Goal: Task Accomplishment & Management: Manage account settings

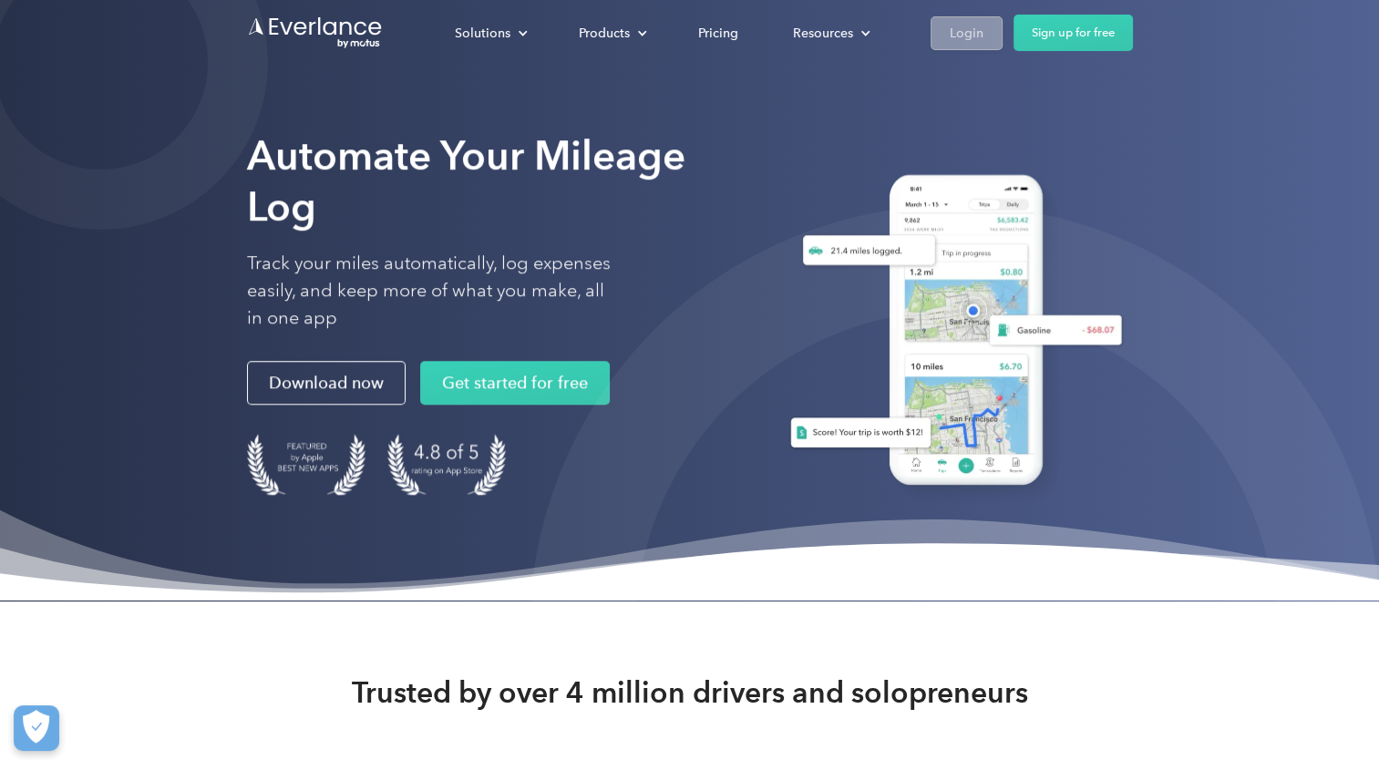
click at [950, 30] on div "Login" at bounding box center [967, 33] width 34 height 23
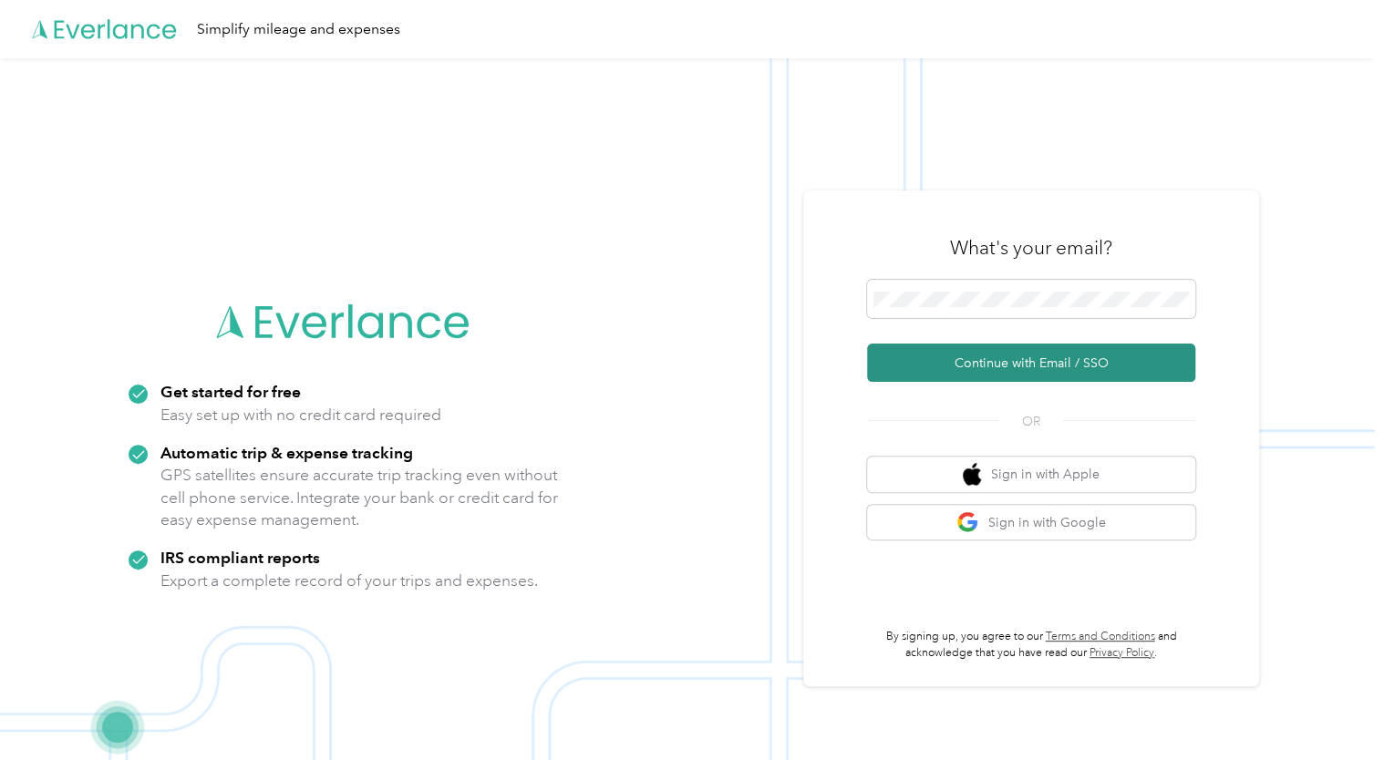
click at [985, 363] on button "Continue with Email / SSO" at bounding box center [1031, 363] width 328 height 38
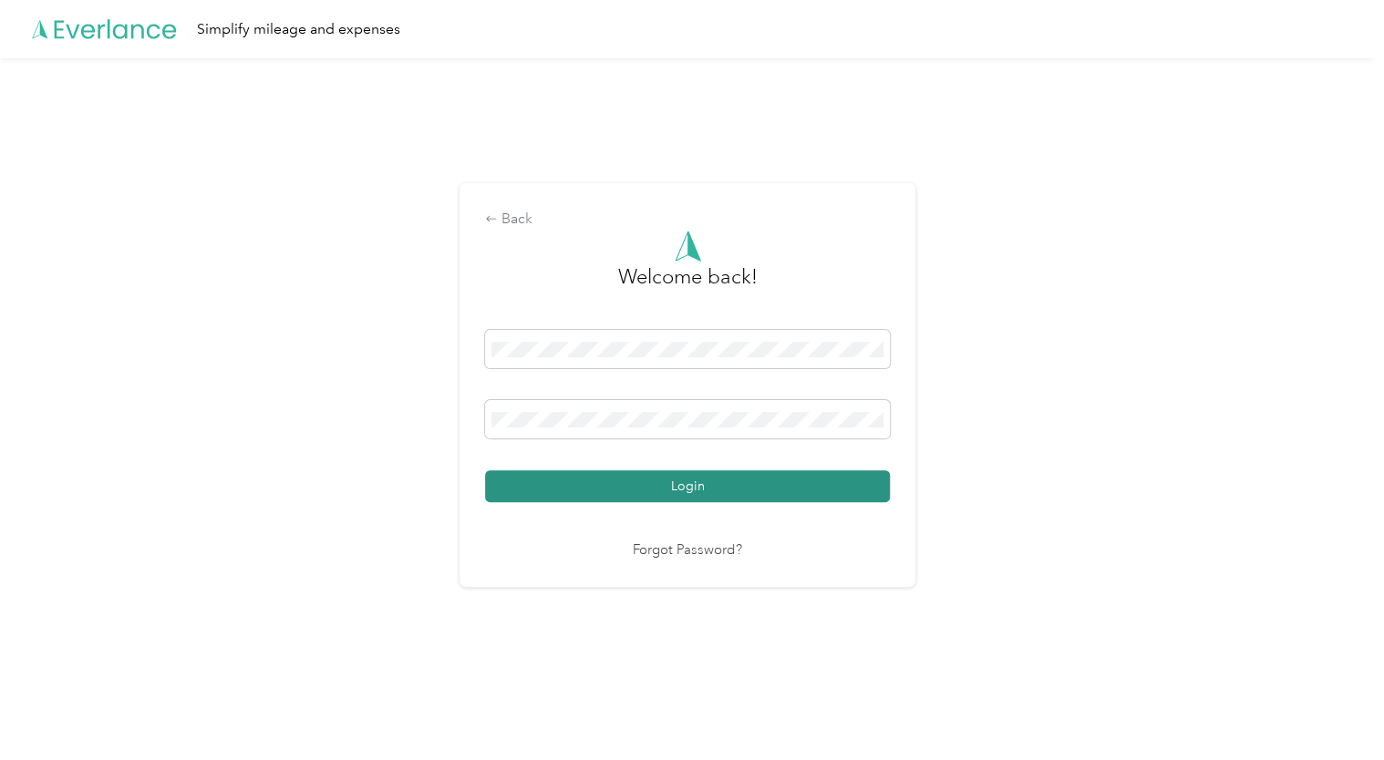
click at [618, 486] on button "Login" at bounding box center [687, 486] width 405 height 32
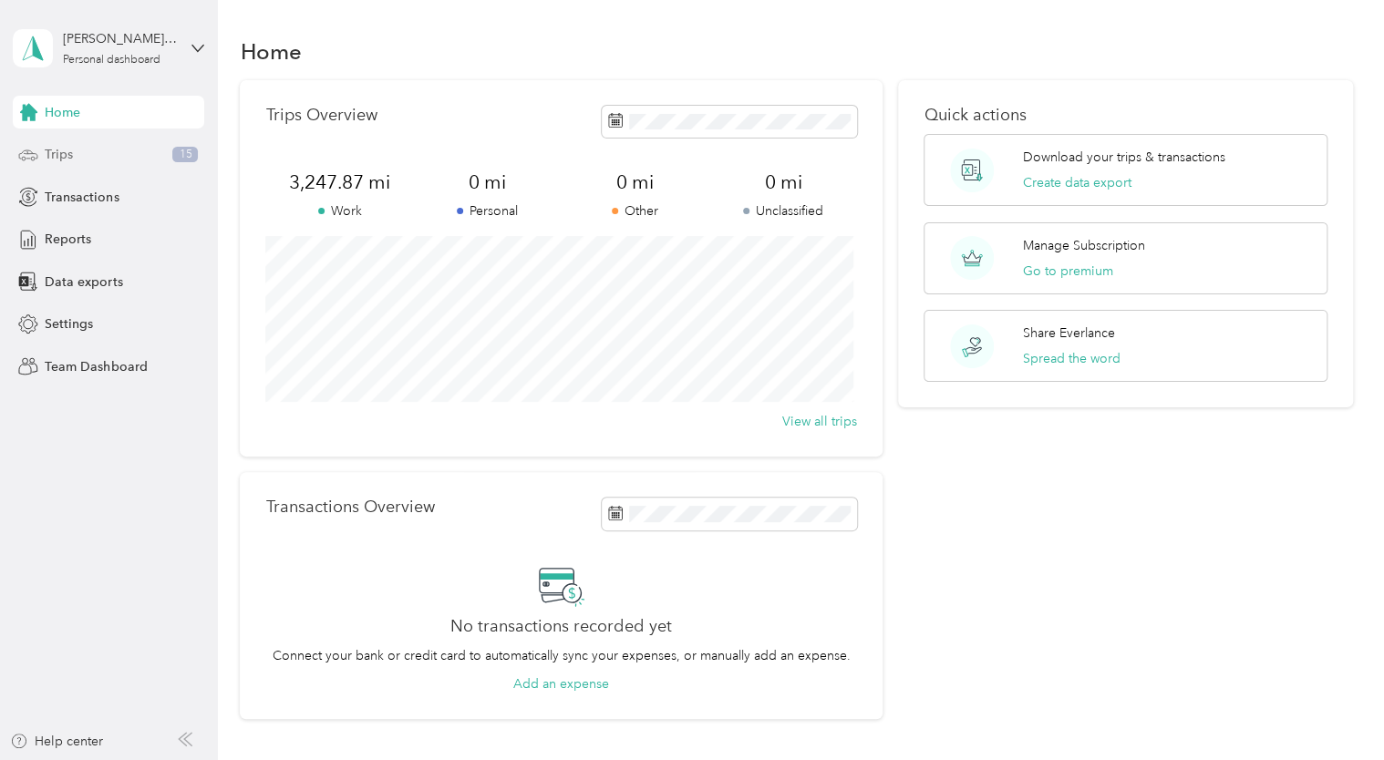
click at [60, 151] on span "Trips" at bounding box center [59, 154] width 28 height 19
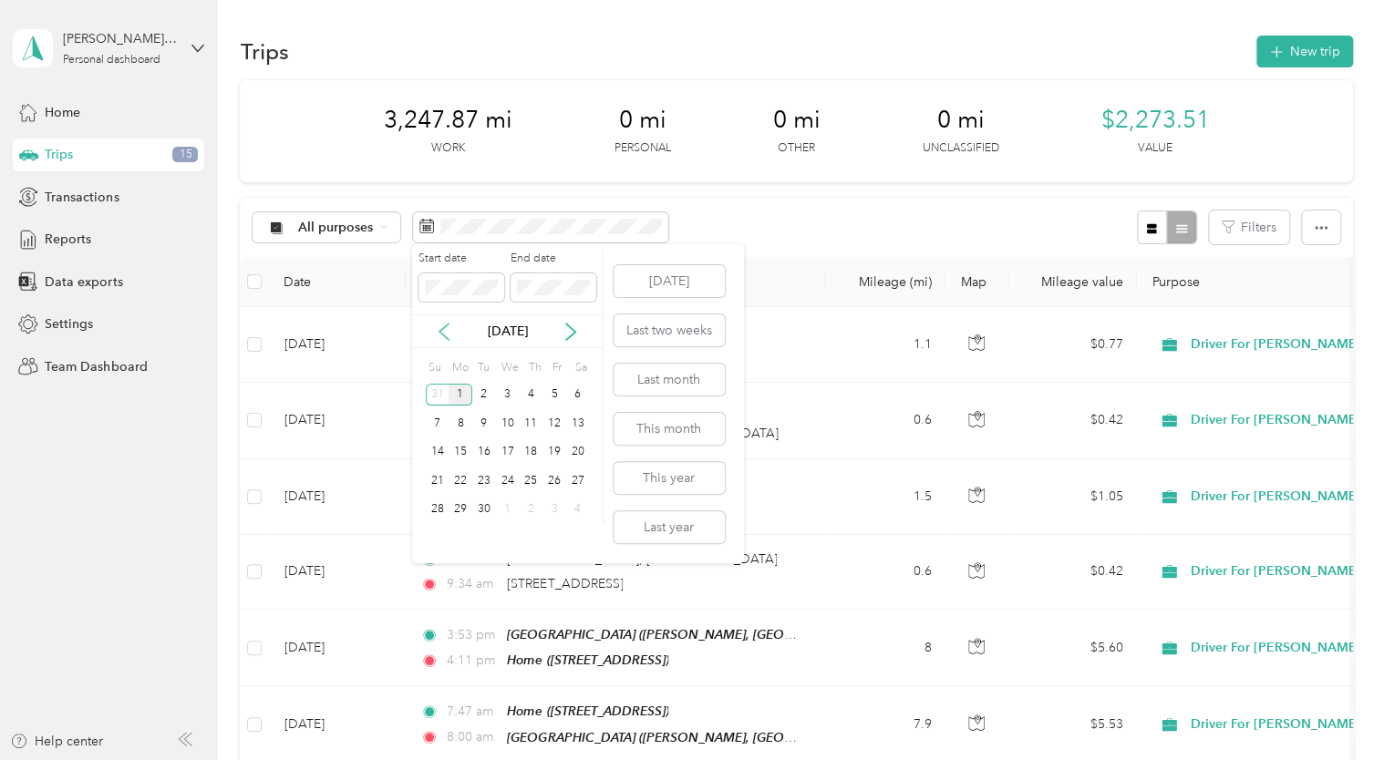
click at [444, 327] on icon at bounding box center [443, 332] width 9 height 16
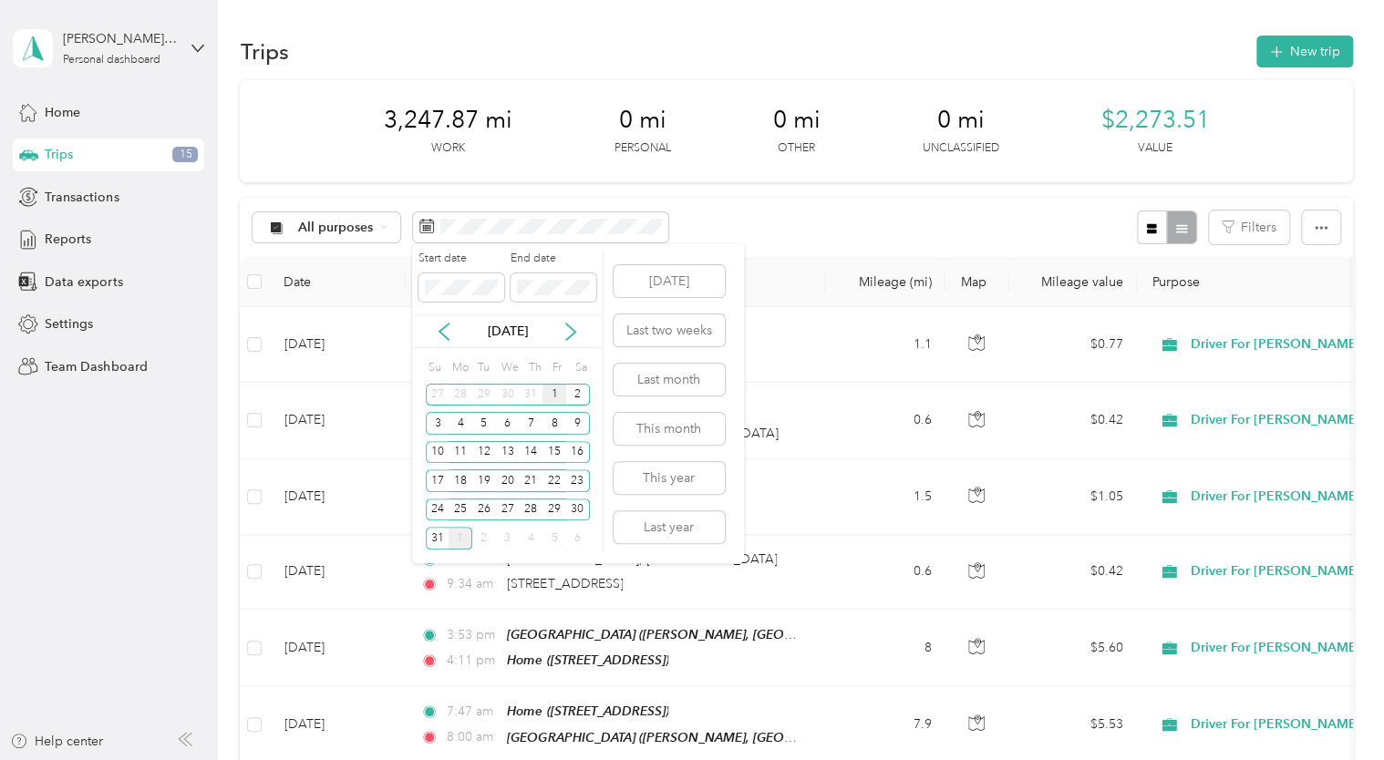
click at [554, 391] on div "1" at bounding box center [554, 395] width 24 height 23
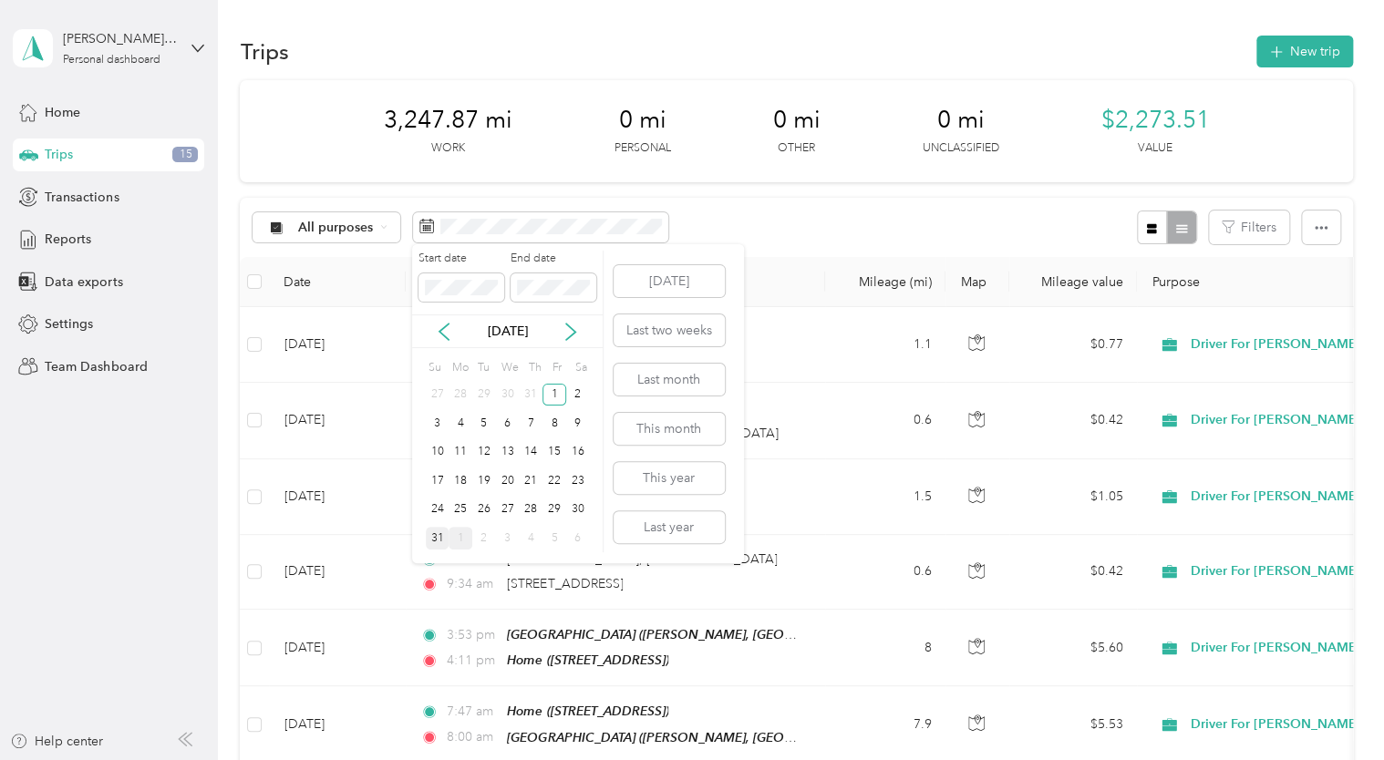
click at [434, 536] on div "31" at bounding box center [438, 538] width 24 height 23
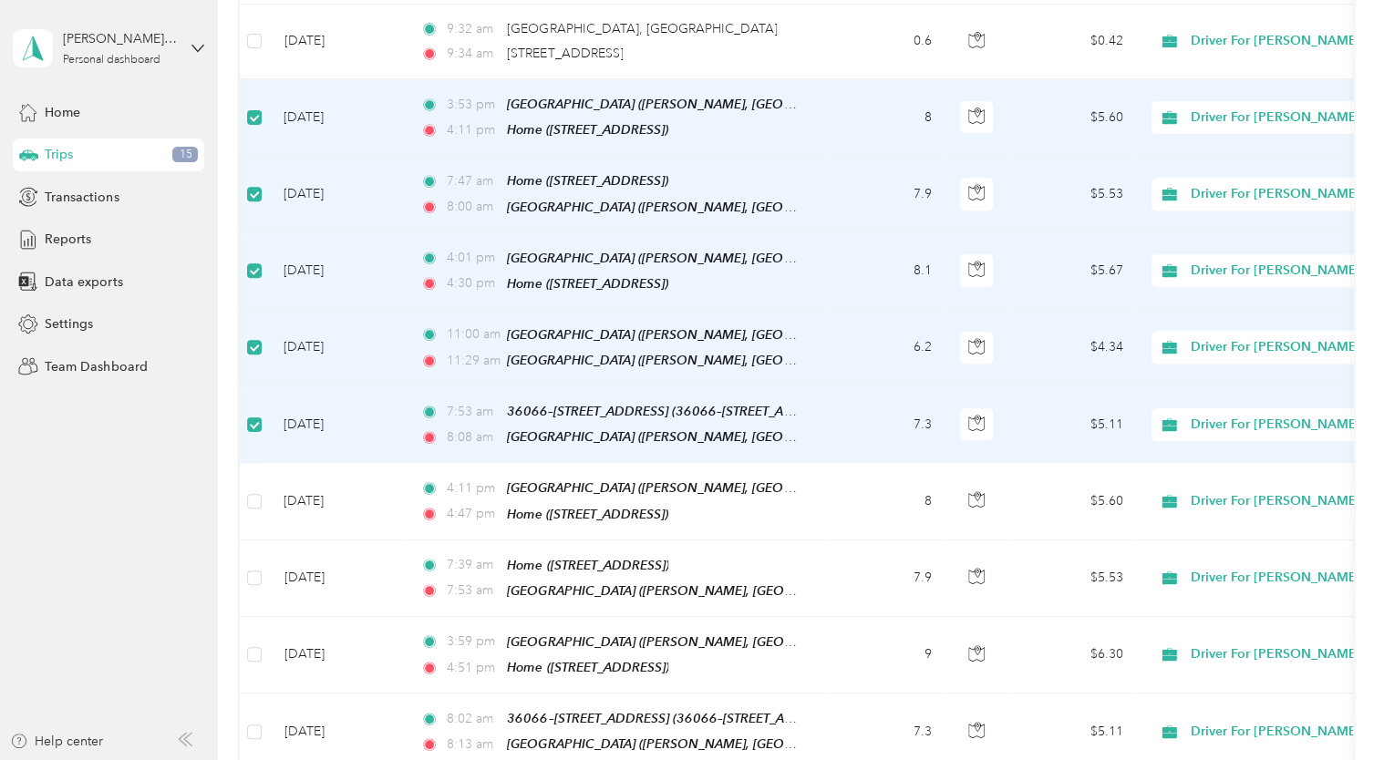
scroll to position [531, 0]
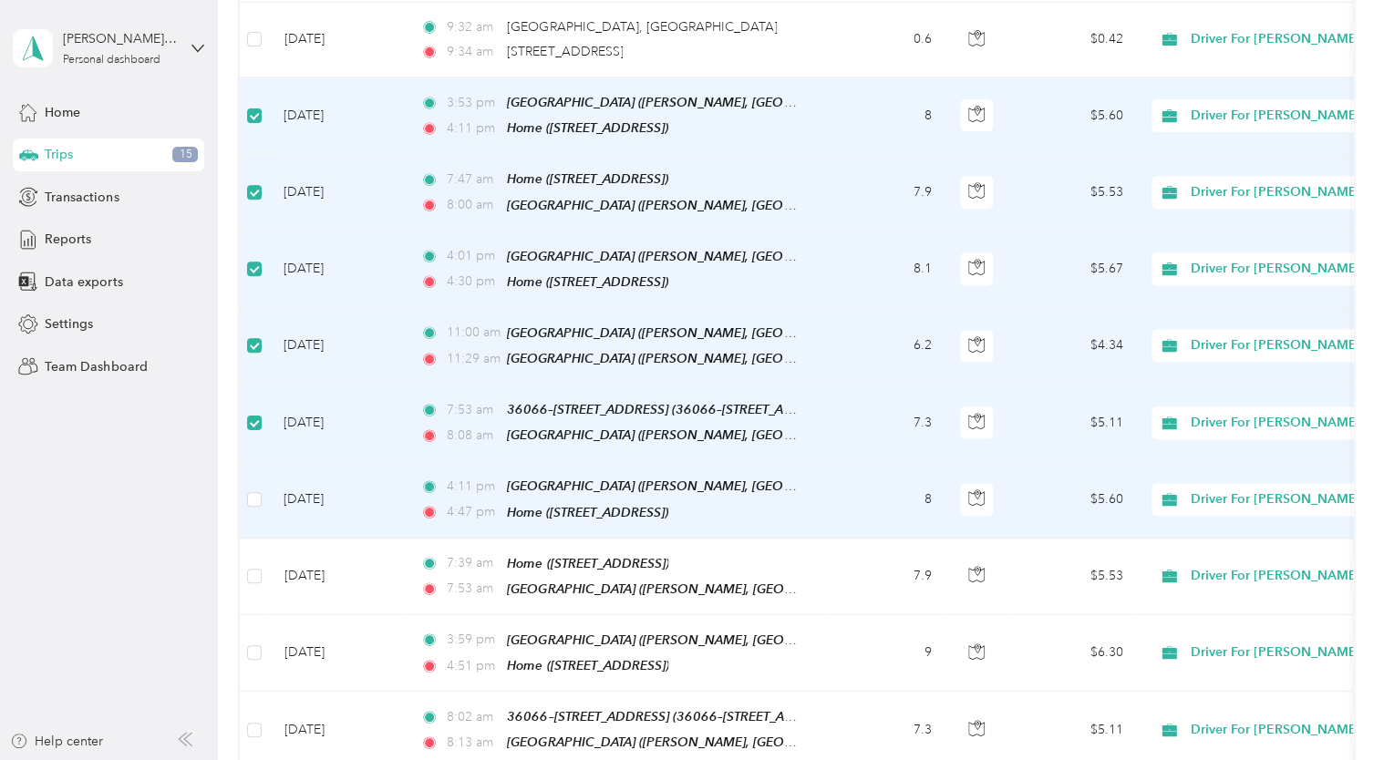
click at [253, 510] on td at bounding box center [254, 499] width 29 height 77
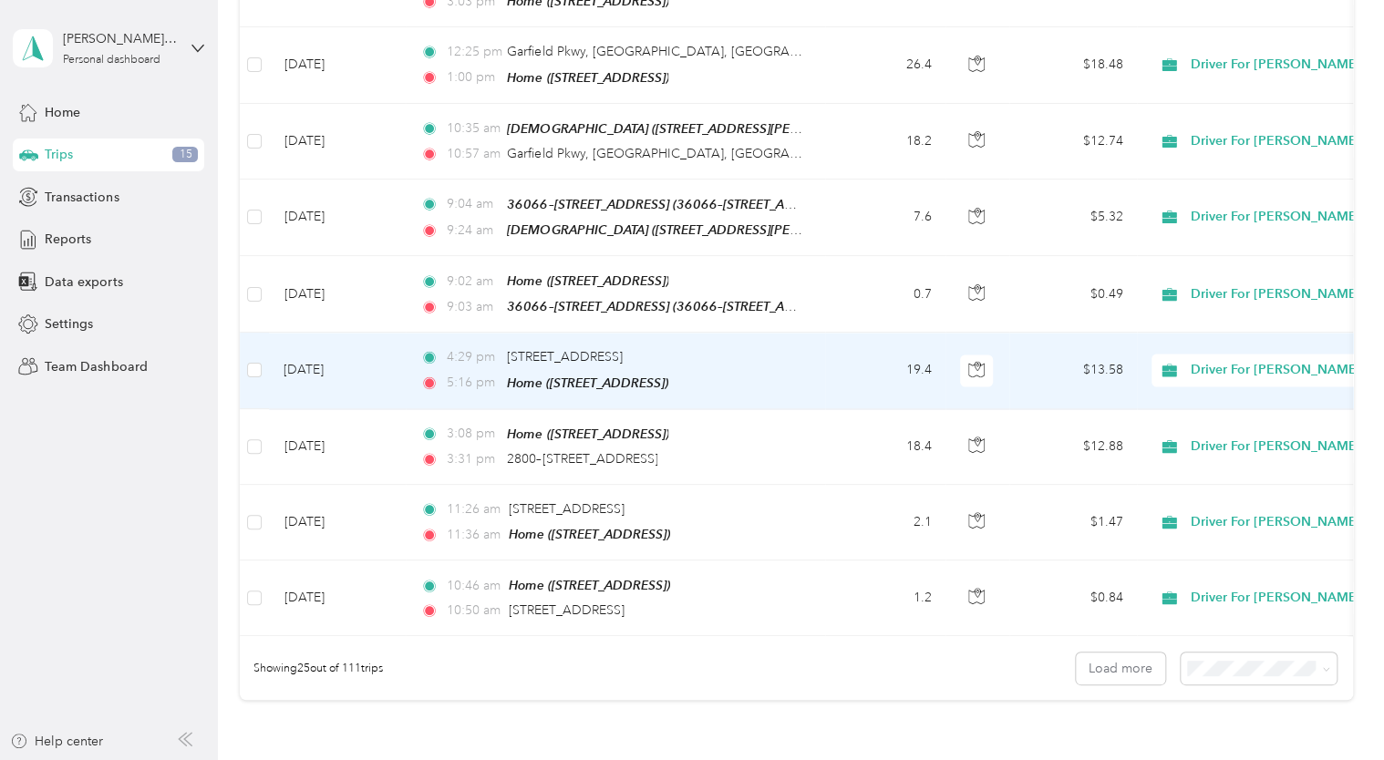
scroll to position [1579, 0]
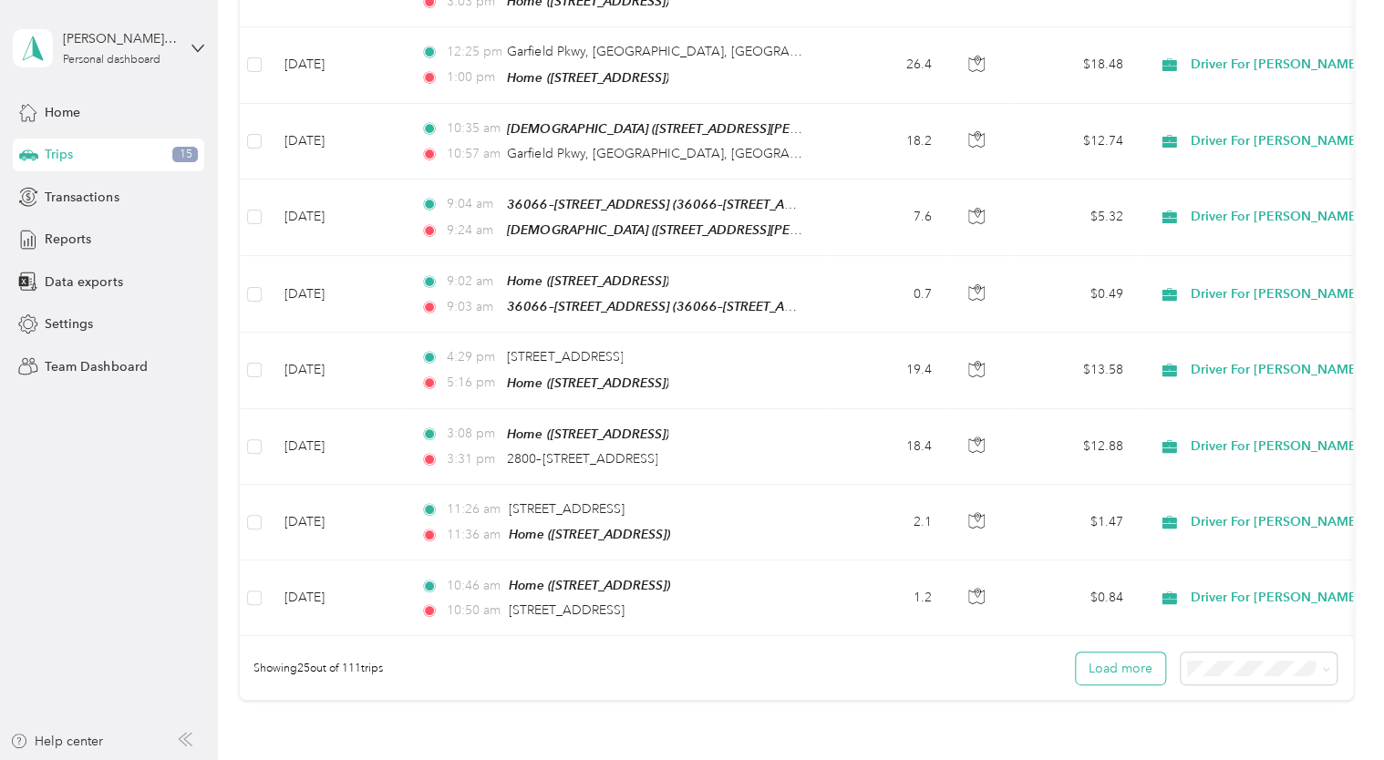
click at [1121, 653] on button "Load more" at bounding box center [1120, 669] width 89 height 32
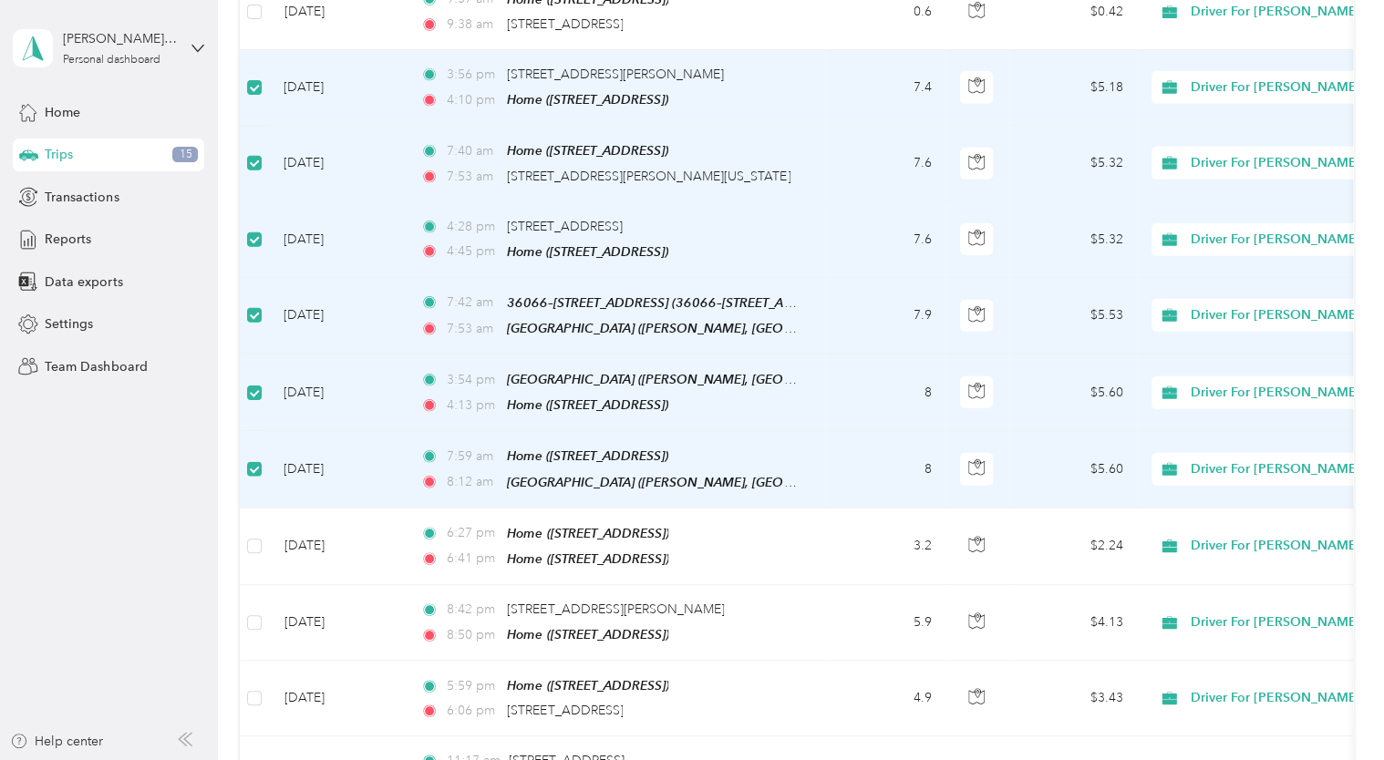
scroll to position [2391, 0]
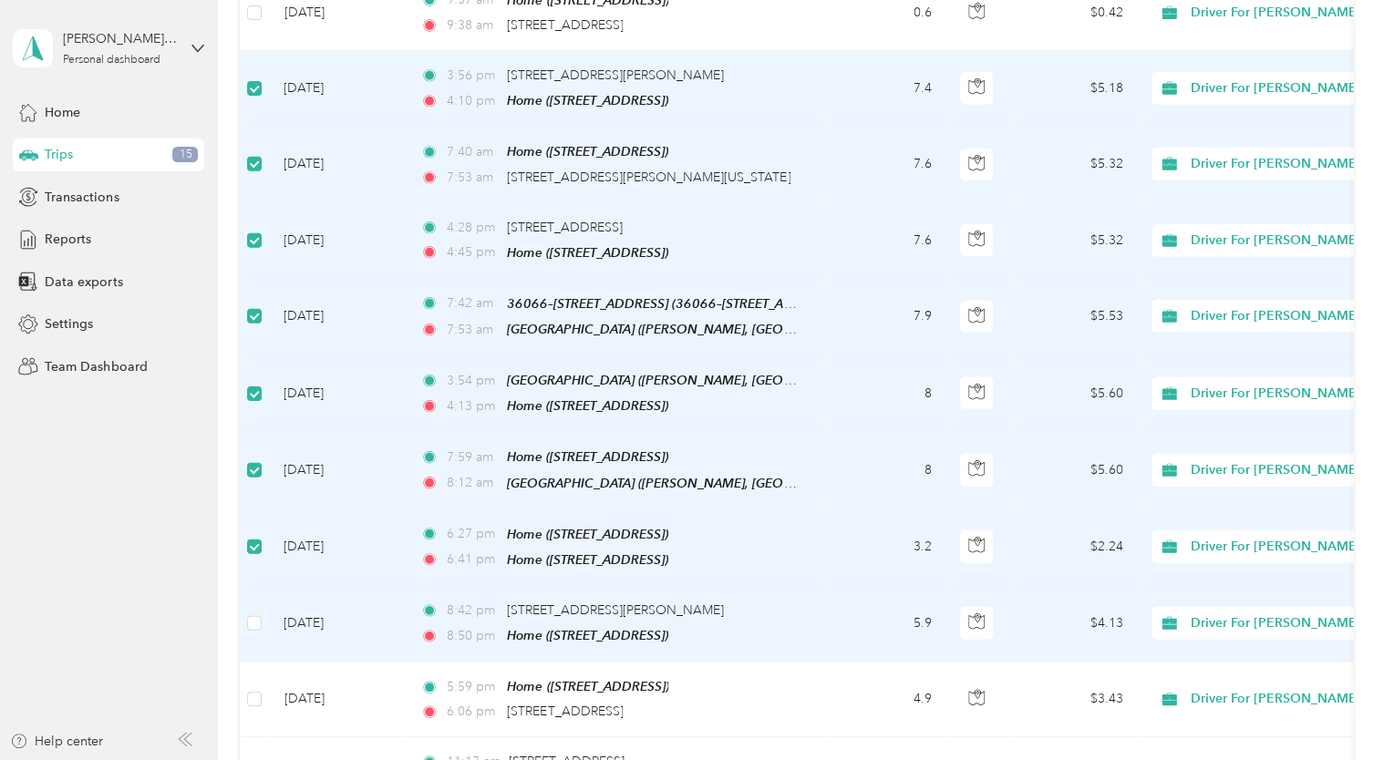
click at [264, 586] on td at bounding box center [254, 624] width 29 height 76
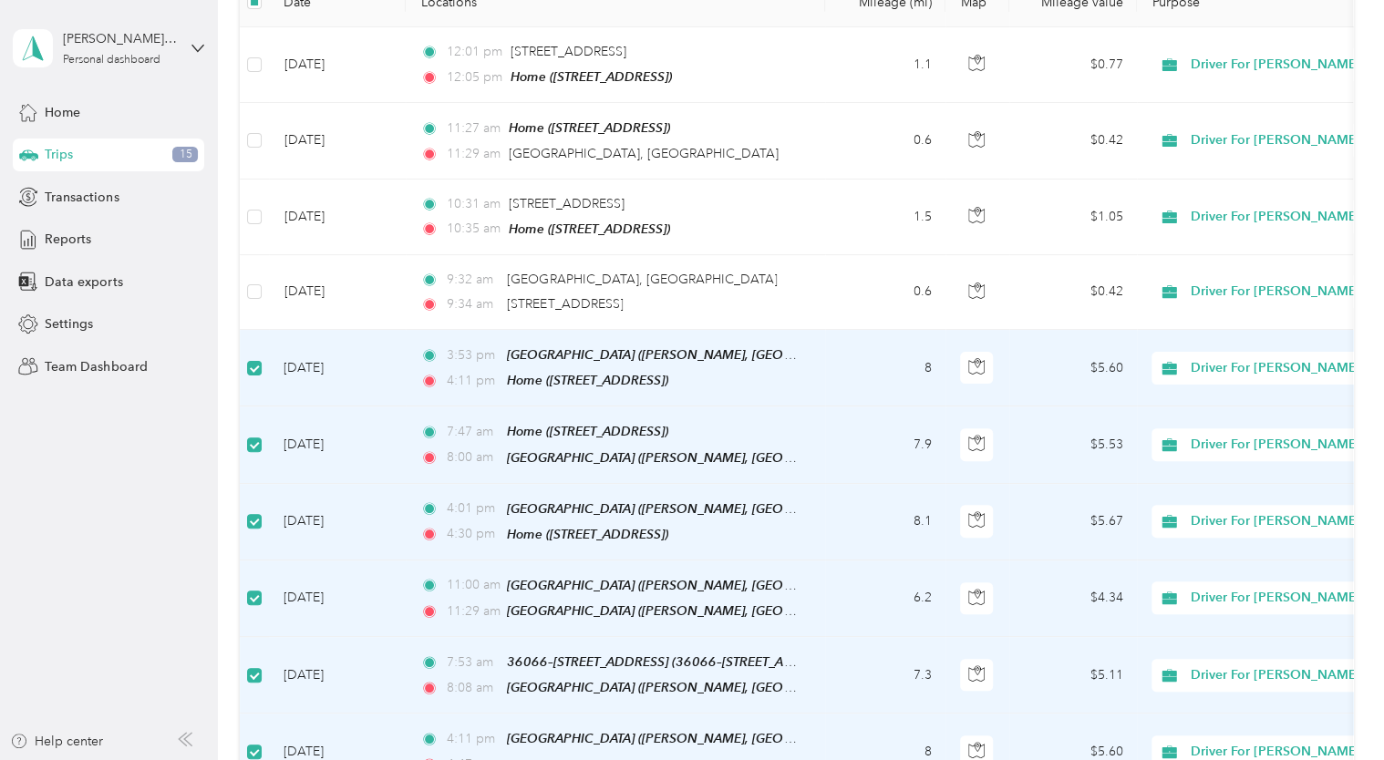
scroll to position [0, 0]
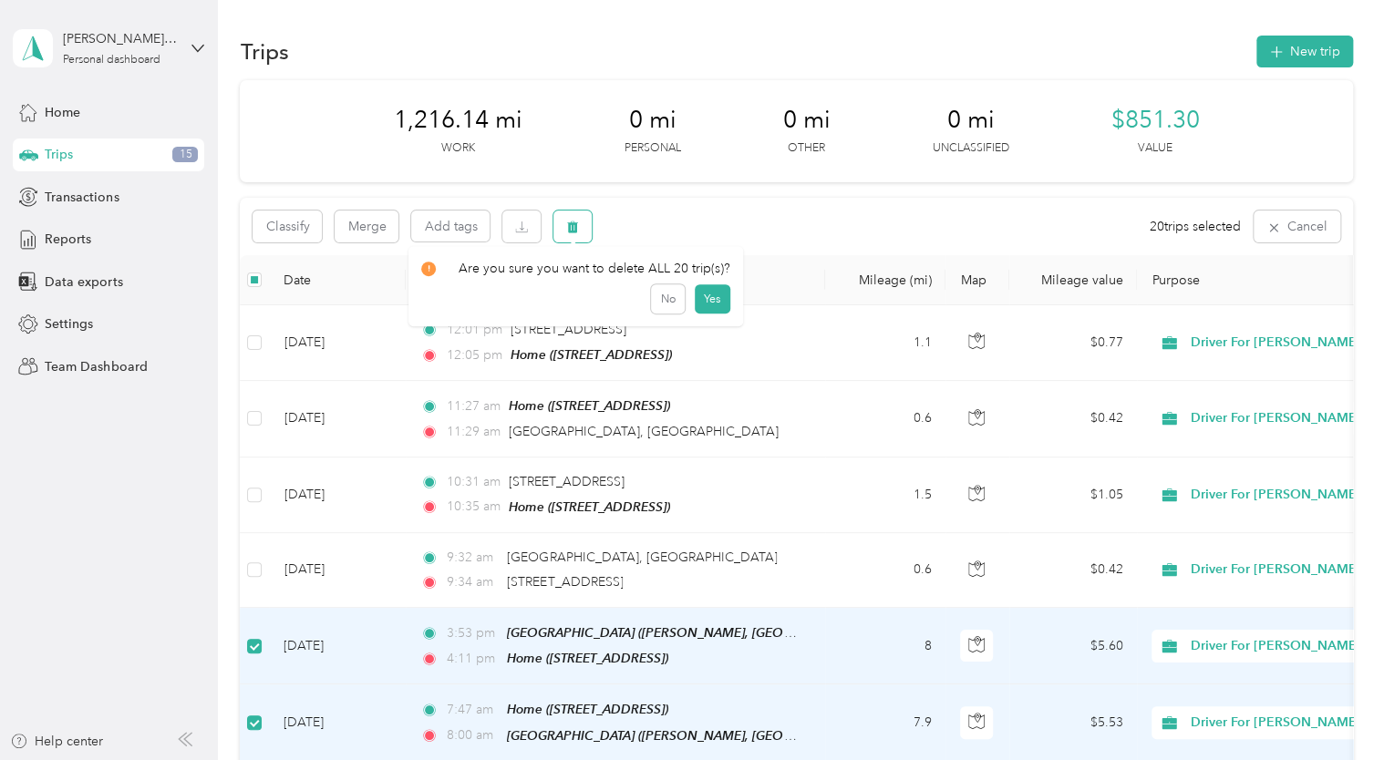
click at [572, 227] on icon "button" at bounding box center [573, 228] width 11 height 12
click at [708, 300] on button "Yes" at bounding box center [713, 302] width 36 height 29
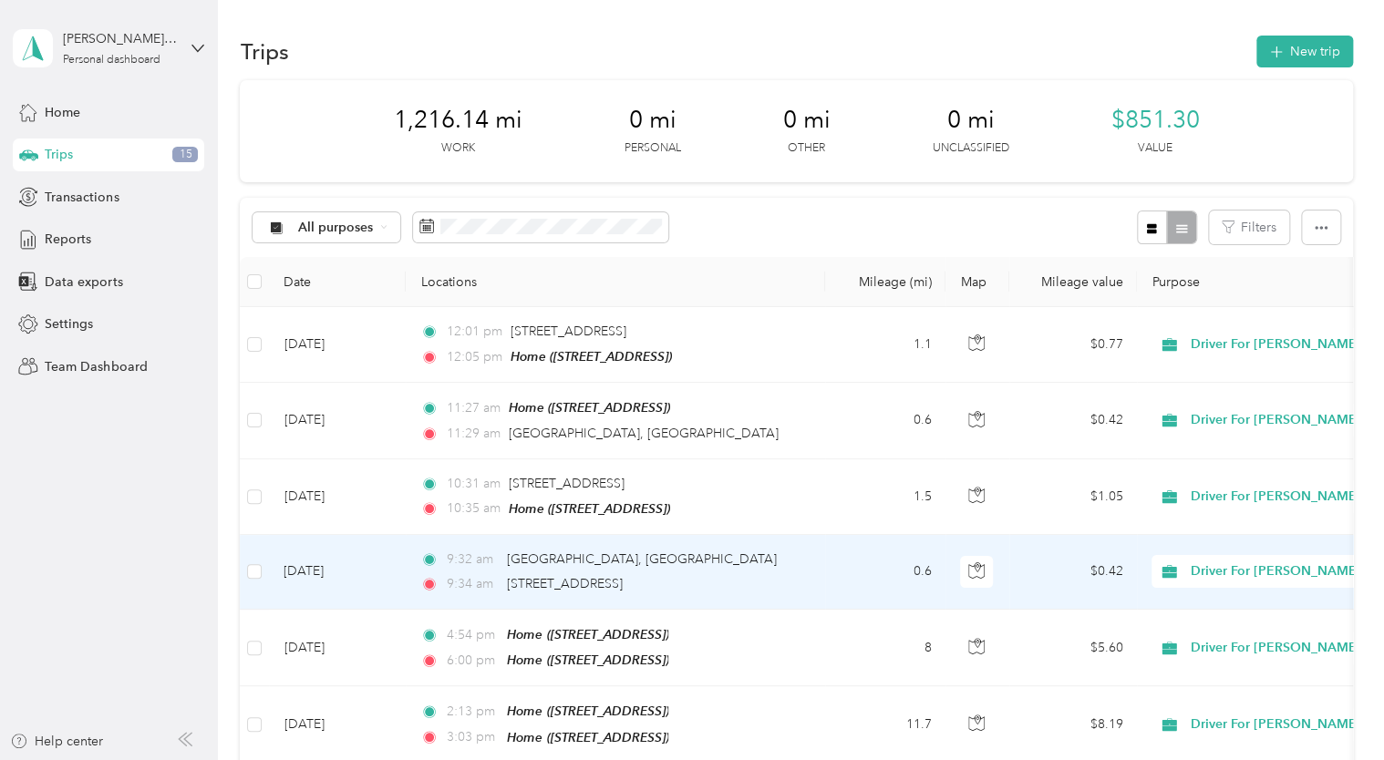
click at [332, 571] on td "[DATE]" at bounding box center [337, 572] width 137 height 75
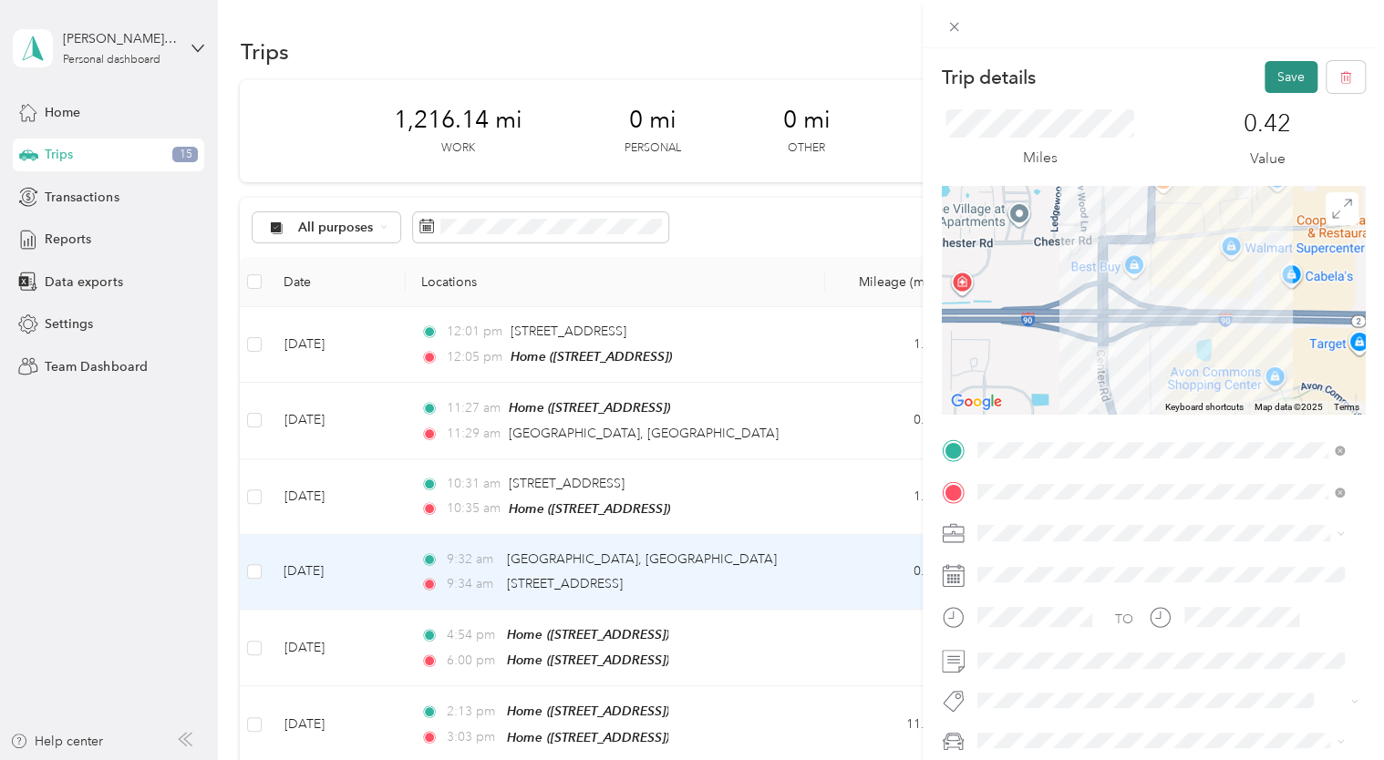
click at [1277, 83] on button "Save" at bounding box center [1290, 77] width 53 height 32
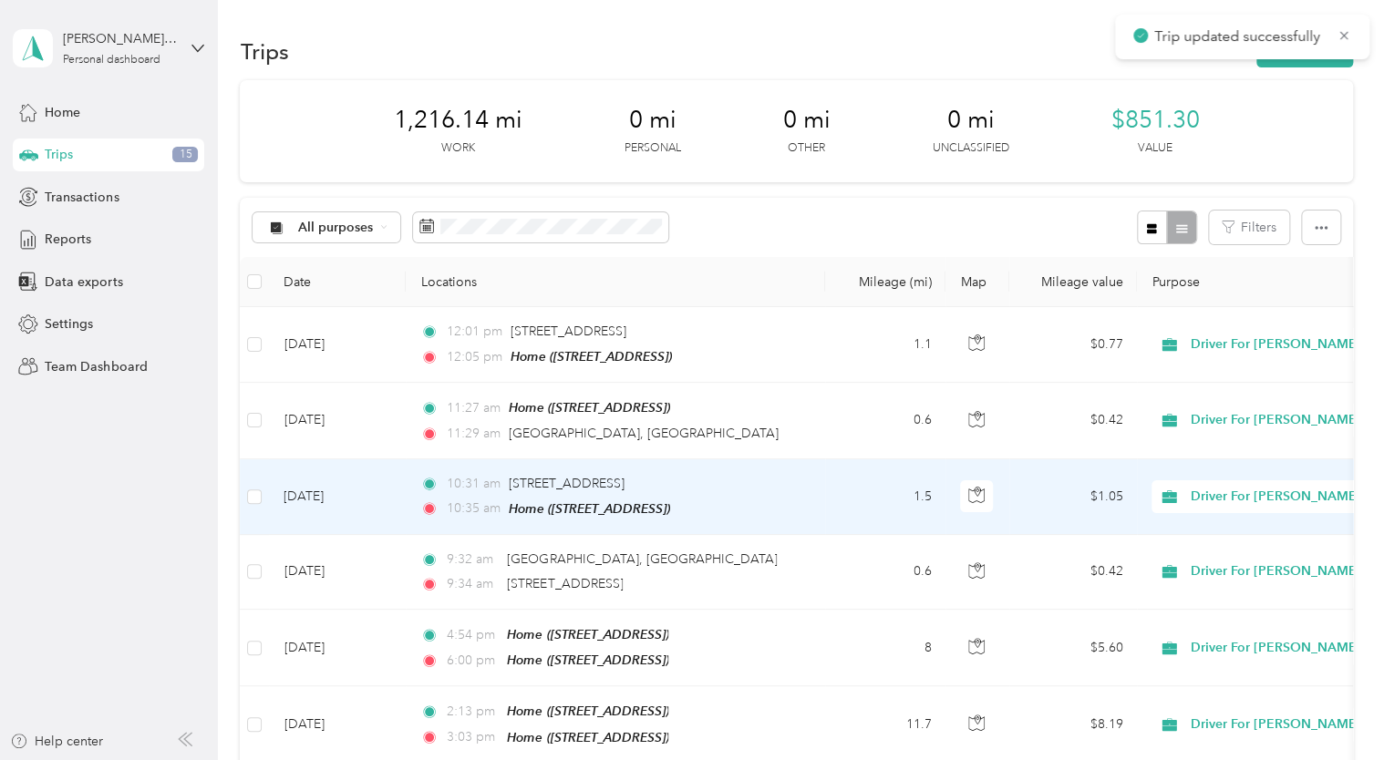
click at [331, 492] on td "[DATE]" at bounding box center [337, 497] width 137 height 76
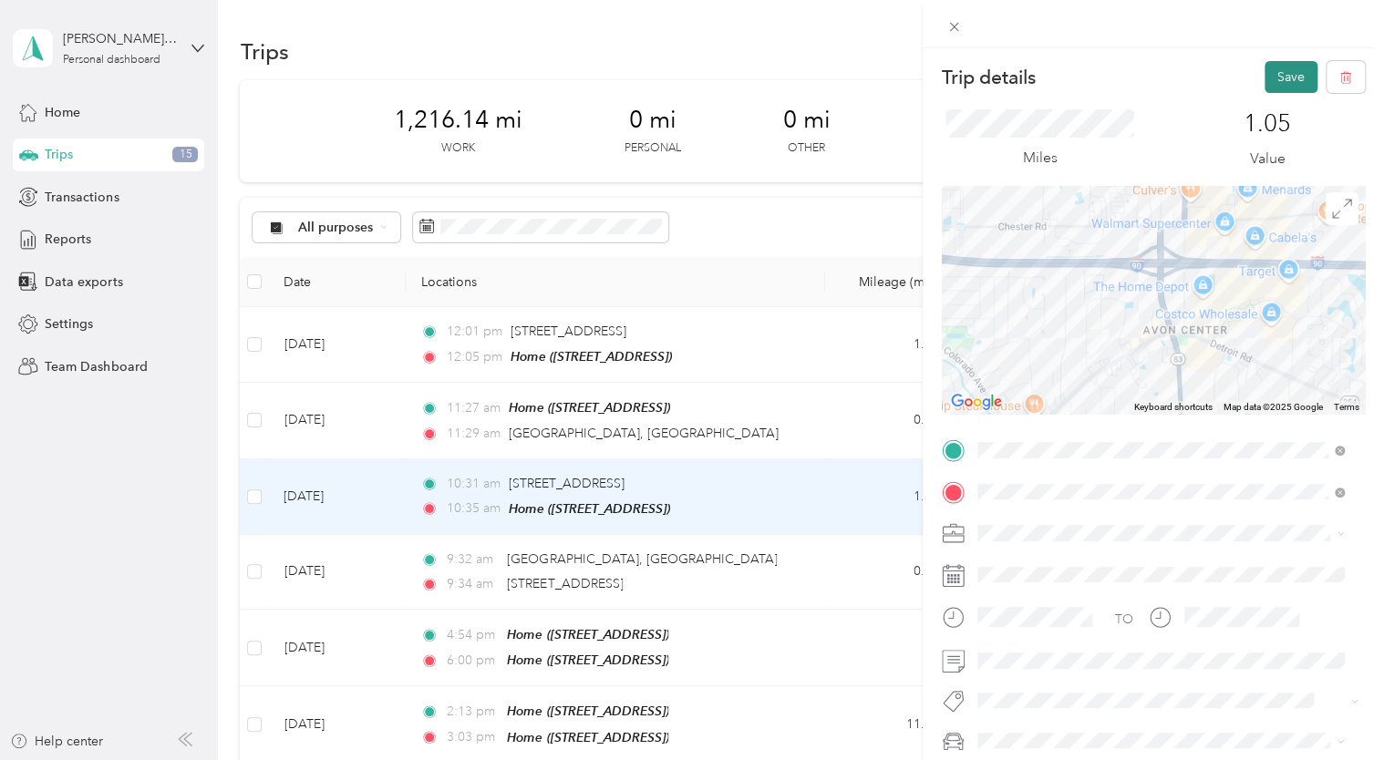
click at [1273, 78] on button "Save" at bounding box center [1290, 77] width 53 height 32
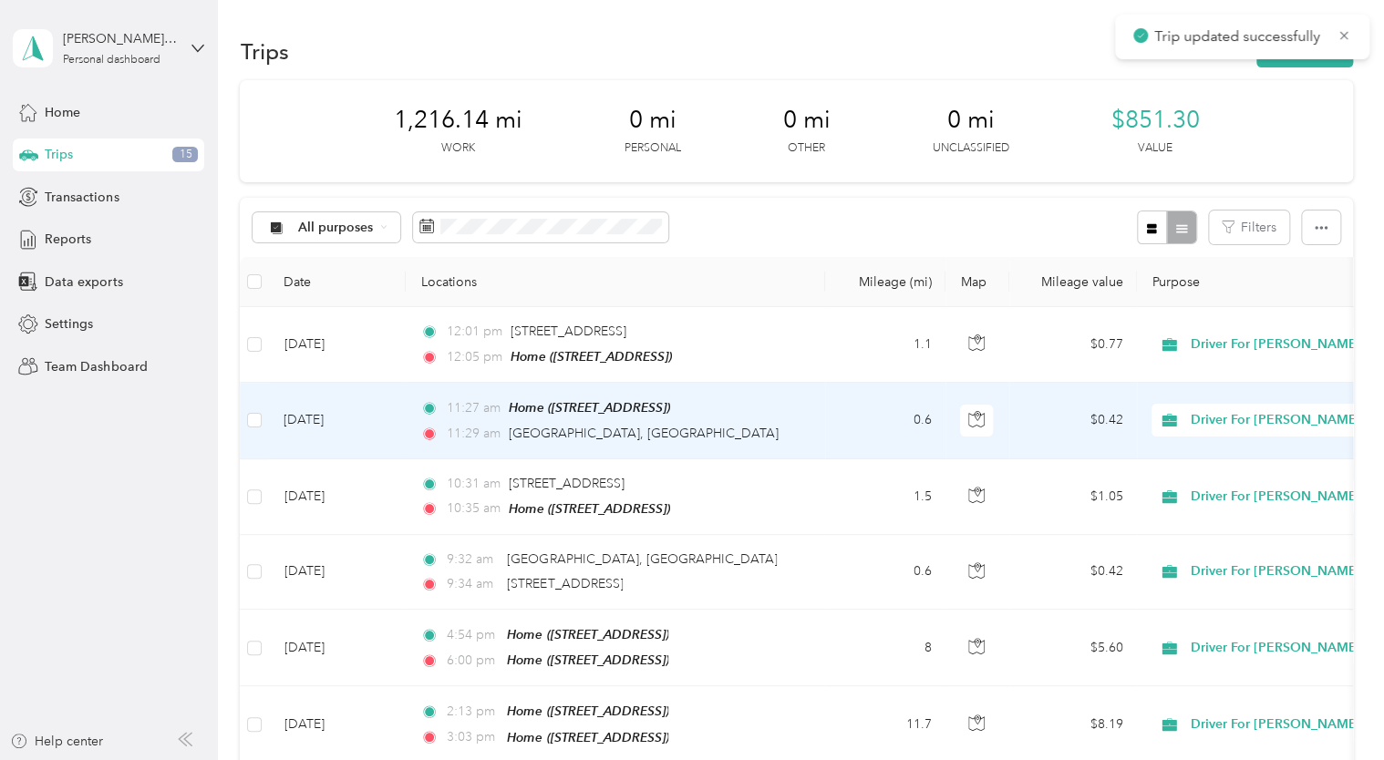
click at [322, 421] on td "[DATE]" at bounding box center [337, 421] width 137 height 76
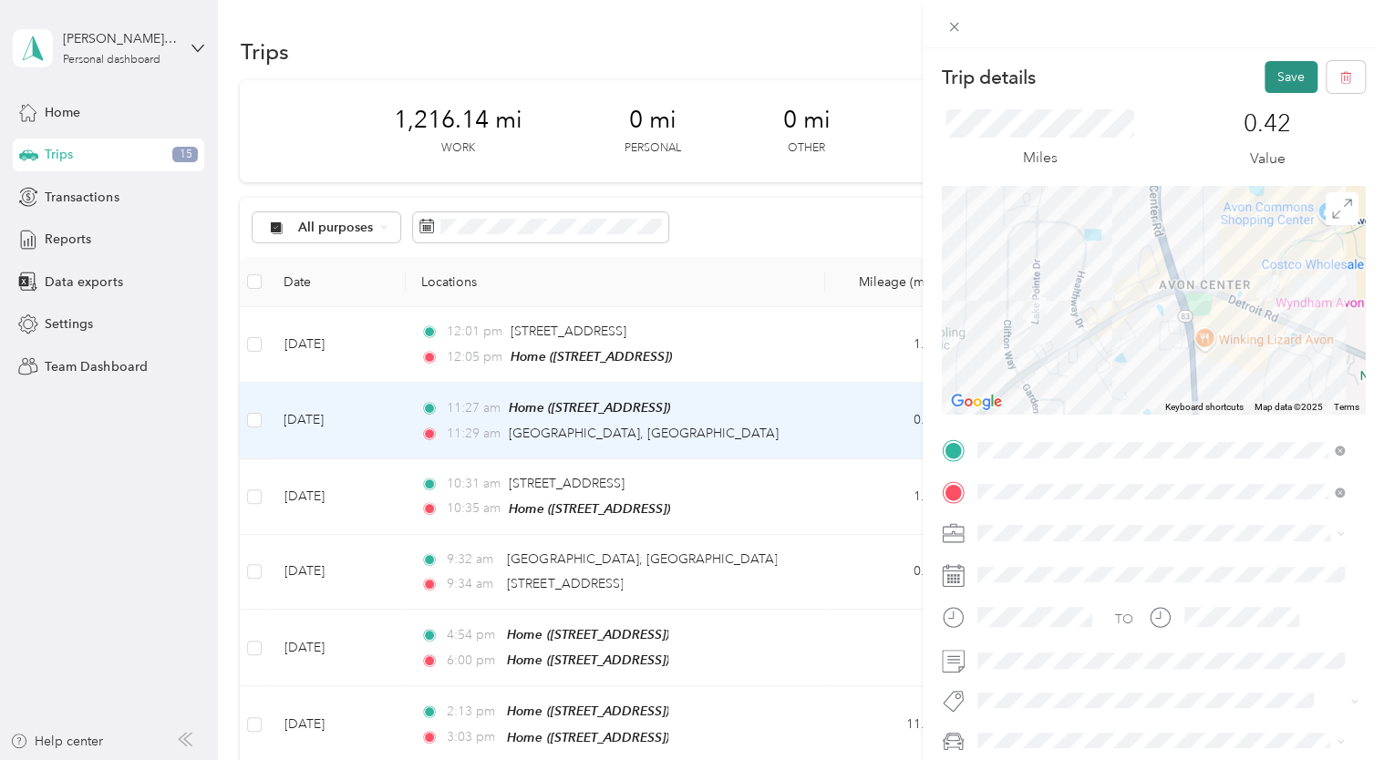
click at [1265, 73] on button "Save" at bounding box center [1290, 77] width 53 height 32
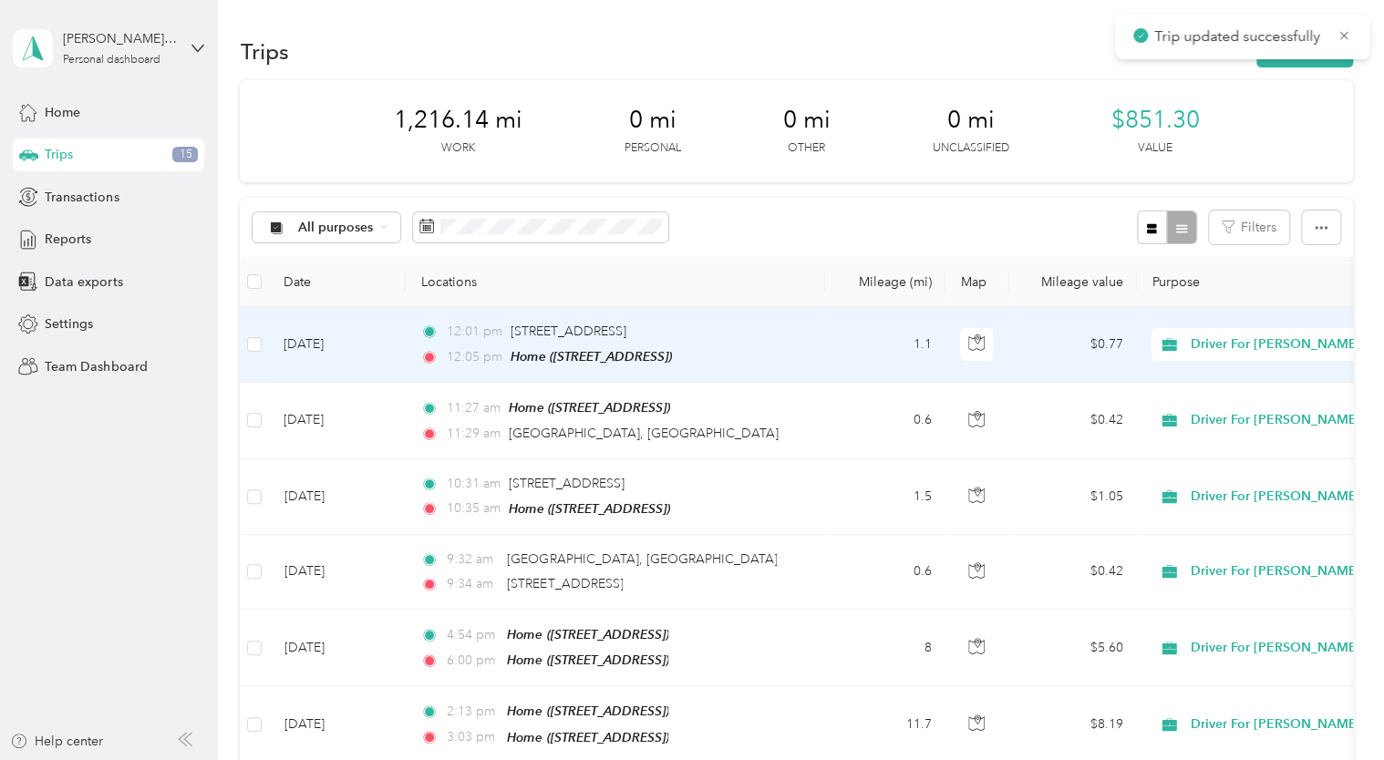
click at [335, 350] on td "[DATE]" at bounding box center [337, 345] width 137 height 76
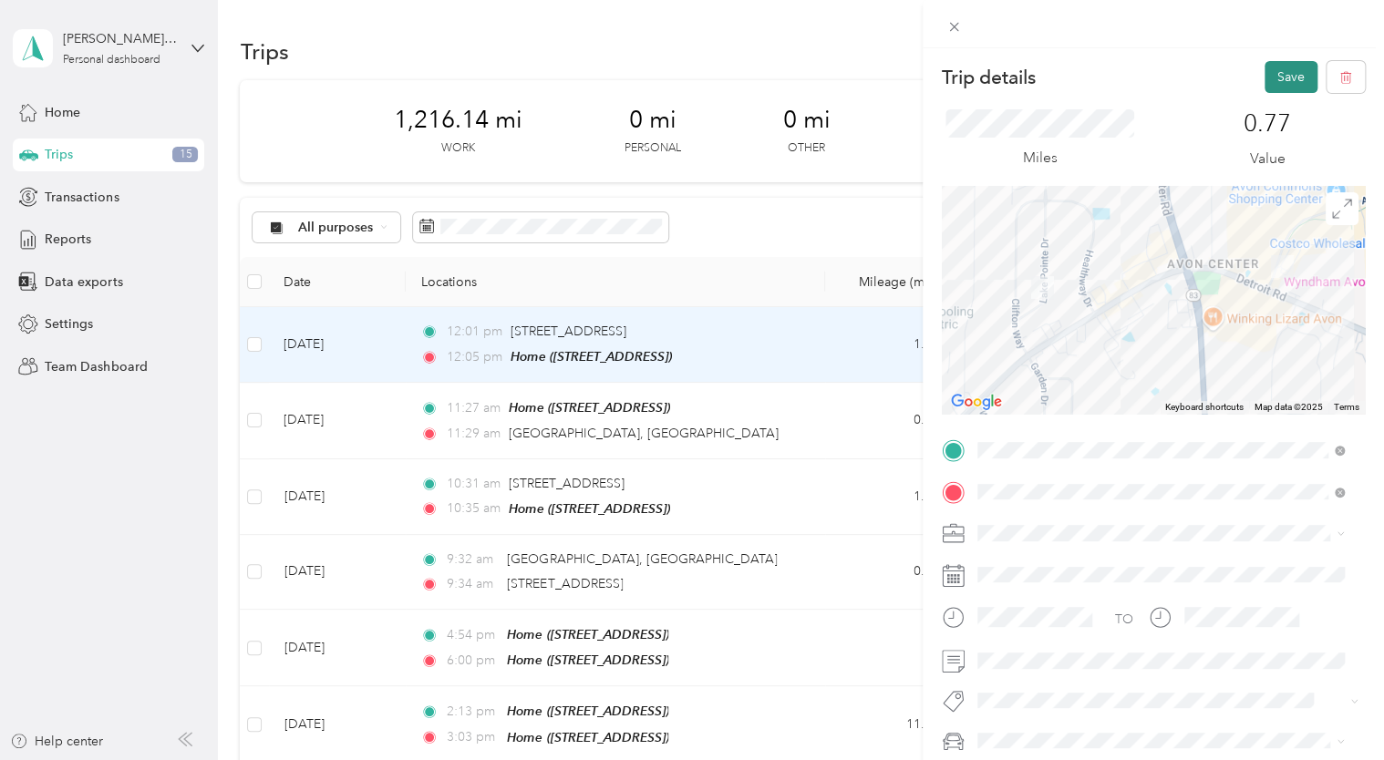
click at [1271, 77] on button "Save" at bounding box center [1290, 77] width 53 height 32
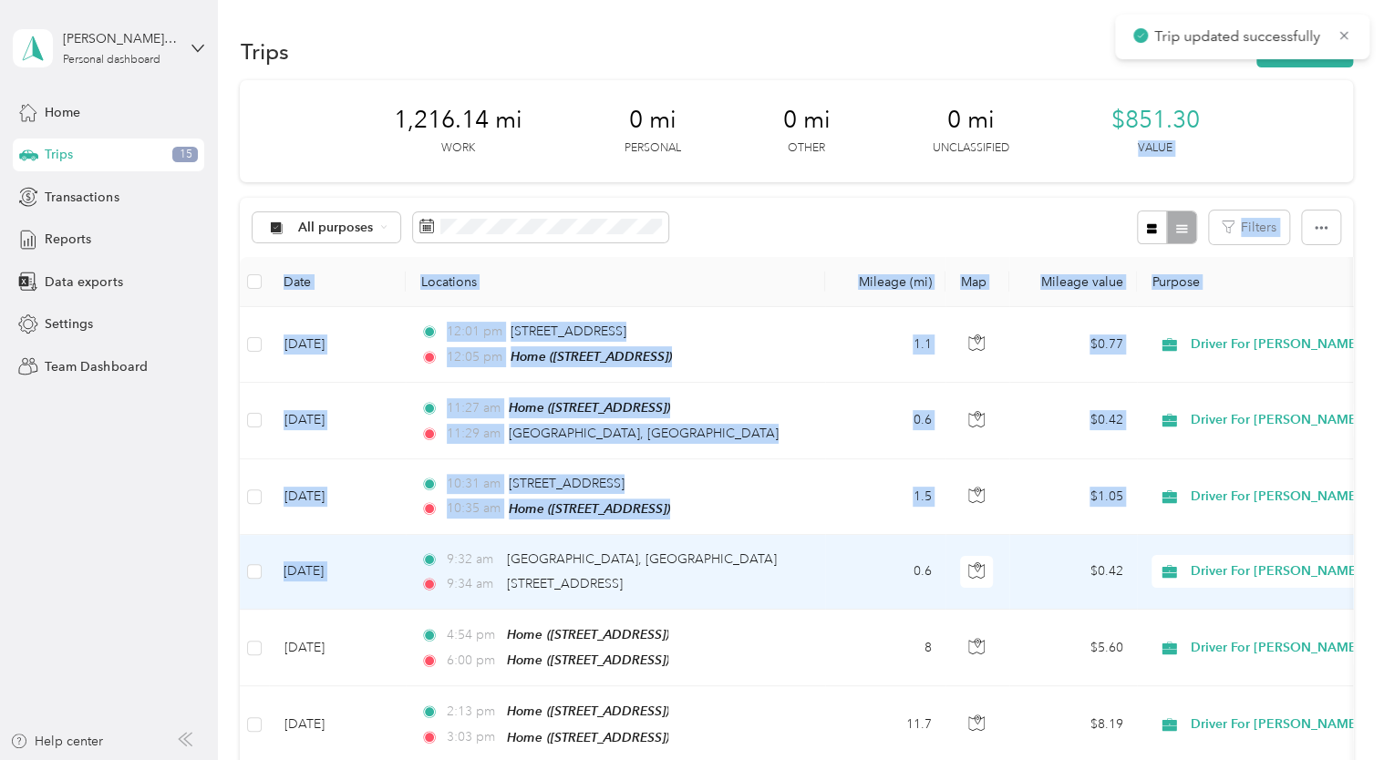
drag, startPoint x: 1271, startPoint y: 77, endPoint x: 418, endPoint y: 539, distance: 970.4
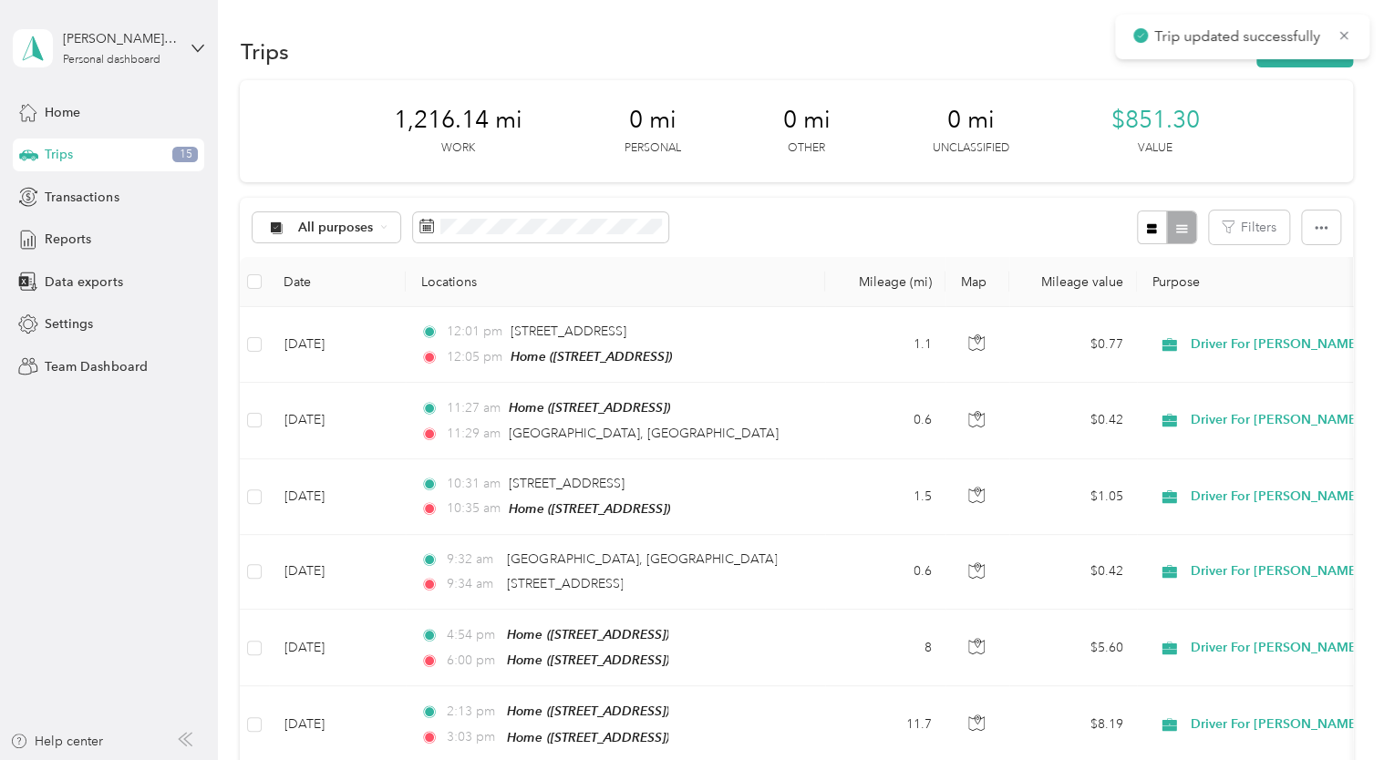
click at [89, 552] on aside "[PERSON_NAME][EMAIL_ADDRESS][DOMAIN_NAME] Personal dashboard Home Trips 15 Tran…" at bounding box center [109, 380] width 218 height 760
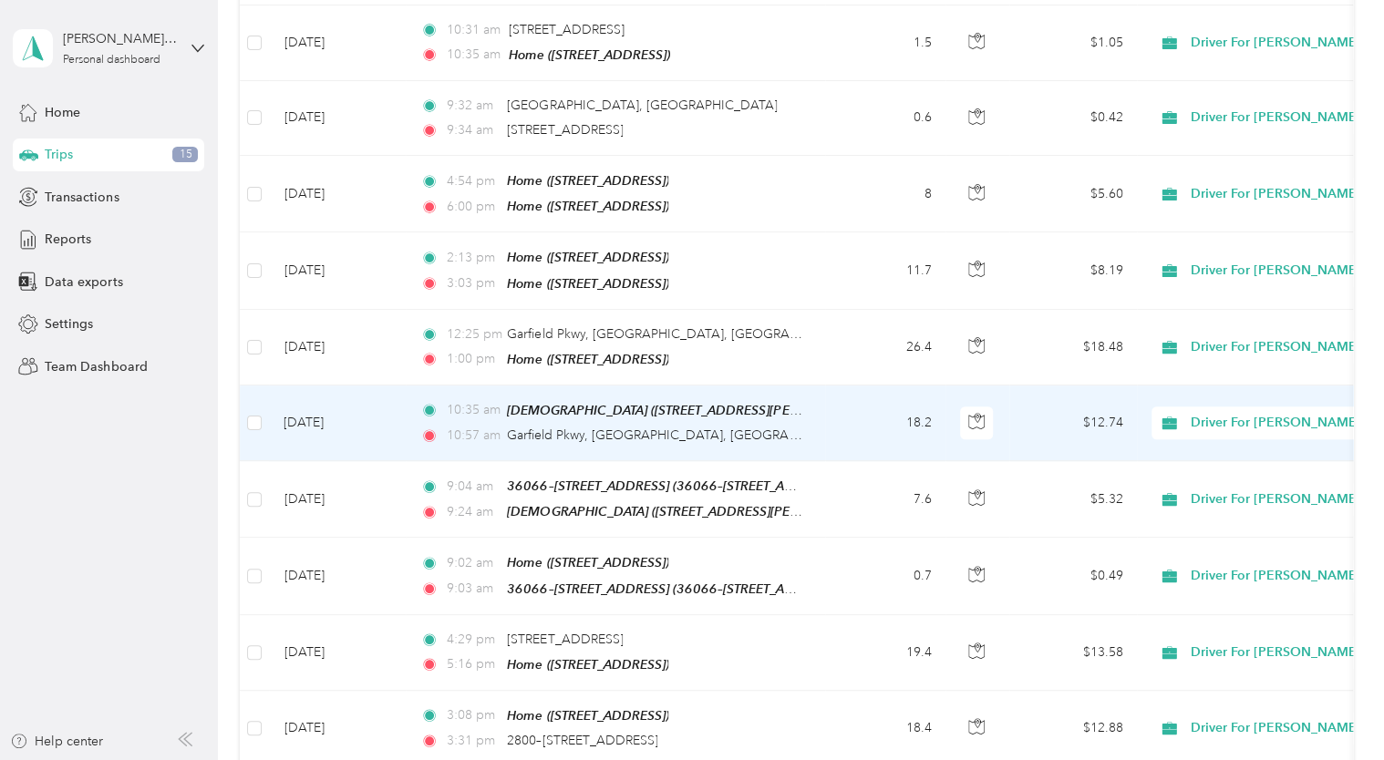
scroll to position [452, 0]
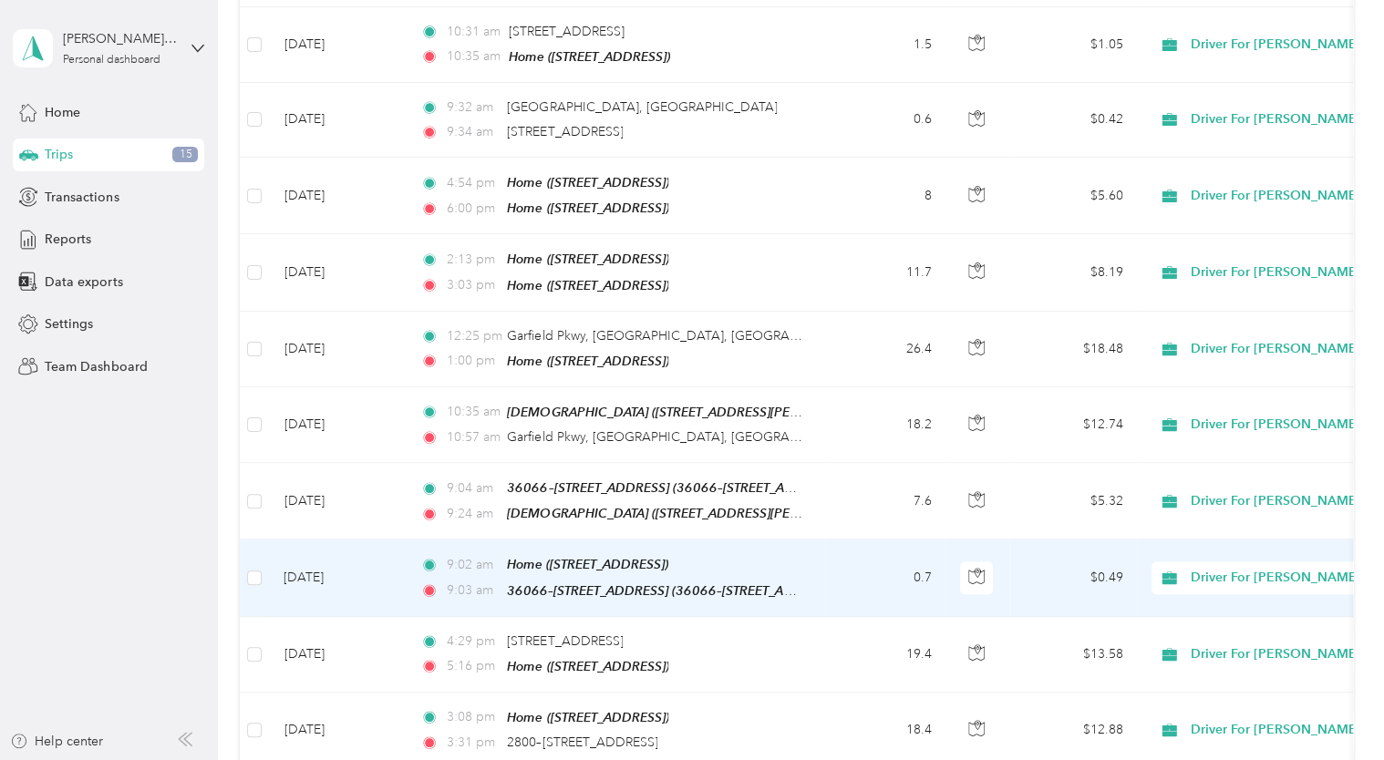
click at [328, 561] on td "[DATE]" at bounding box center [337, 578] width 137 height 77
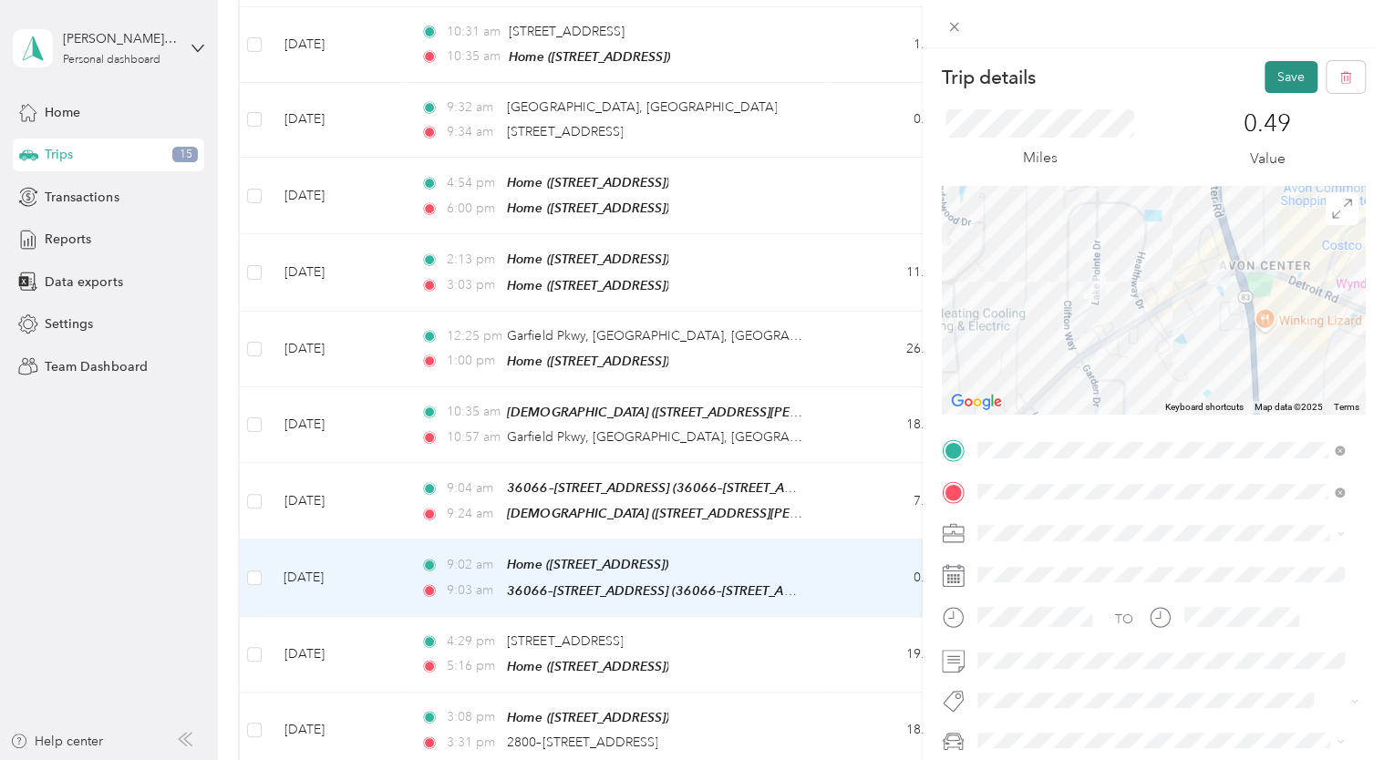
click at [1274, 67] on button "Save" at bounding box center [1290, 77] width 53 height 32
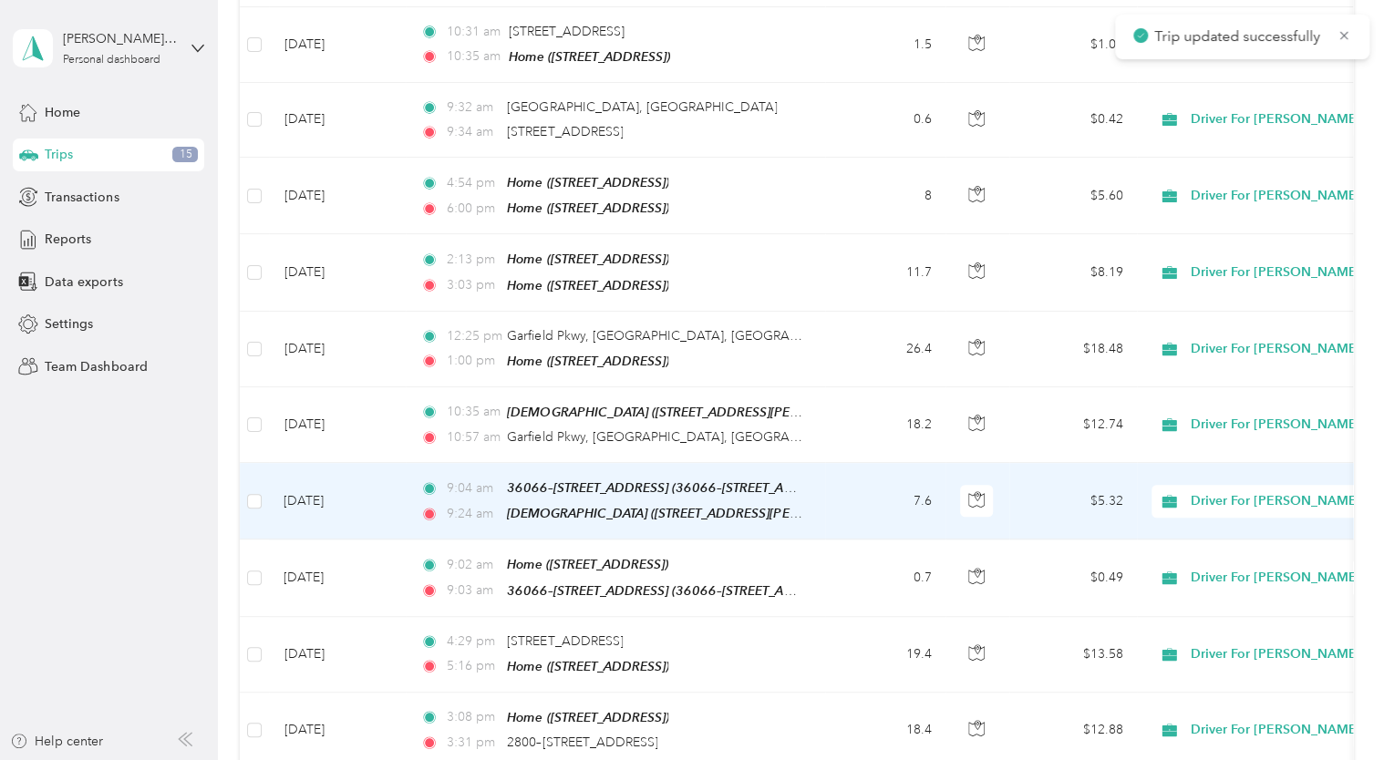
click at [335, 494] on td "[DATE]" at bounding box center [337, 501] width 137 height 77
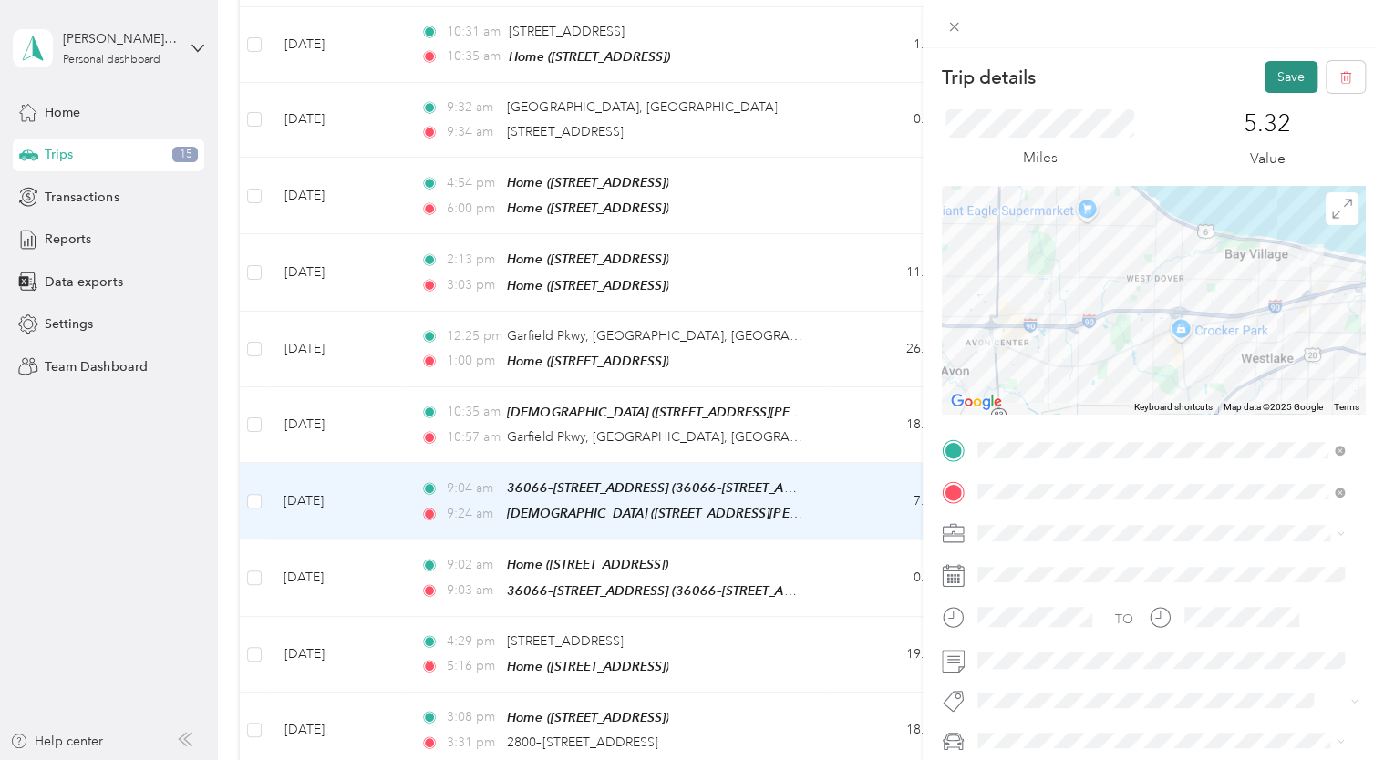
click at [1269, 75] on button "Save" at bounding box center [1290, 77] width 53 height 32
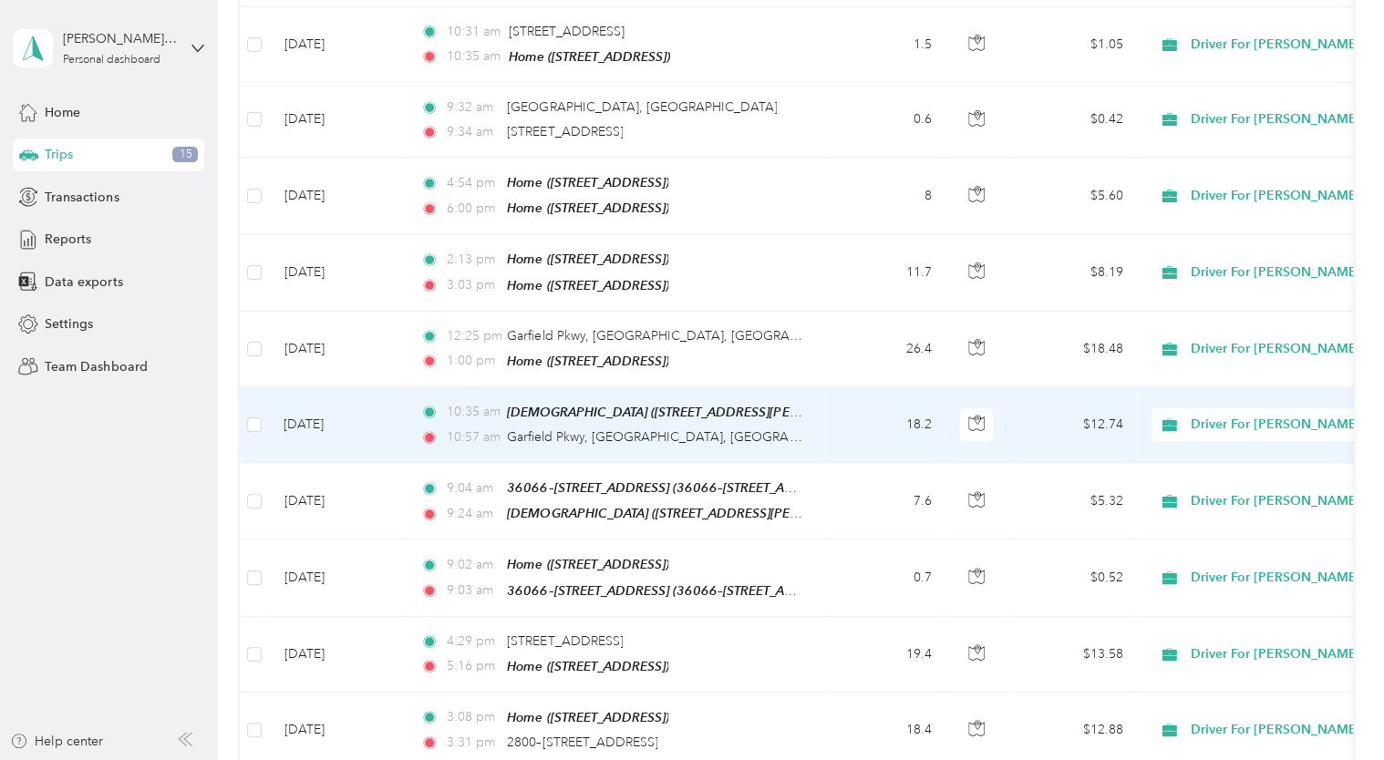
click at [330, 406] on td "[DATE]" at bounding box center [337, 425] width 137 height 76
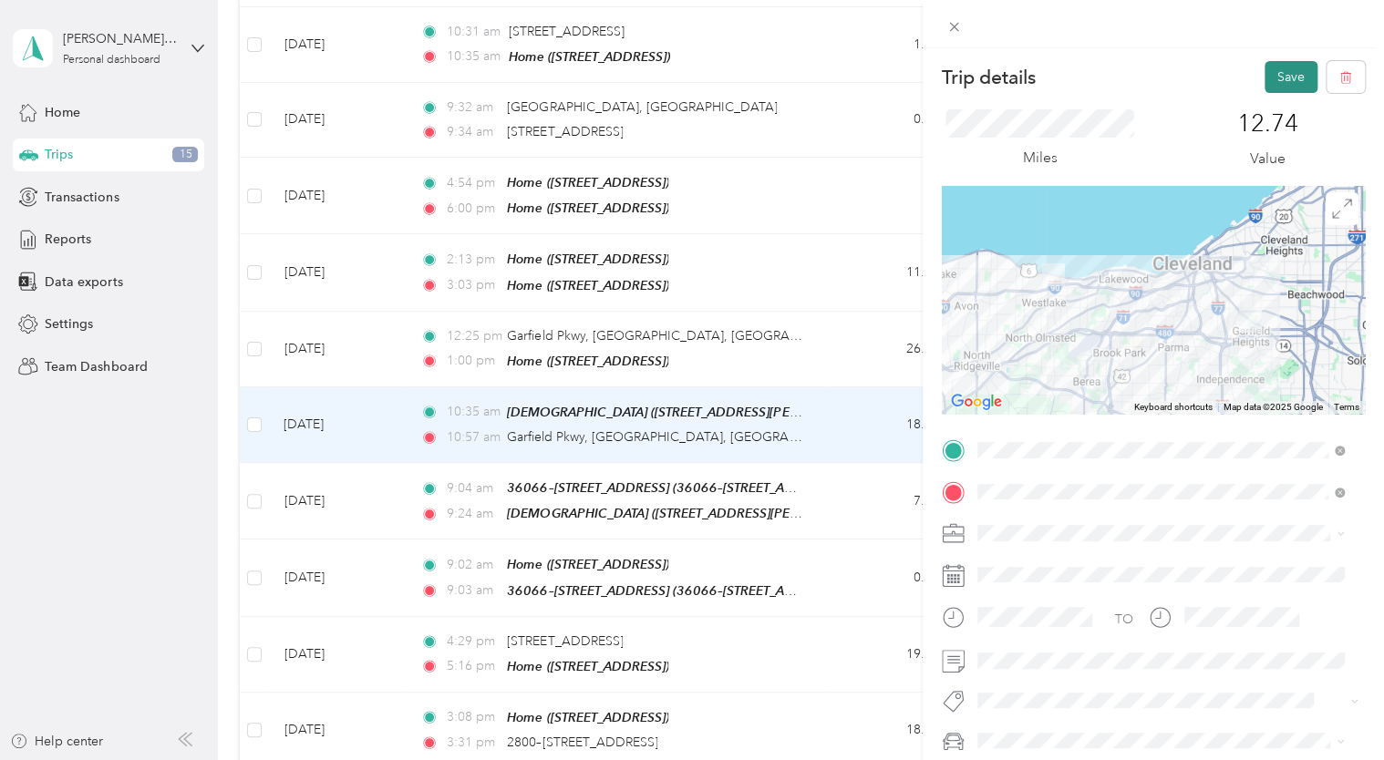
click at [1266, 78] on button "Save" at bounding box center [1290, 77] width 53 height 32
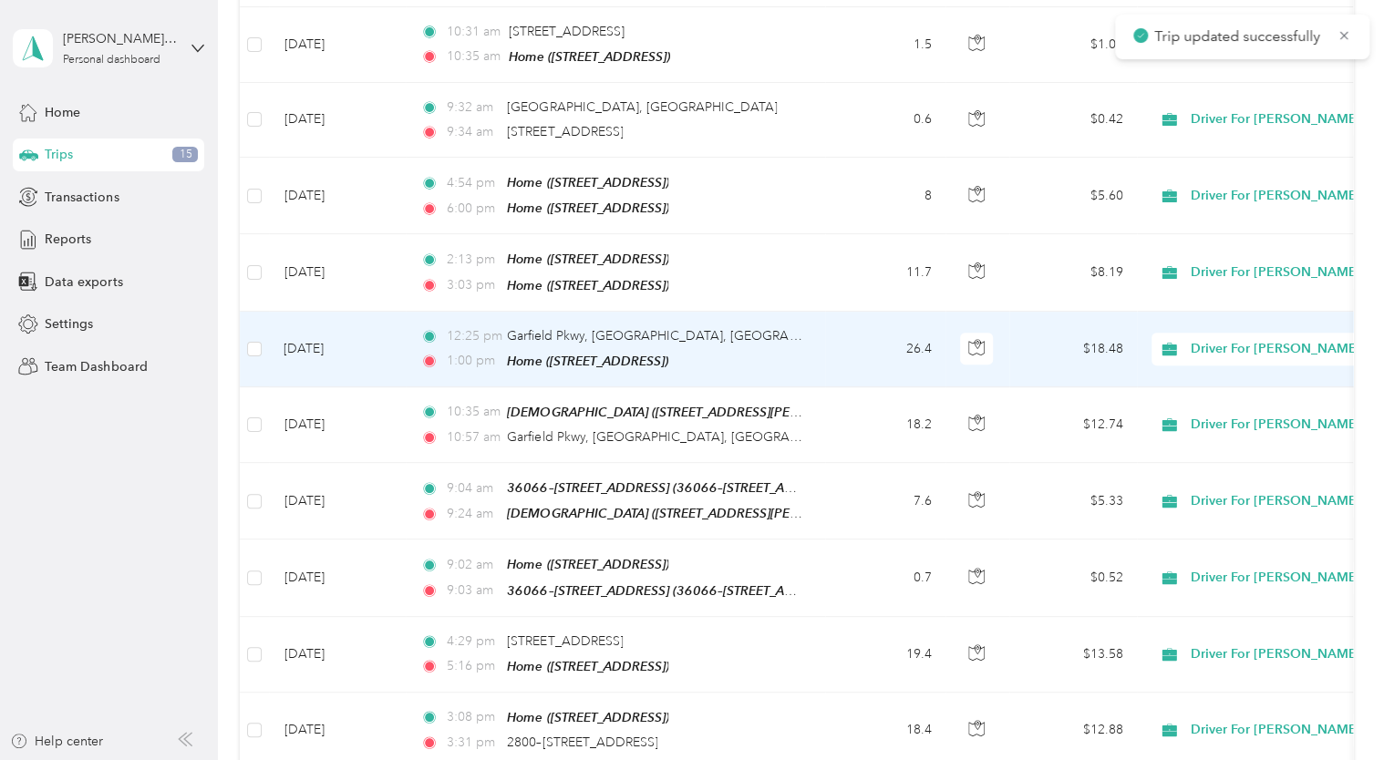
click at [333, 335] on td "[DATE]" at bounding box center [337, 350] width 137 height 76
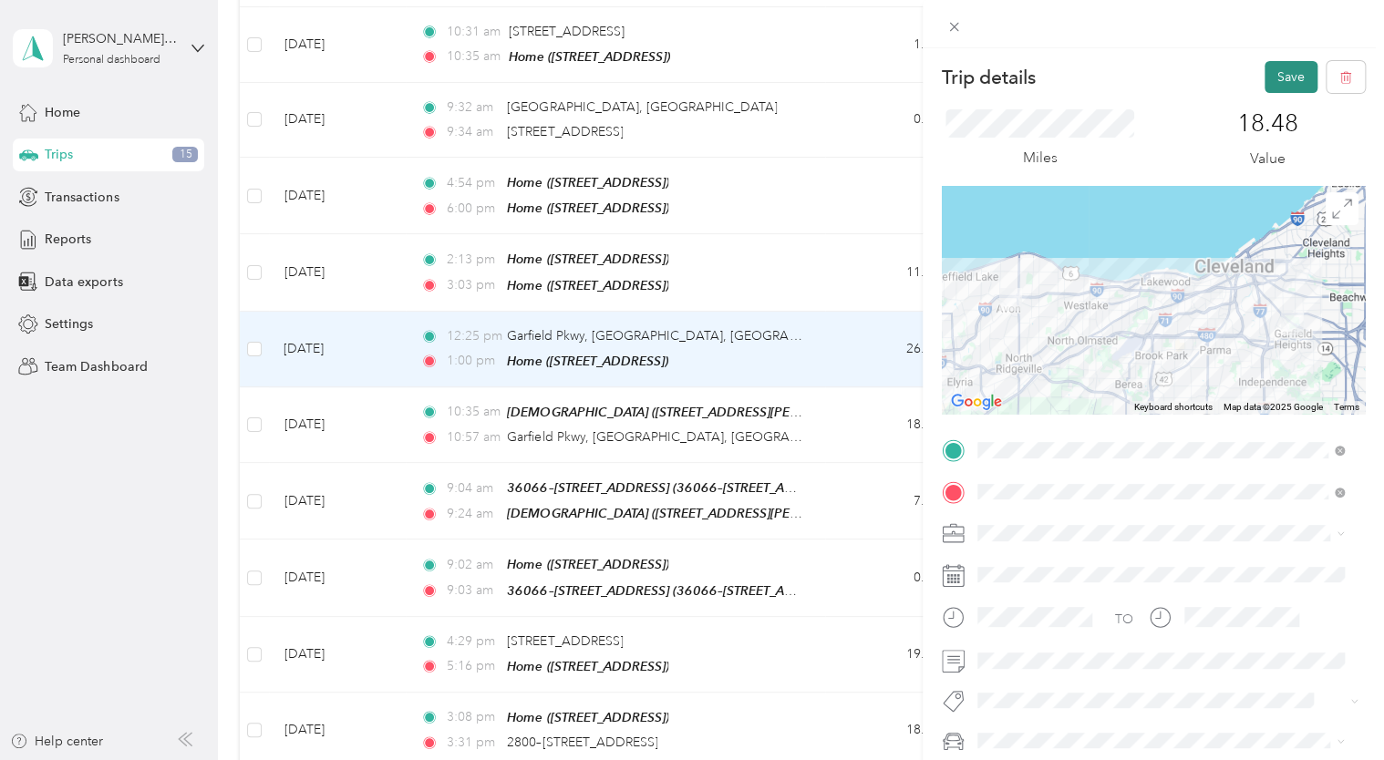
click at [1280, 67] on button "Save" at bounding box center [1290, 77] width 53 height 32
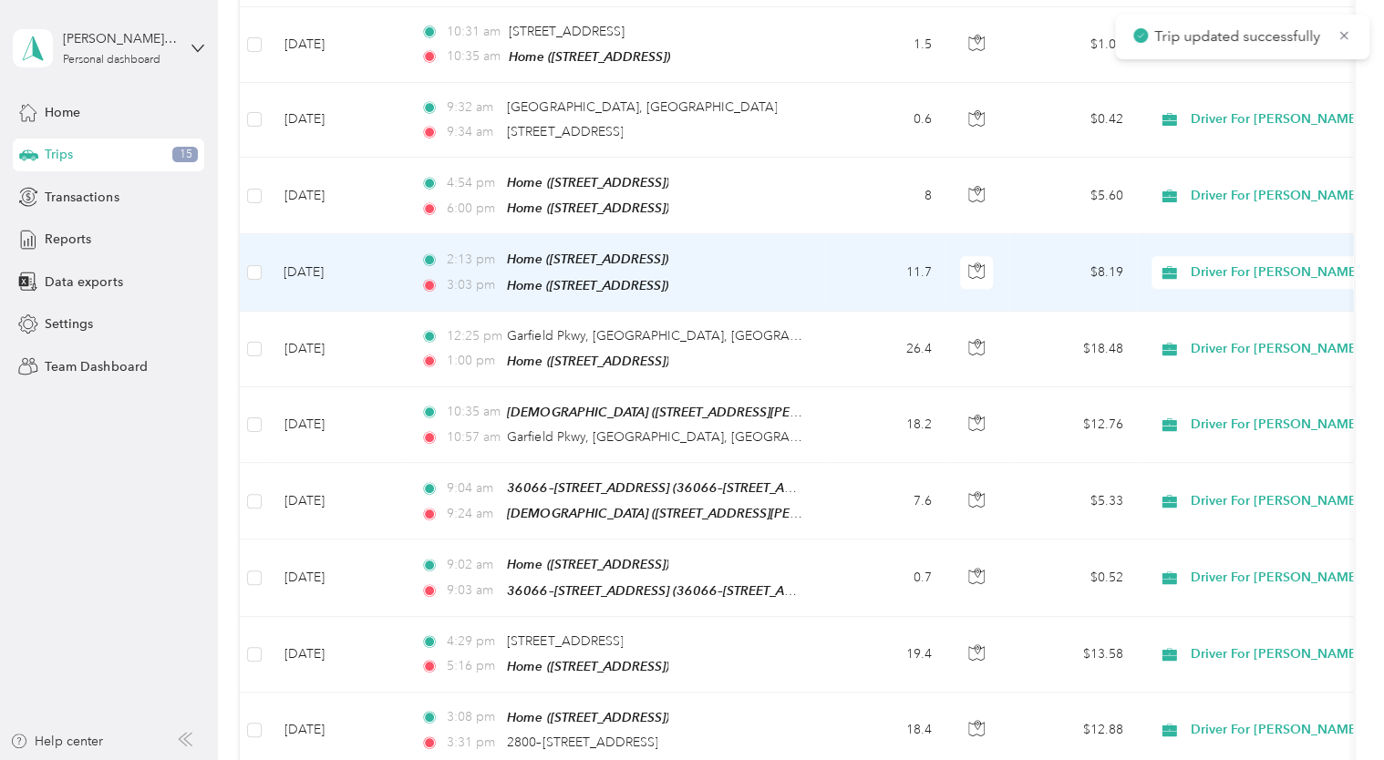
click at [321, 270] on td "[DATE]" at bounding box center [337, 272] width 137 height 77
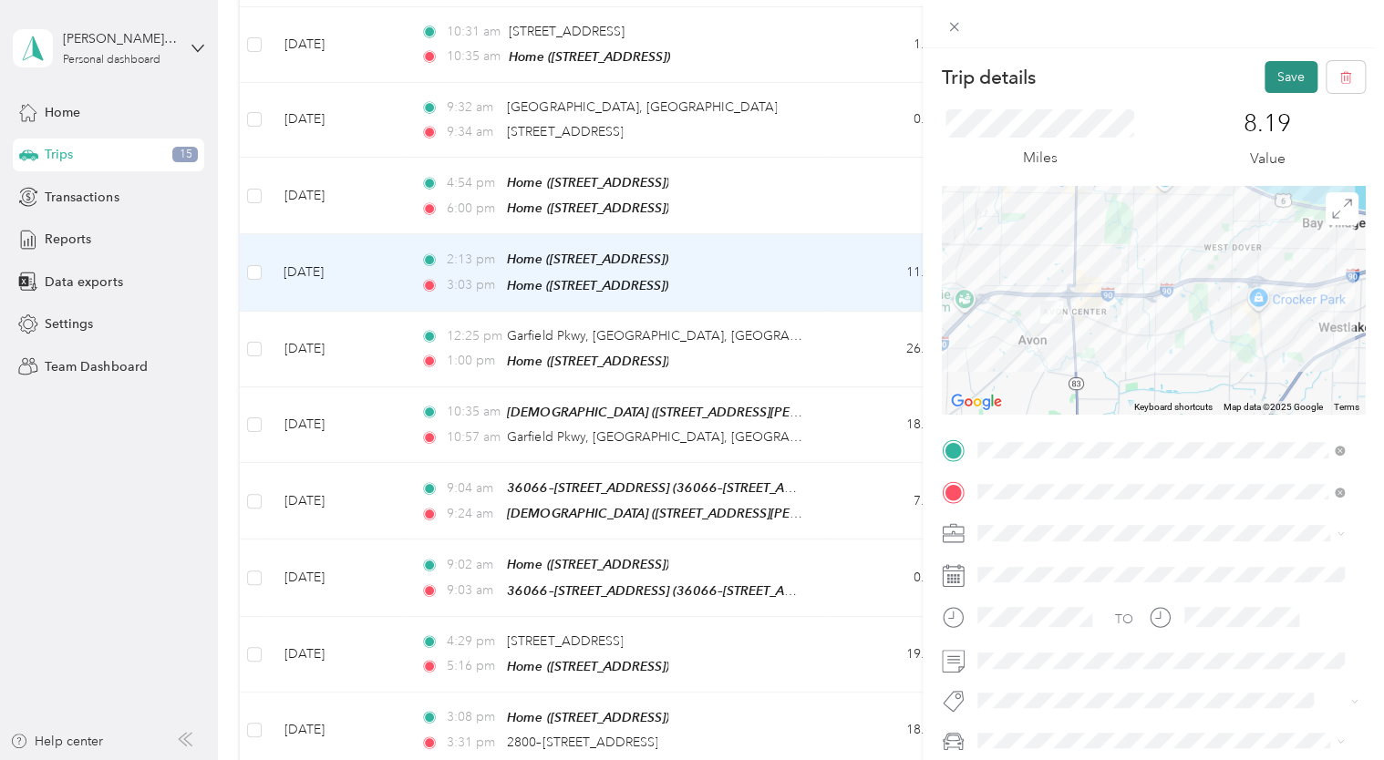
click at [1272, 77] on button "Save" at bounding box center [1290, 77] width 53 height 32
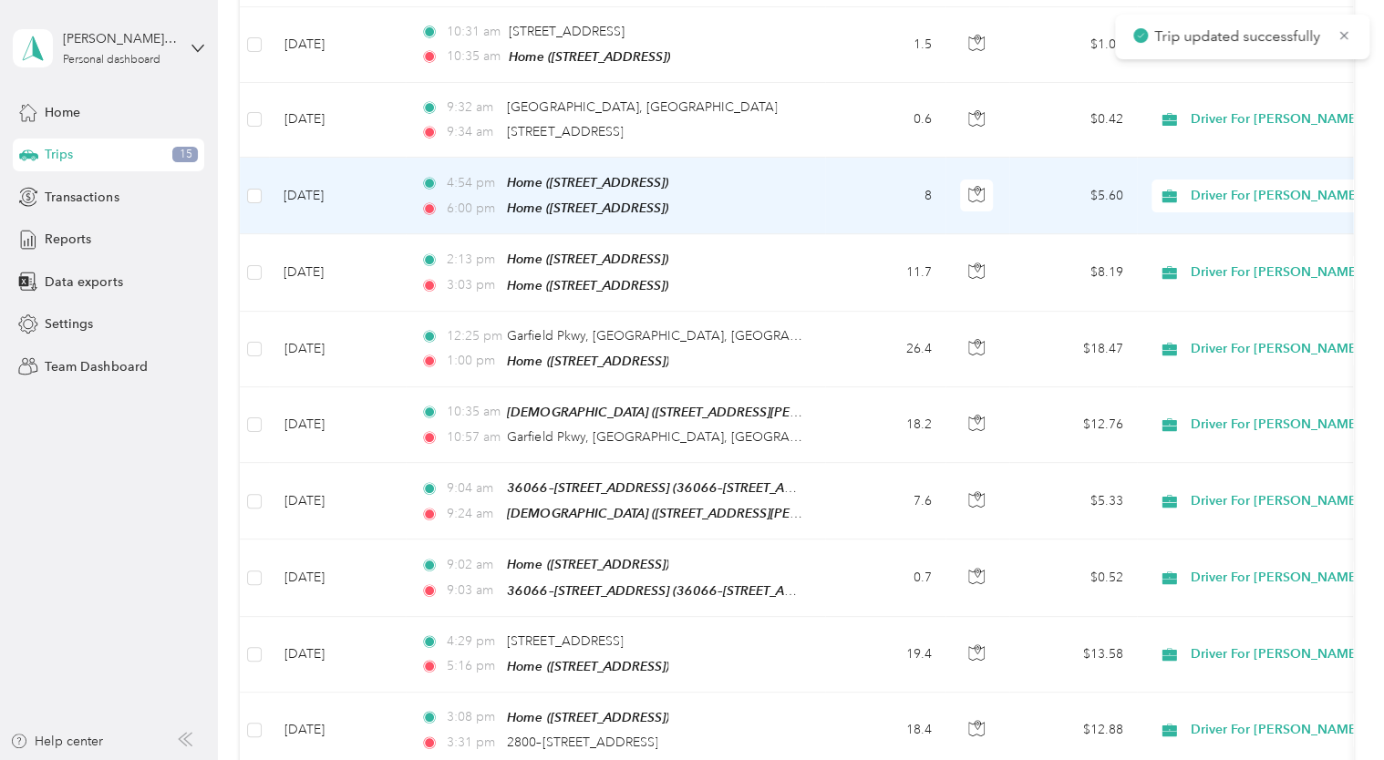
click at [332, 188] on td "[DATE]" at bounding box center [337, 196] width 137 height 77
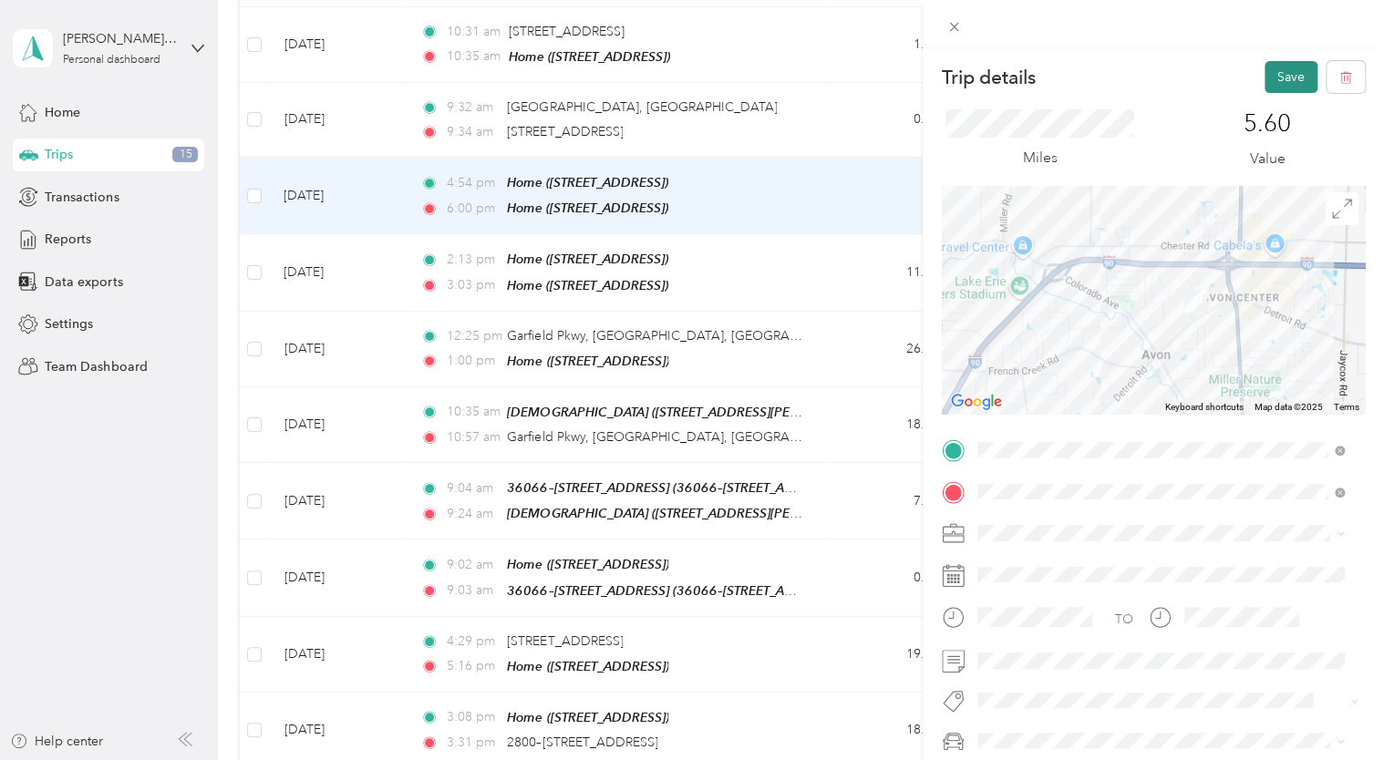
click at [1281, 77] on button "Save" at bounding box center [1290, 77] width 53 height 32
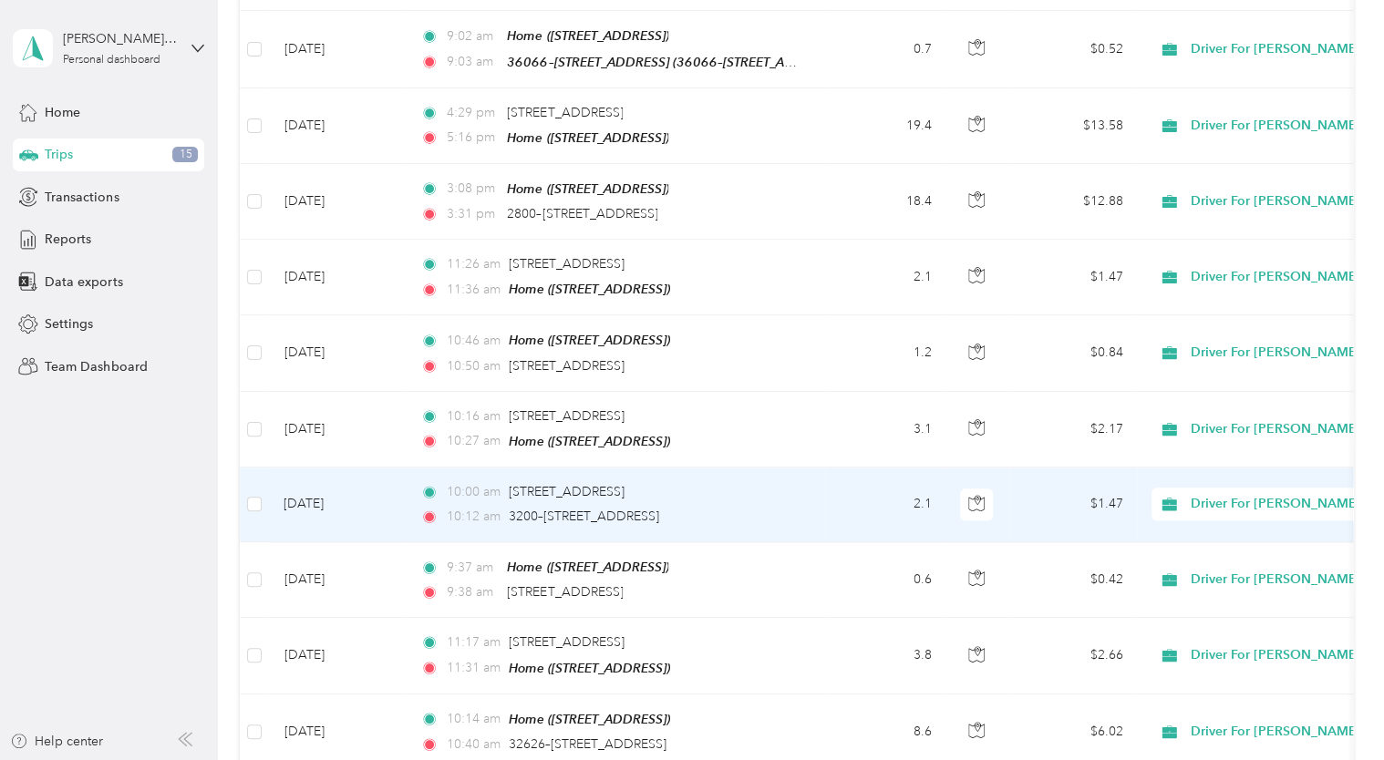
scroll to position [986, 0]
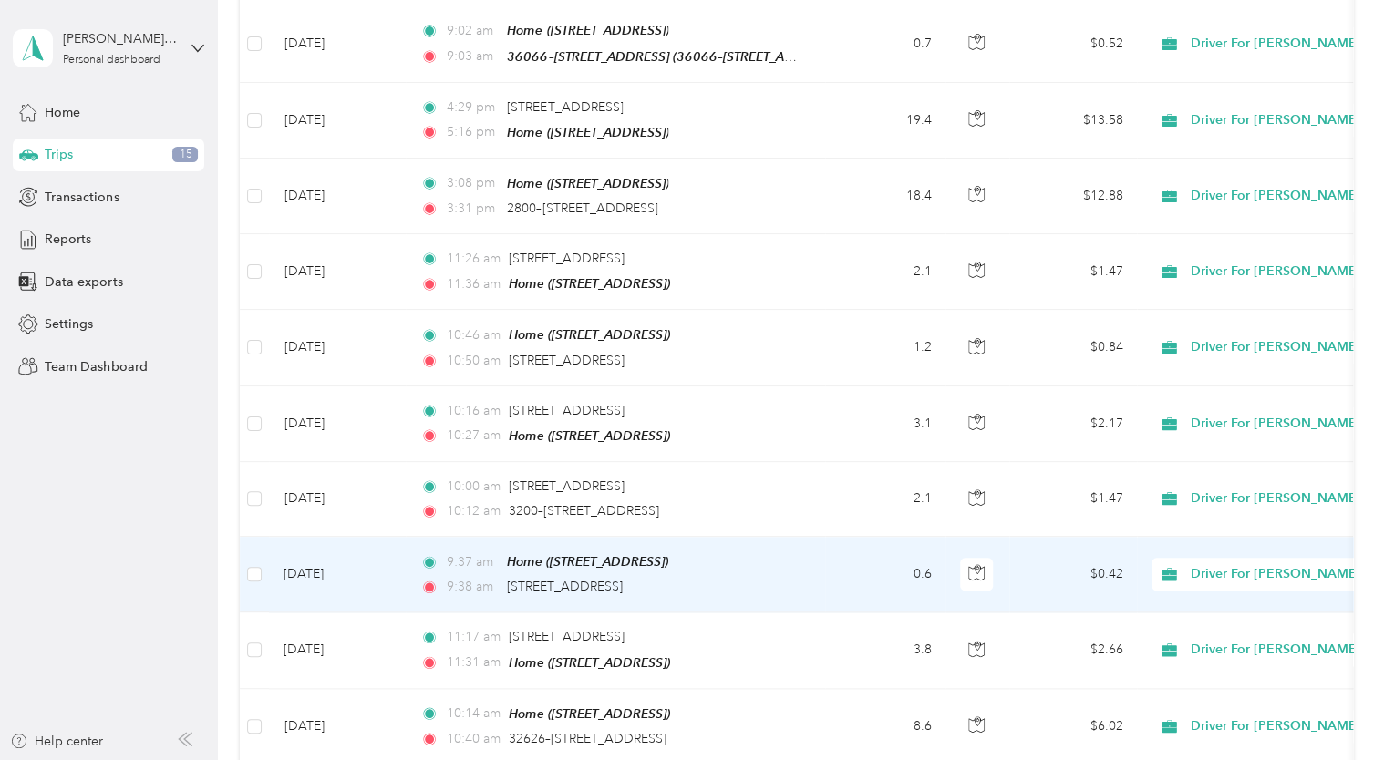
click at [319, 556] on td "[DATE]" at bounding box center [337, 575] width 137 height 76
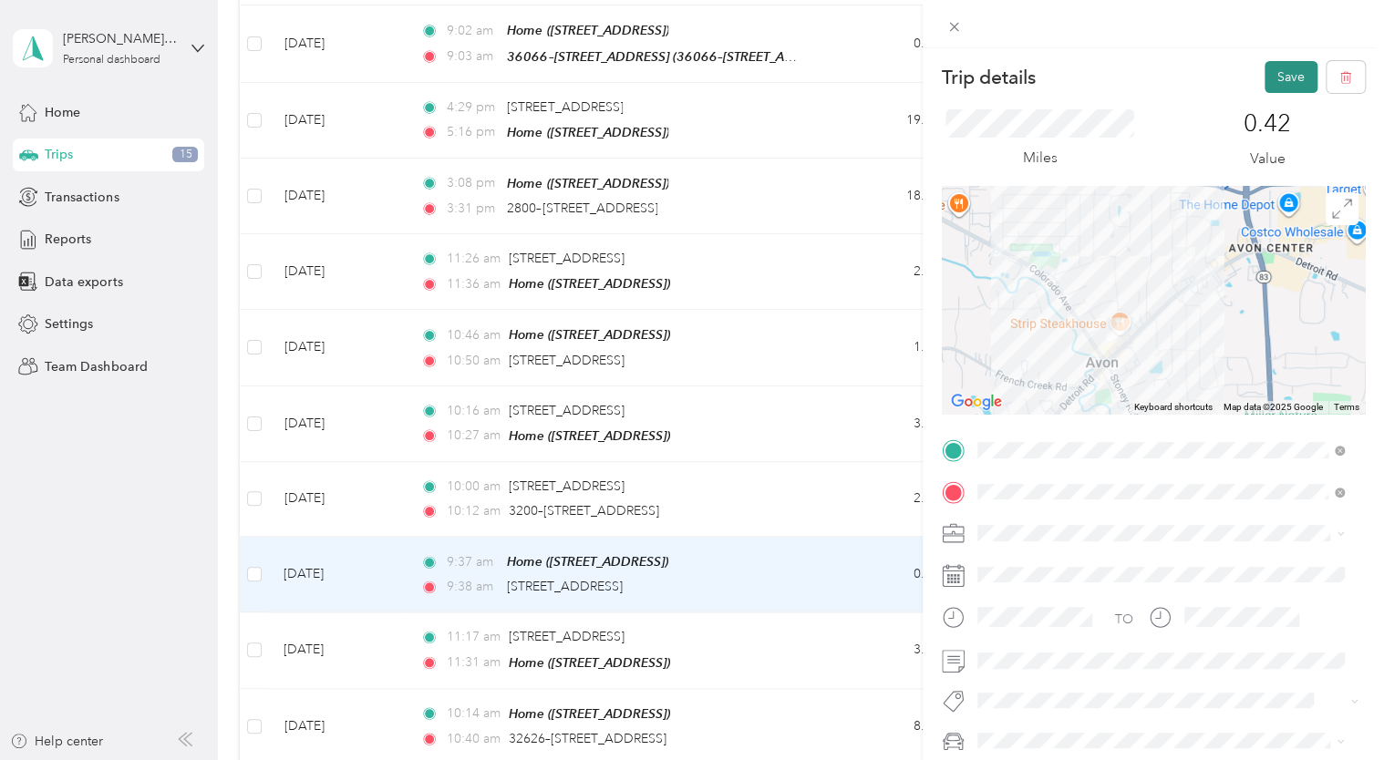
click at [1273, 77] on button "Save" at bounding box center [1290, 77] width 53 height 32
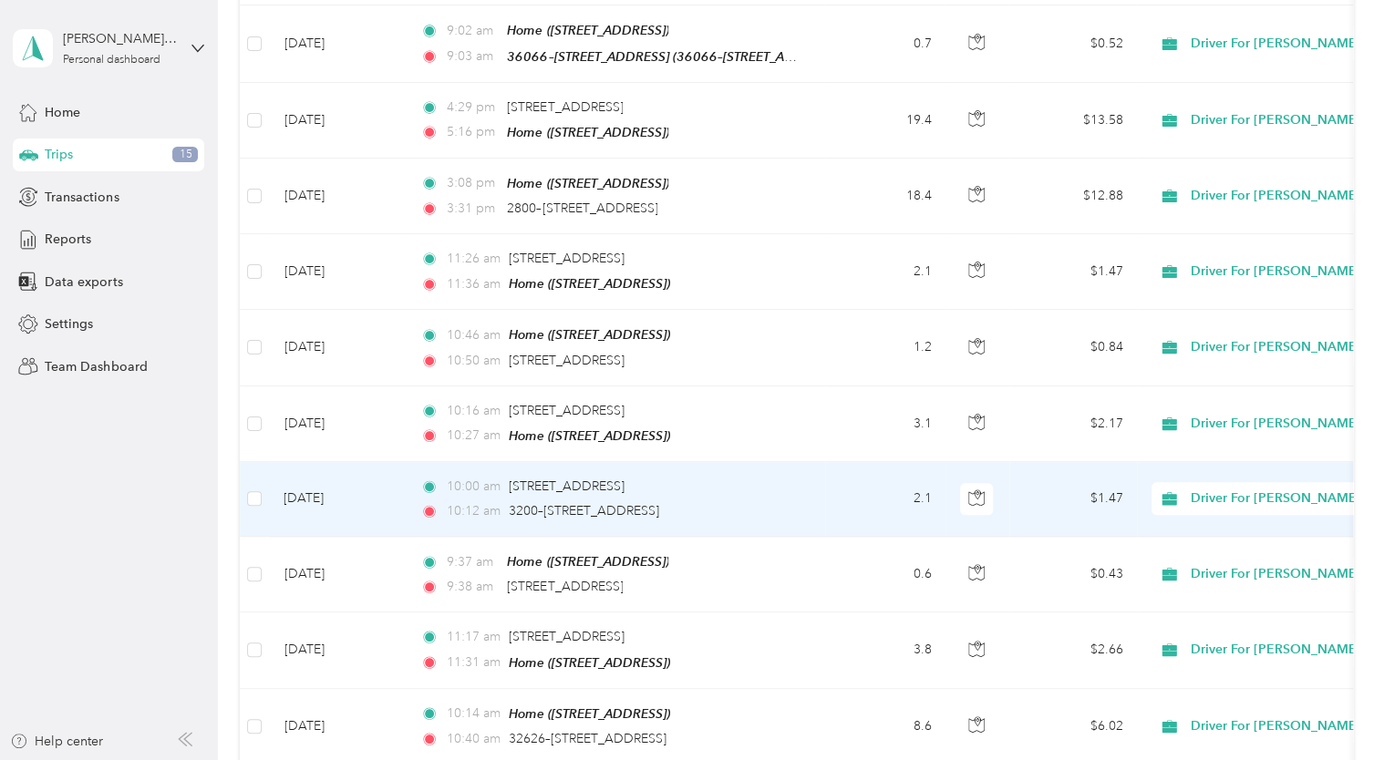
click at [328, 479] on td "[DATE]" at bounding box center [337, 499] width 137 height 75
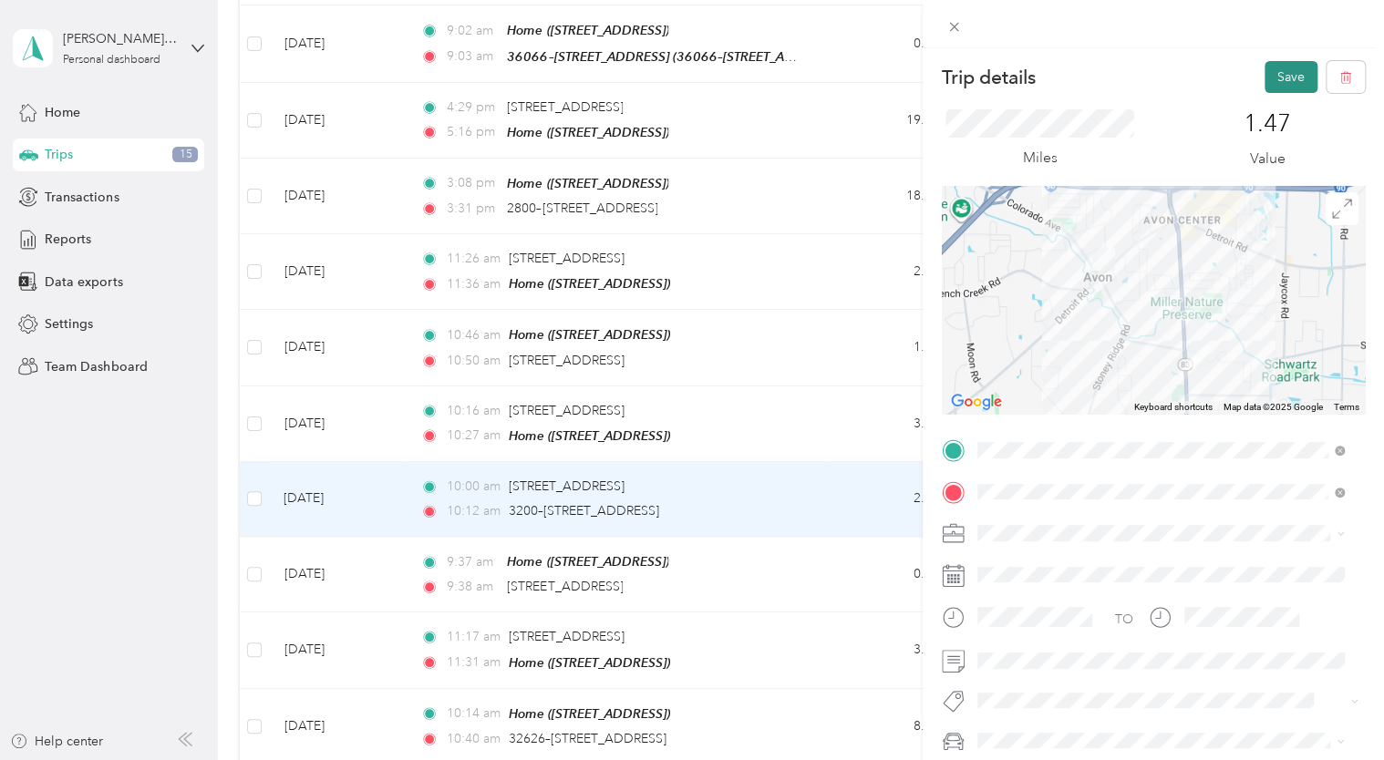
click at [1269, 73] on button "Save" at bounding box center [1290, 77] width 53 height 32
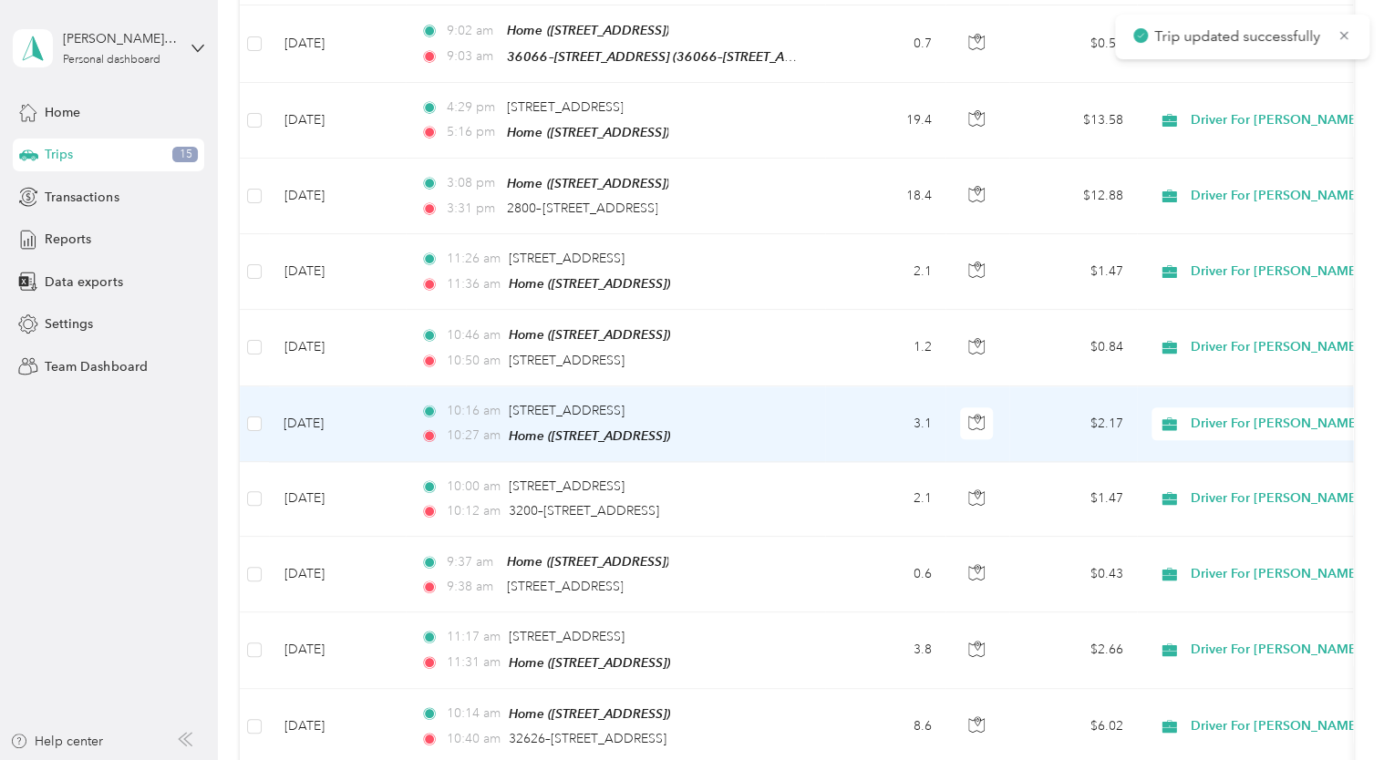
click at [321, 405] on td "[DATE]" at bounding box center [337, 425] width 137 height 76
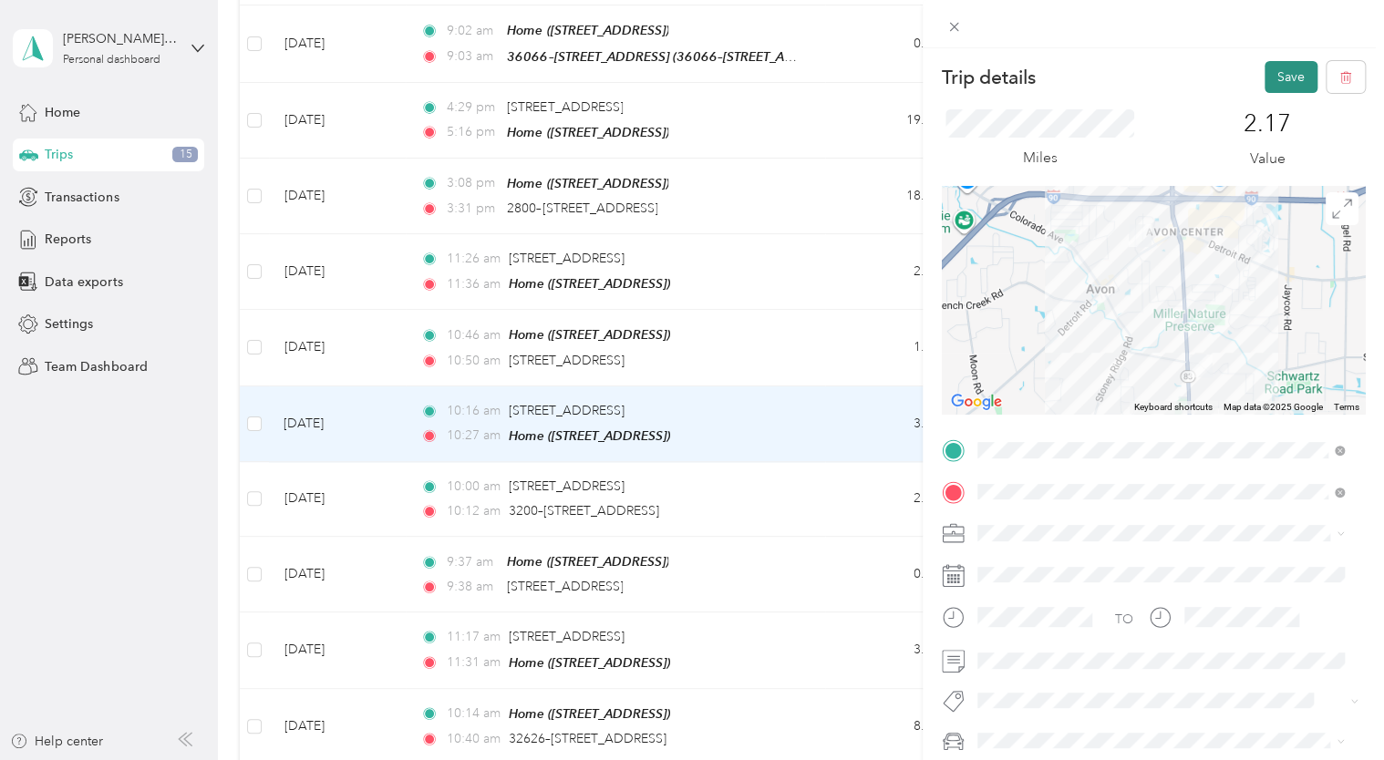
click at [1273, 75] on button "Save" at bounding box center [1290, 77] width 53 height 32
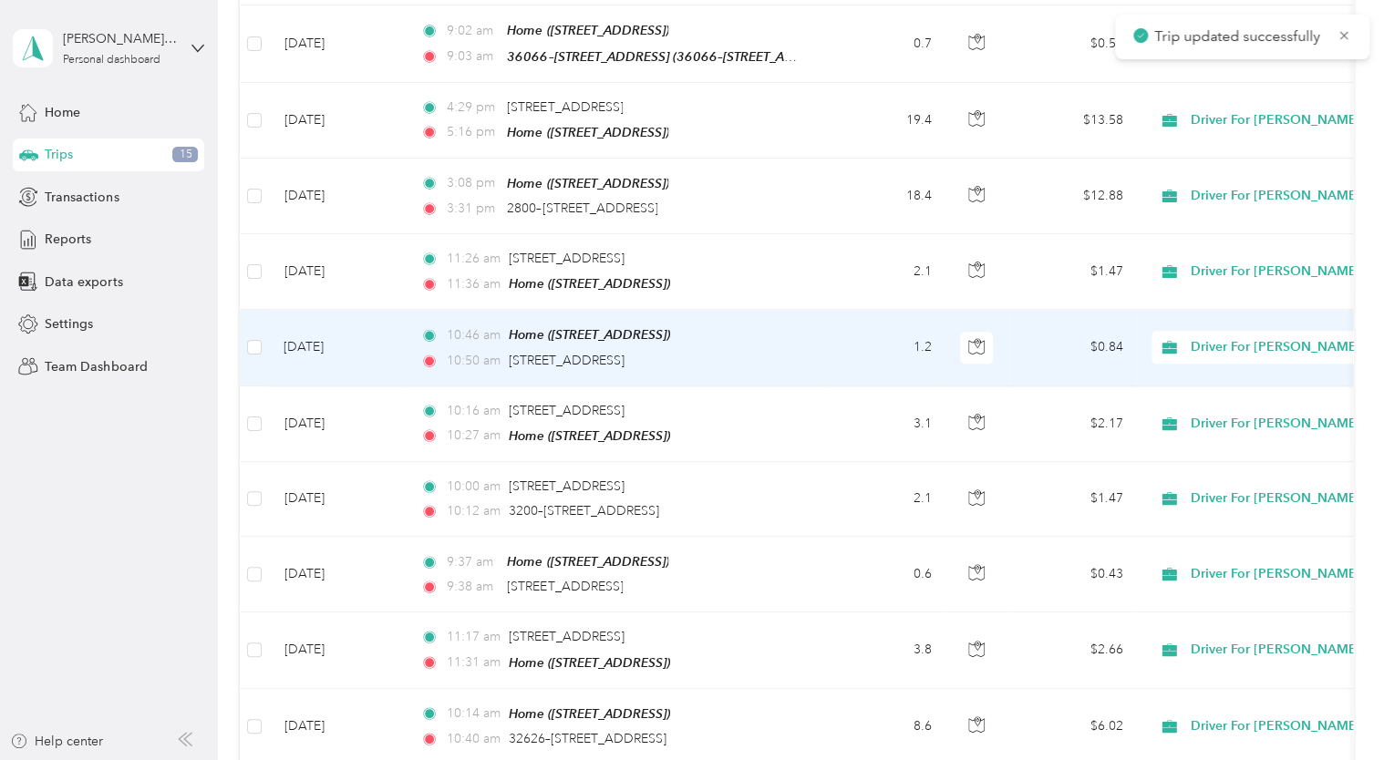
click at [330, 323] on td "[DATE]" at bounding box center [337, 348] width 137 height 76
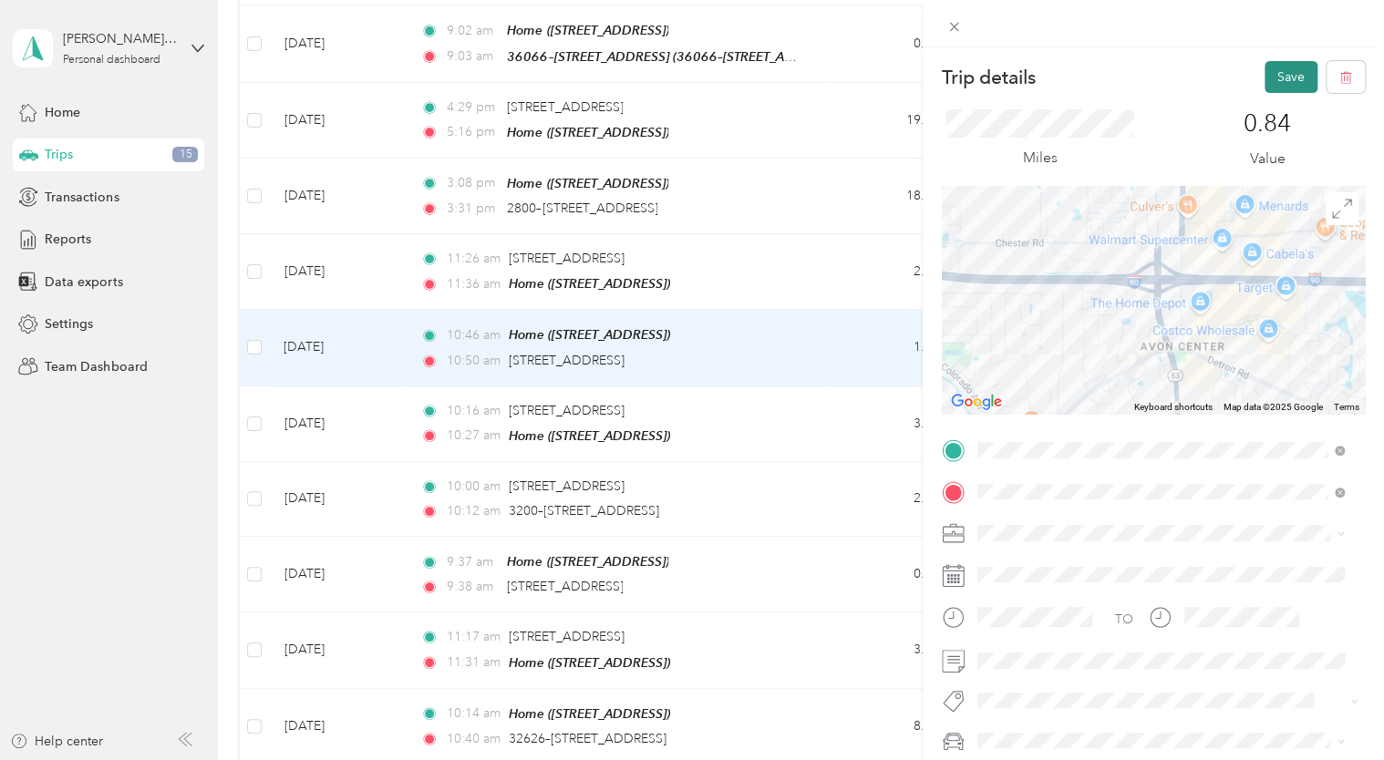
click at [1279, 77] on button "Save" at bounding box center [1290, 77] width 53 height 32
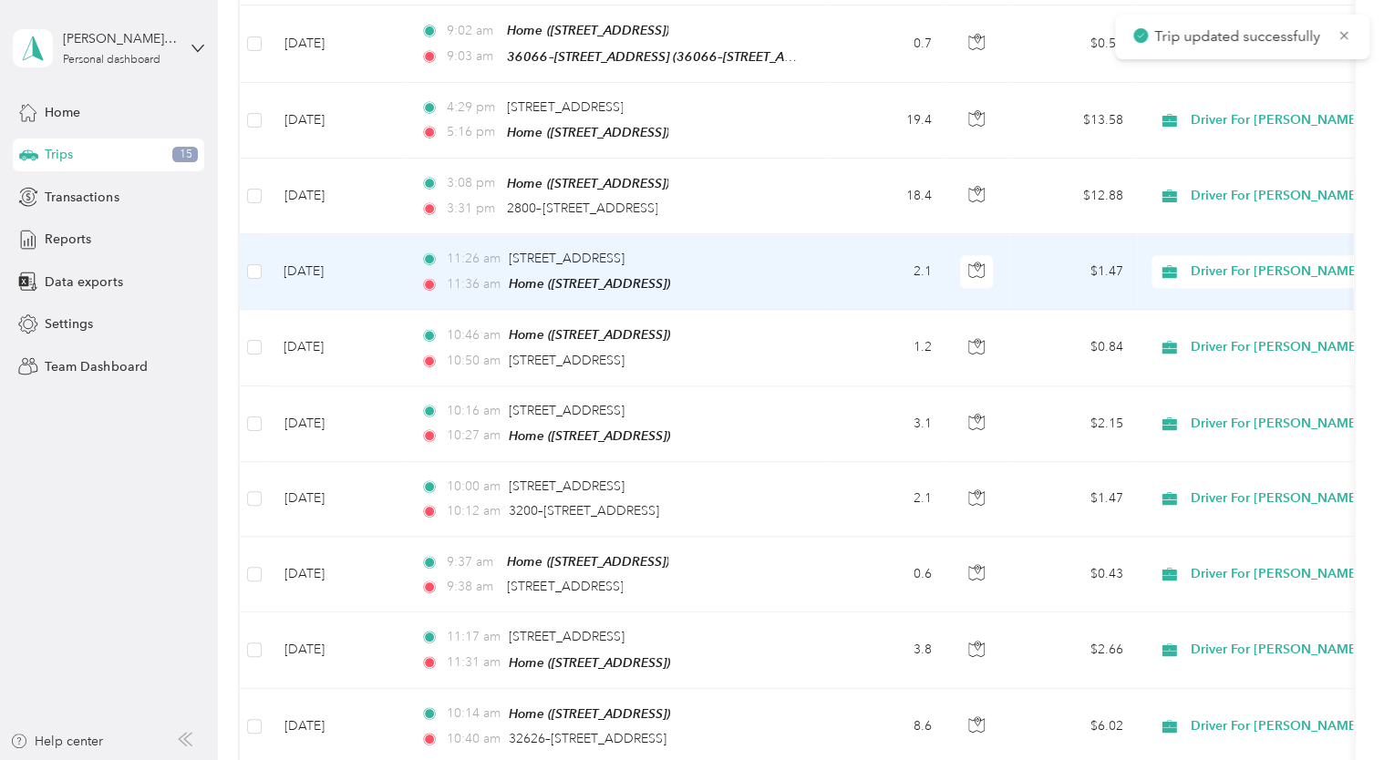
click at [336, 253] on td "[DATE]" at bounding box center [337, 272] width 137 height 76
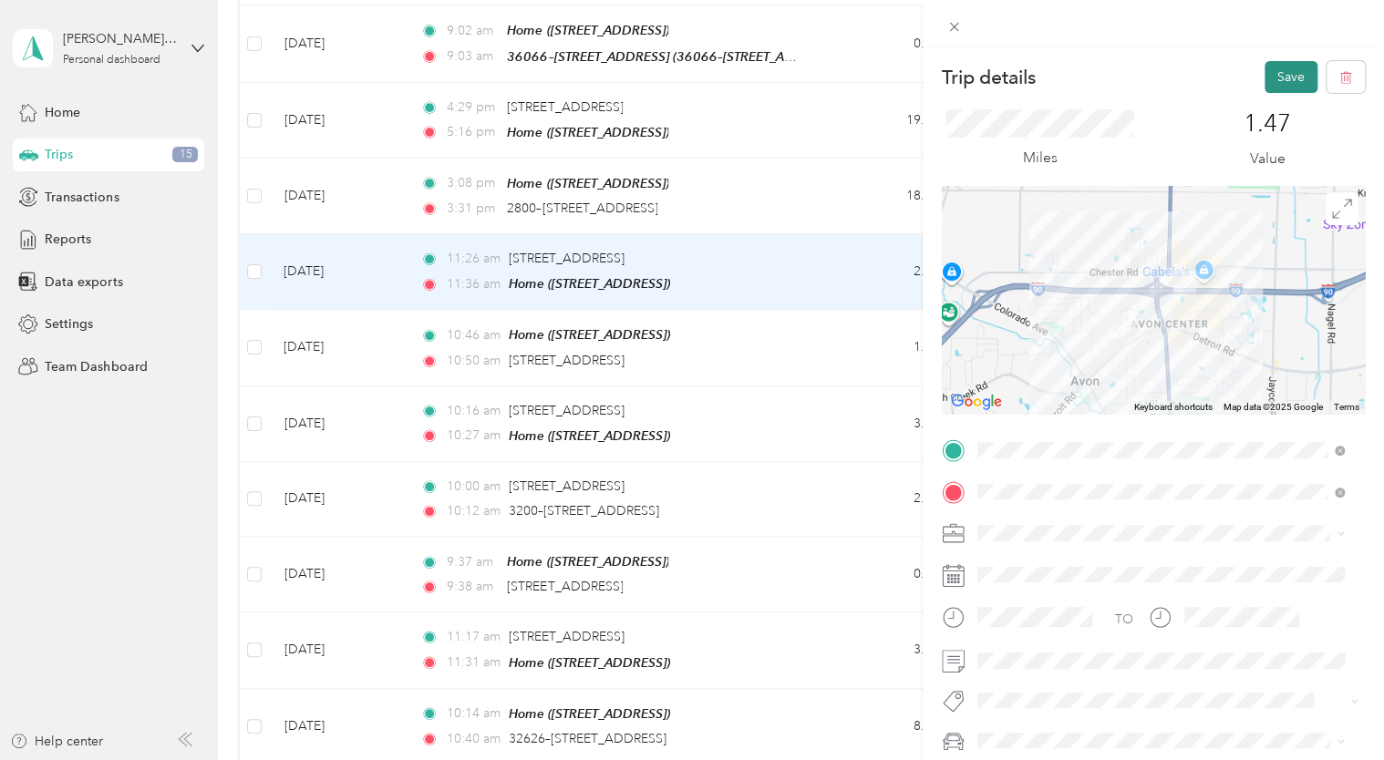
click at [1269, 73] on button "Save" at bounding box center [1290, 77] width 53 height 32
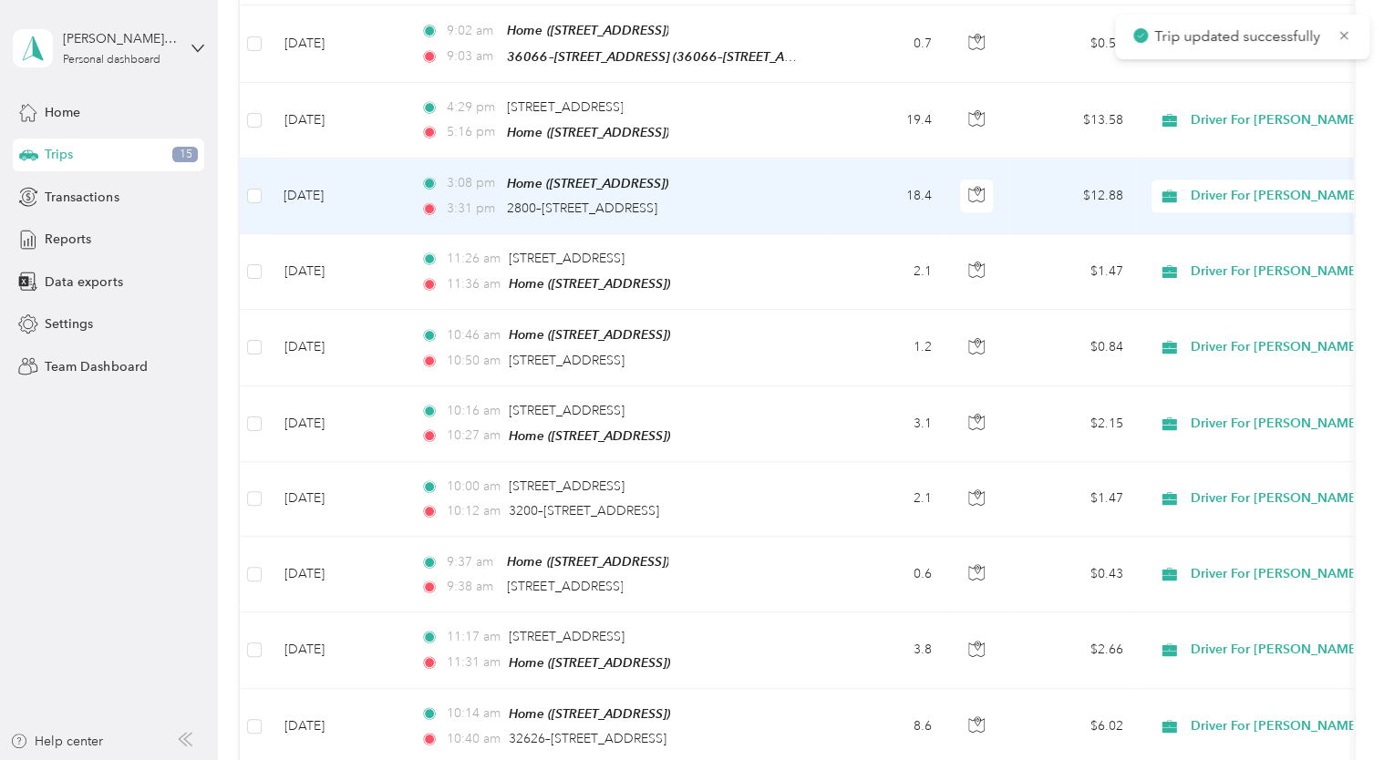
click at [304, 180] on td "[DATE]" at bounding box center [337, 197] width 137 height 76
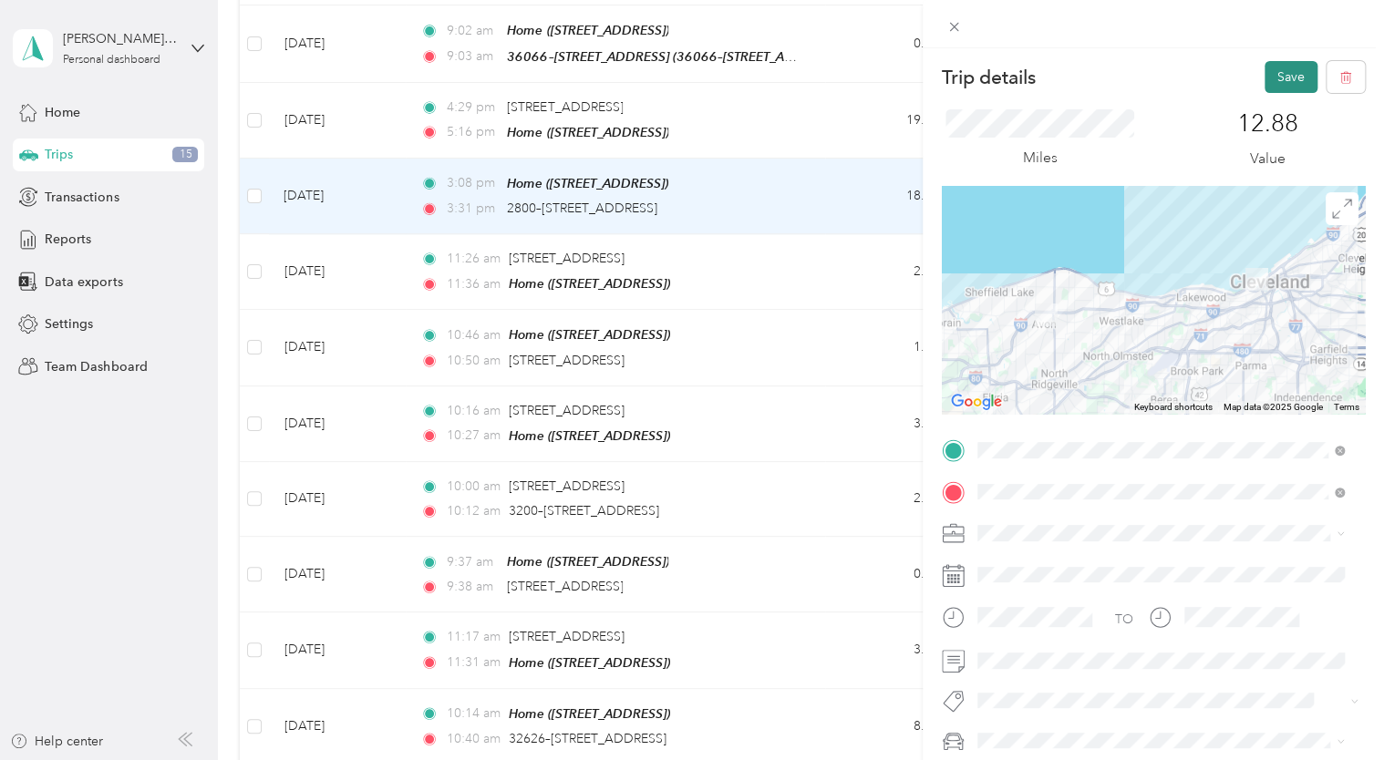
click at [1274, 78] on button "Save" at bounding box center [1290, 77] width 53 height 32
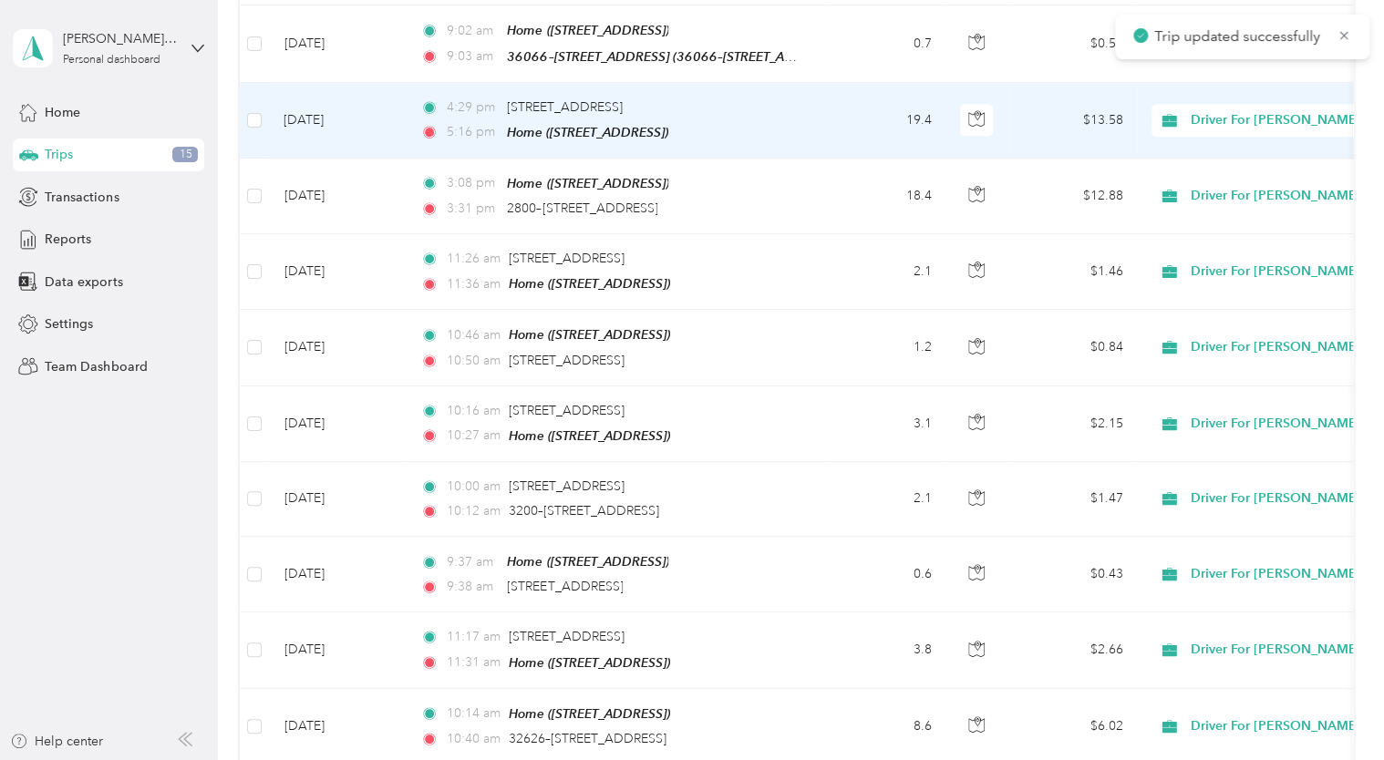
click at [337, 97] on td "[DATE]" at bounding box center [337, 121] width 137 height 76
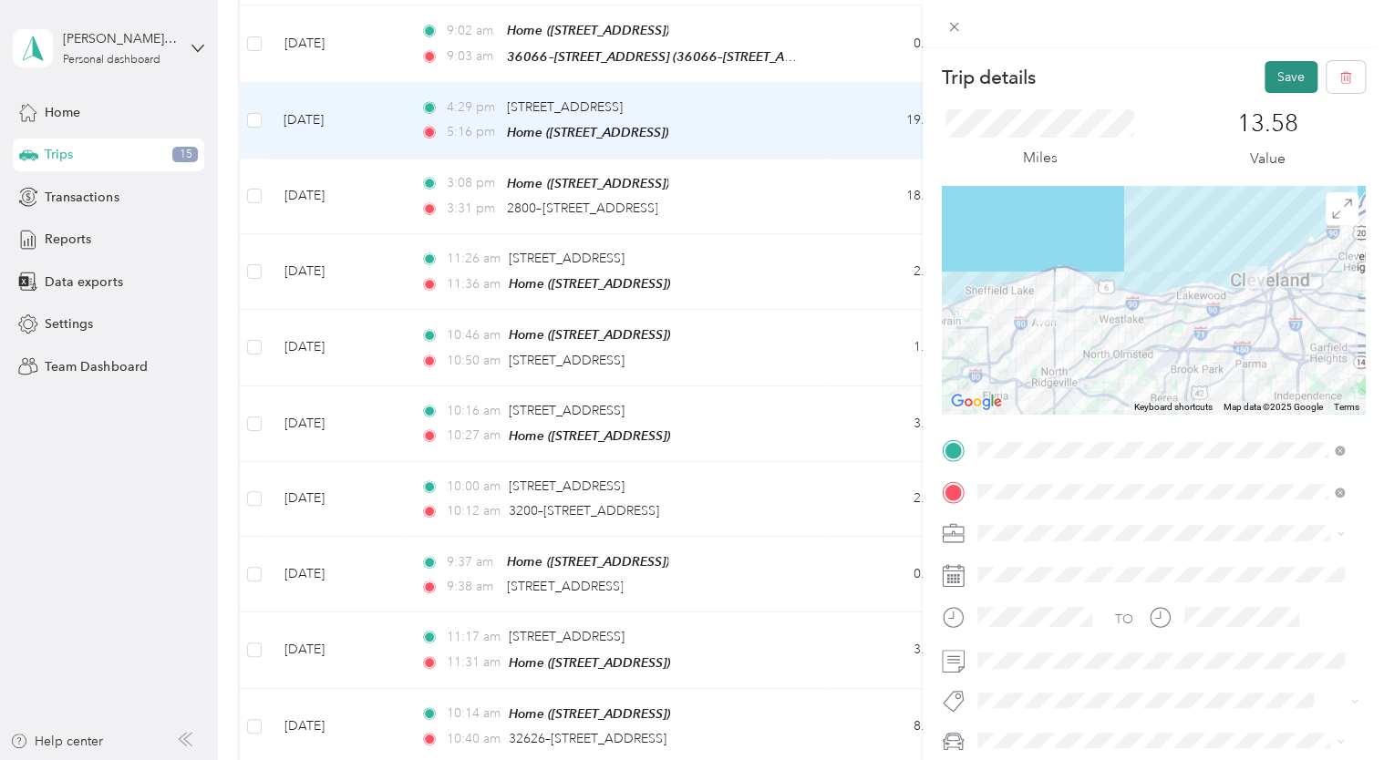
click at [1271, 67] on button "Save" at bounding box center [1290, 77] width 53 height 32
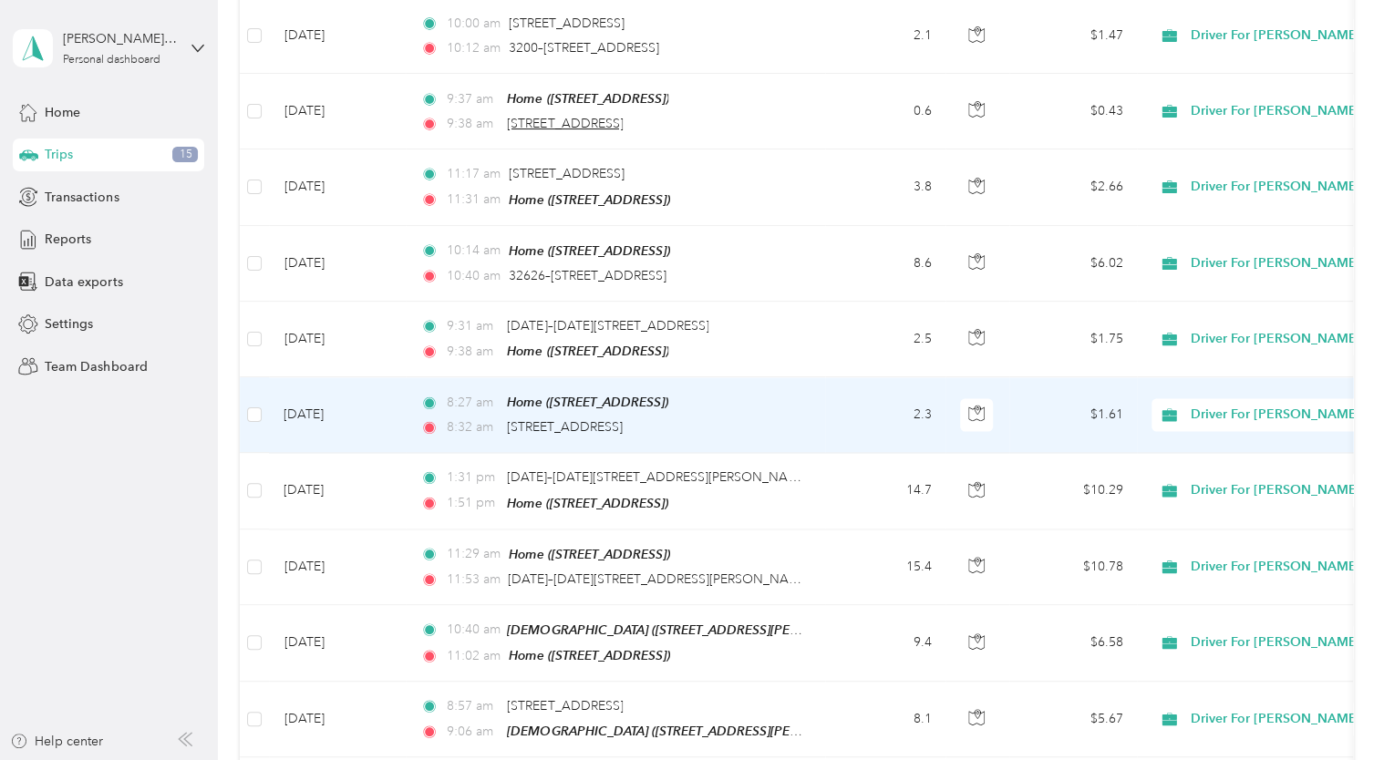
scroll to position [1458, 0]
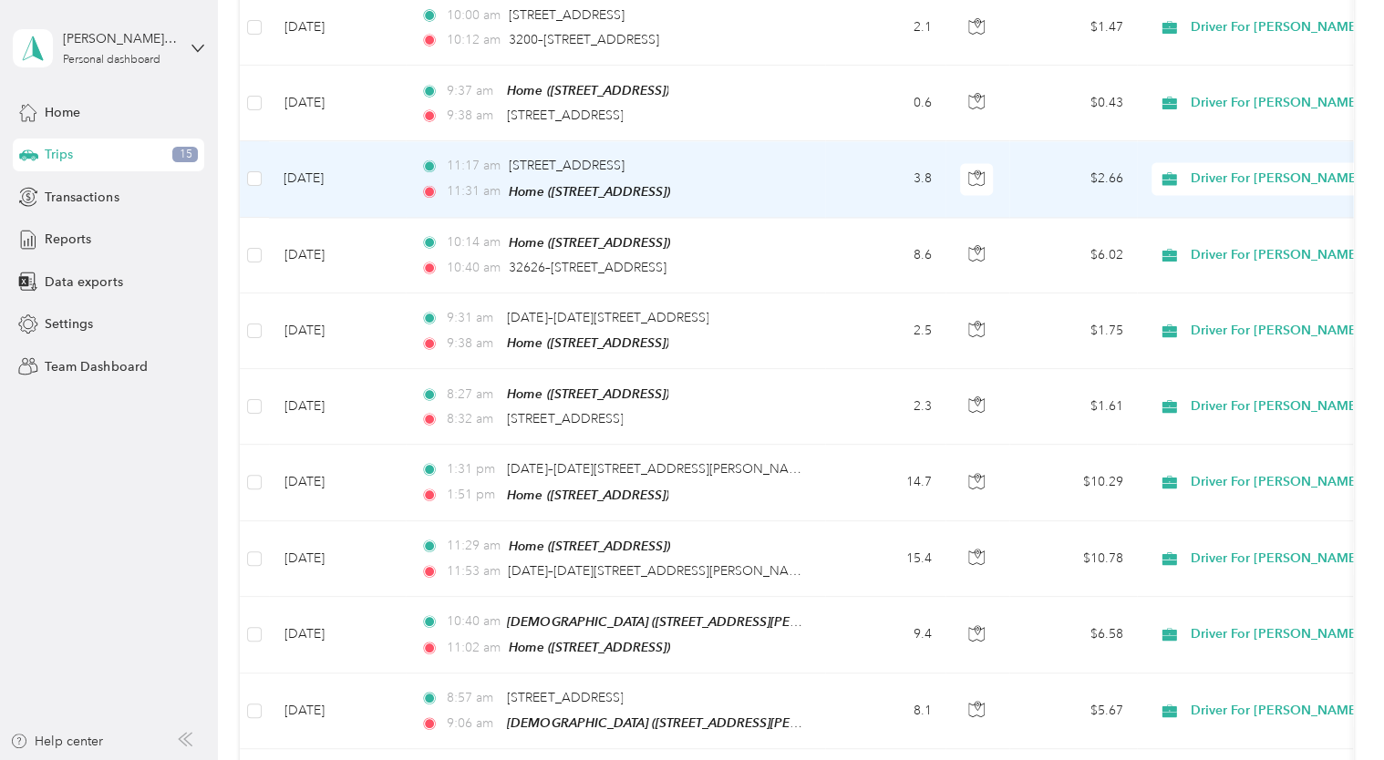
click at [346, 176] on td "[DATE]" at bounding box center [337, 179] width 137 height 76
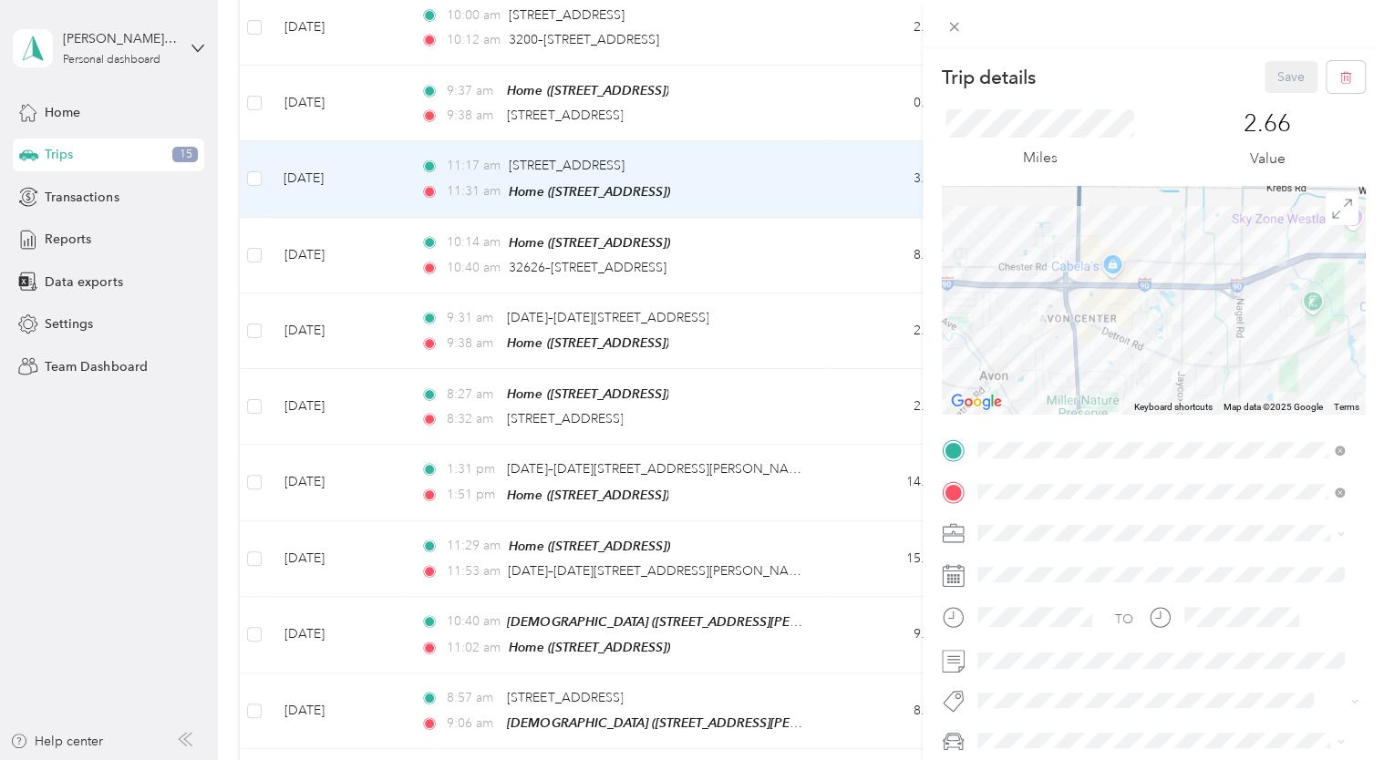
click at [252, 162] on div "Trip details Save This trip cannot be edited because it is either under review,…" at bounding box center [692, 380] width 1384 height 760
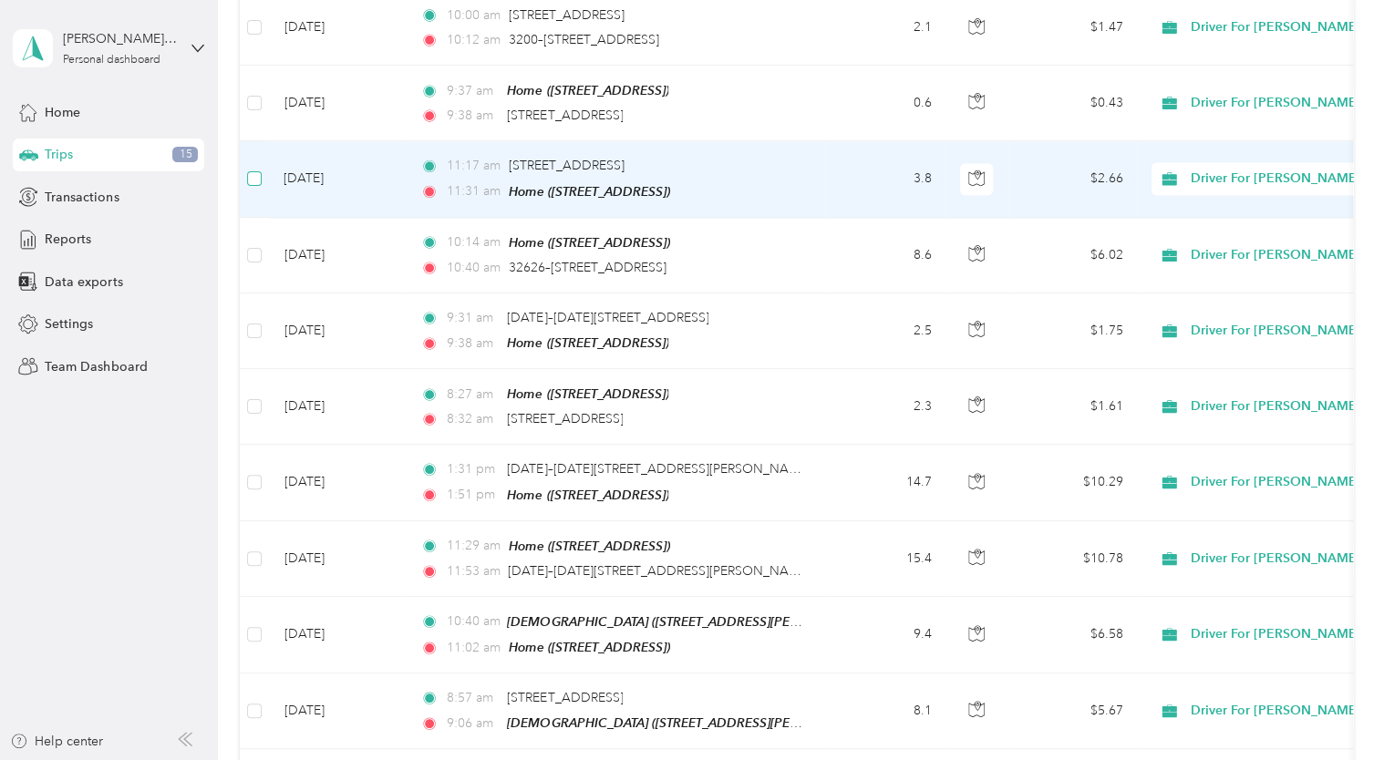
click at [254, 169] on label at bounding box center [254, 179] width 15 height 20
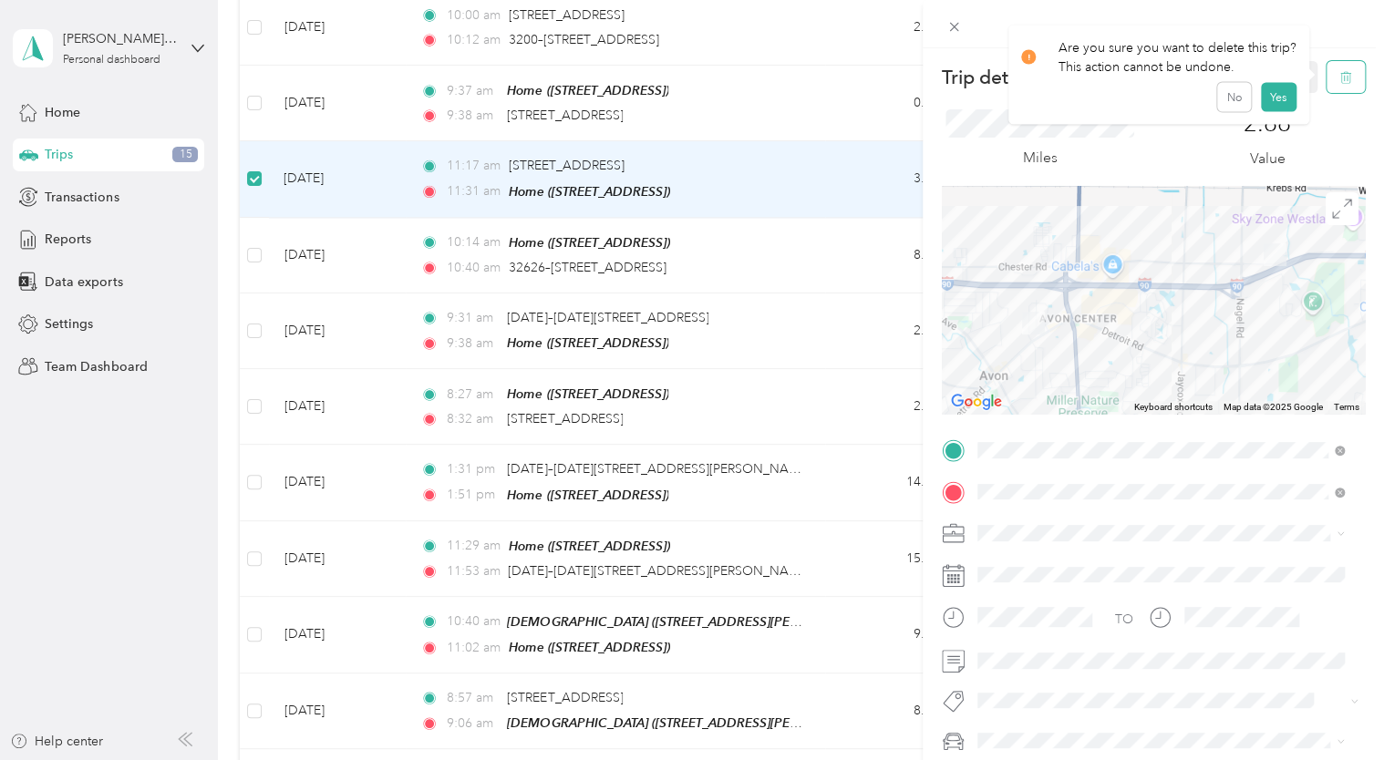
click at [1339, 78] on icon "button" at bounding box center [1345, 77] width 13 height 13
click at [1268, 100] on button "Yes" at bounding box center [1278, 99] width 36 height 29
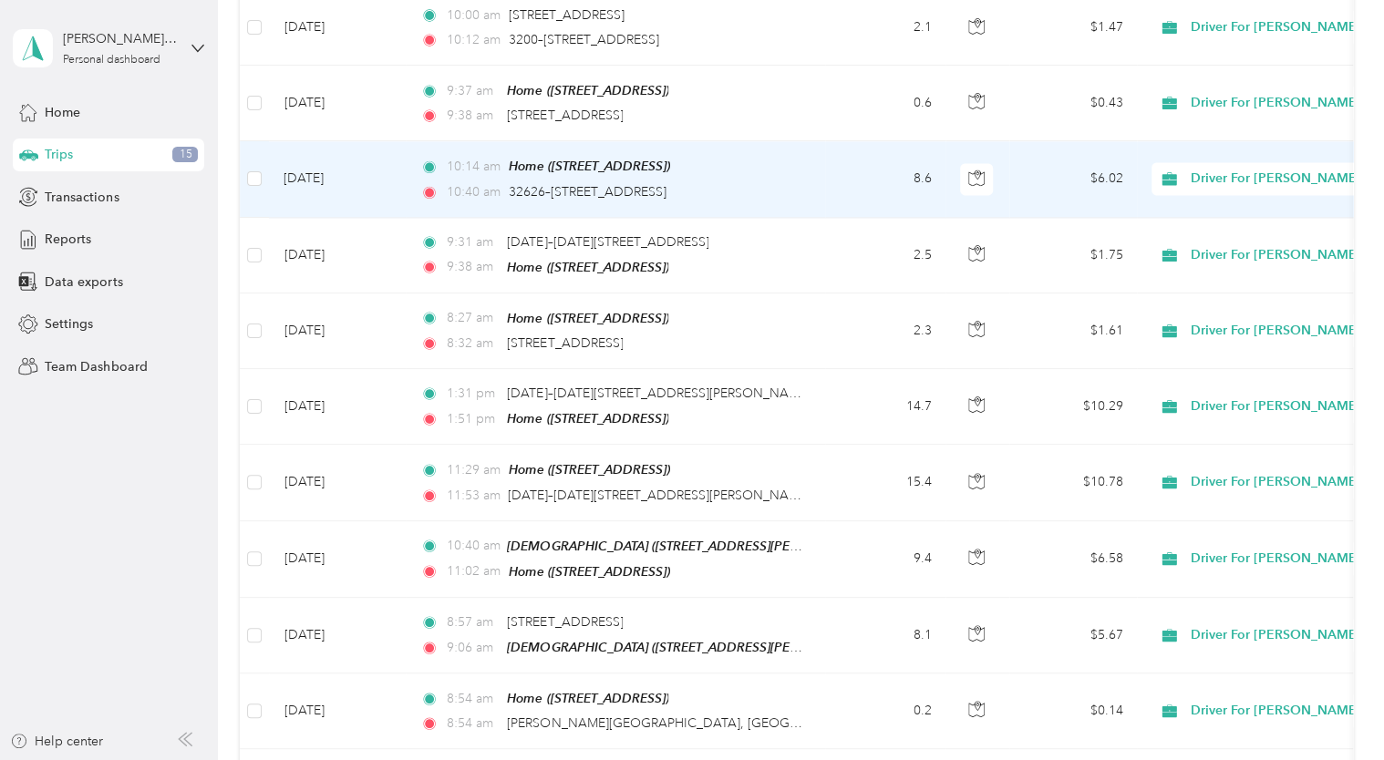
click at [314, 156] on td "[DATE]" at bounding box center [337, 179] width 137 height 76
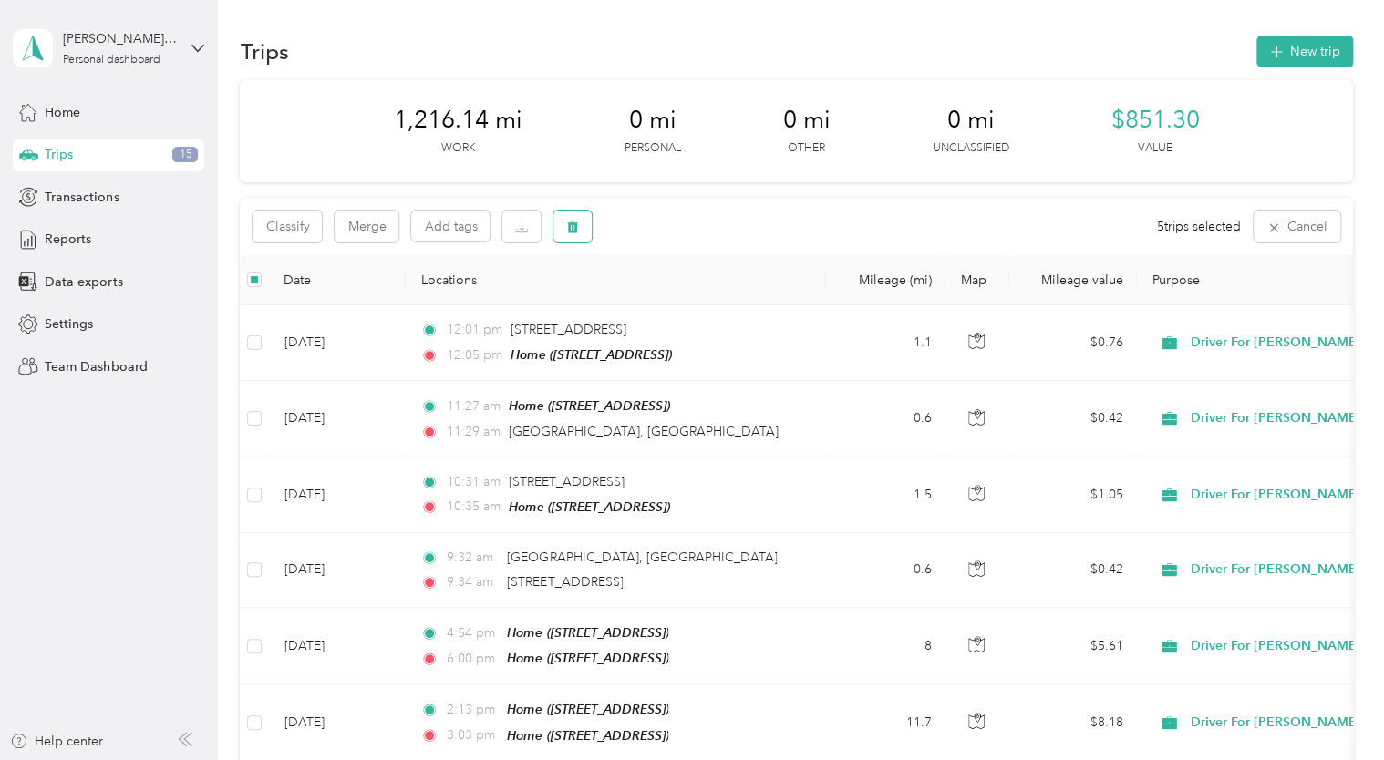
click at [574, 222] on icon "button" at bounding box center [573, 228] width 11 height 12
click at [696, 297] on button "Yes" at bounding box center [709, 302] width 36 height 29
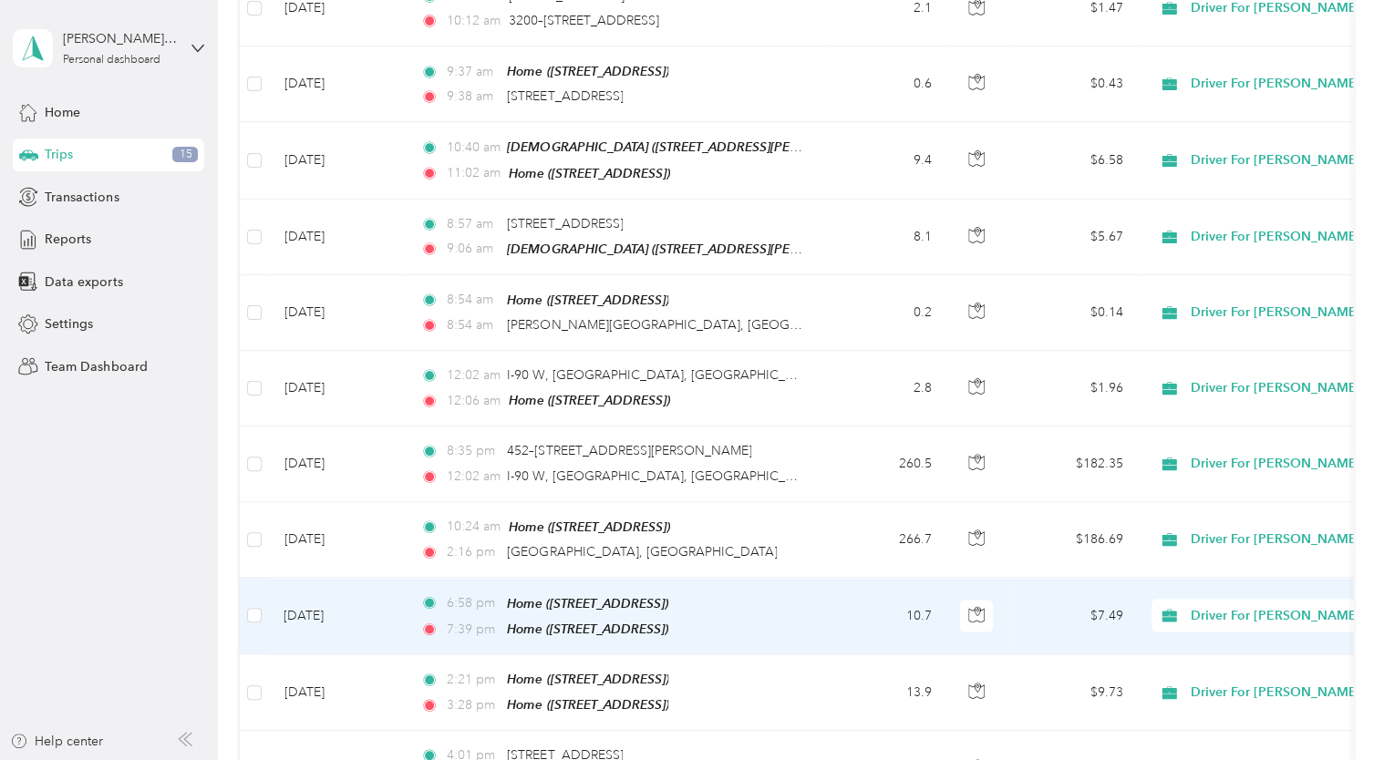
scroll to position [1422, 0]
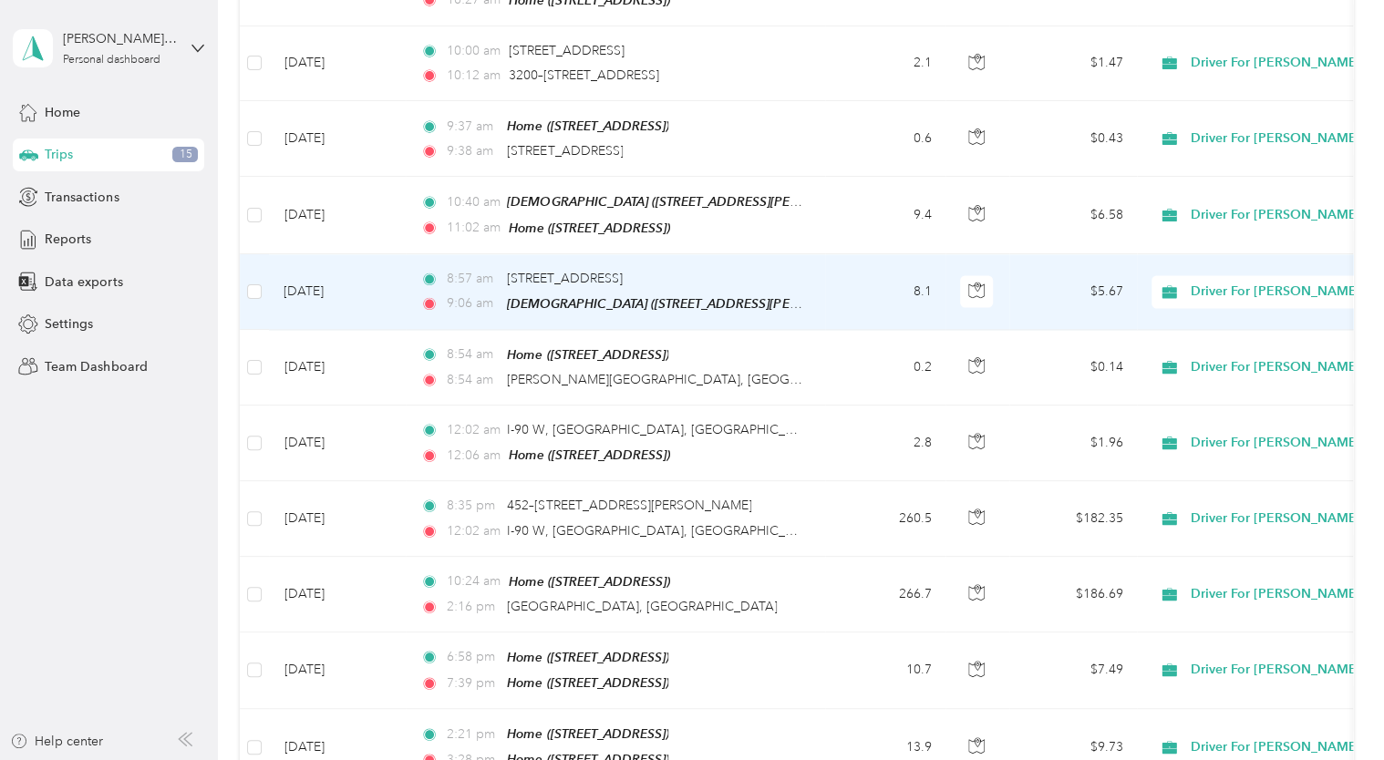
click at [305, 272] on td "[DATE]" at bounding box center [337, 292] width 137 height 76
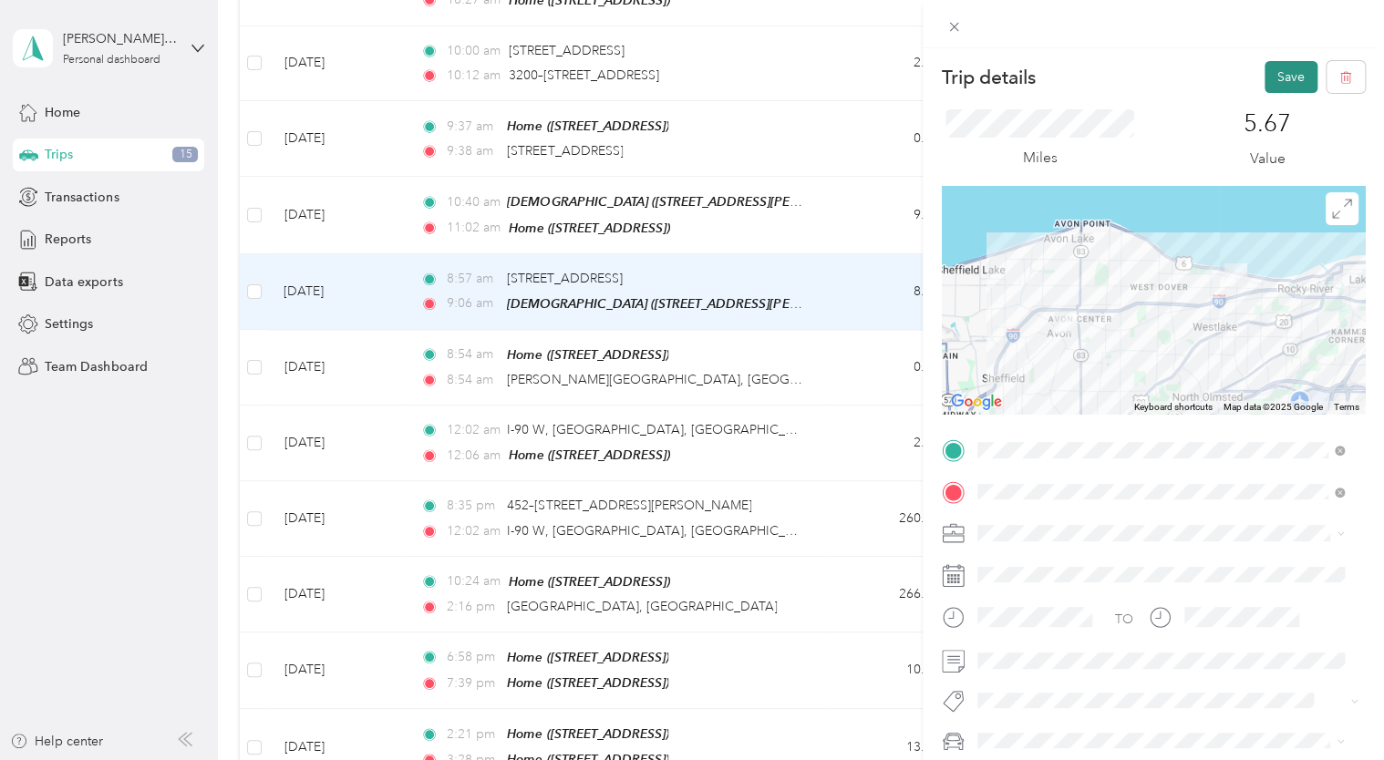
click at [1264, 83] on button "Save" at bounding box center [1290, 77] width 53 height 32
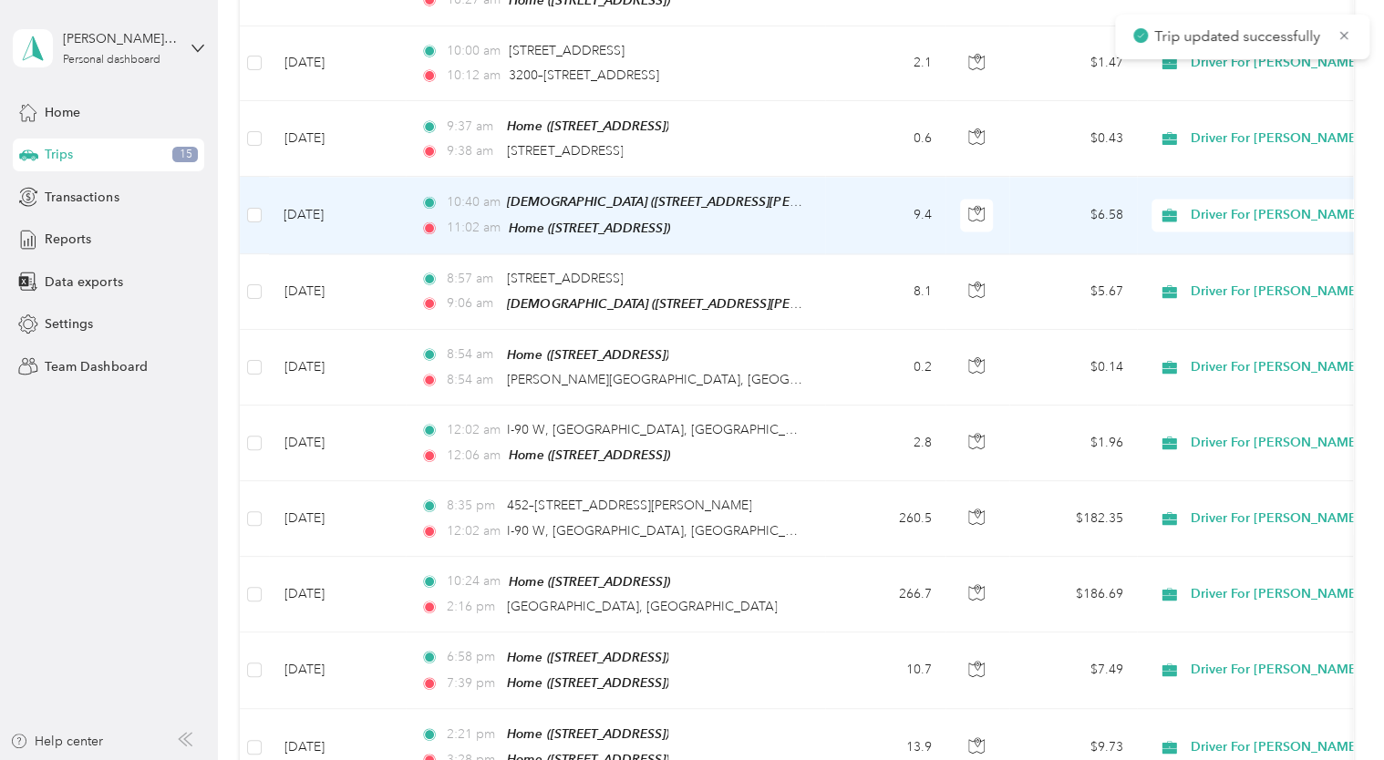
click at [288, 188] on td "[DATE]" at bounding box center [337, 215] width 137 height 77
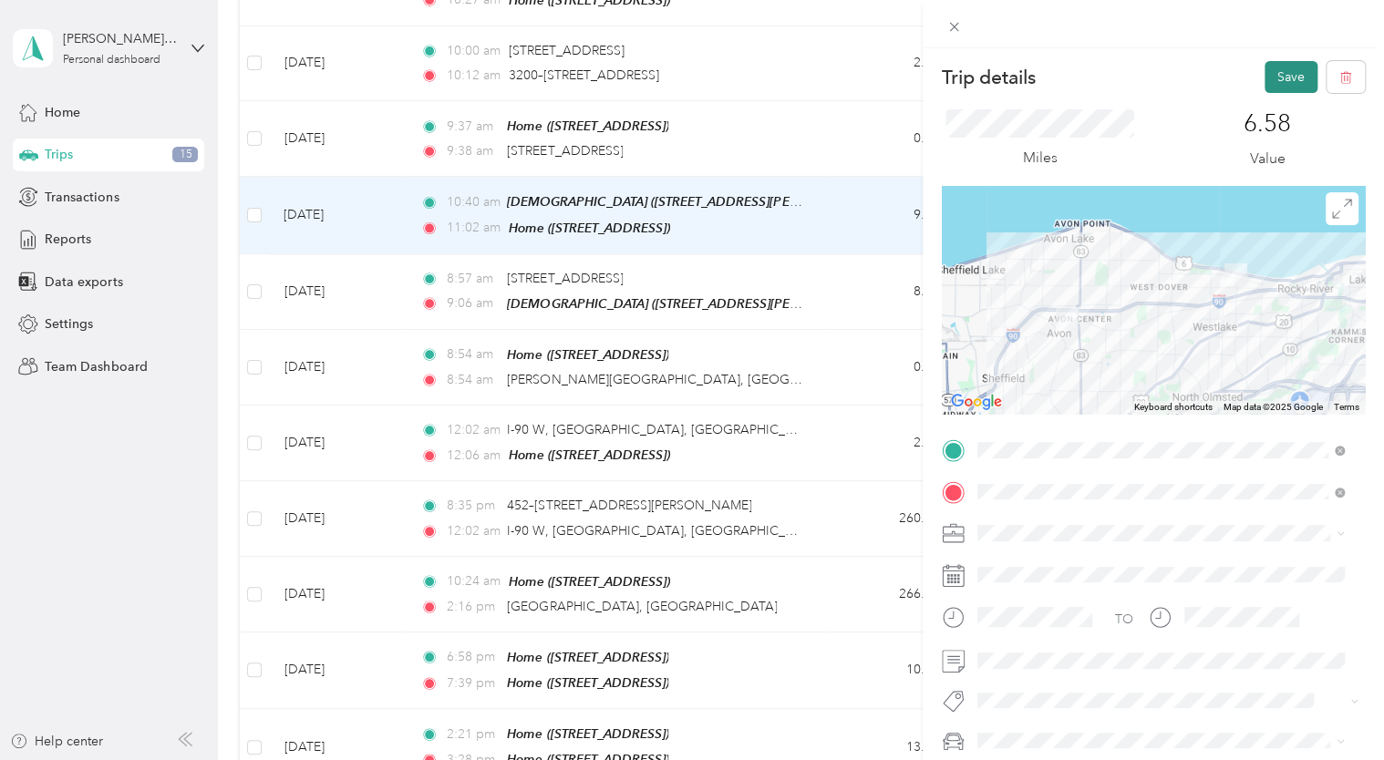
click at [1273, 81] on button "Save" at bounding box center [1290, 77] width 53 height 32
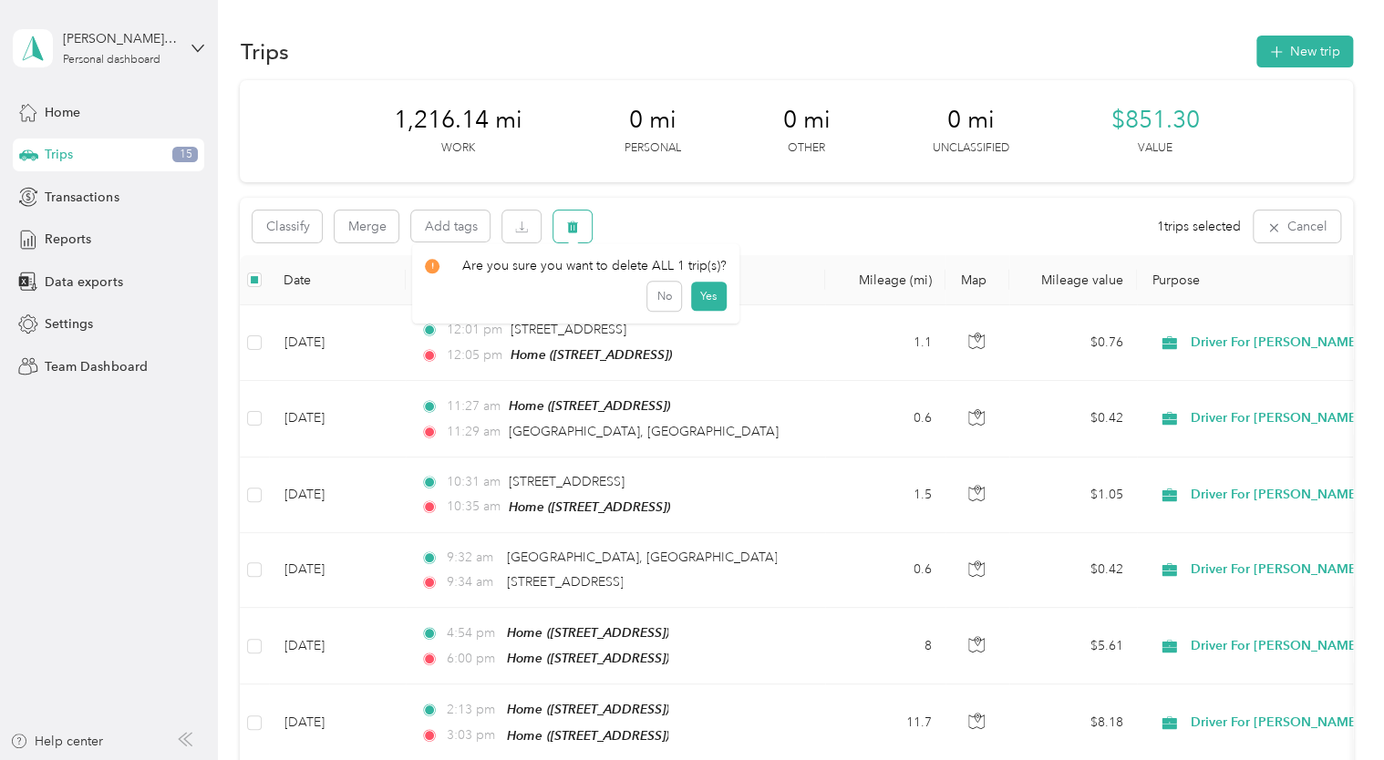
click at [571, 226] on icon "button" at bounding box center [573, 228] width 11 height 12
click at [696, 301] on button "Yes" at bounding box center [709, 302] width 36 height 29
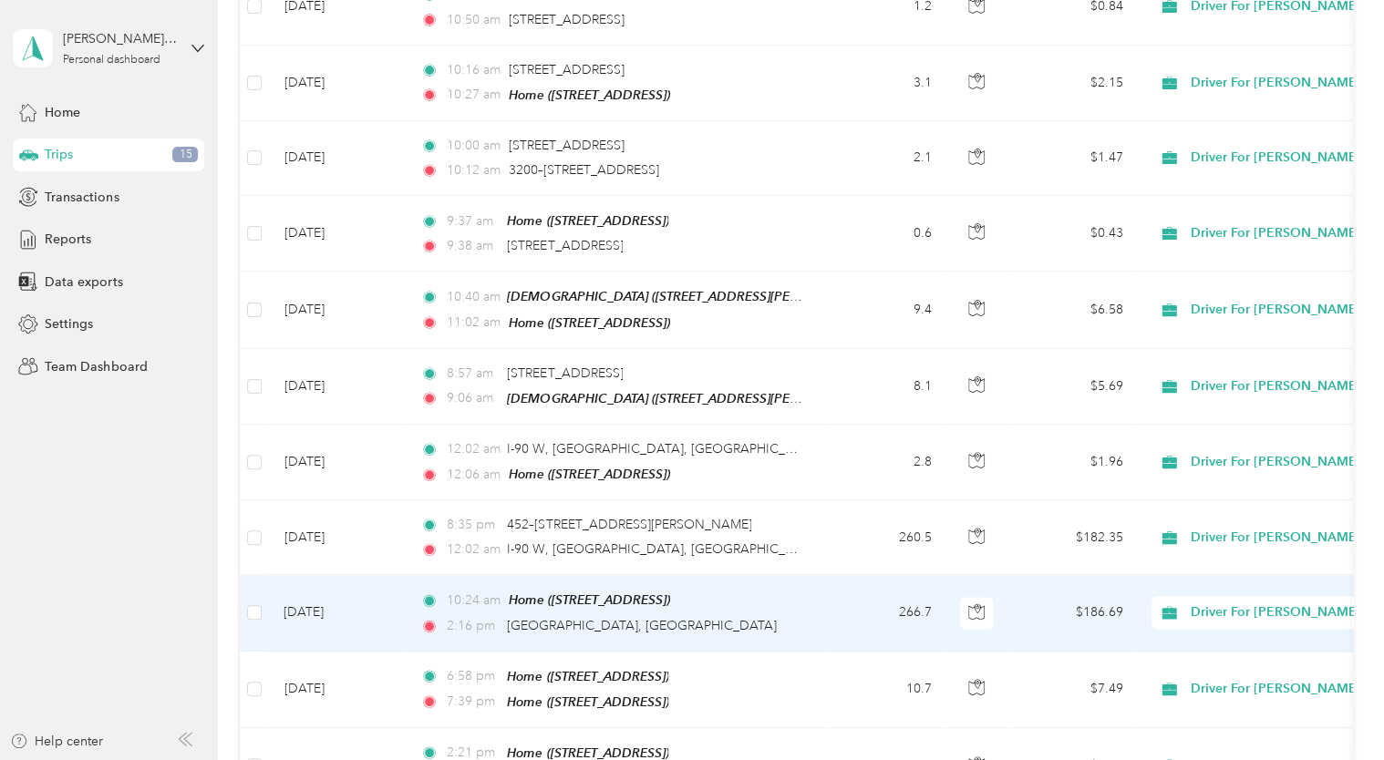
scroll to position [1327, 0]
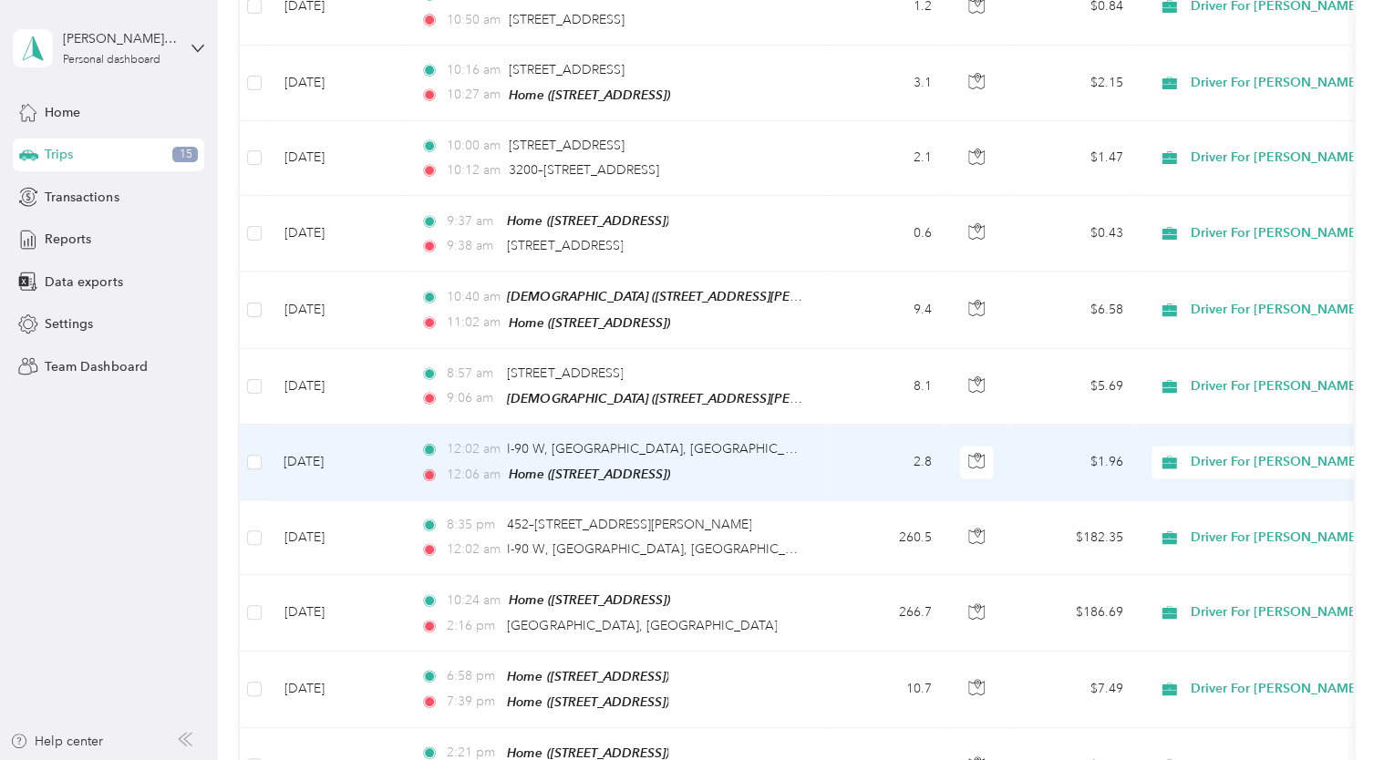
click at [325, 438] on td "[DATE]" at bounding box center [337, 463] width 137 height 76
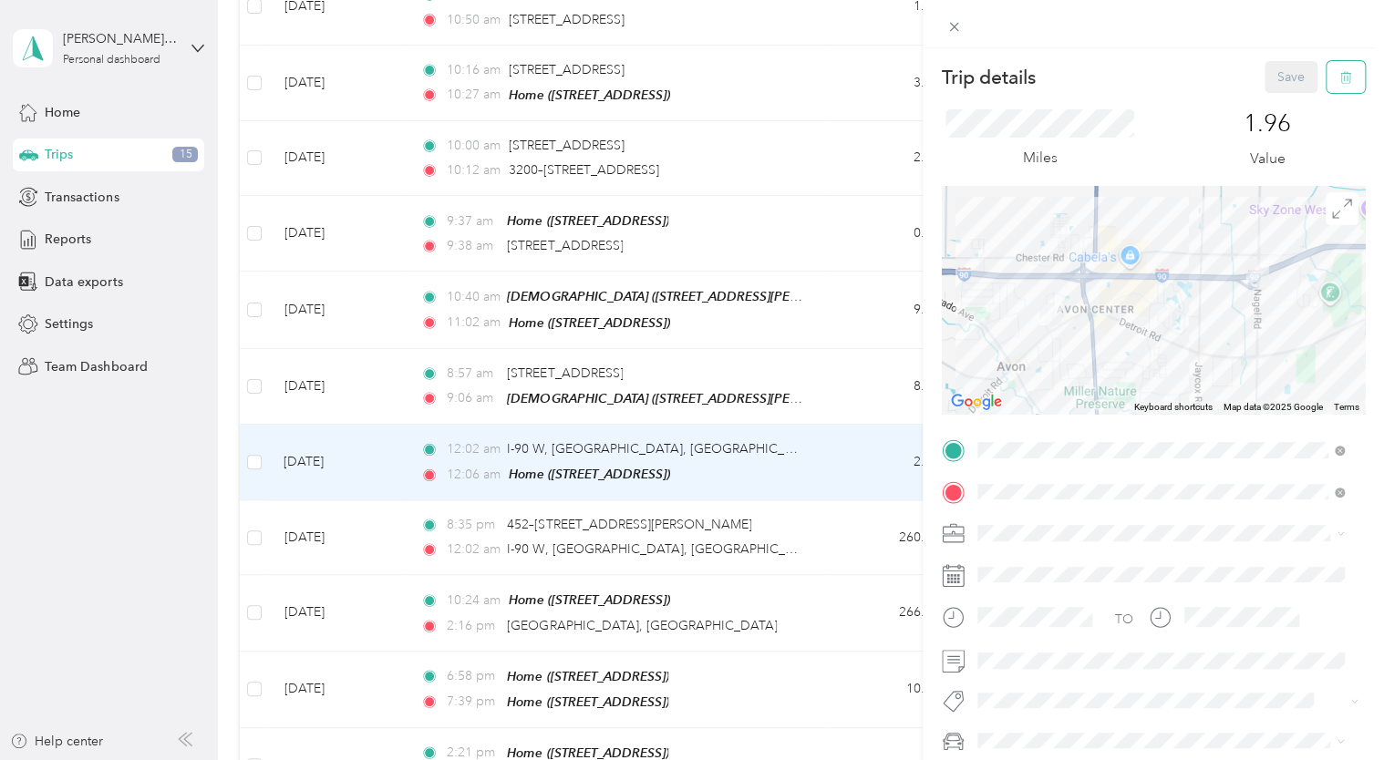
click at [1344, 77] on icon "button" at bounding box center [1344, 78] width 0 height 5
click at [1281, 95] on button "Yes" at bounding box center [1278, 99] width 36 height 29
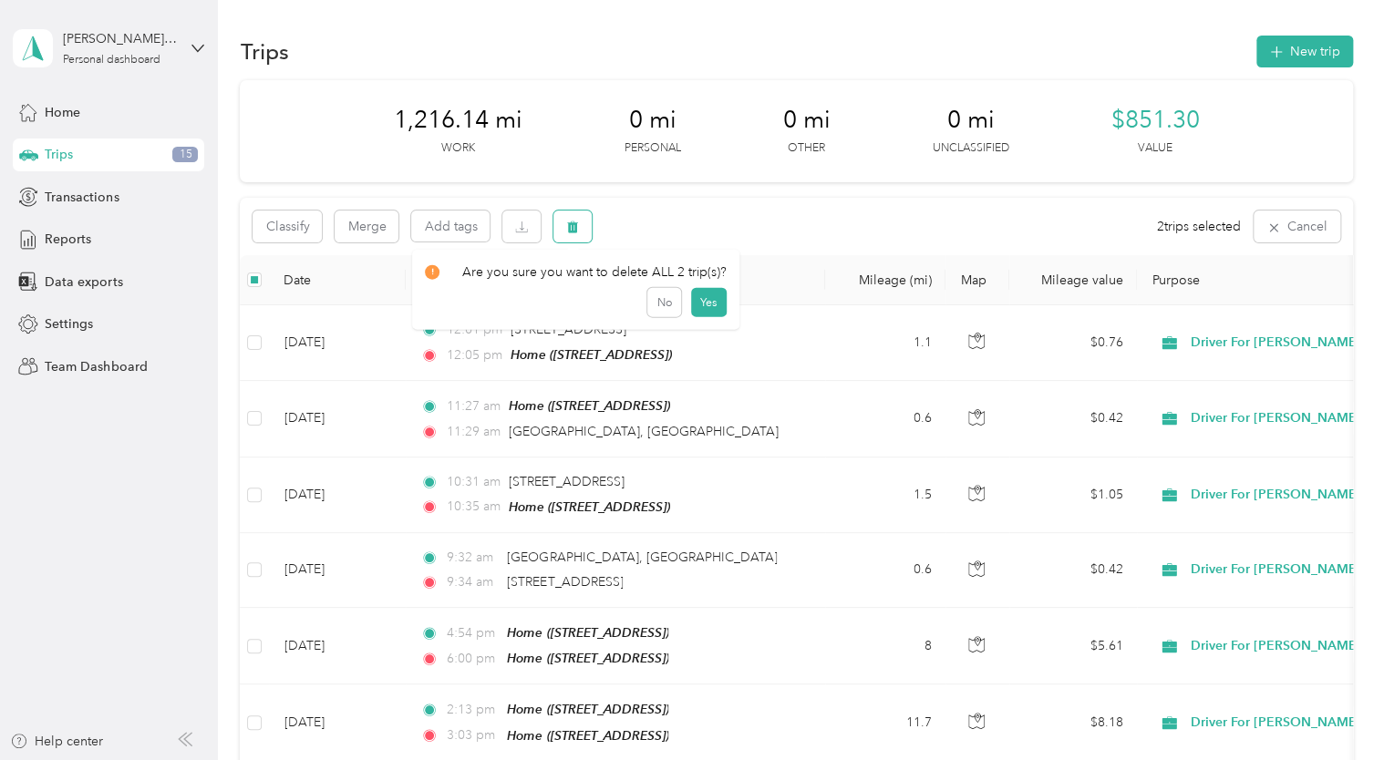
click at [572, 222] on icon "button" at bounding box center [573, 228] width 11 height 12
click at [706, 298] on button "Yes" at bounding box center [709, 302] width 36 height 29
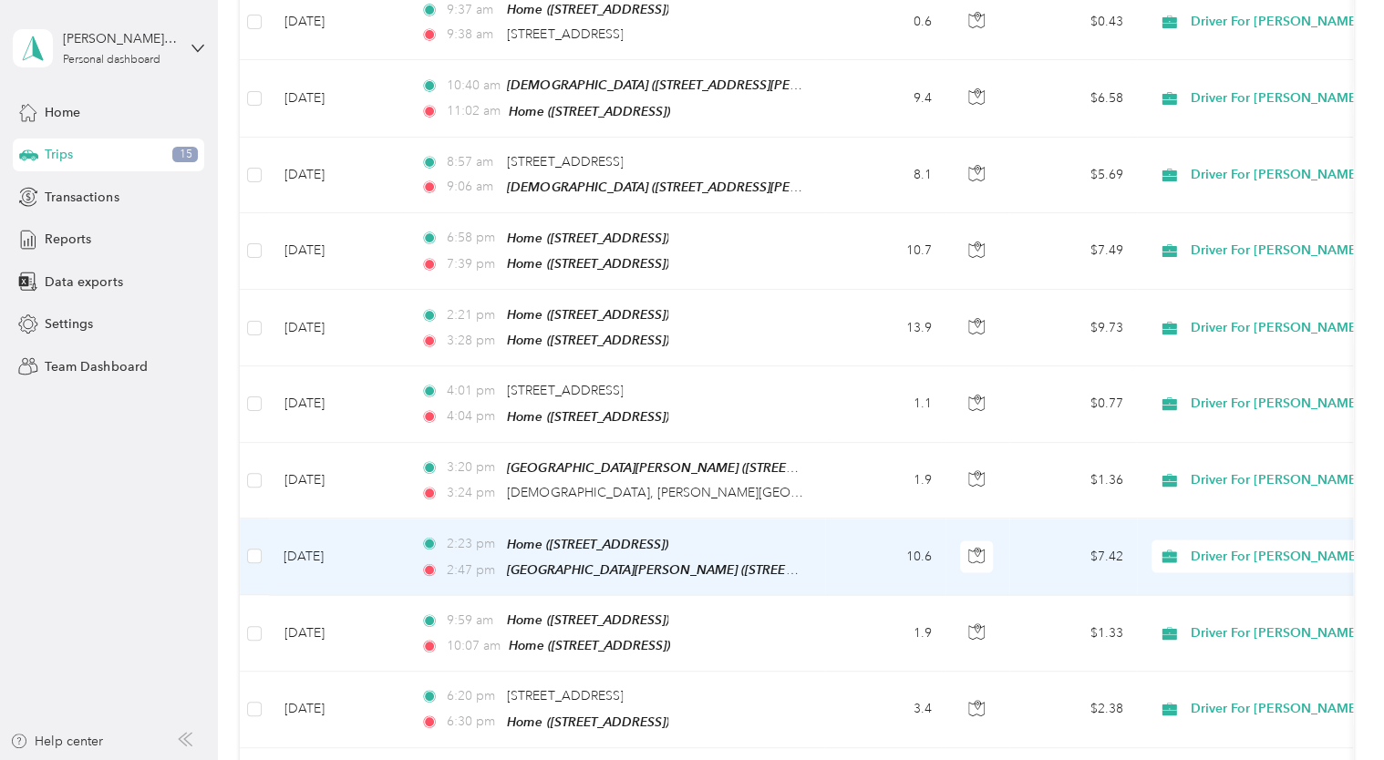
scroll to position [1521, 0]
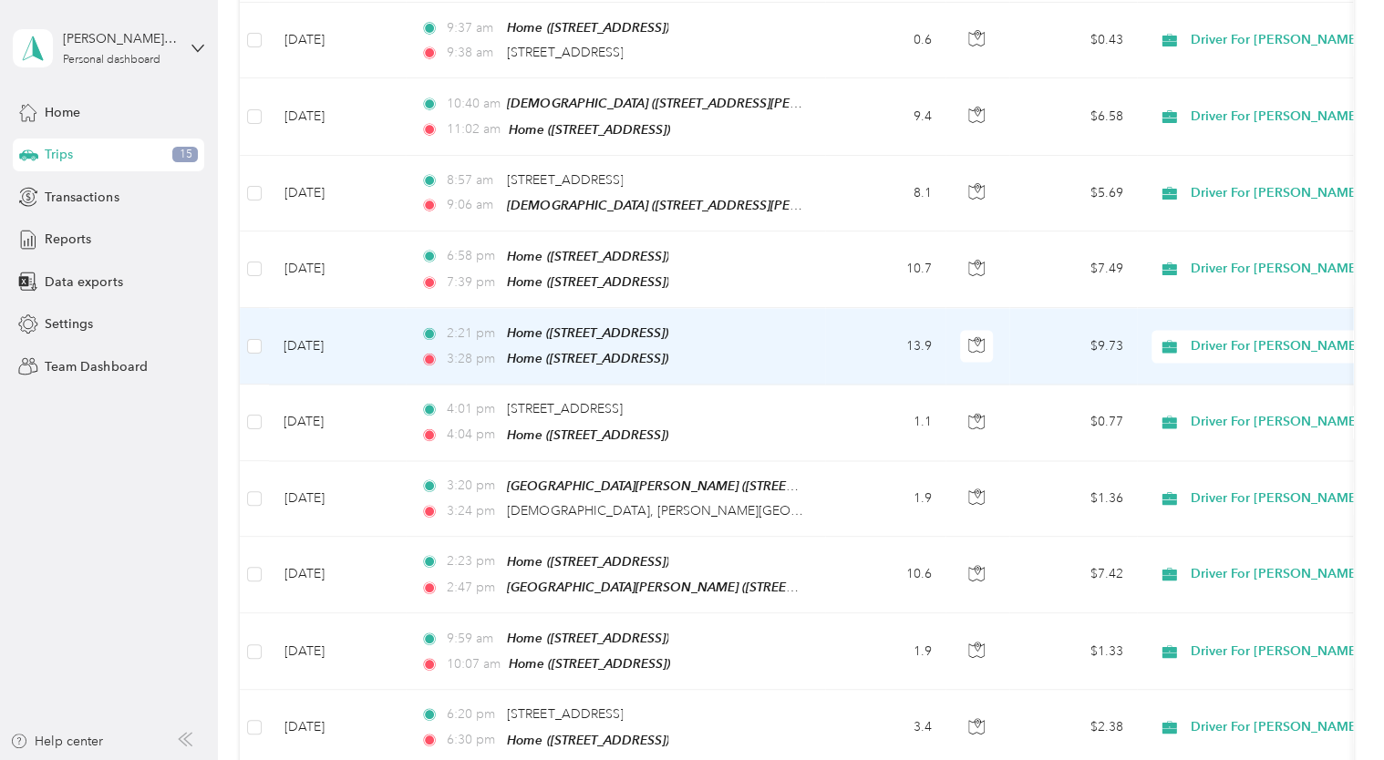
click at [339, 323] on td "[DATE]" at bounding box center [337, 346] width 137 height 77
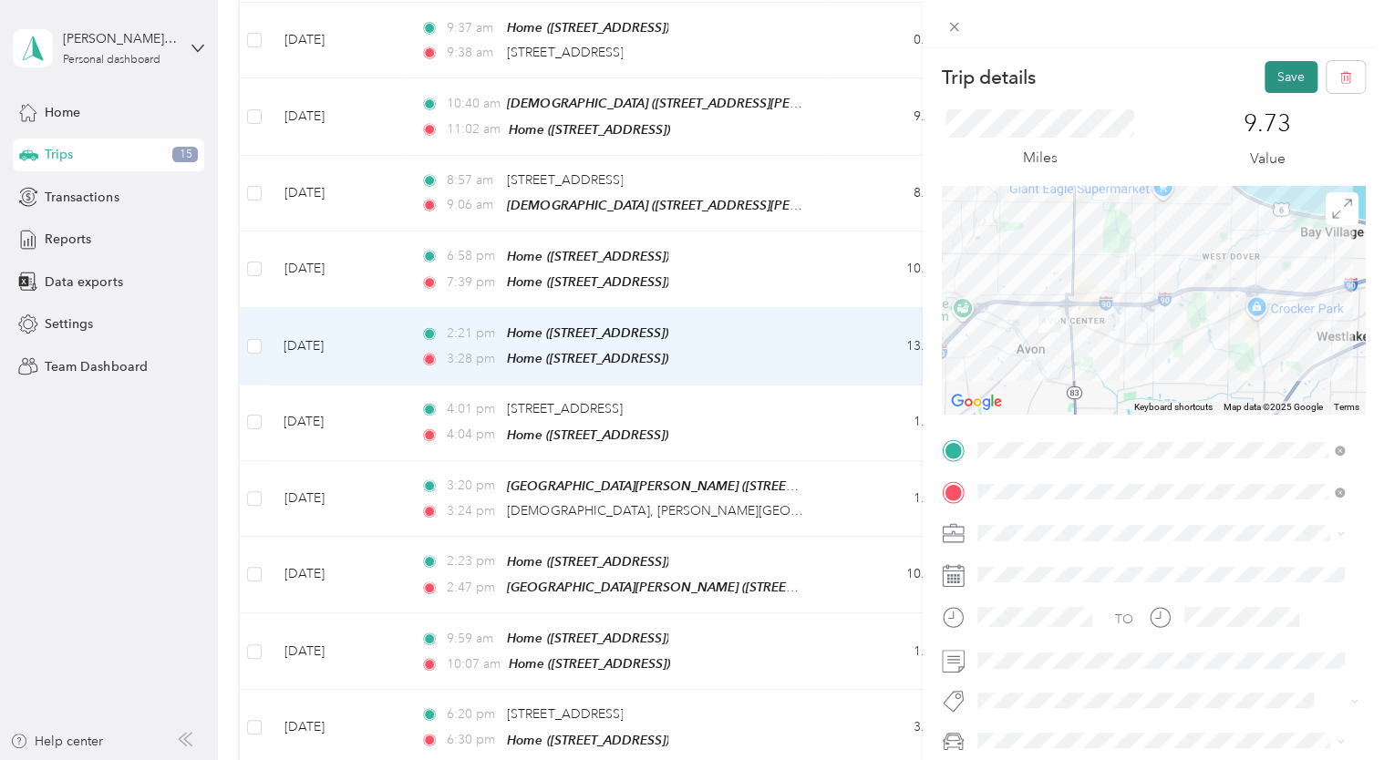
click at [1269, 67] on button "Save" at bounding box center [1290, 77] width 53 height 32
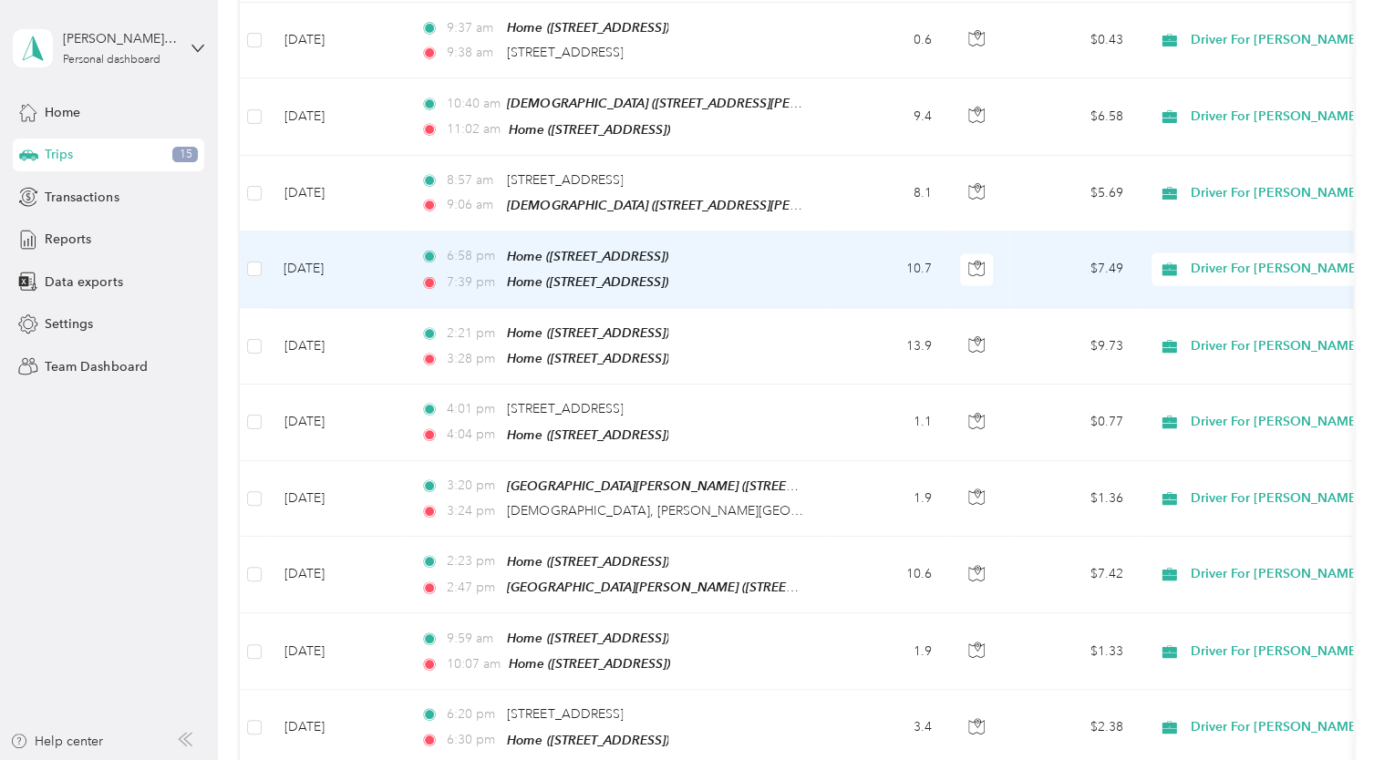
click at [315, 239] on td "[DATE]" at bounding box center [337, 270] width 137 height 77
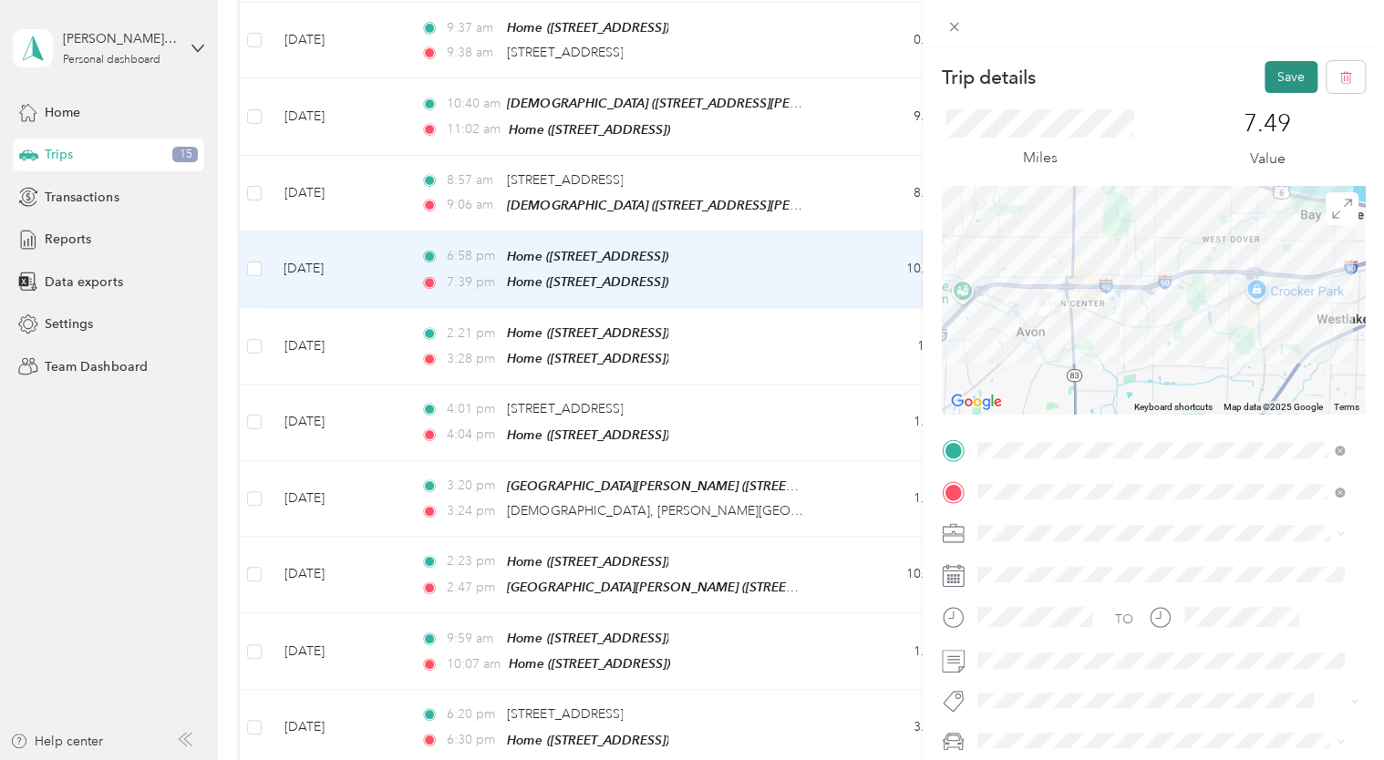
click at [1264, 79] on button "Save" at bounding box center [1290, 77] width 53 height 32
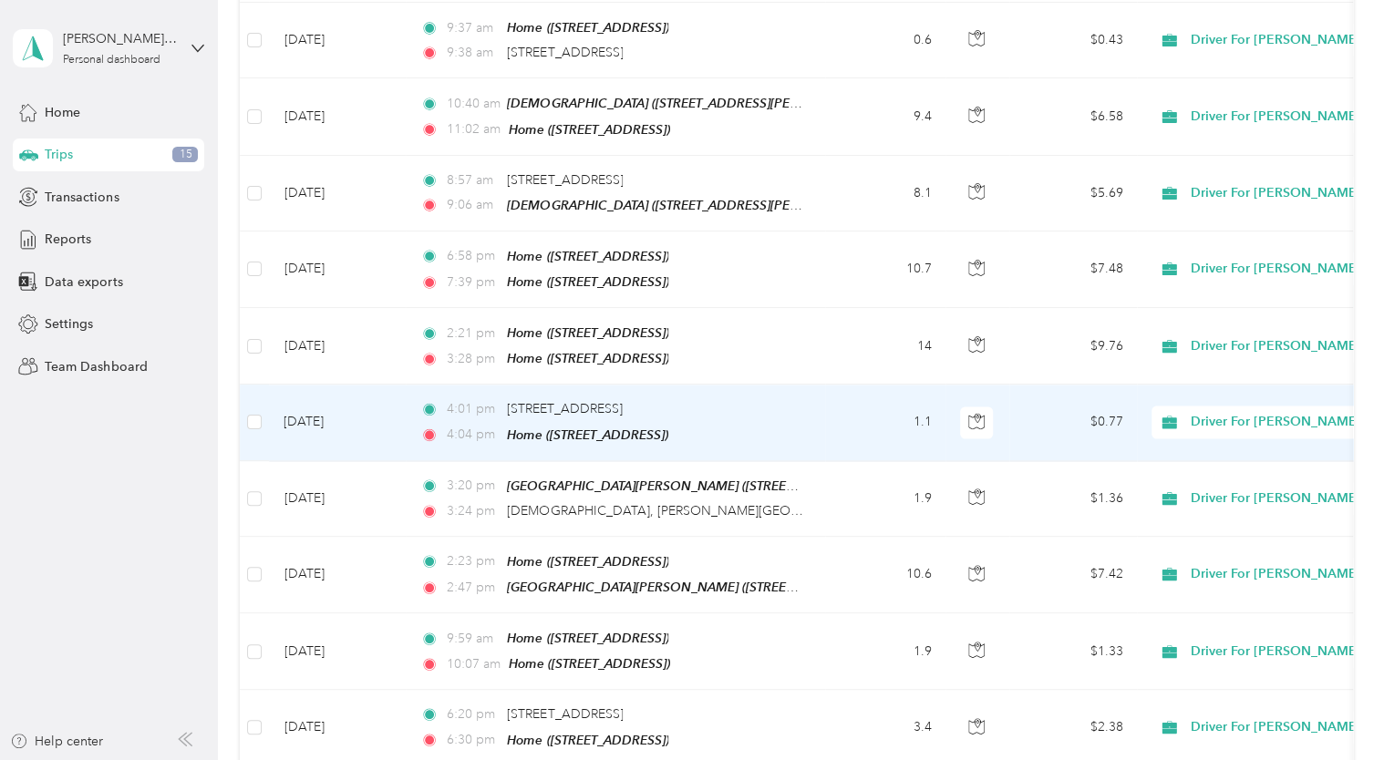
click at [342, 392] on td "[DATE]" at bounding box center [337, 423] width 137 height 76
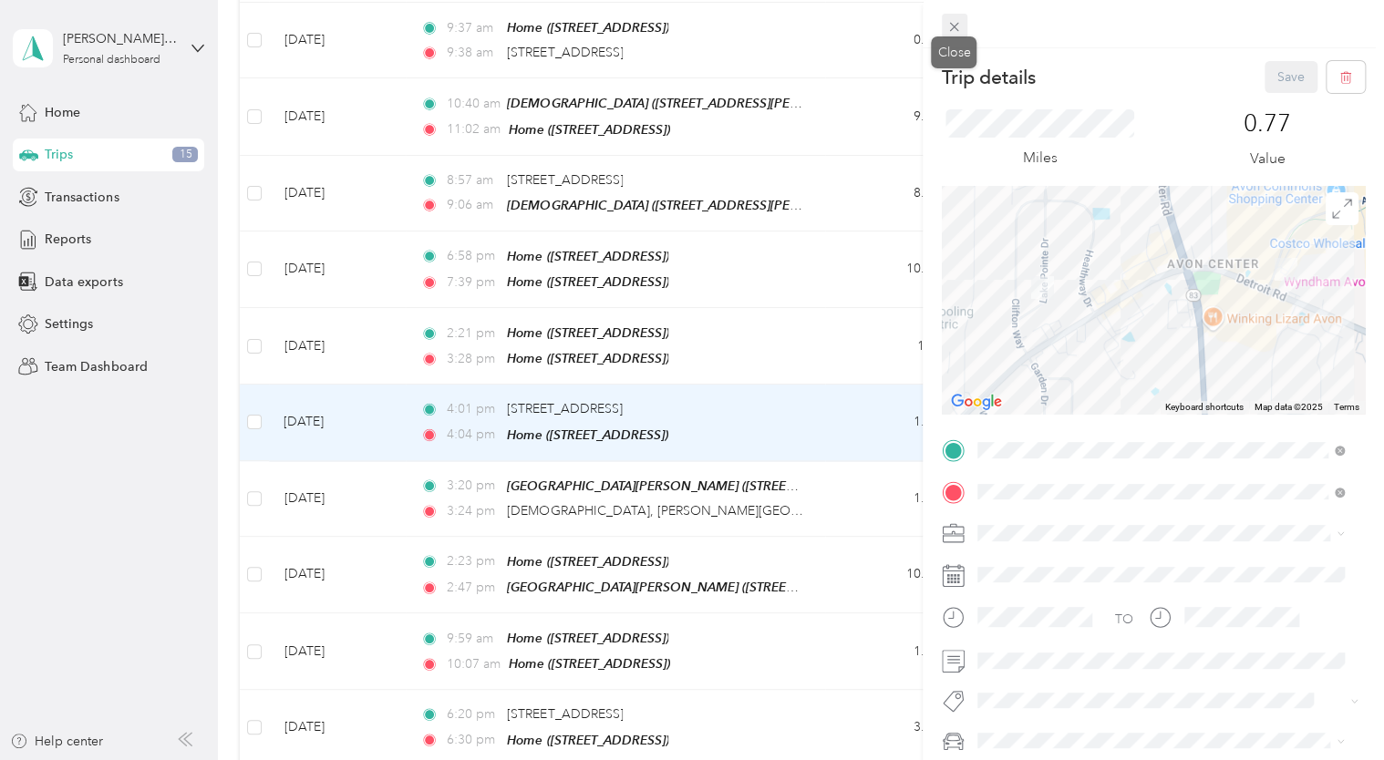
click at [948, 26] on icon at bounding box center [953, 26] width 15 height 15
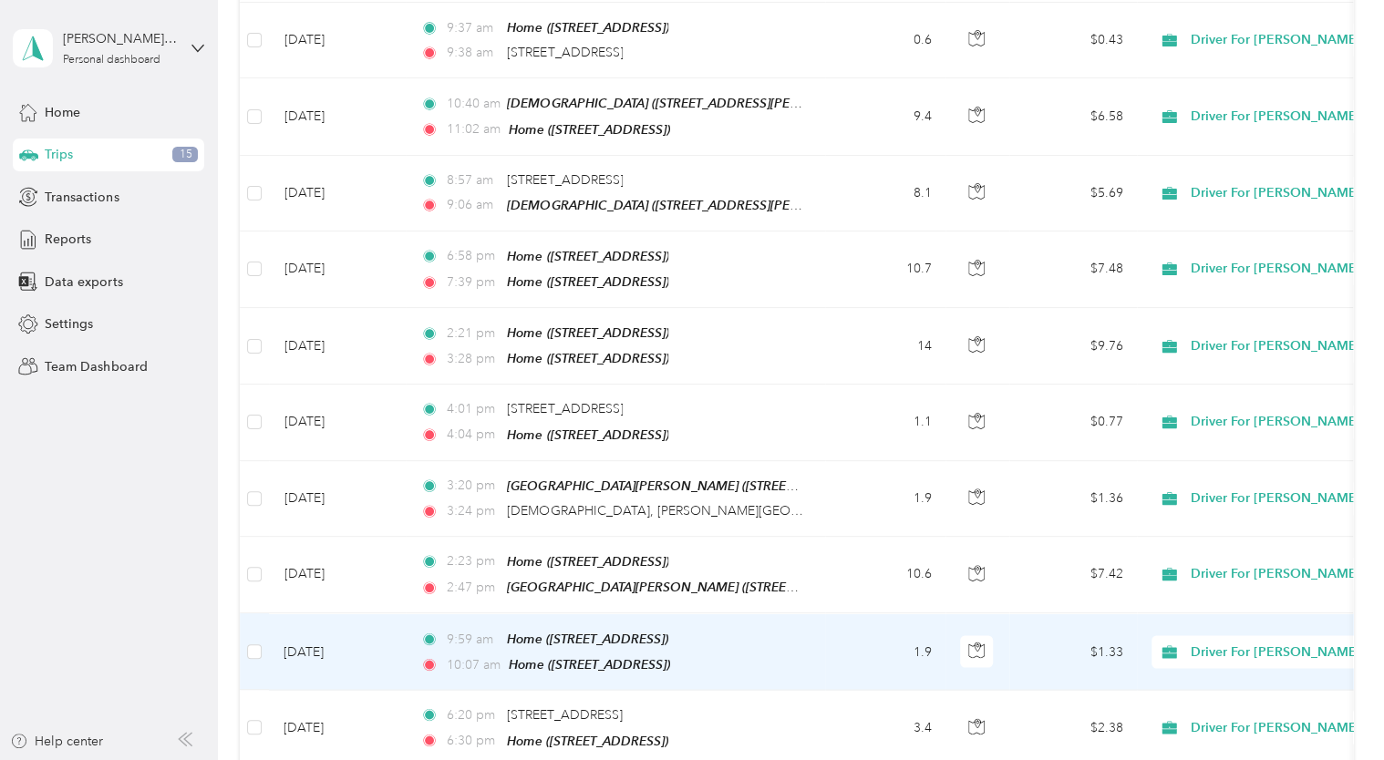
click at [332, 622] on td "[DATE]" at bounding box center [337, 651] width 137 height 77
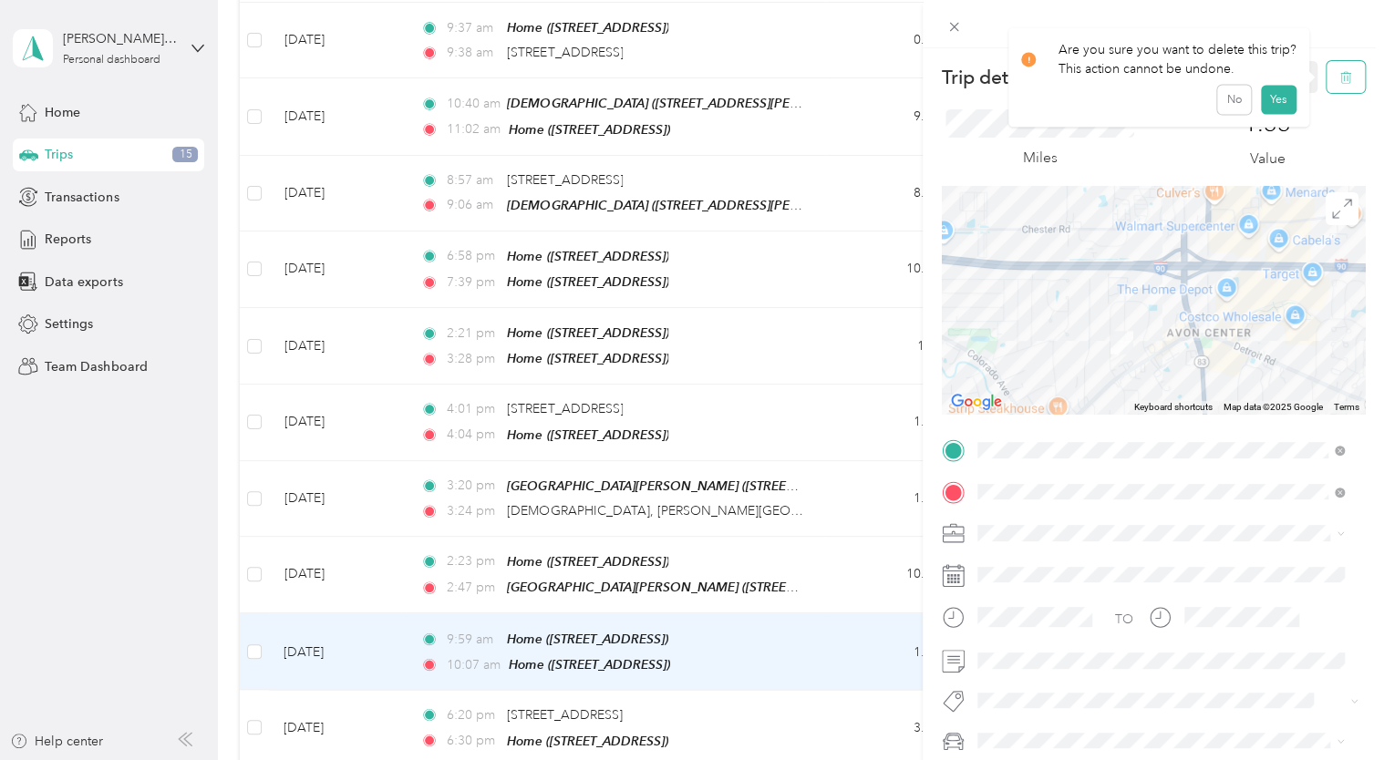
click at [1339, 75] on icon "button" at bounding box center [1345, 77] width 13 height 13
click at [1276, 99] on button "Yes" at bounding box center [1278, 99] width 36 height 29
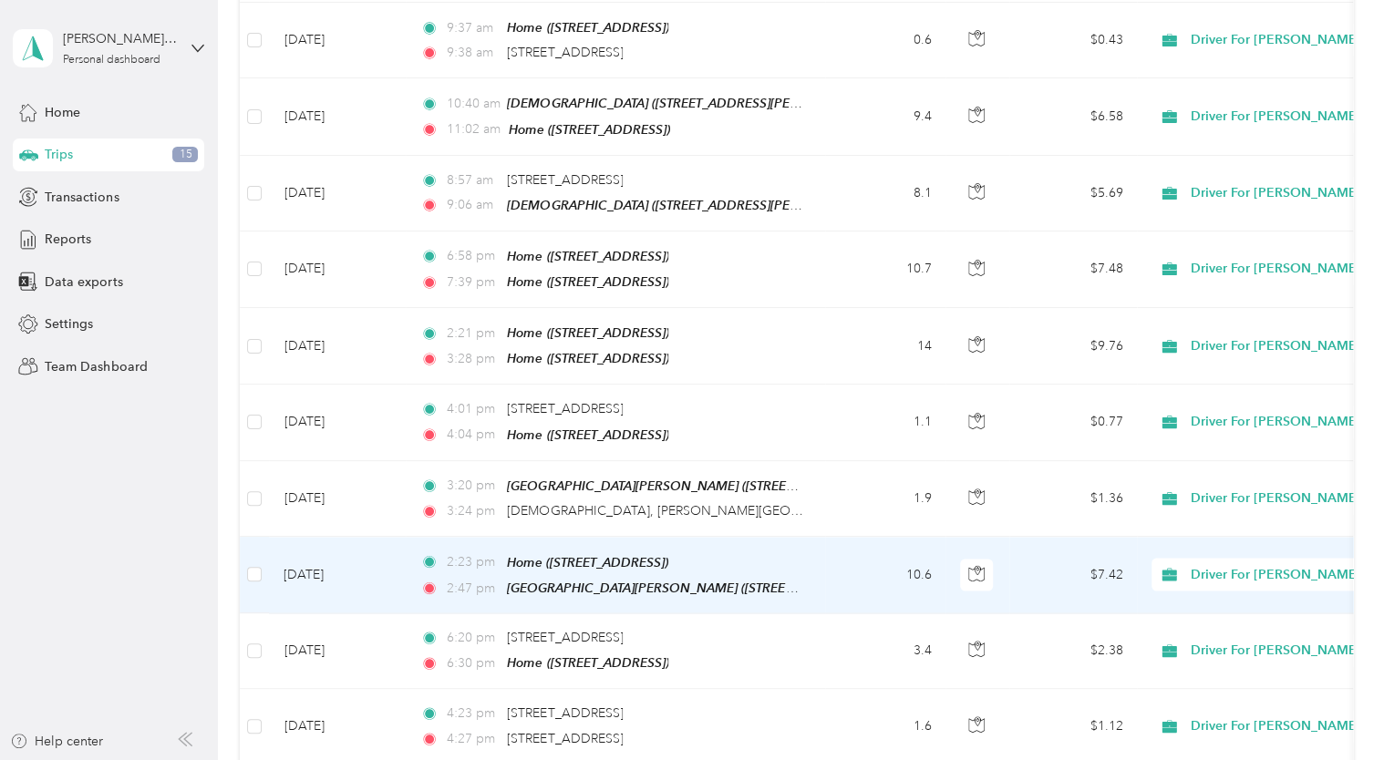
click at [337, 545] on td "[DATE]" at bounding box center [337, 575] width 137 height 77
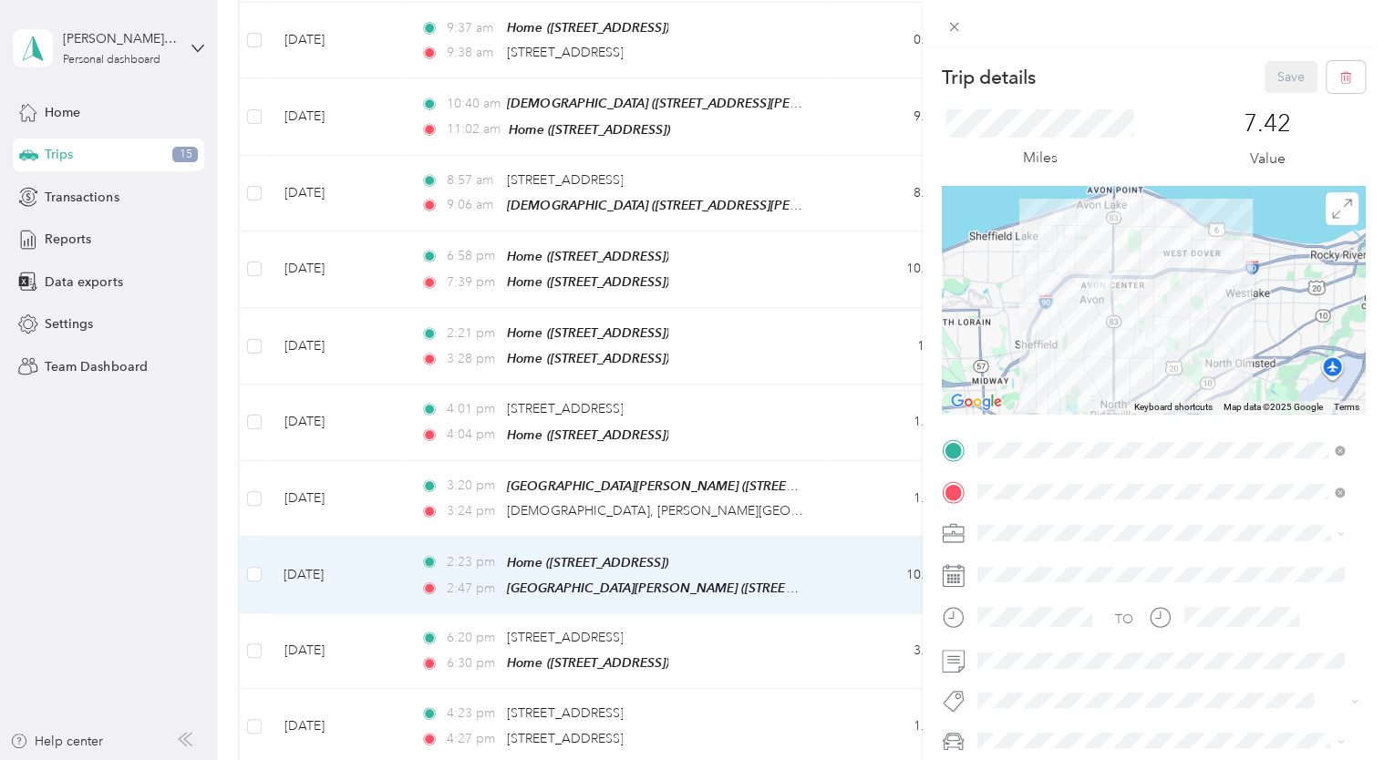
click at [328, 462] on div "Trip details Save This trip cannot be edited because it is either under review,…" at bounding box center [692, 380] width 1384 height 760
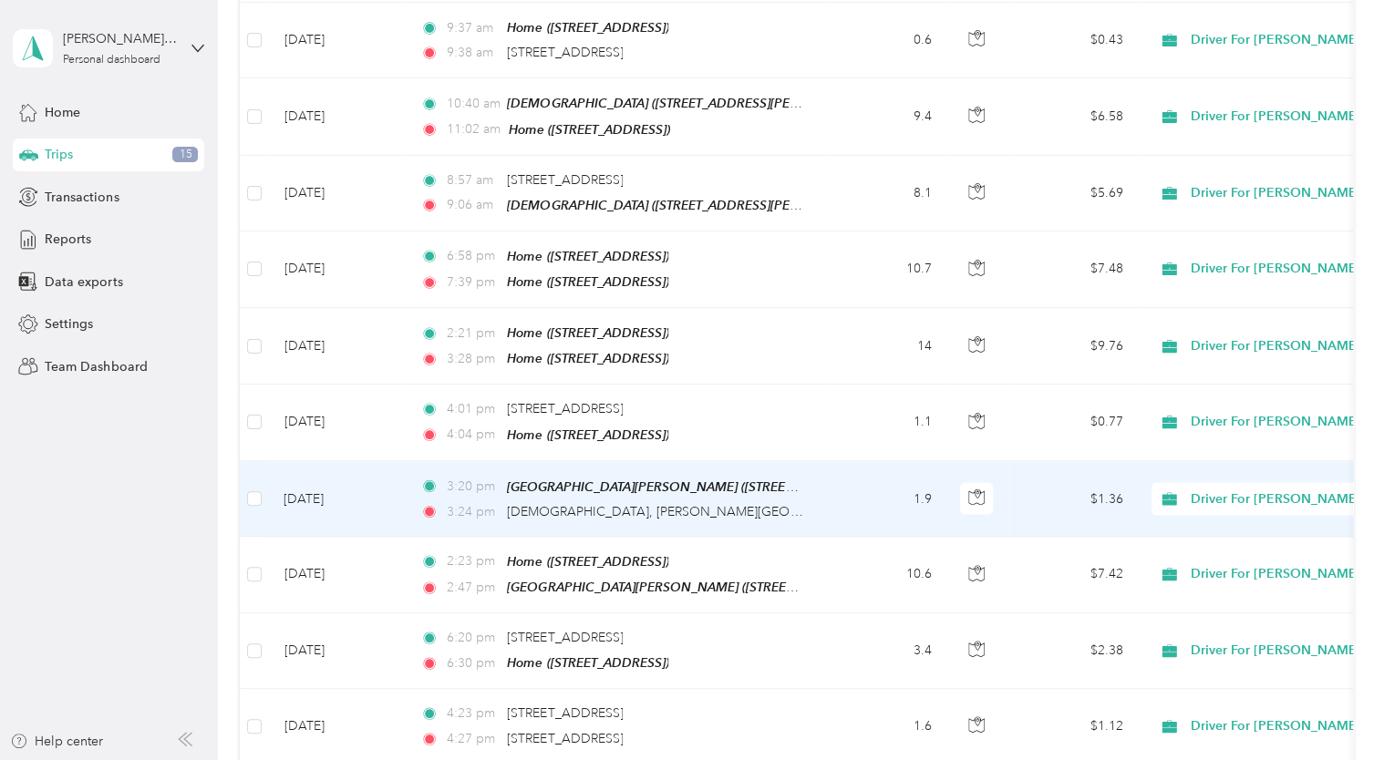
click at [325, 469] on td "[DATE]" at bounding box center [337, 499] width 137 height 76
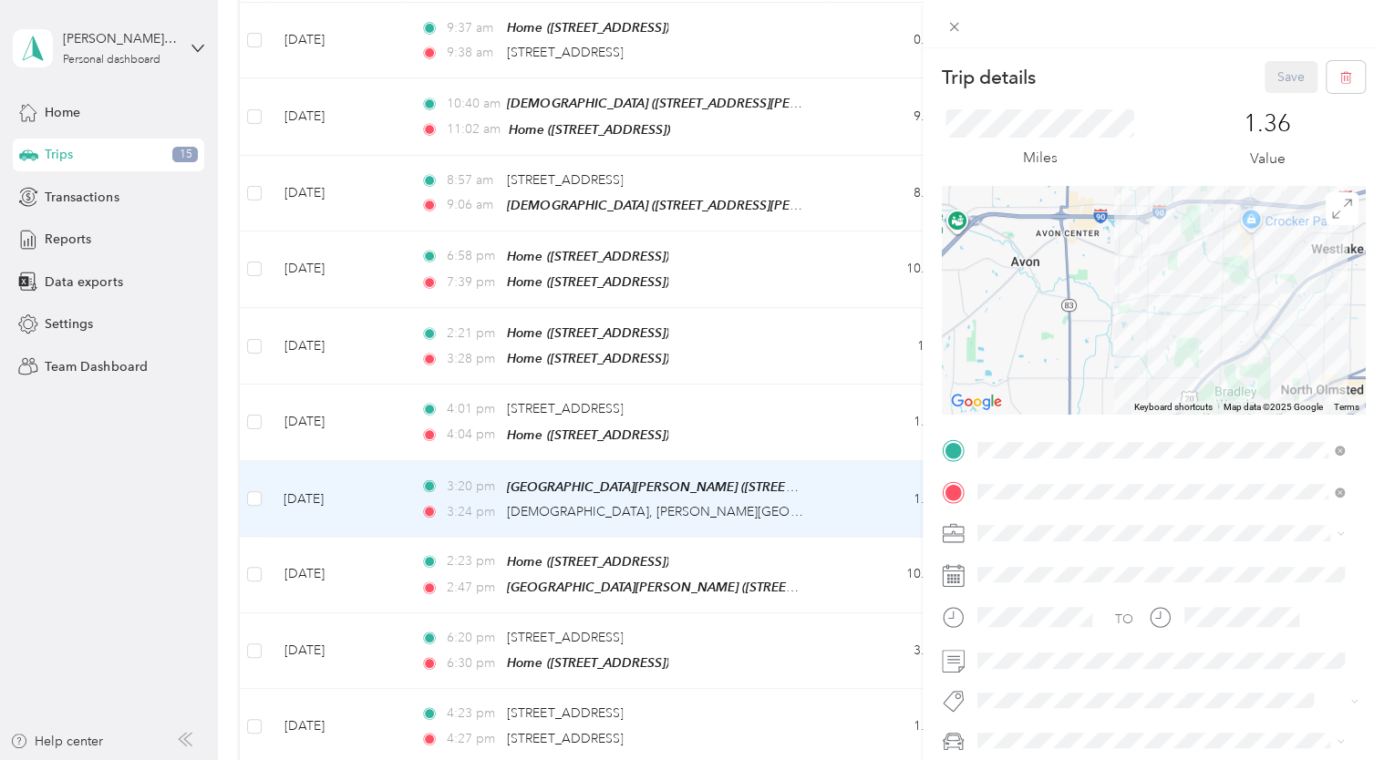
click at [344, 396] on div "Trip details Save This trip cannot be edited because it is either under review,…" at bounding box center [692, 380] width 1384 height 760
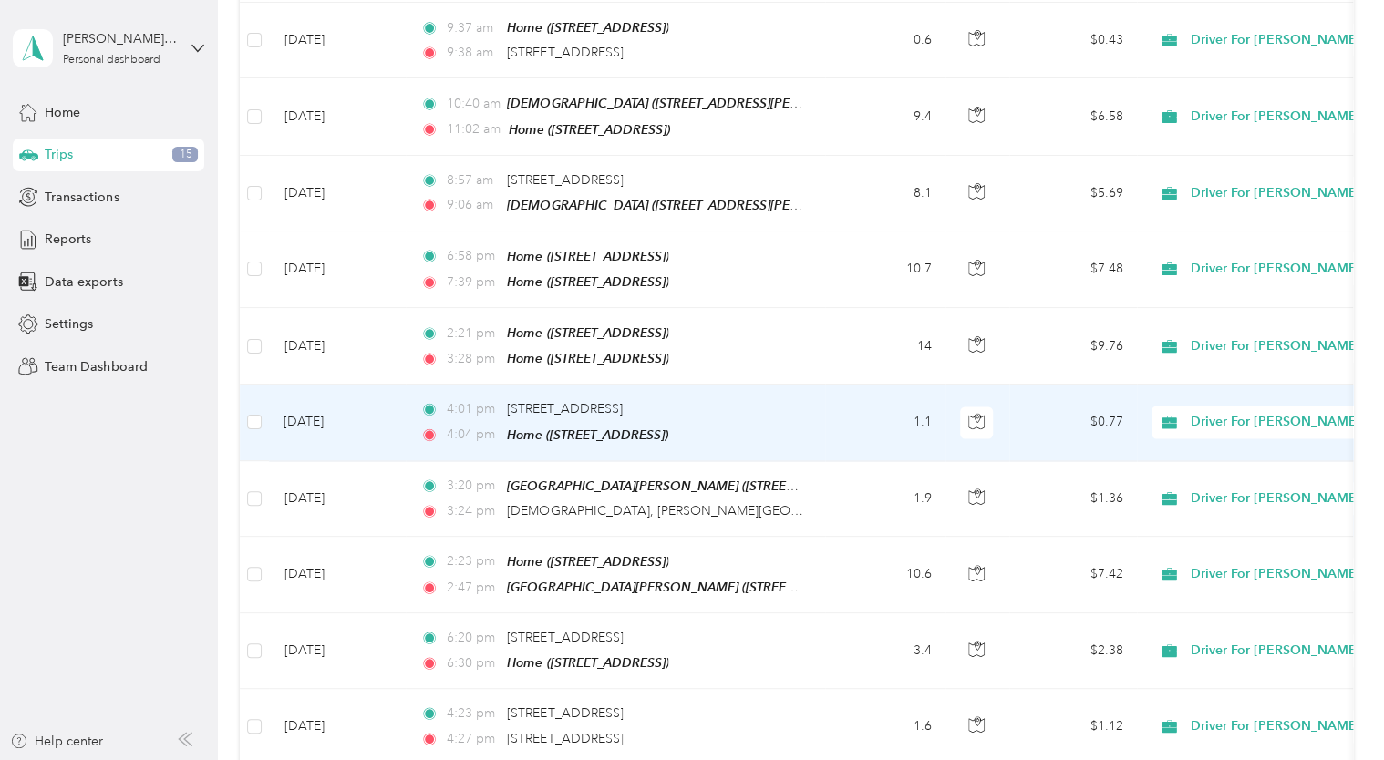
click at [344, 396] on td "[DATE]" at bounding box center [337, 423] width 137 height 76
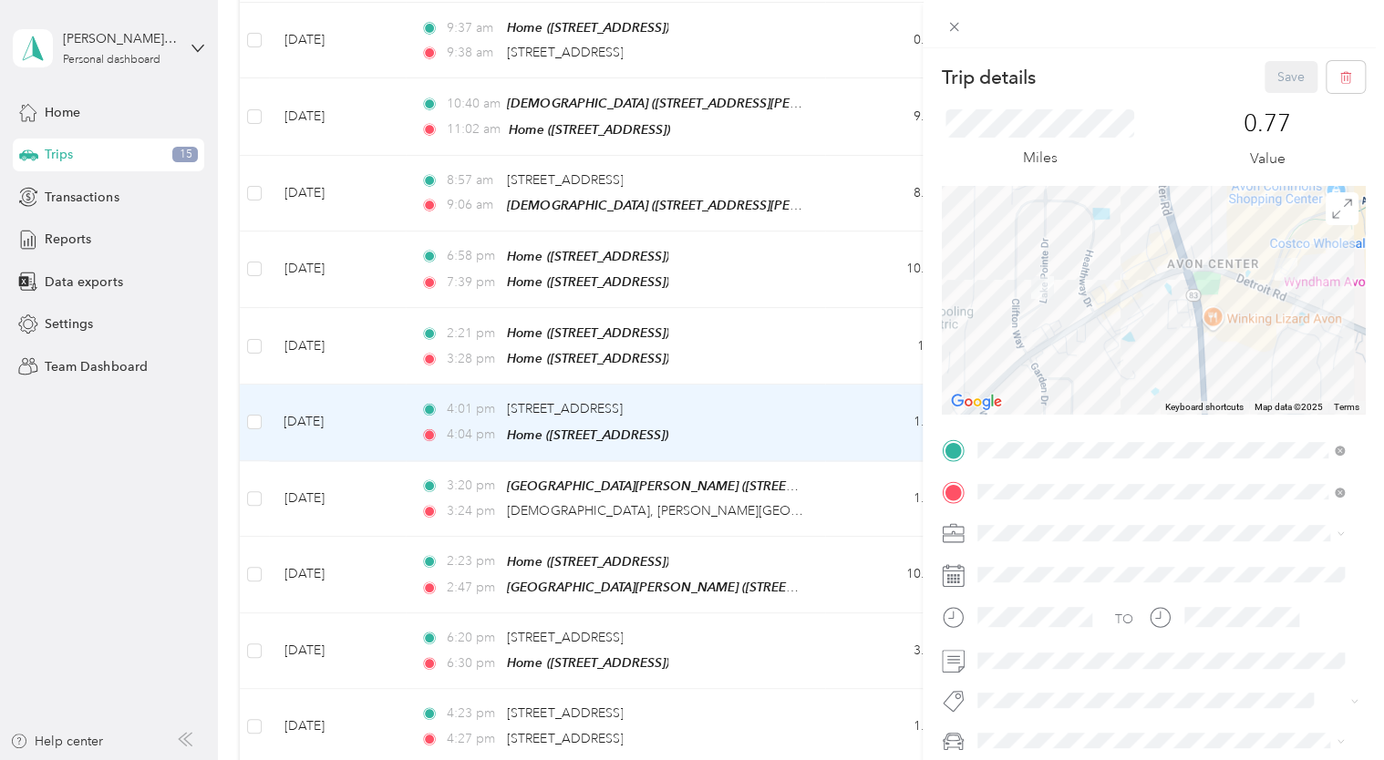
click at [333, 548] on div "Trip details Save This trip cannot be edited because it is either under review,…" at bounding box center [692, 380] width 1384 height 760
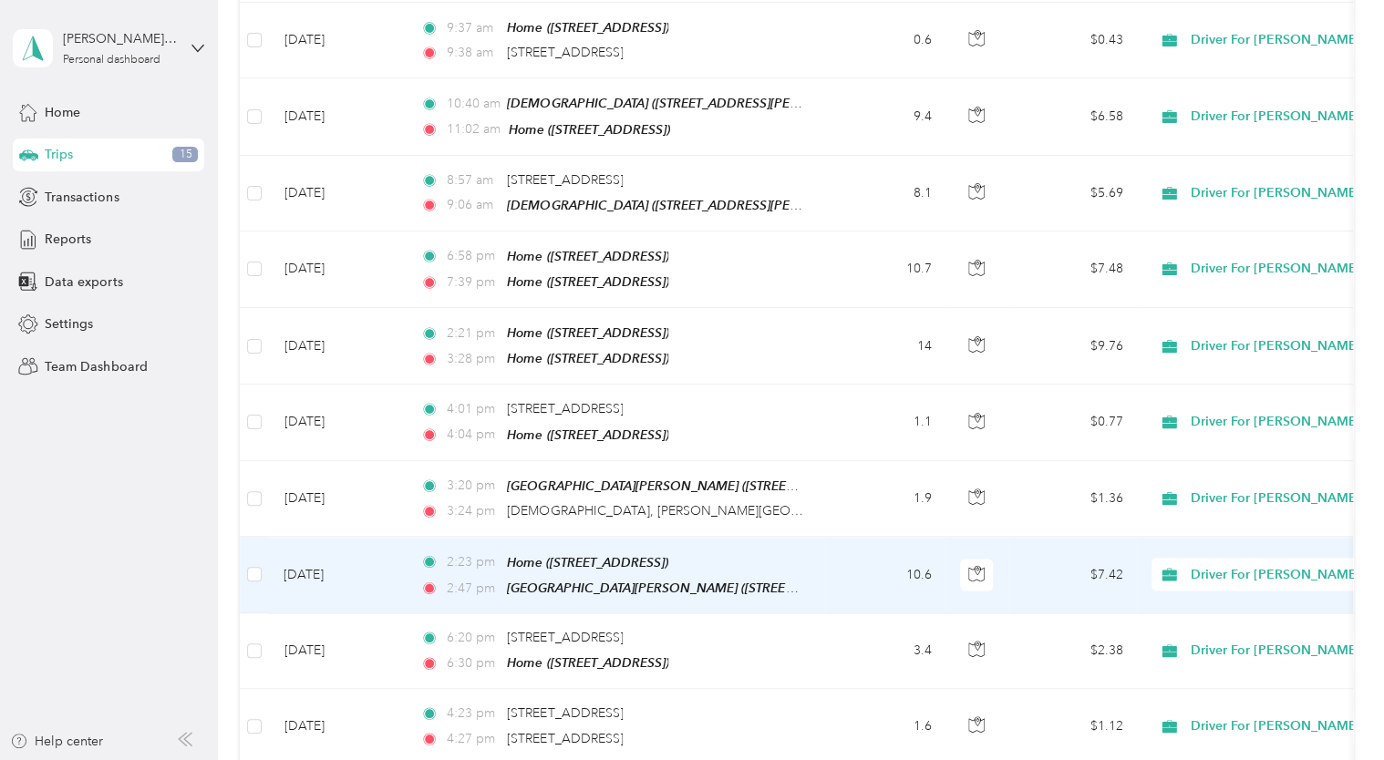
click at [333, 548] on td "[DATE]" at bounding box center [337, 575] width 137 height 77
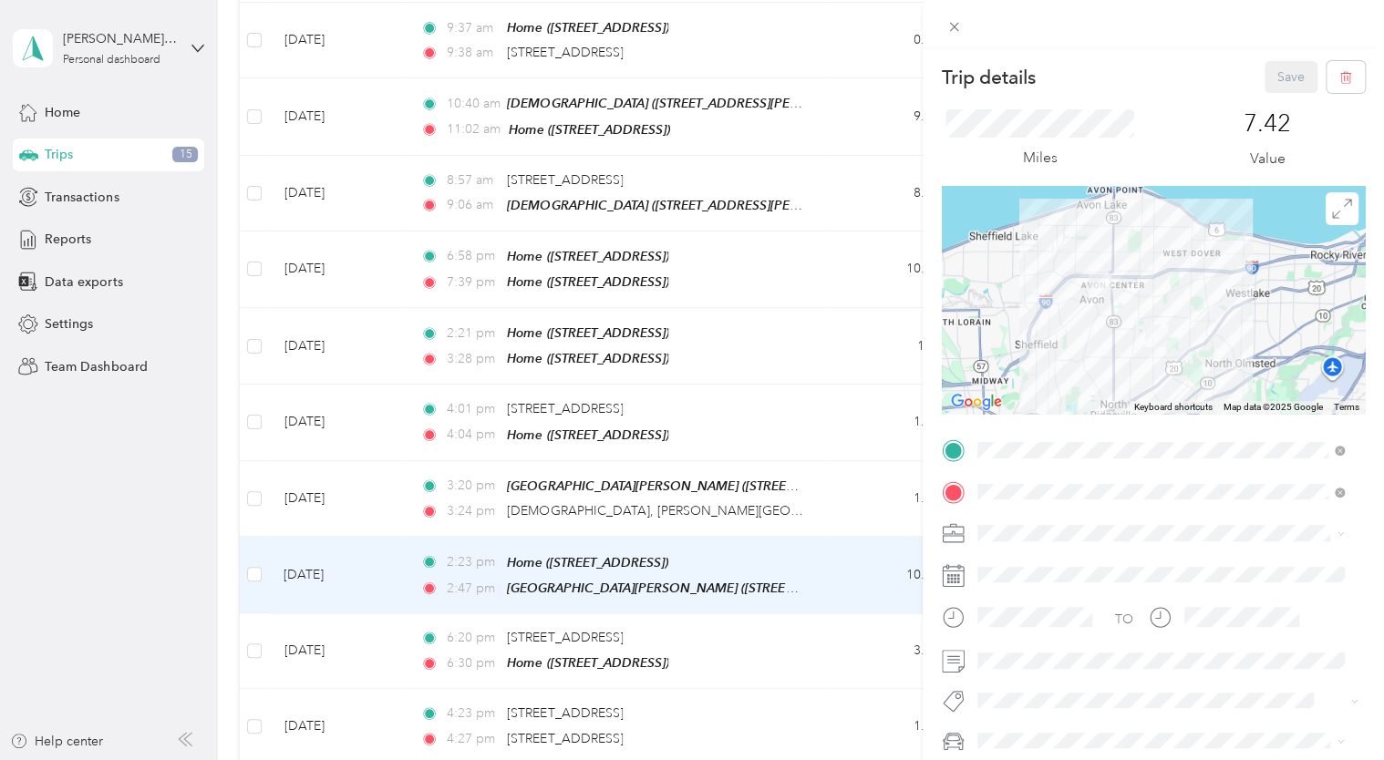
click at [328, 468] on div "Trip details Save This trip cannot be edited because it is either under review,…" at bounding box center [692, 380] width 1384 height 760
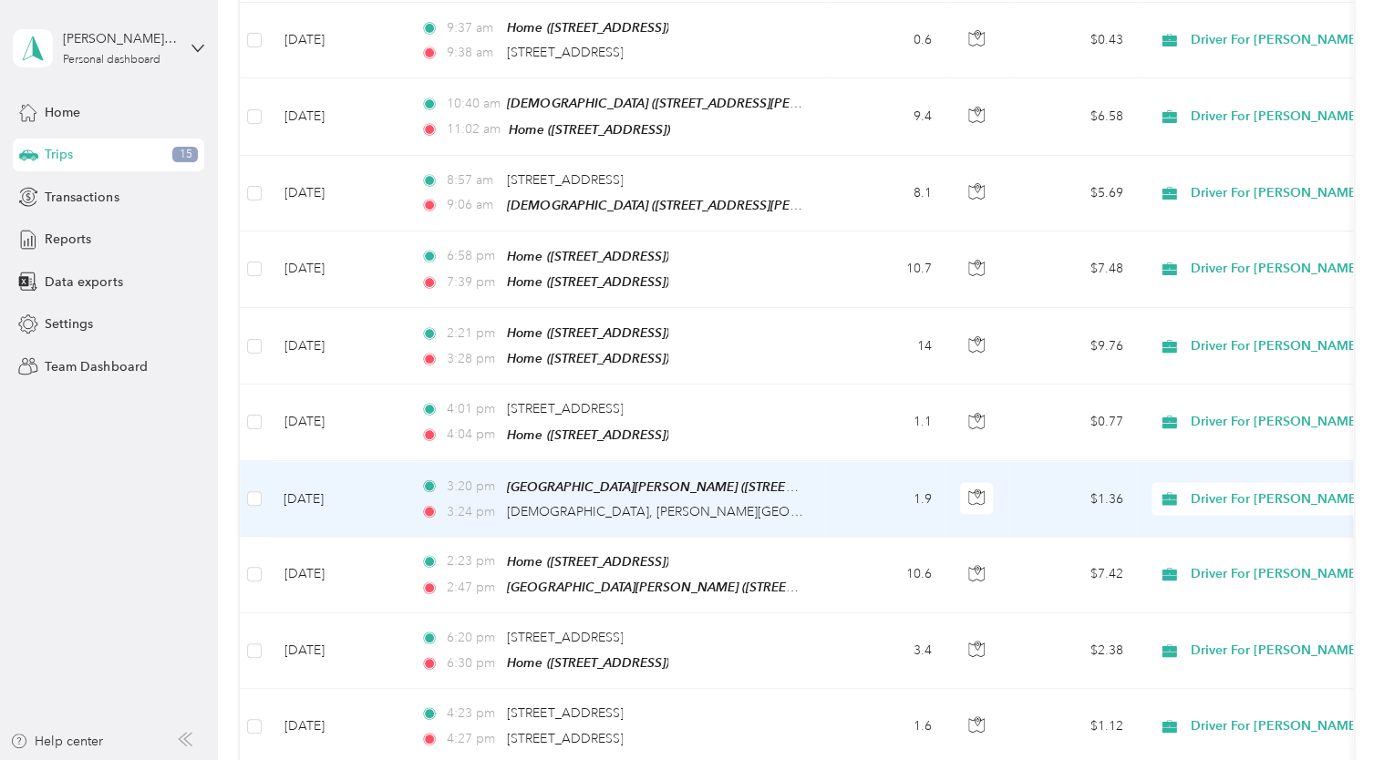
click at [328, 468] on td "[DATE]" at bounding box center [337, 499] width 137 height 76
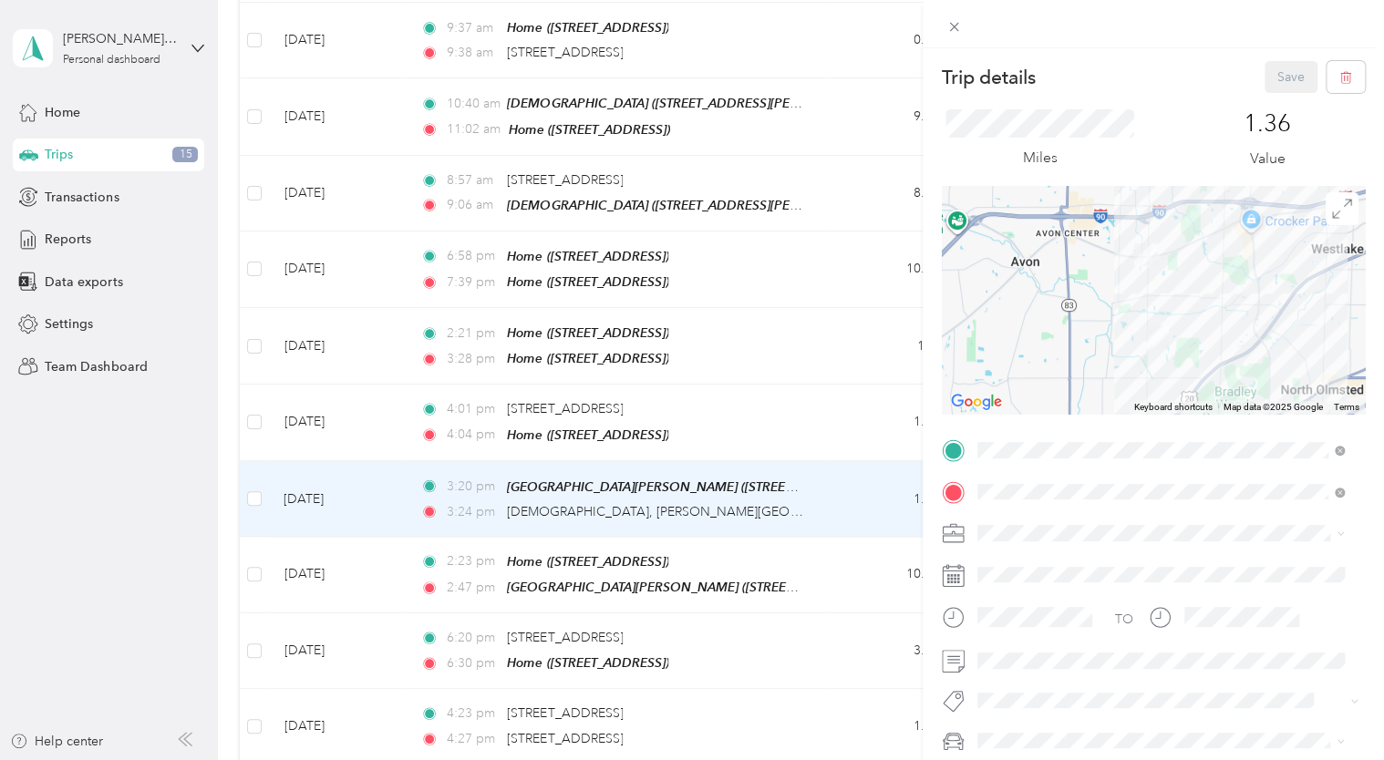
click at [325, 402] on div "Trip details Save This trip cannot be edited because it is either under review,…" at bounding box center [692, 380] width 1384 height 760
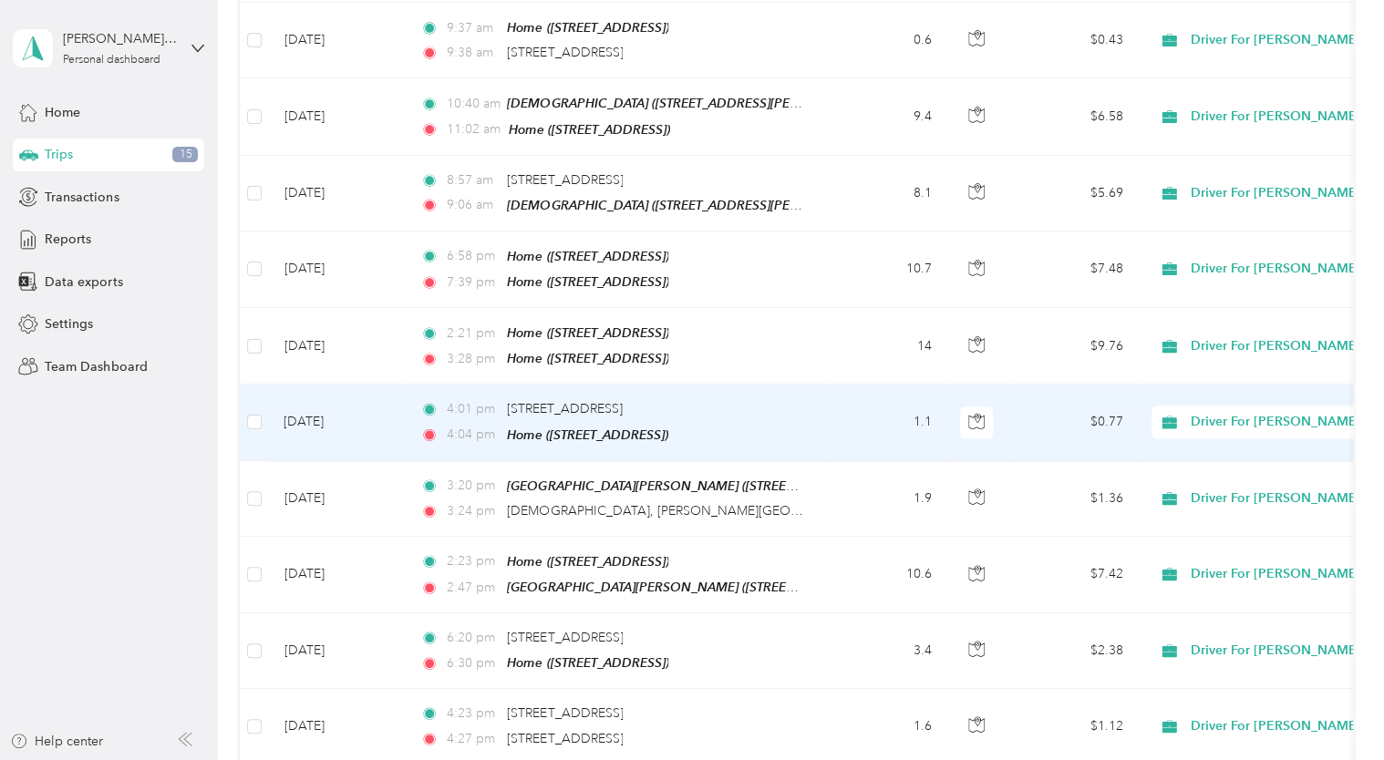
click at [325, 397] on td "[DATE]" at bounding box center [337, 423] width 137 height 76
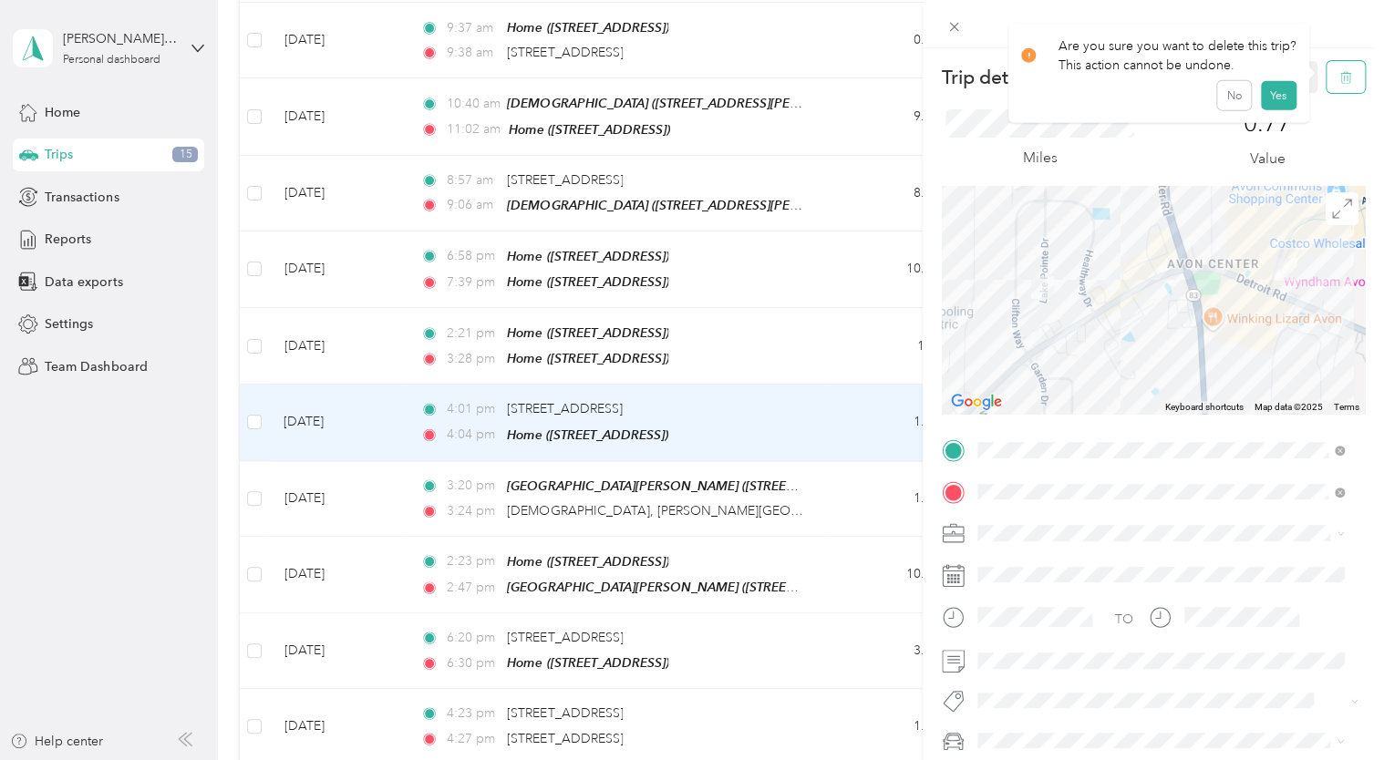
click at [1339, 76] on icon "button" at bounding box center [1345, 77] width 13 height 13
click at [1274, 98] on button "Yes" at bounding box center [1278, 99] width 36 height 29
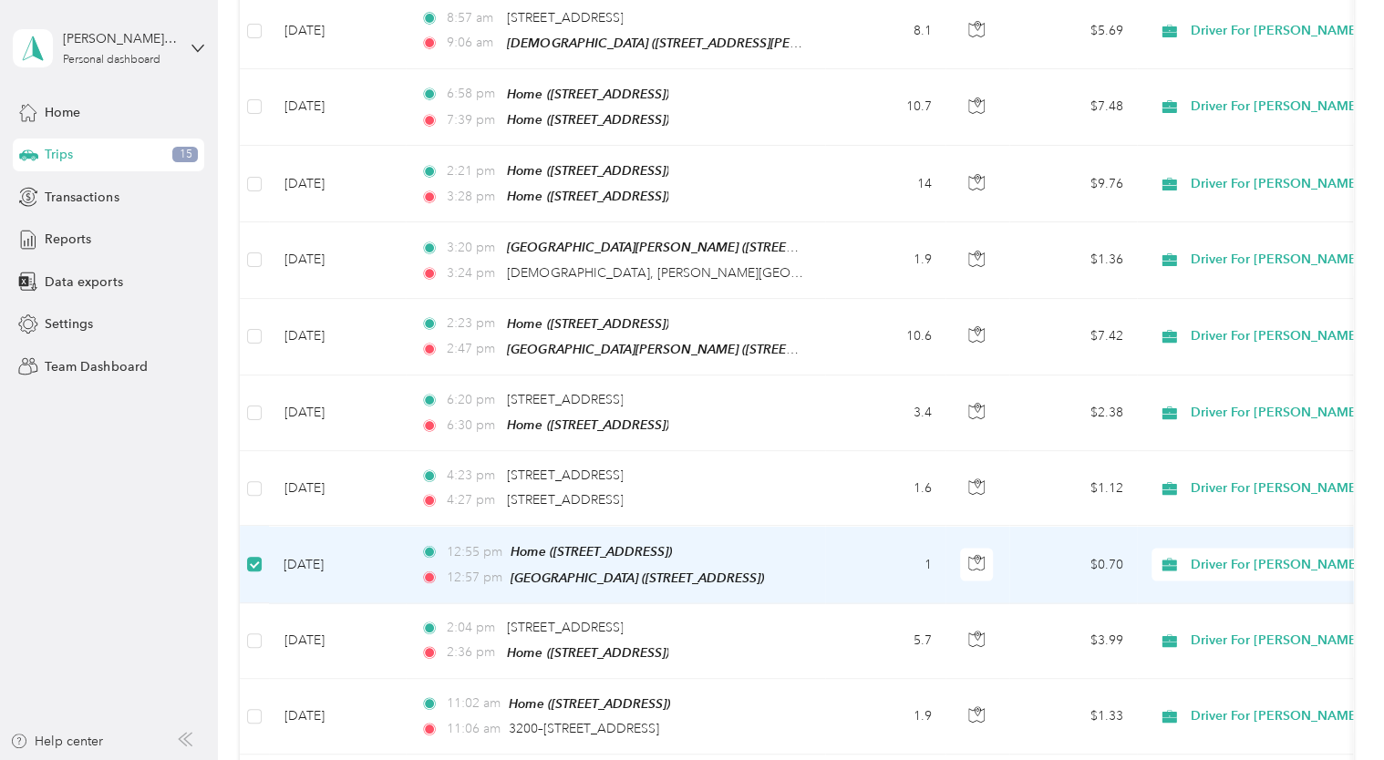
scroll to position [1679, 0]
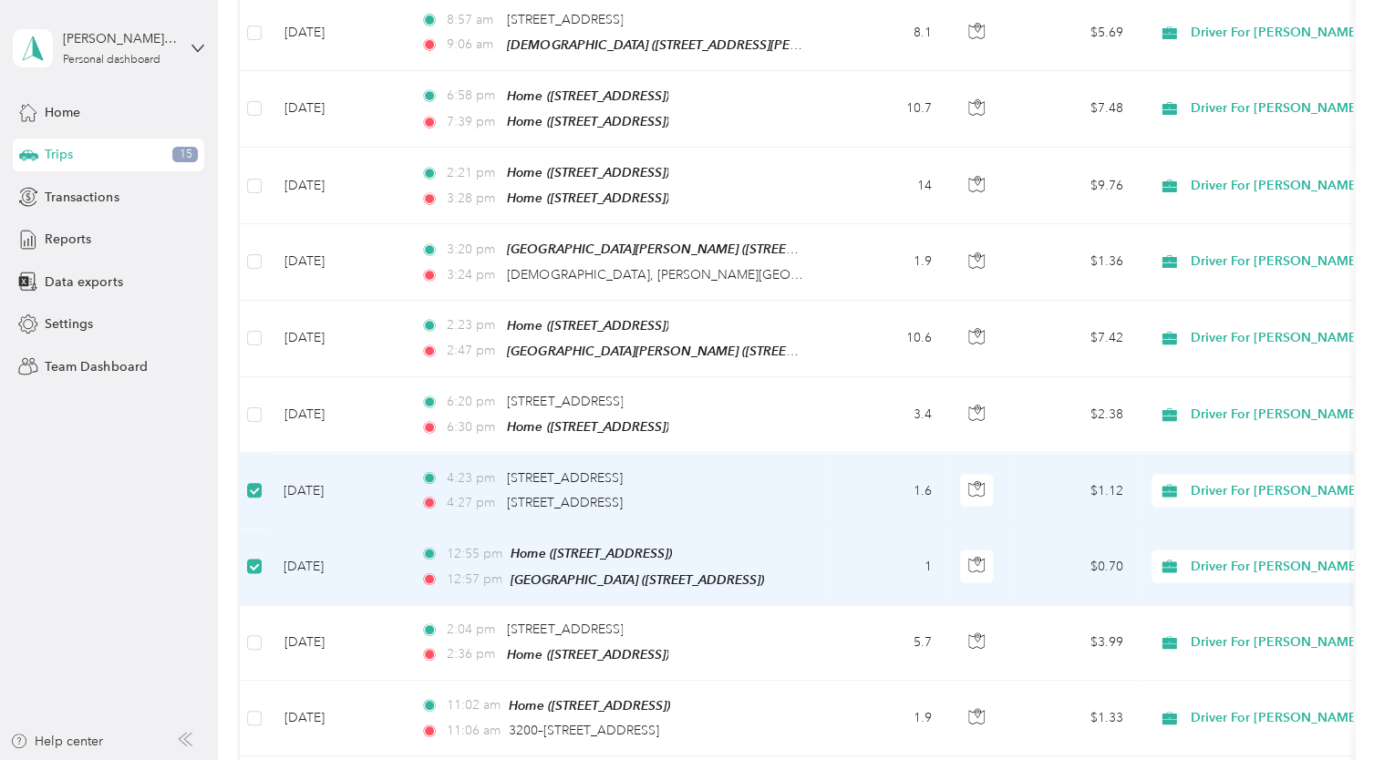
click at [272, 459] on td "[DATE]" at bounding box center [337, 490] width 137 height 75
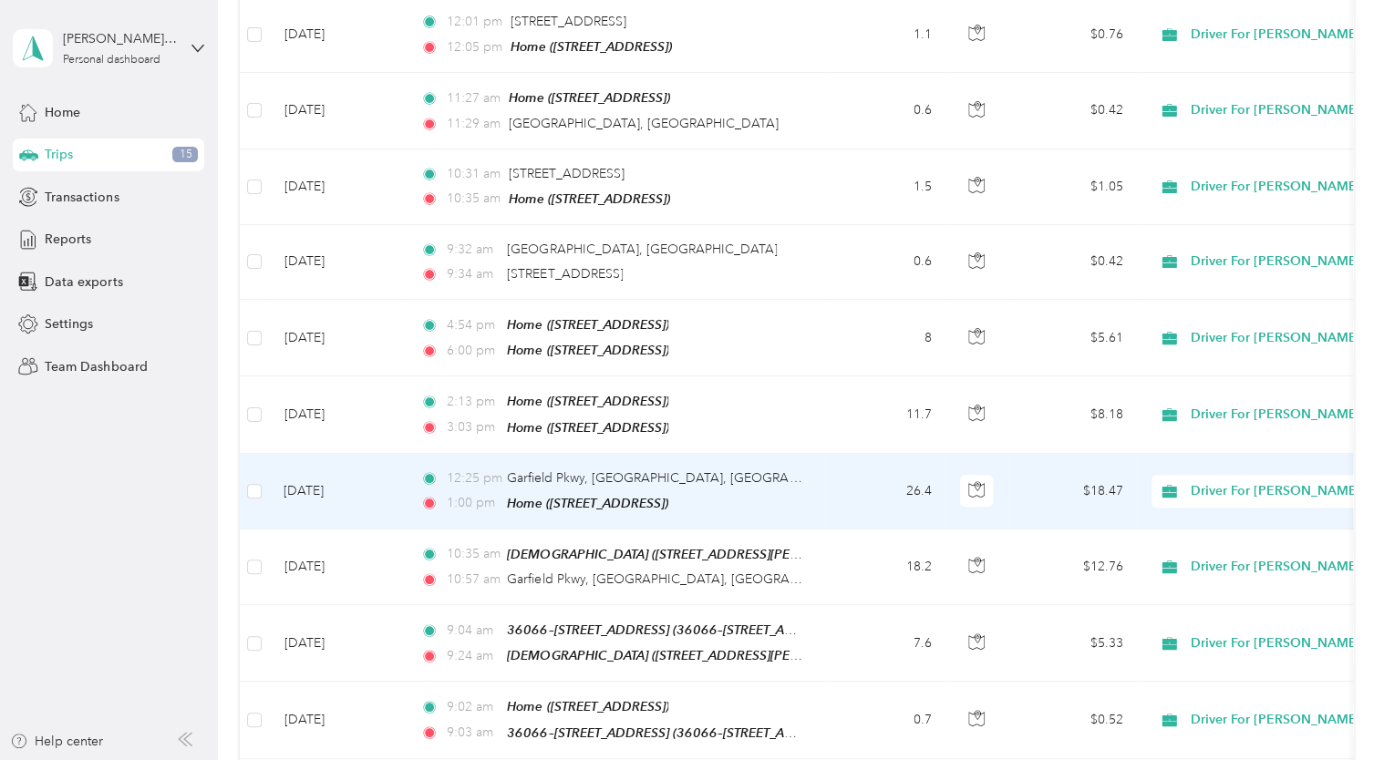
scroll to position [0, 0]
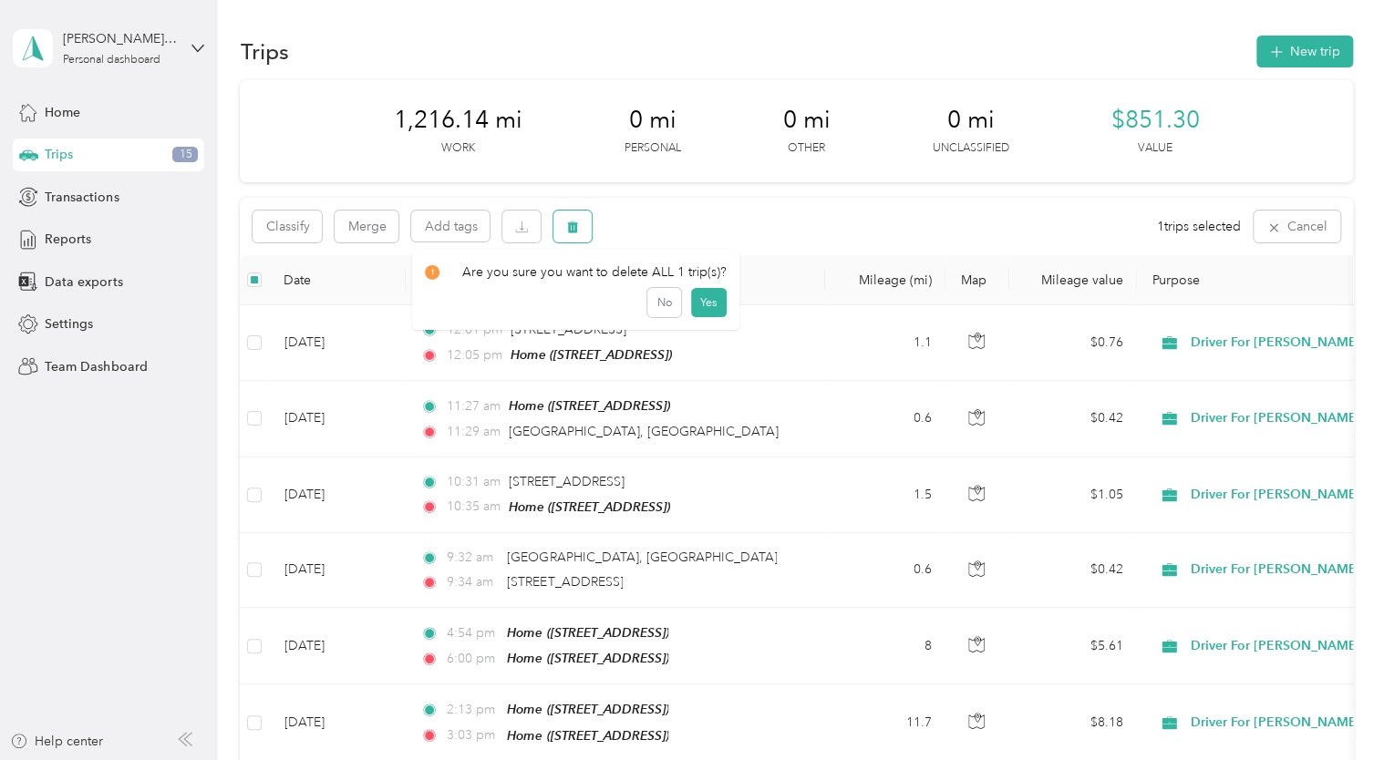
click at [572, 224] on icon "button" at bounding box center [573, 228] width 11 height 12
click at [704, 297] on button "Yes" at bounding box center [709, 302] width 36 height 29
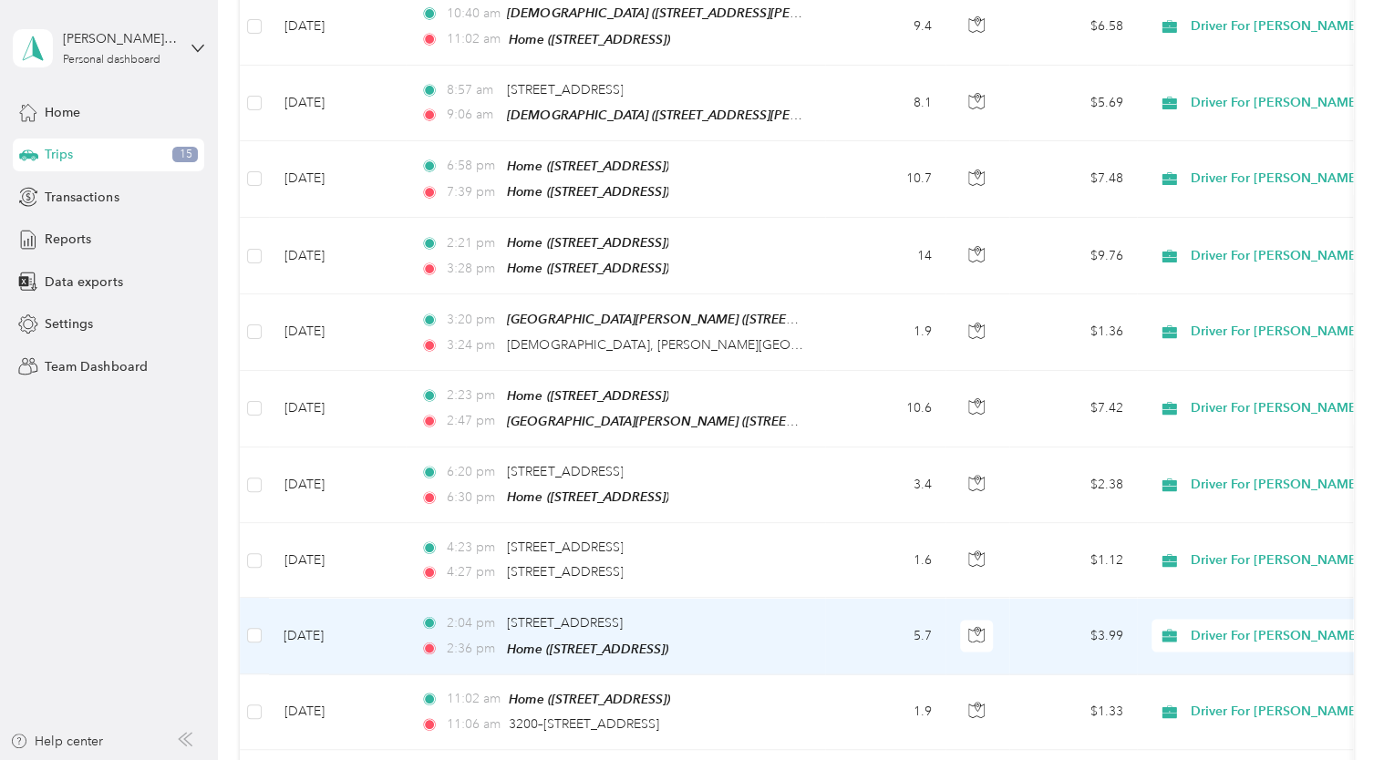
scroll to position [1566, 0]
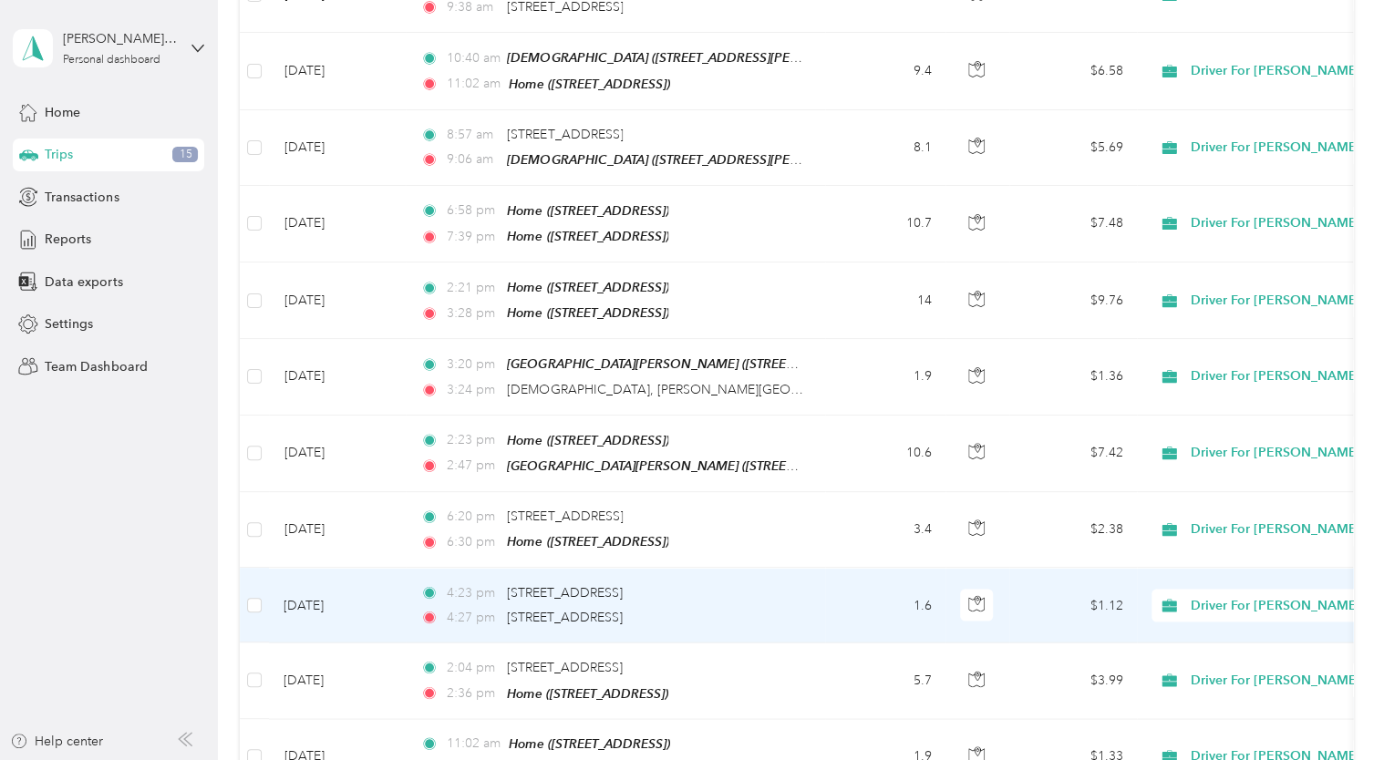
click at [338, 570] on td "[DATE]" at bounding box center [337, 605] width 137 height 75
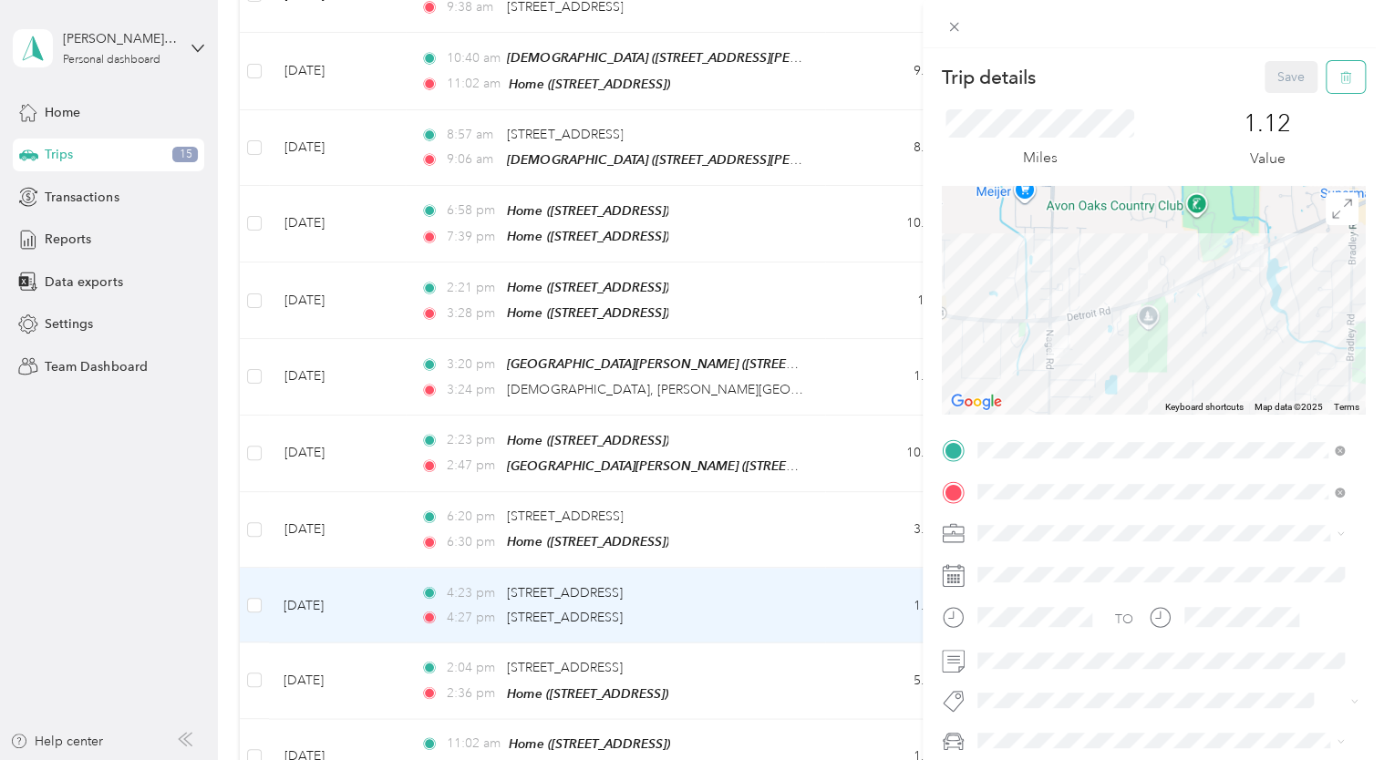
click at [1339, 78] on icon "button" at bounding box center [1345, 77] width 13 height 13
click at [1276, 99] on button "Yes" at bounding box center [1278, 99] width 36 height 29
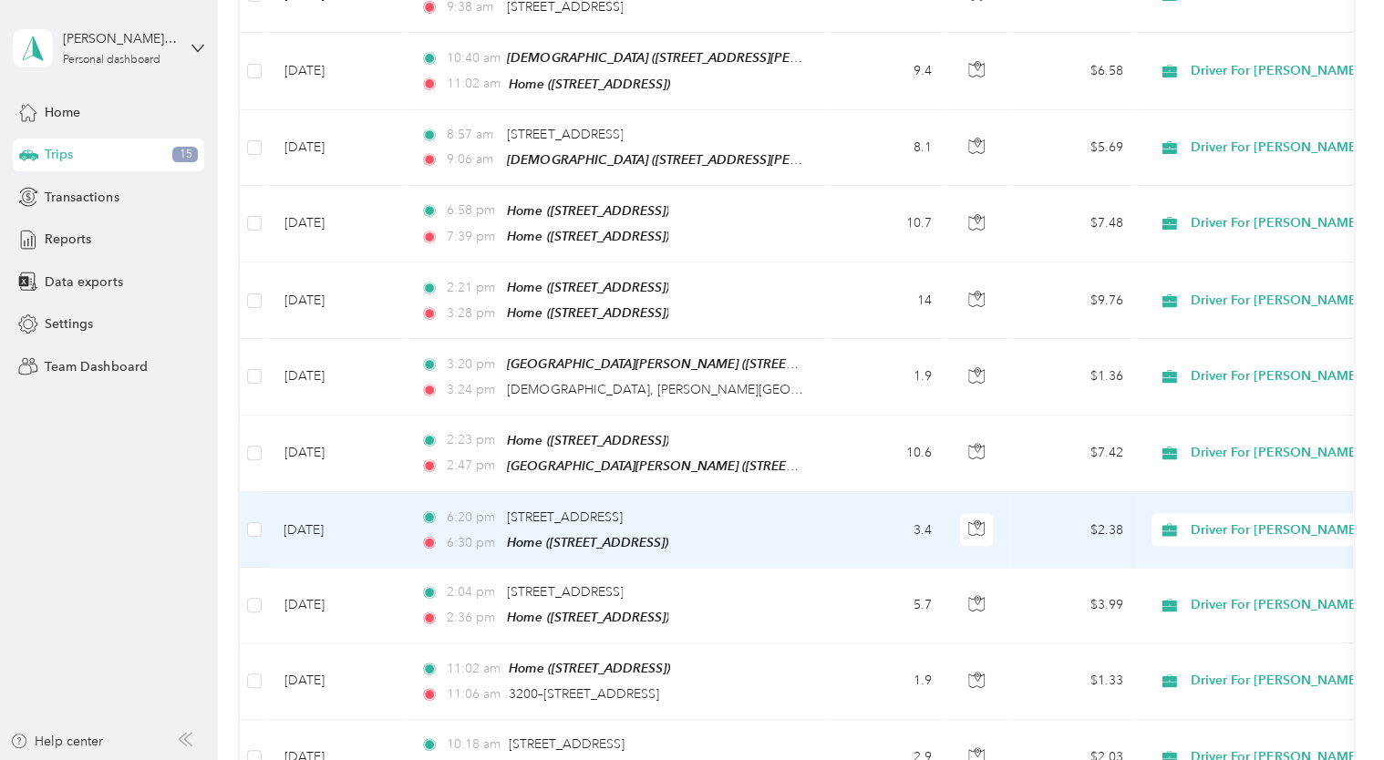
click at [314, 495] on td "[DATE]" at bounding box center [337, 530] width 137 height 76
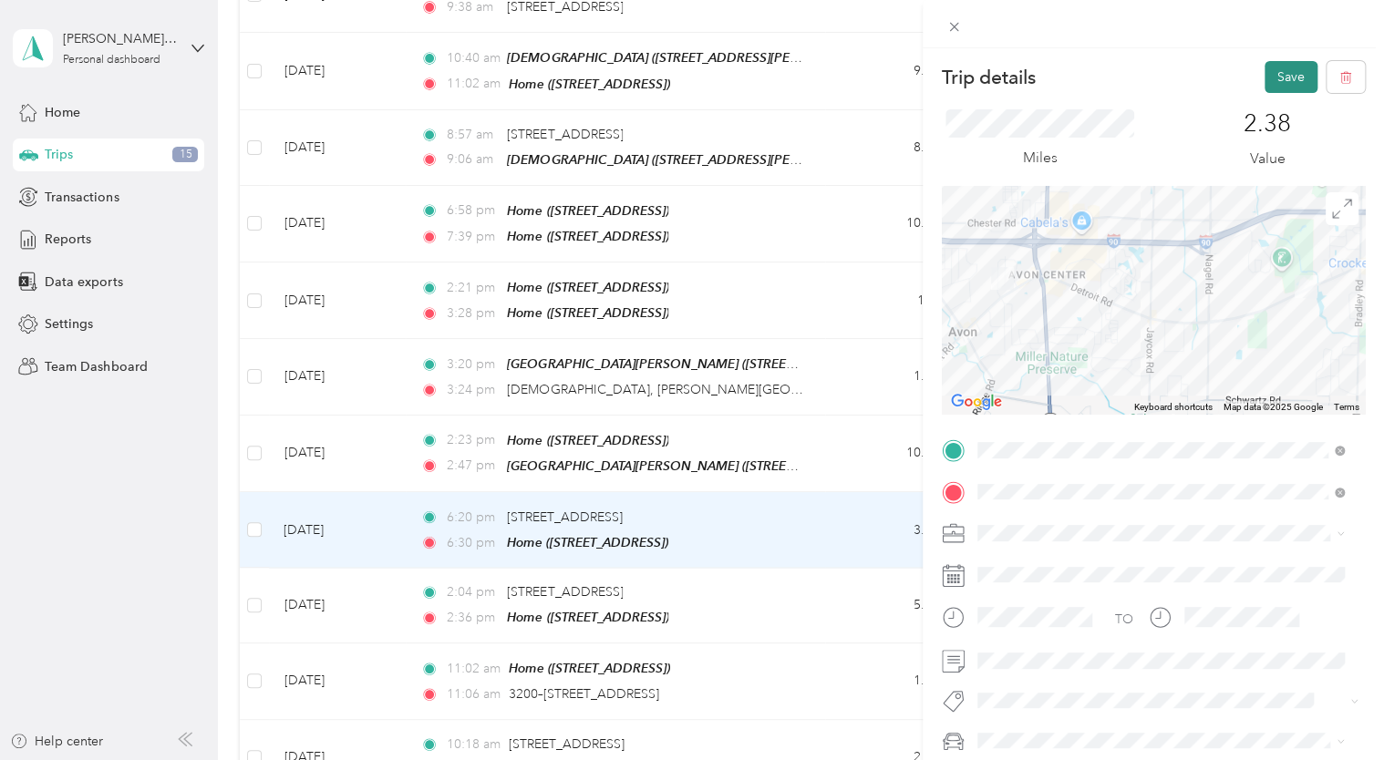
click at [1276, 75] on button "Save" at bounding box center [1290, 77] width 53 height 32
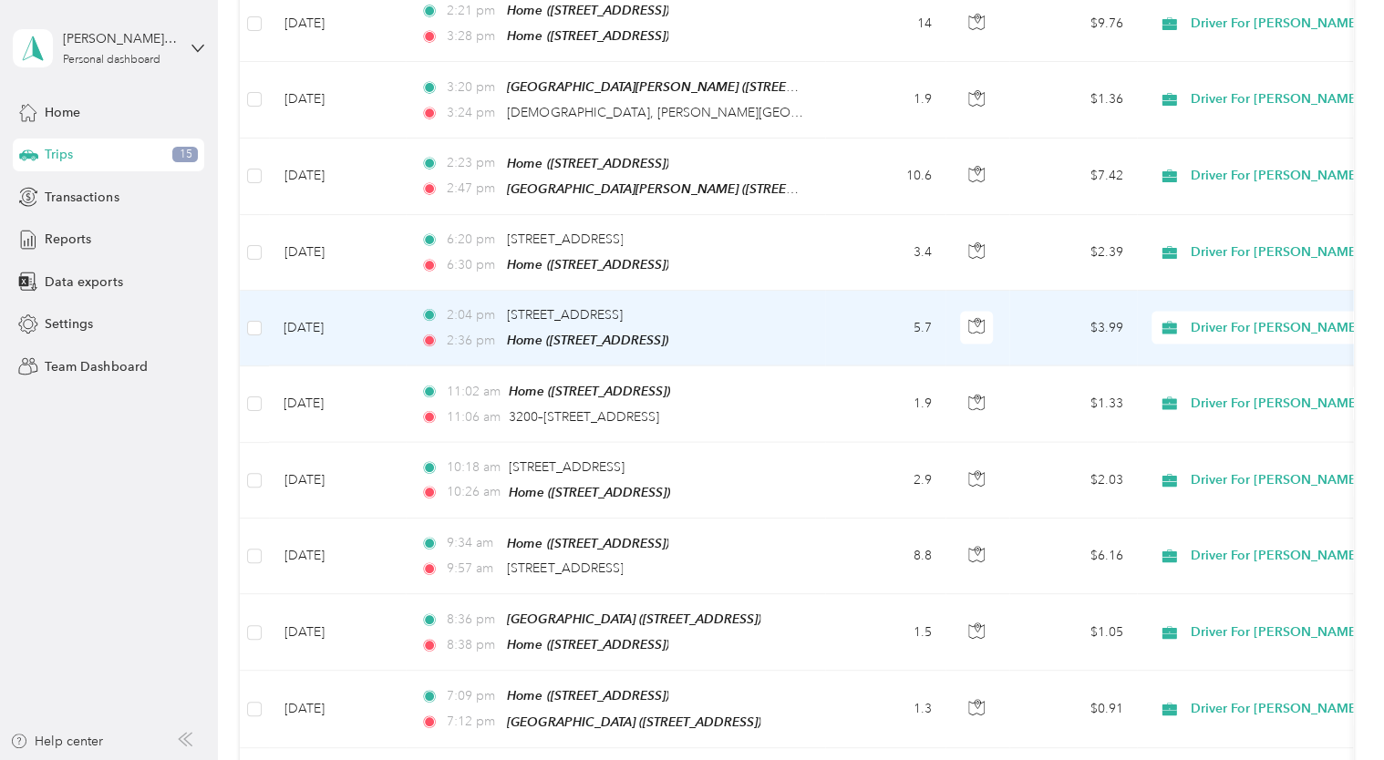
scroll to position [1844, 0]
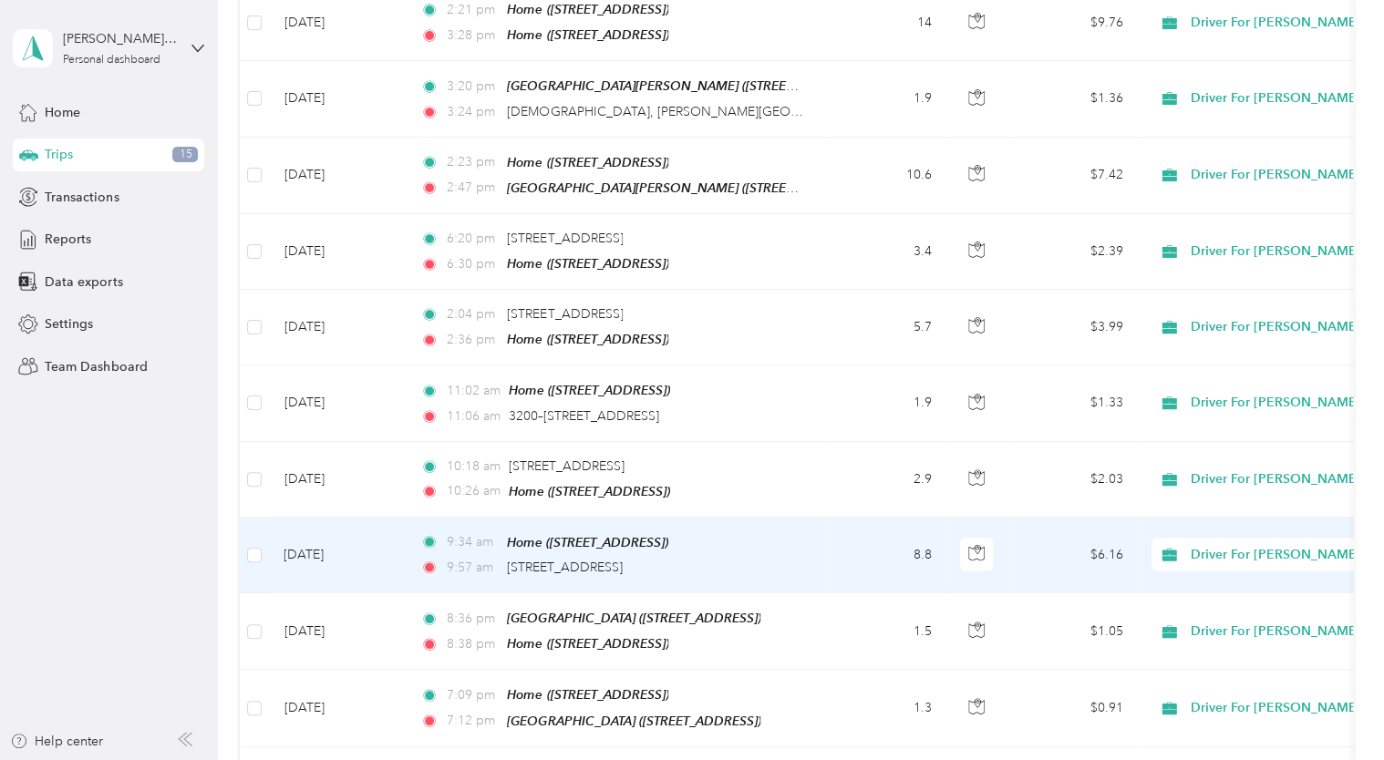
click at [338, 527] on td "[DATE]" at bounding box center [337, 556] width 137 height 76
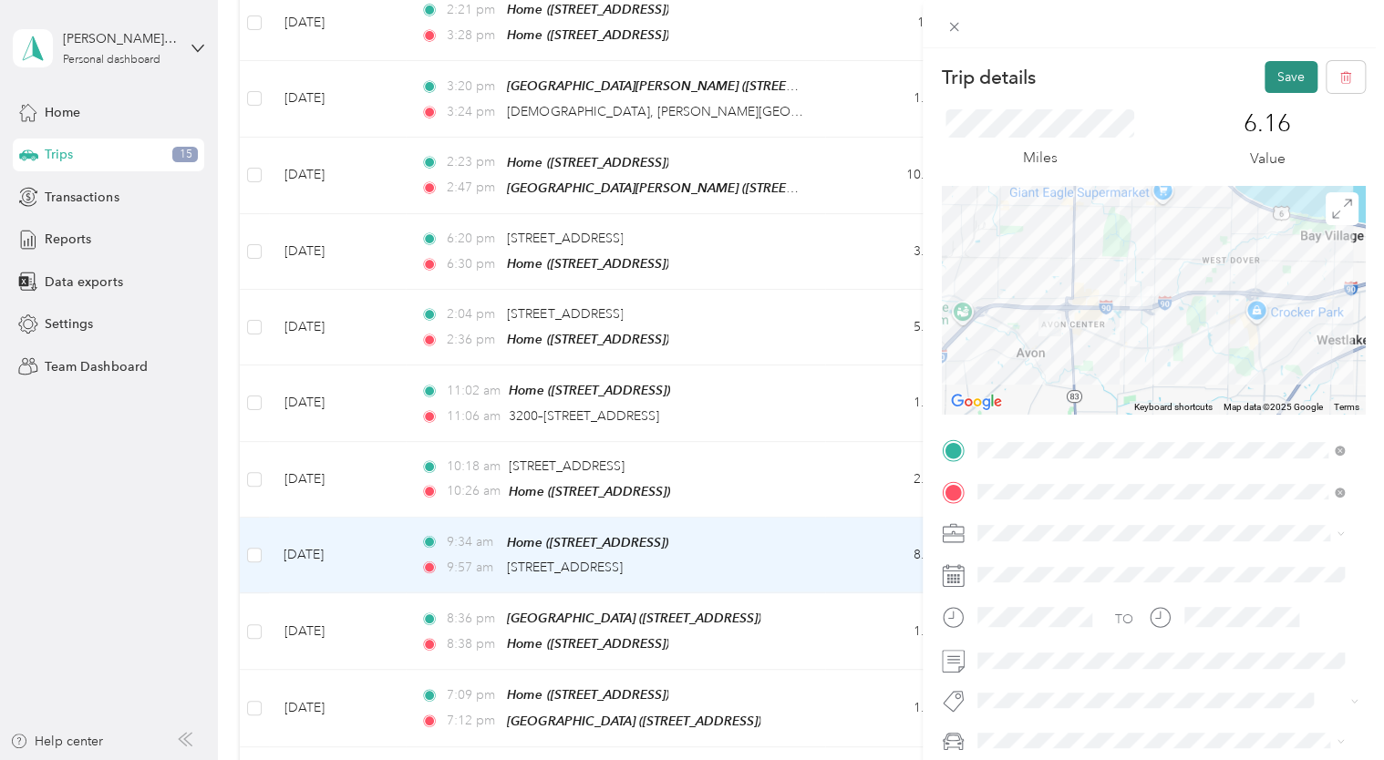
click at [1277, 72] on button "Save" at bounding box center [1290, 77] width 53 height 32
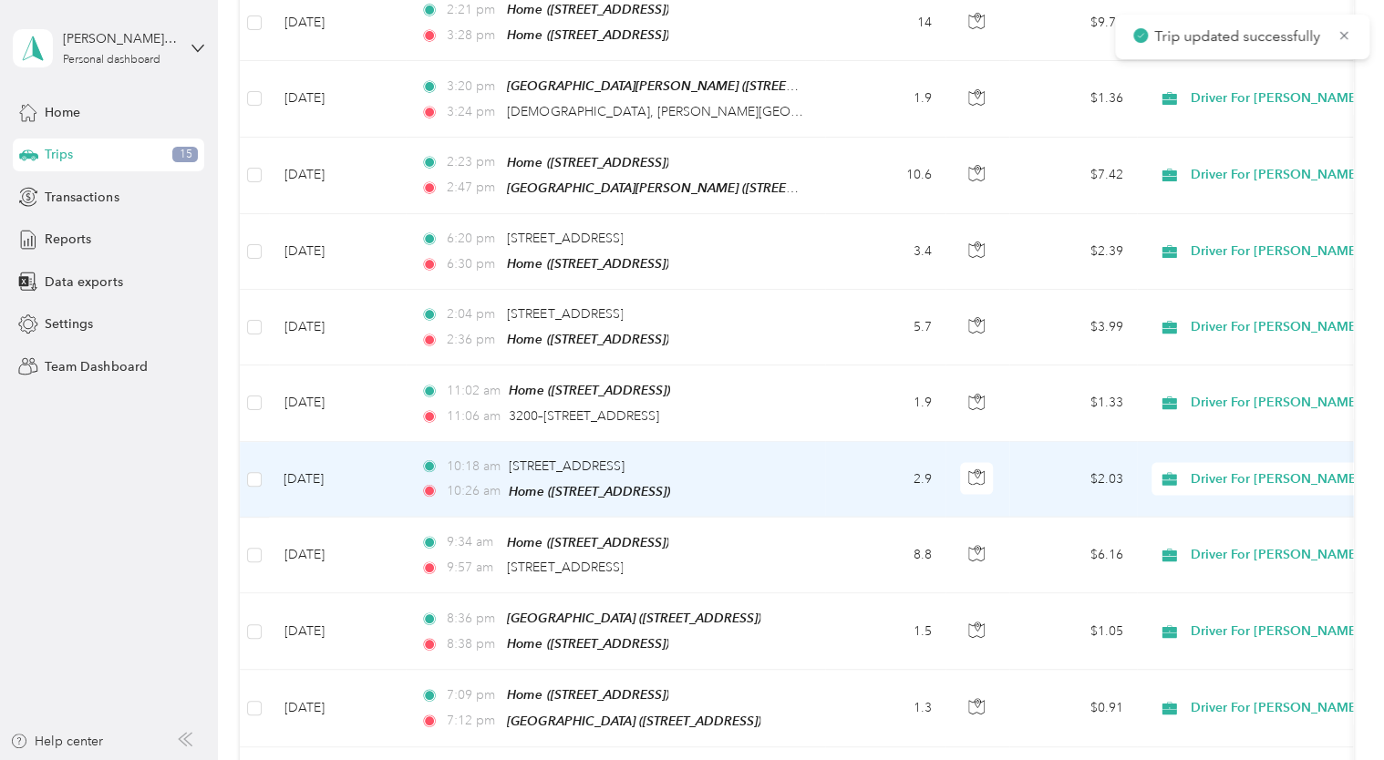
click at [312, 442] on td "[DATE]" at bounding box center [337, 480] width 137 height 76
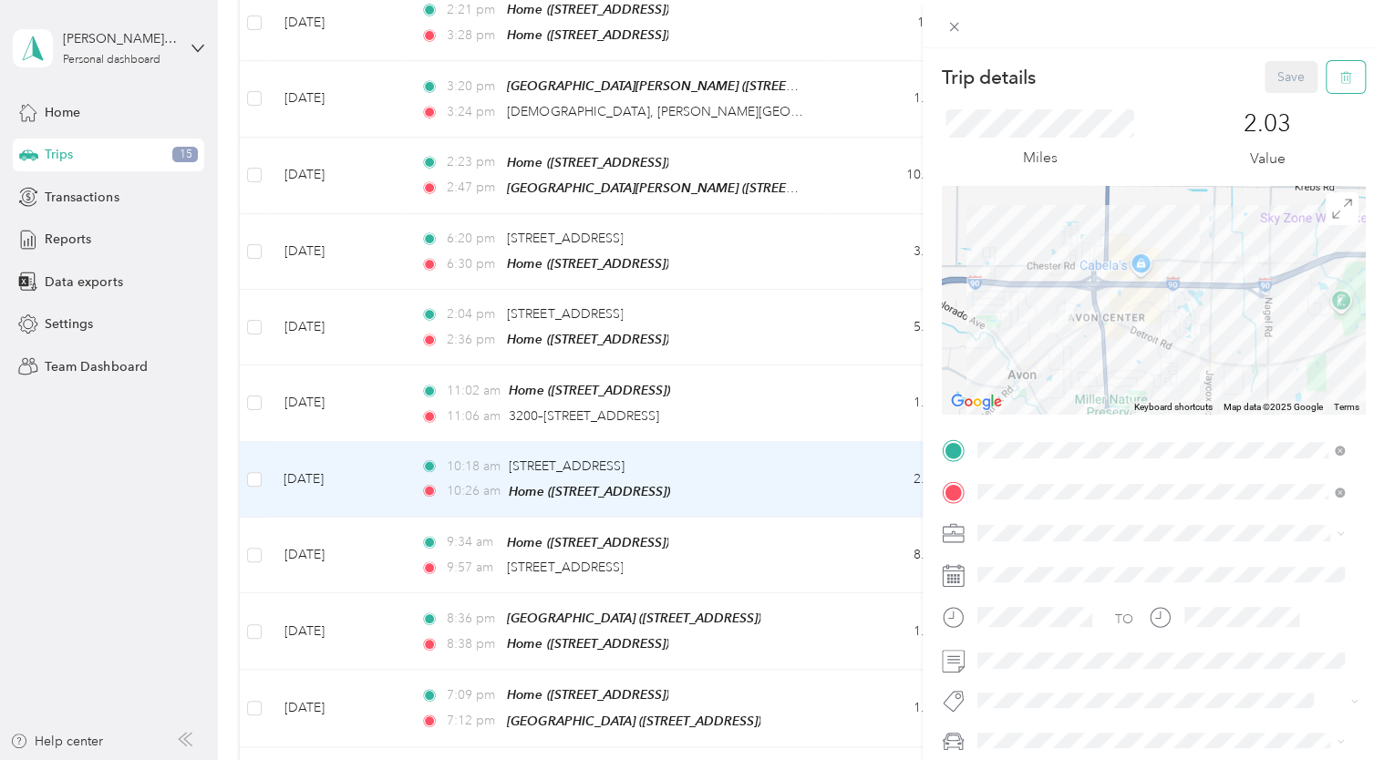
click at [1339, 83] on icon "button" at bounding box center [1345, 77] width 13 height 13
click at [1273, 98] on button "Yes" at bounding box center [1278, 99] width 36 height 29
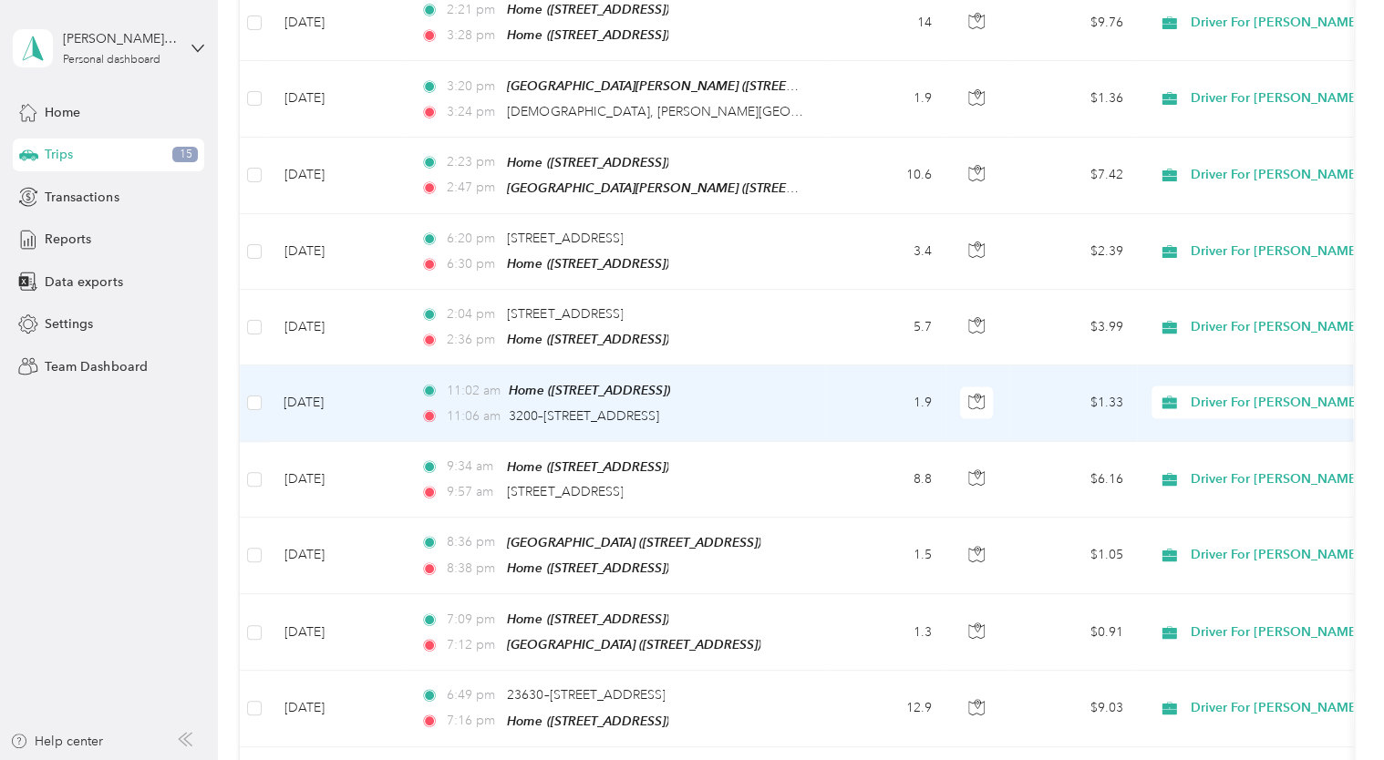
click at [263, 367] on td at bounding box center [254, 404] width 29 height 76
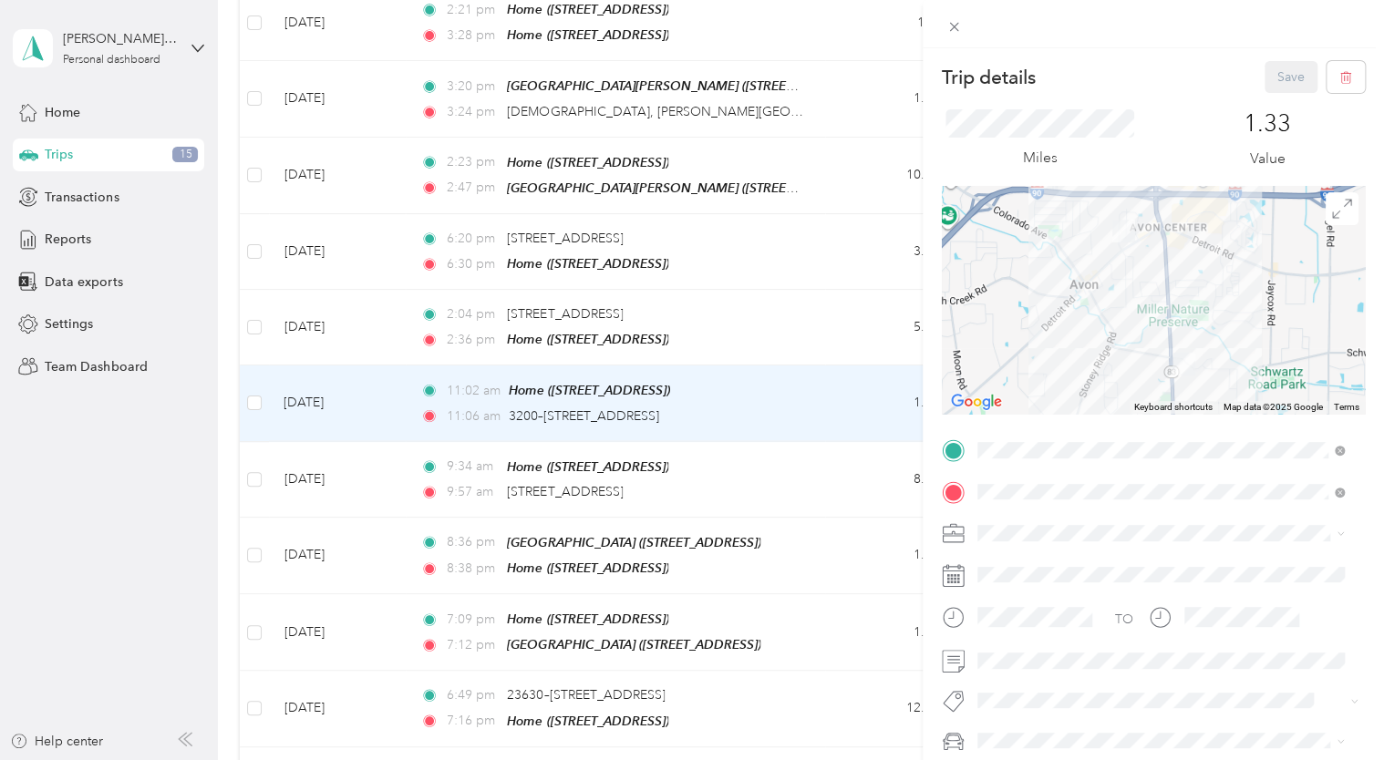
click at [254, 372] on div "Trip details Save This trip cannot be edited because it is either under review,…" at bounding box center [692, 380] width 1384 height 760
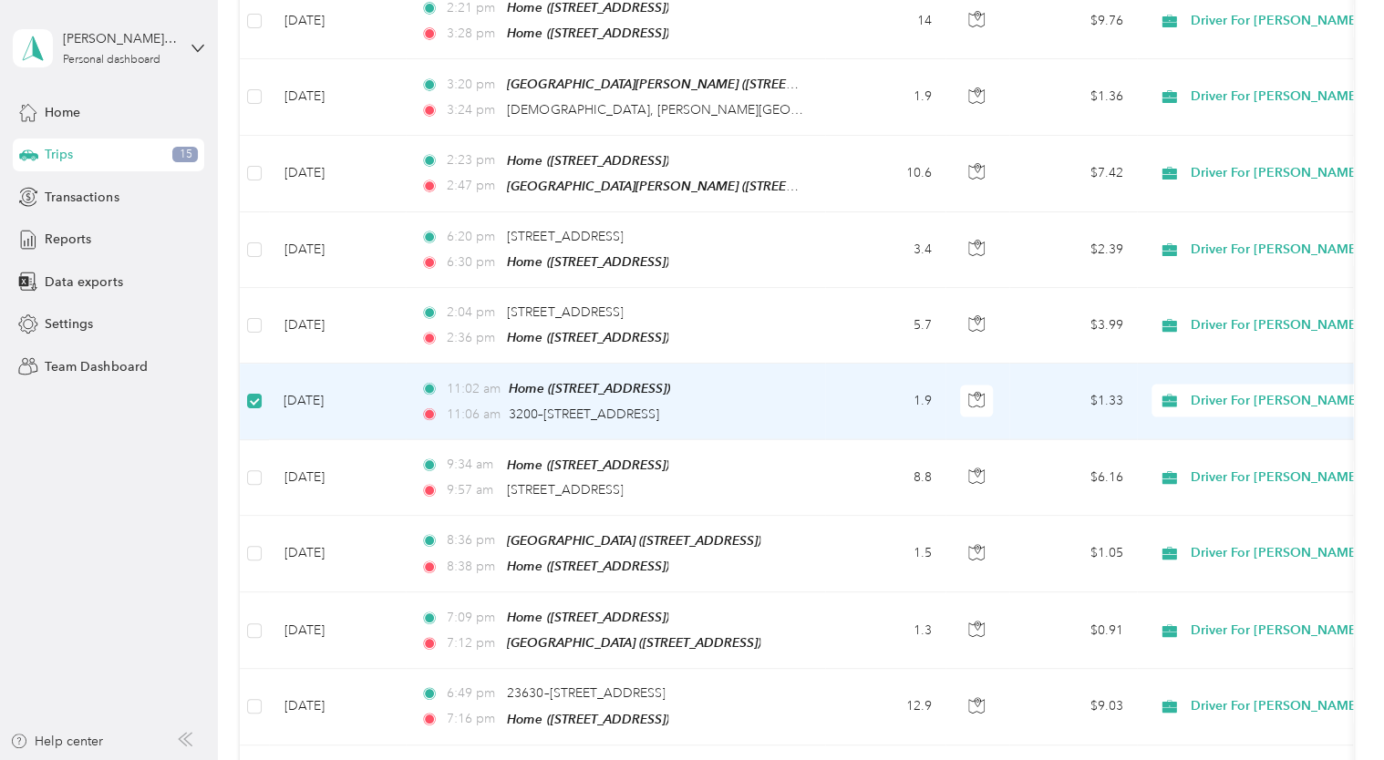
scroll to position [1842, 0]
click at [346, 366] on td "[DATE]" at bounding box center [337, 404] width 137 height 76
drag, startPoint x: 346, startPoint y: 366, endPoint x: 294, endPoint y: 366, distance: 52.0
click at [294, 366] on td "[DATE]" at bounding box center [337, 404] width 137 height 76
click at [310, 370] on td "[DATE]" at bounding box center [337, 404] width 137 height 76
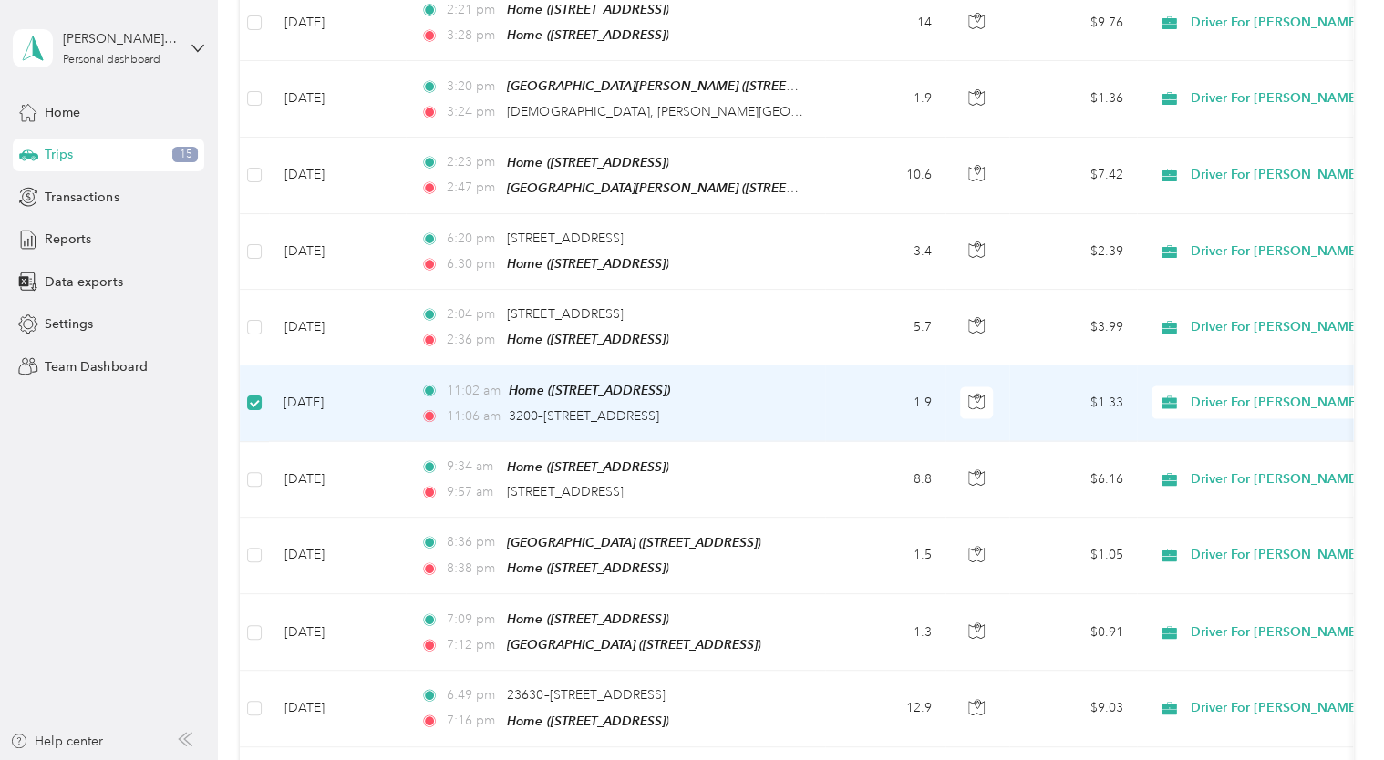
click at [310, 370] on td "[DATE]" at bounding box center [337, 404] width 137 height 76
click at [306, 371] on td "[DATE]" at bounding box center [337, 404] width 137 height 76
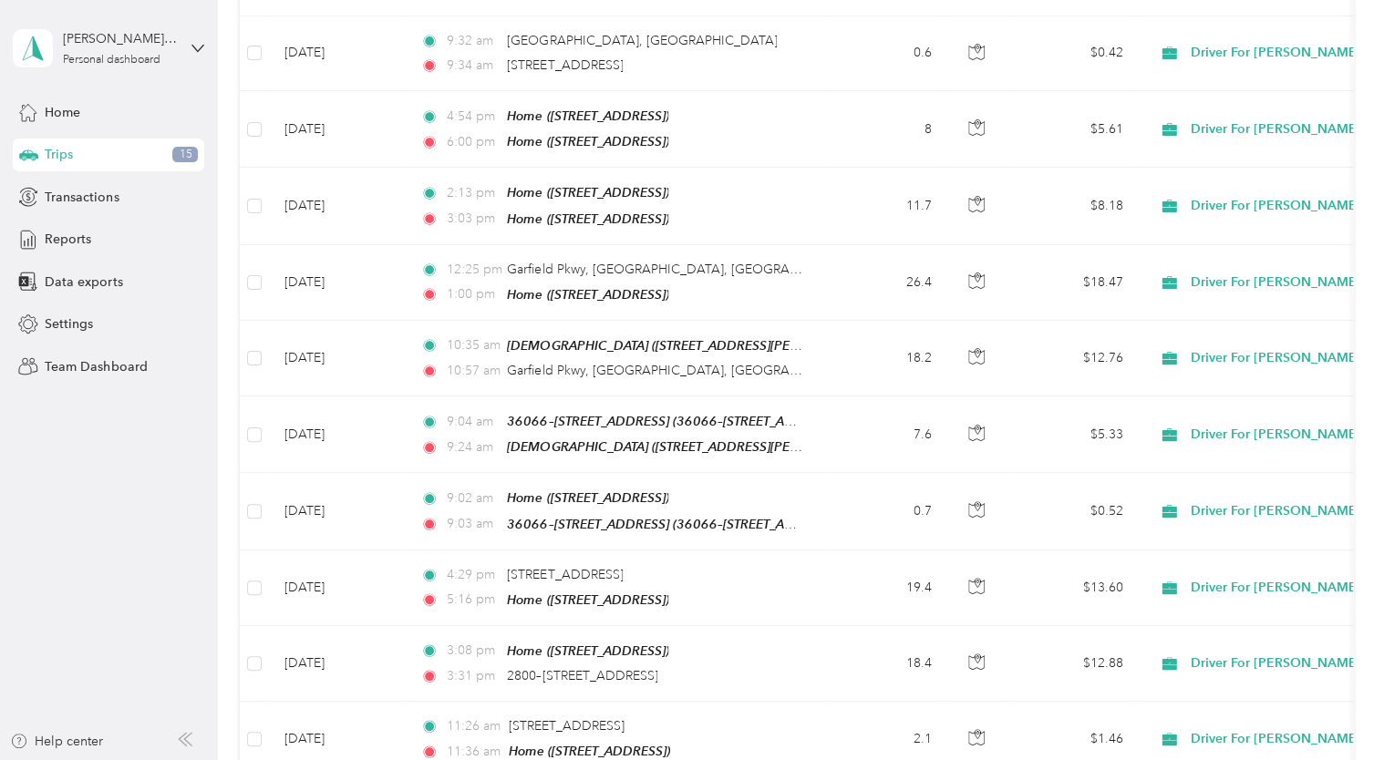
scroll to position [0, 0]
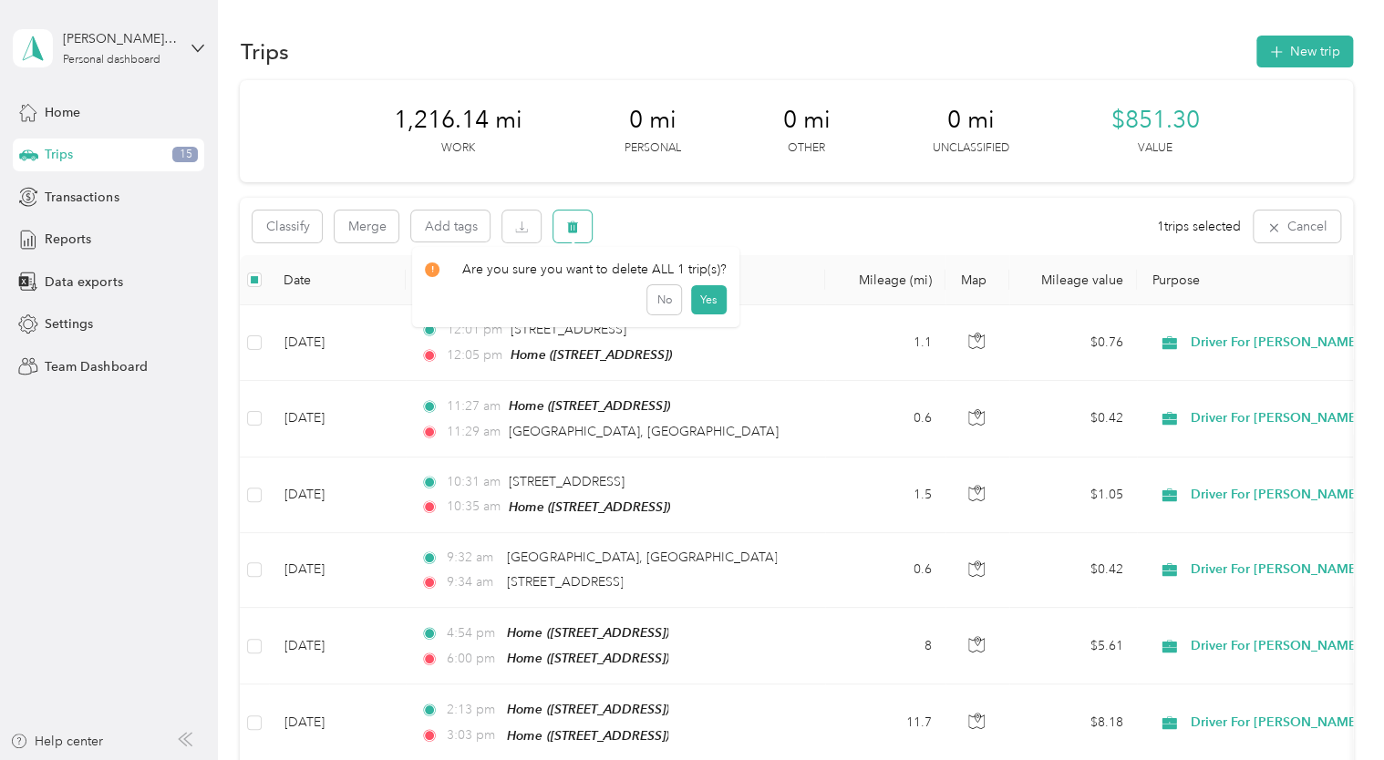
click at [575, 221] on icon "button" at bounding box center [572, 227] width 13 height 13
click at [695, 300] on button "Yes" at bounding box center [709, 302] width 36 height 29
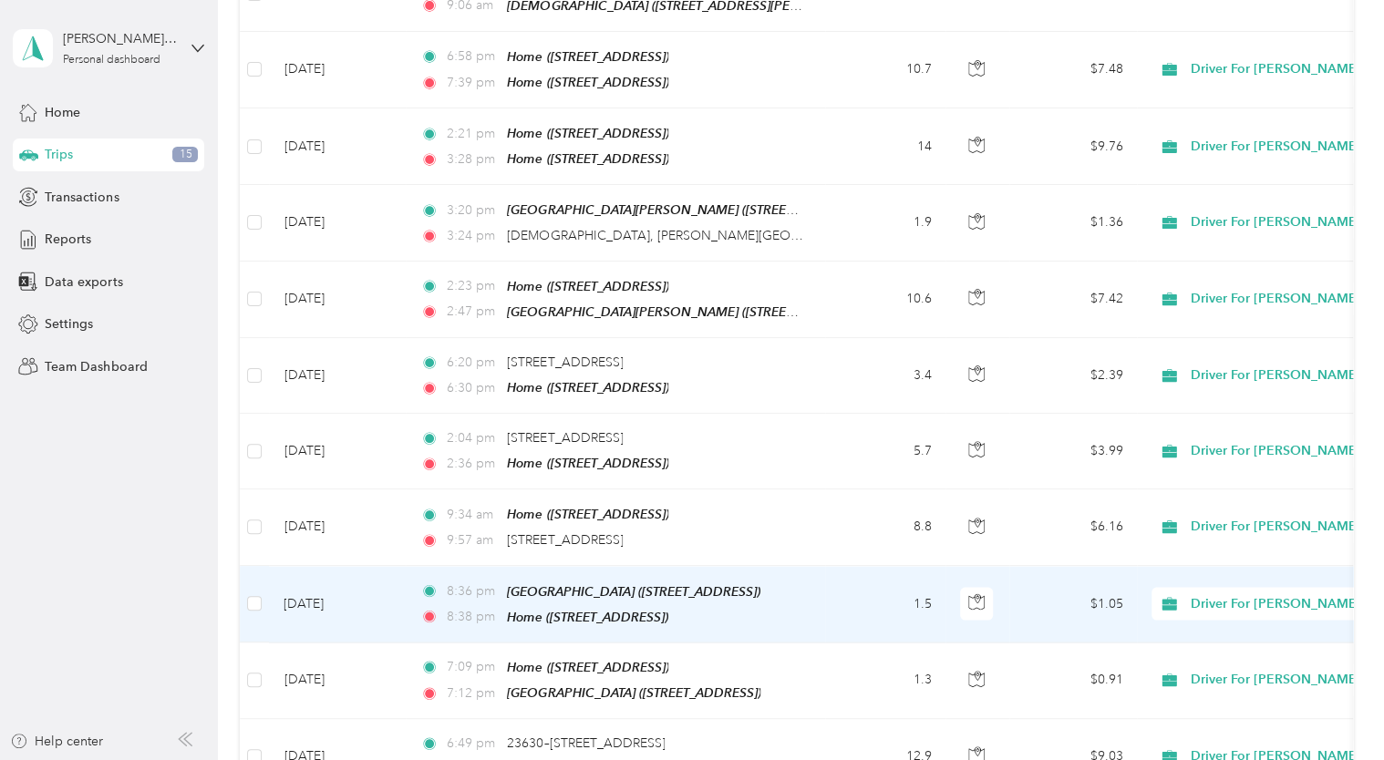
scroll to position [1719, 0]
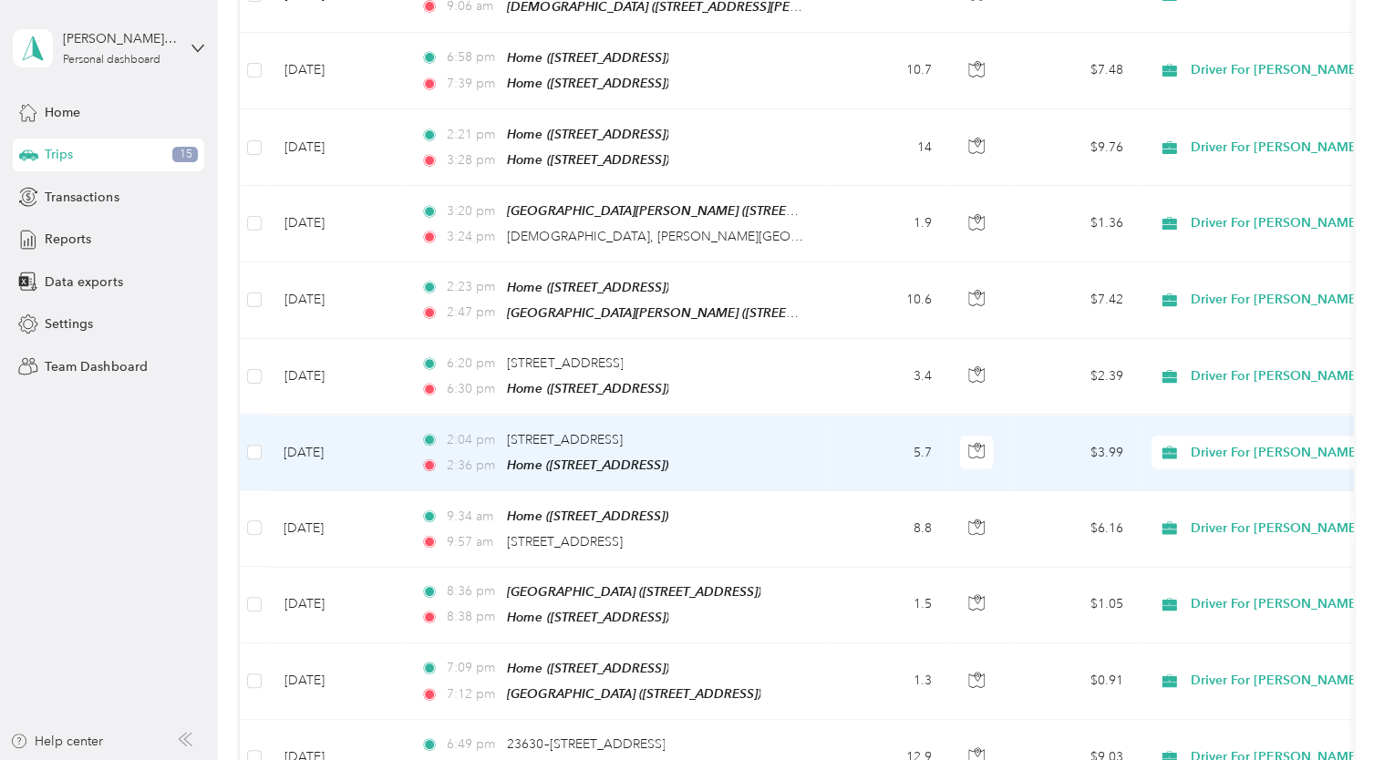
click at [339, 423] on td "[DATE]" at bounding box center [337, 453] width 137 height 76
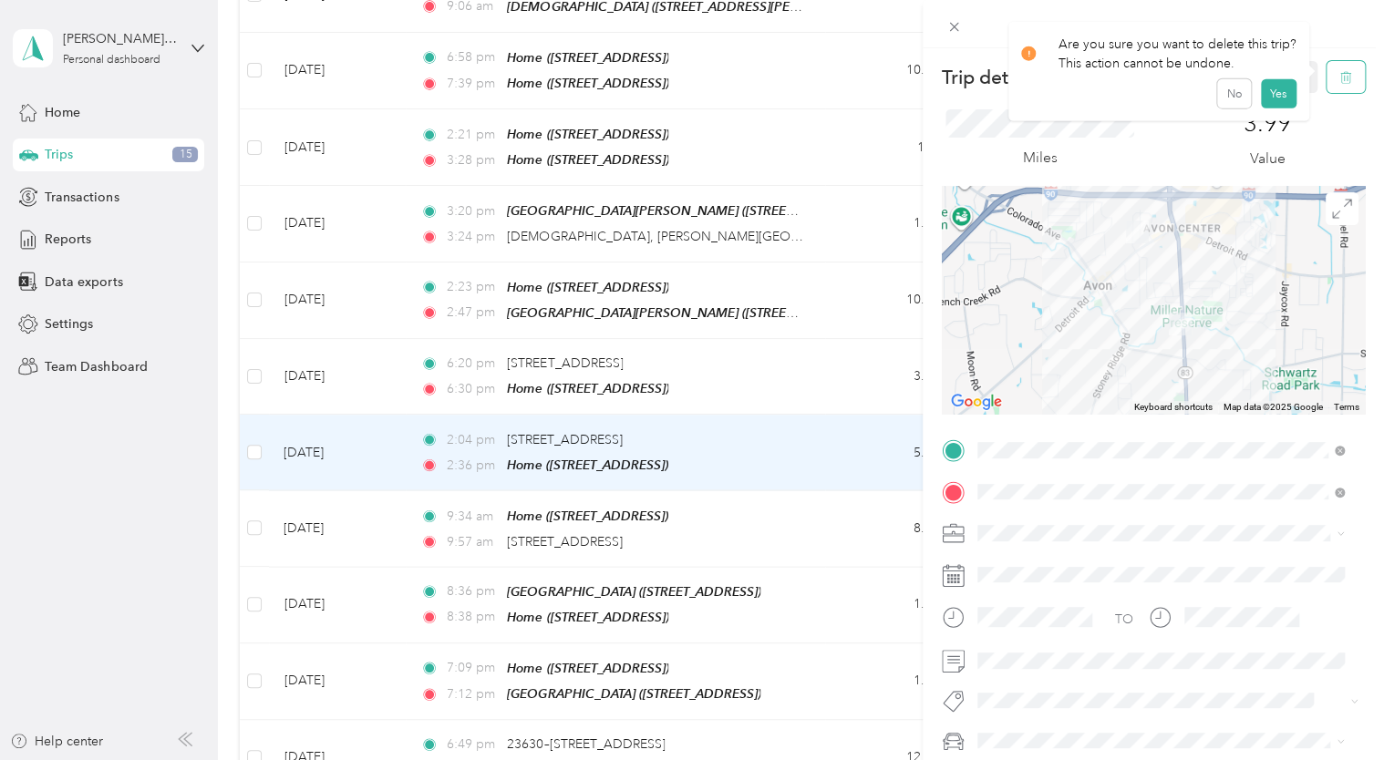
click at [1340, 74] on icon "button" at bounding box center [1345, 78] width 11 height 12
click at [1277, 93] on button "Yes" at bounding box center [1278, 99] width 36 height 29
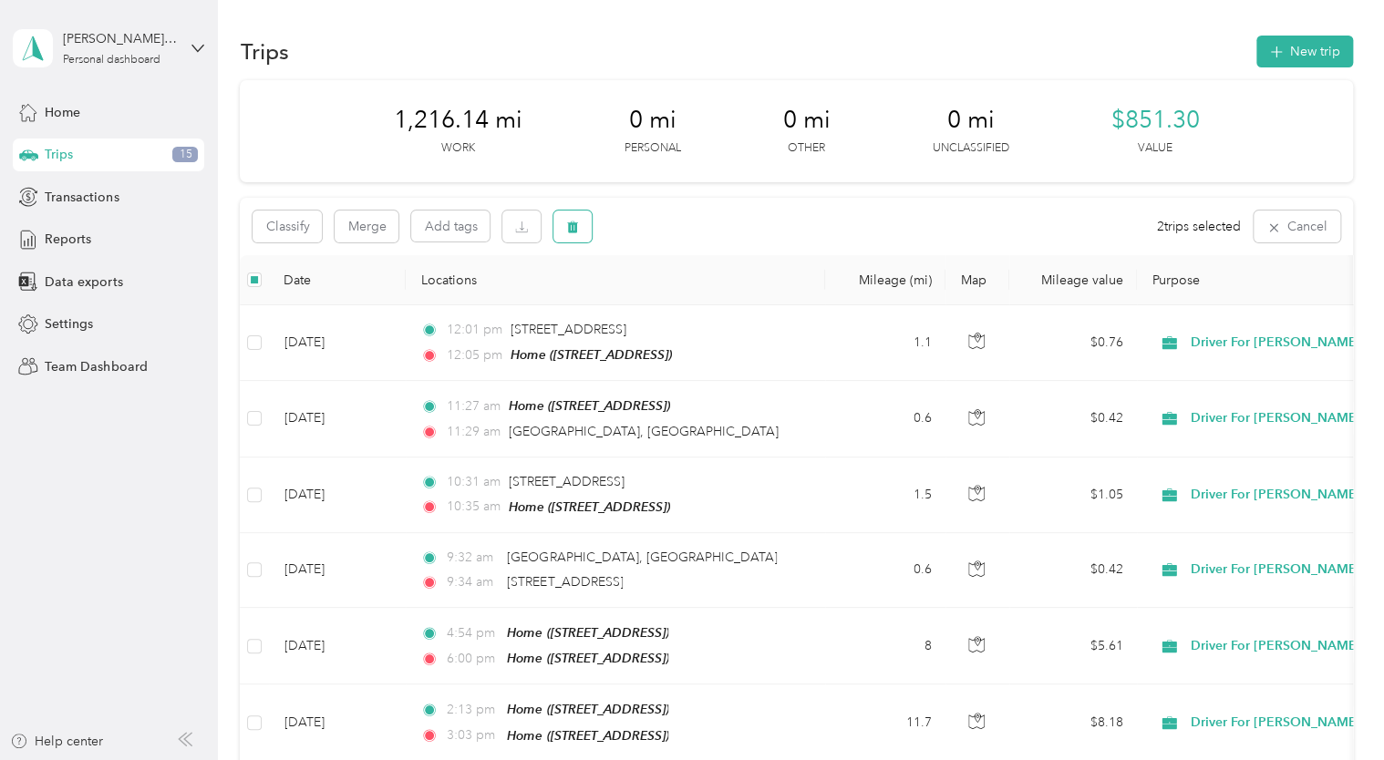
click at [571, 222] on icon "button" at bounding box center [572, 227] width 13 height 13
click at [704, 300] on button "Yes" at bounding box center [709, 302] width 36 height 29
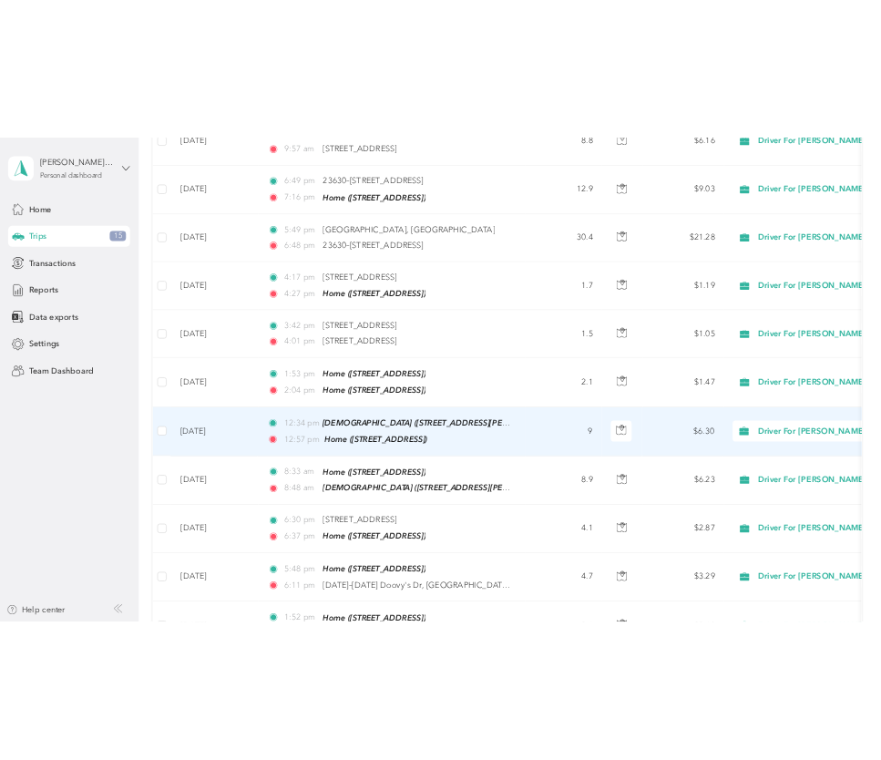
scroll to position [2171, 0]
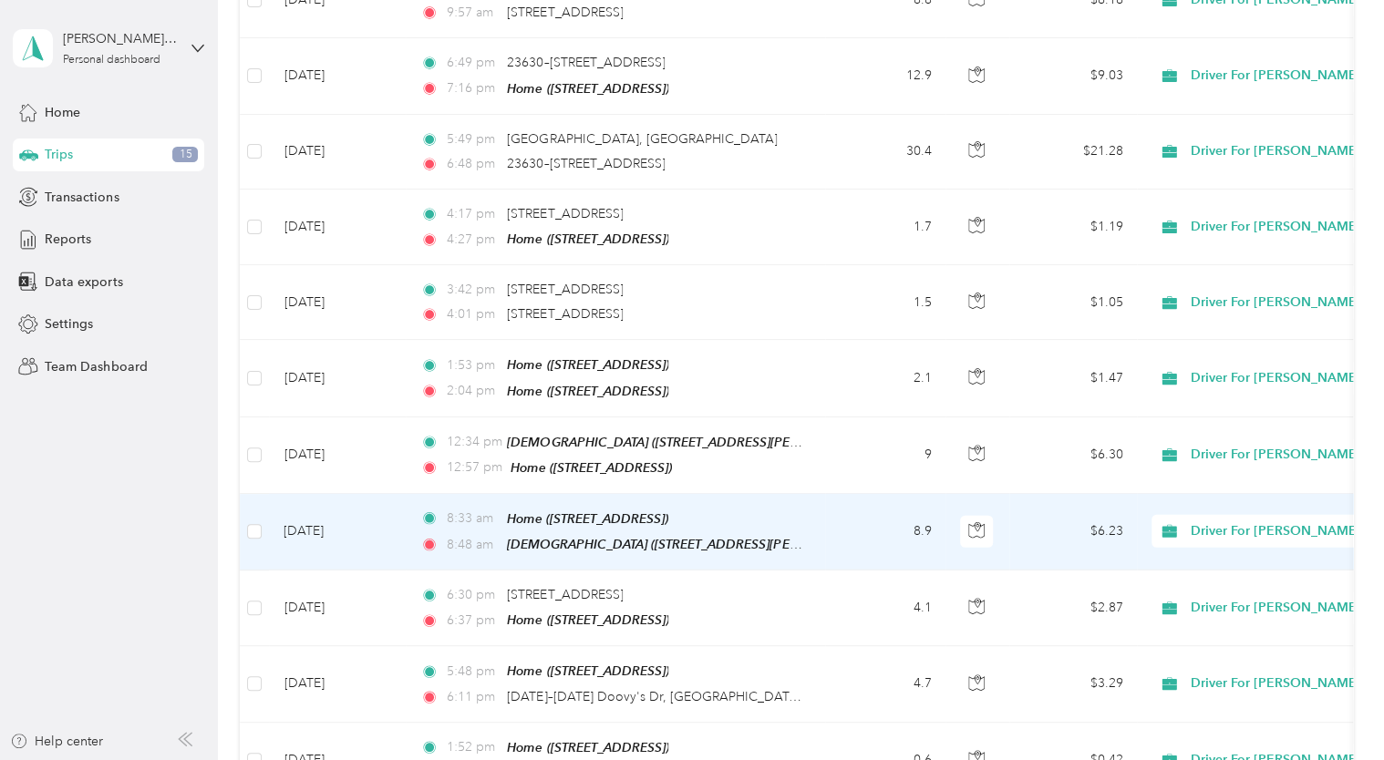
click at [324, 494] on td "[DATE]" at bounding box center [337, 532] width 137 height 77
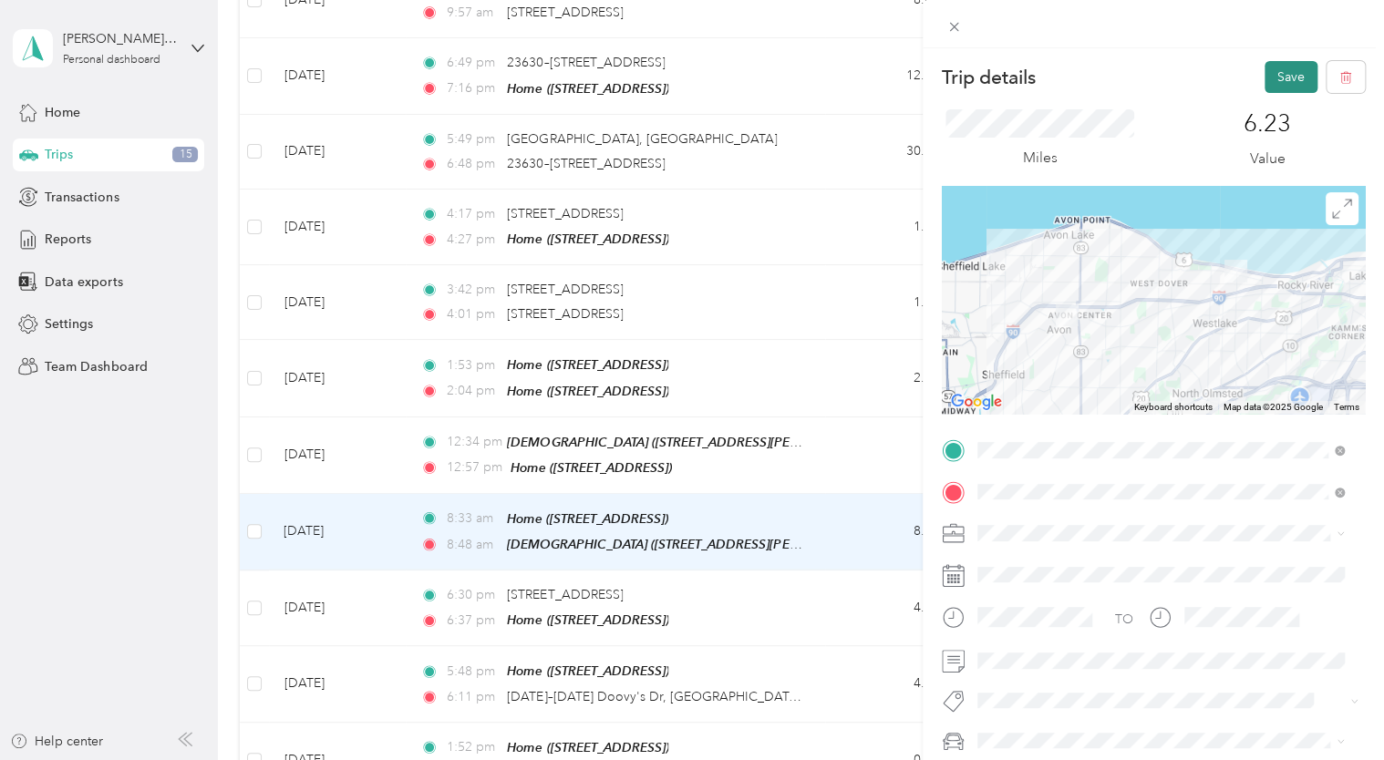
click at [1276, 75] on button "Save" at bounding box center [1290, 77] width 53 height 32
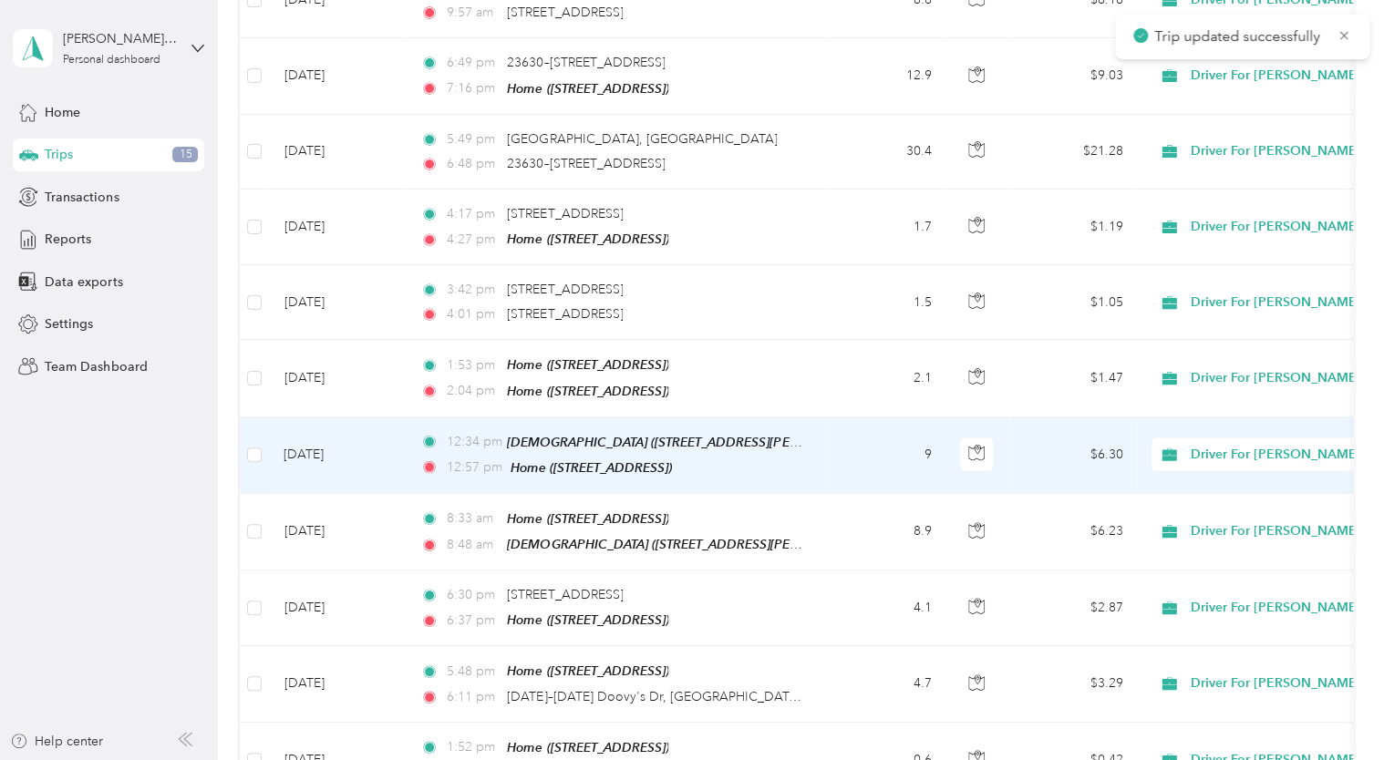
click at [310, 418] on td "[DATE]" at bounding box center [337, 456] width 137 height 77
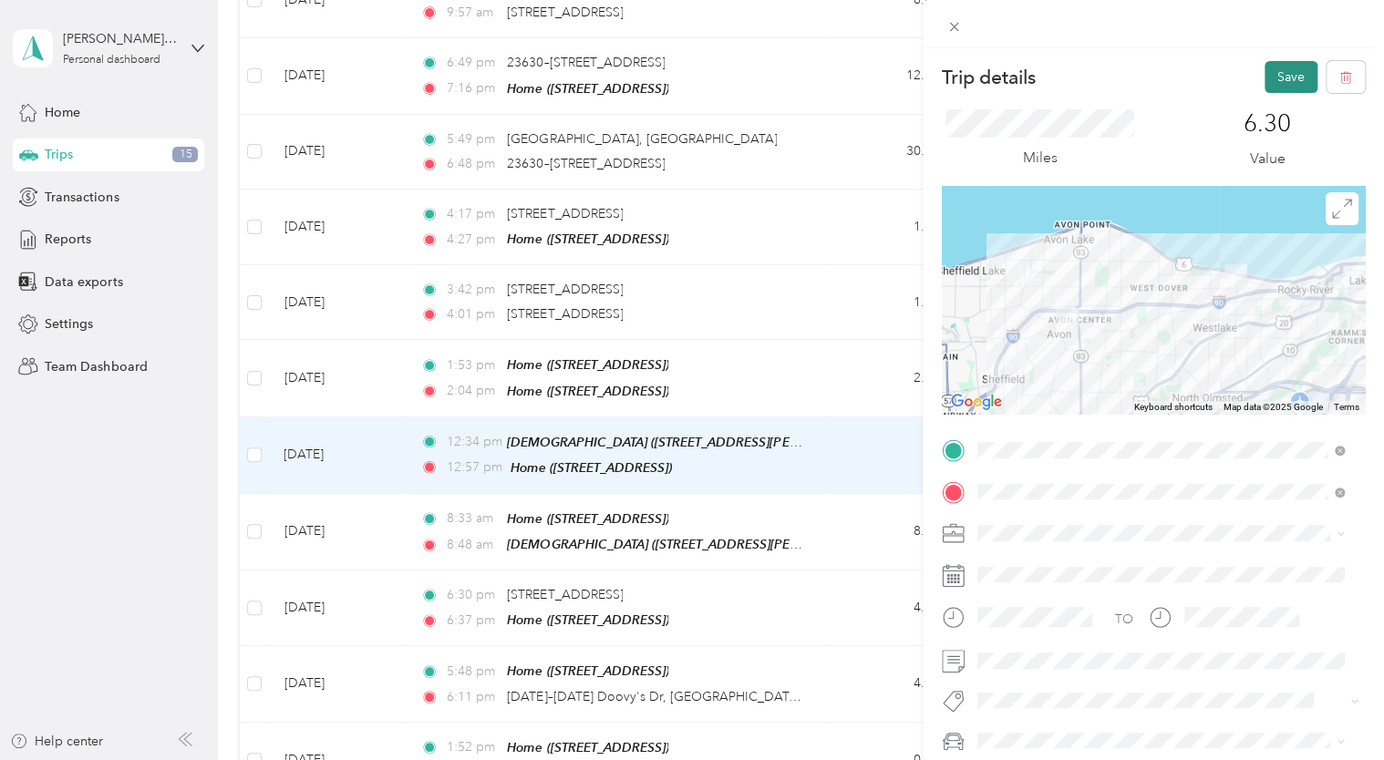
click at [1272, 67] on button "Save" at bounding box center [1290, 77] width 53 height 32
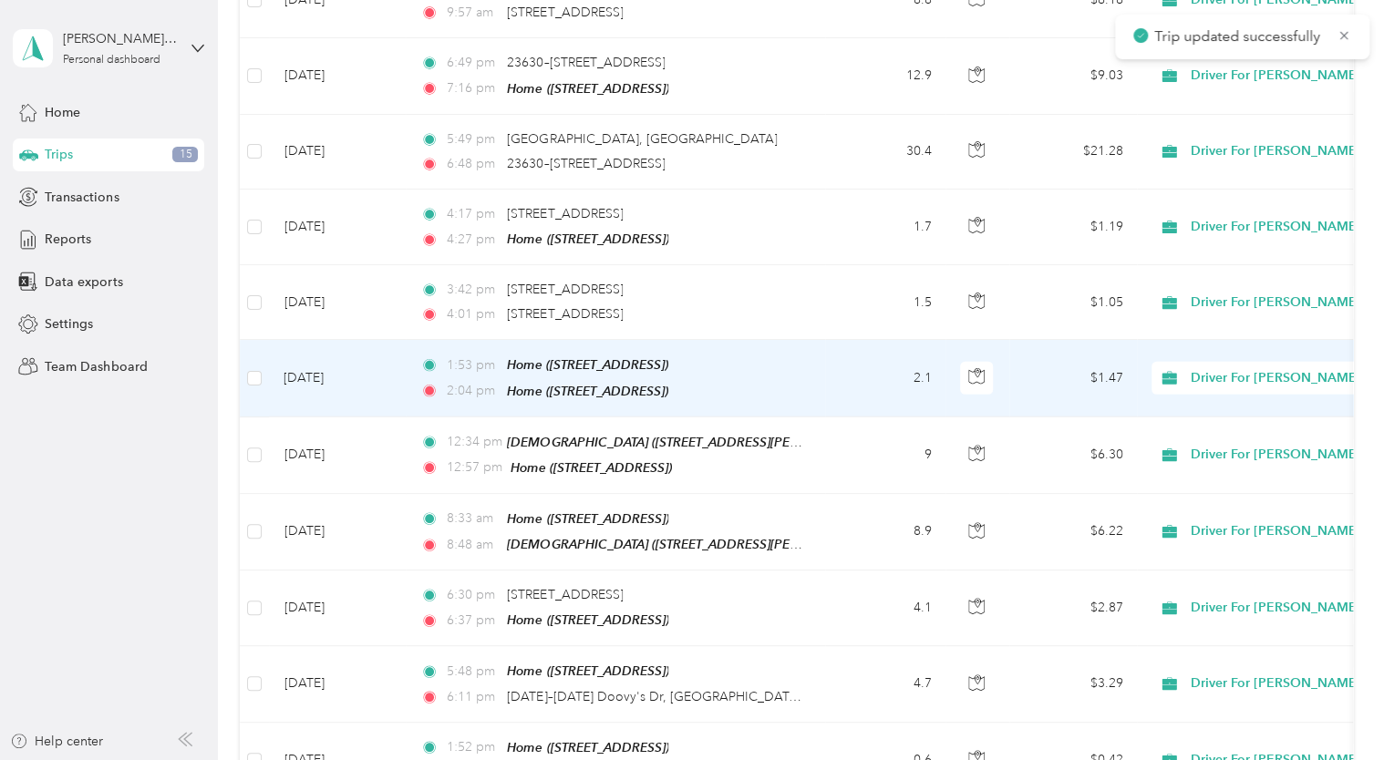
click at [323, 340] on td "[DATE]" at bounding box center [337, 378] width 137 height 77
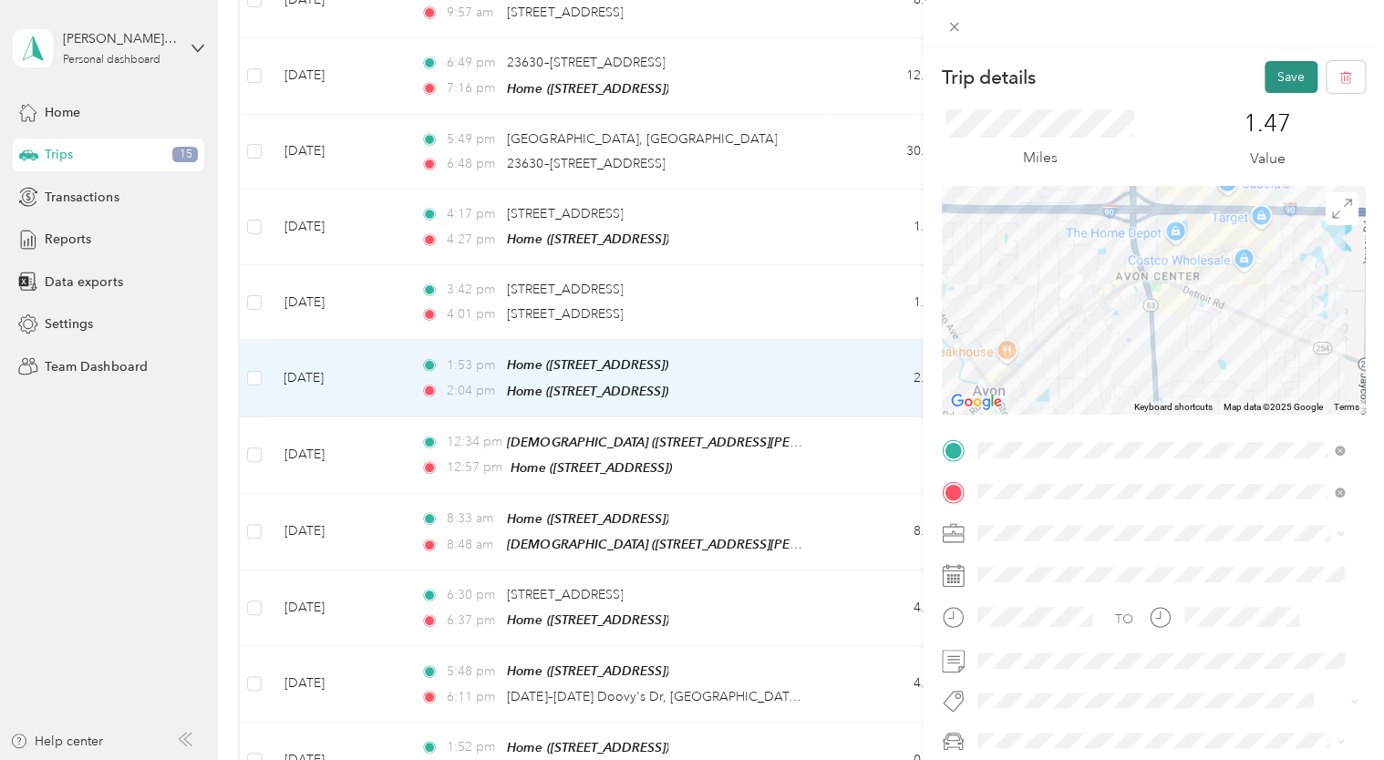
click at [1274, 66] on button "Save" at bounding box center [1290, 77] width 53 height 32
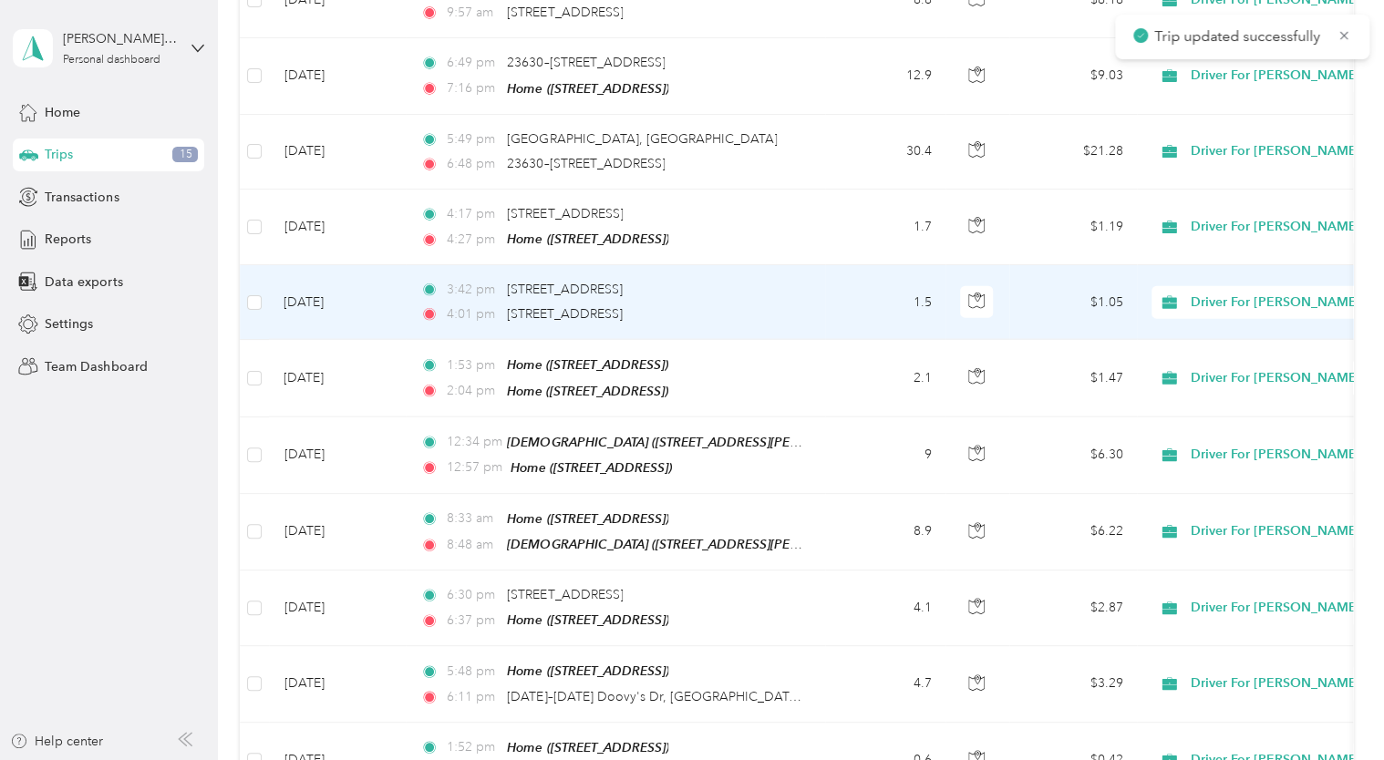
click at [343, 267] on td "[DATE]" at bounding box center [337, 302] width 137 height 75
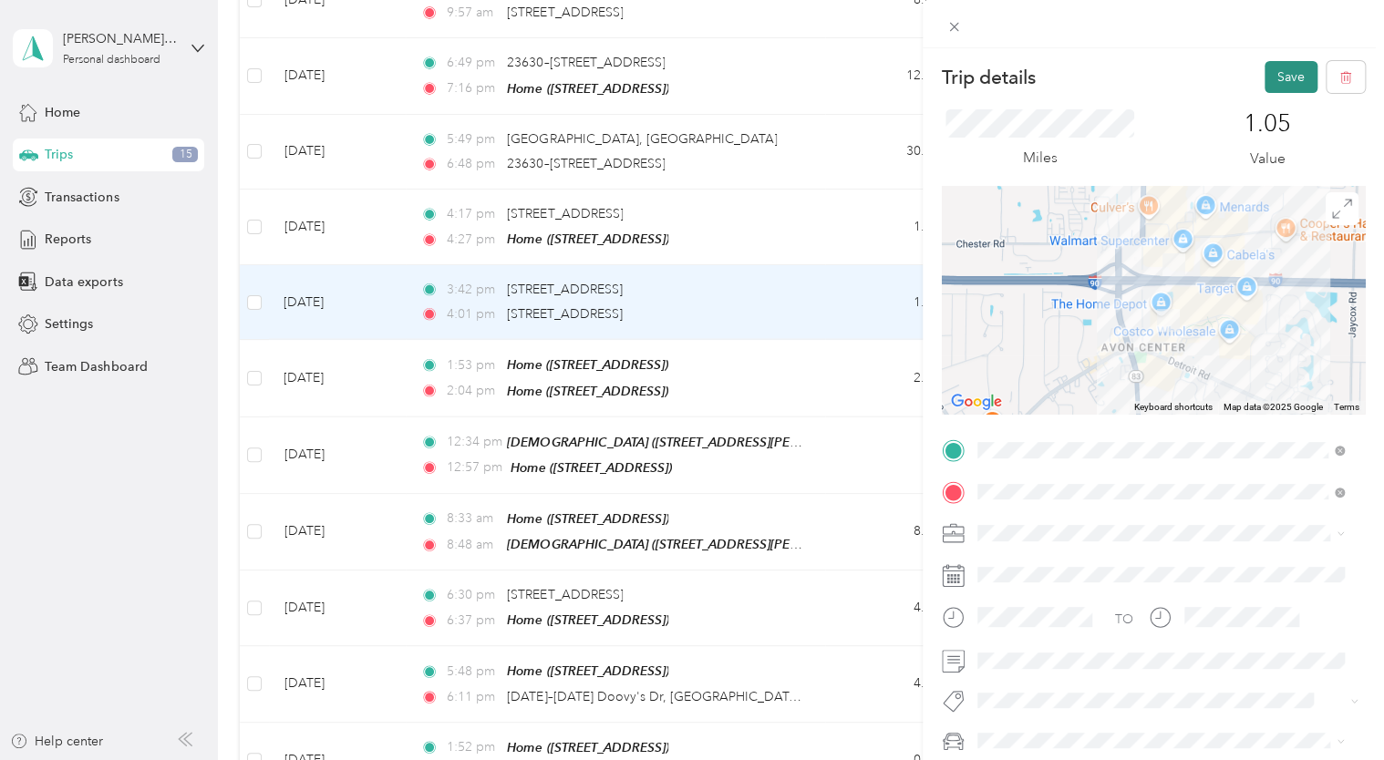
click at [1266, 82] on button "Save" at bounding box center [1290, 77] width 53 height 32
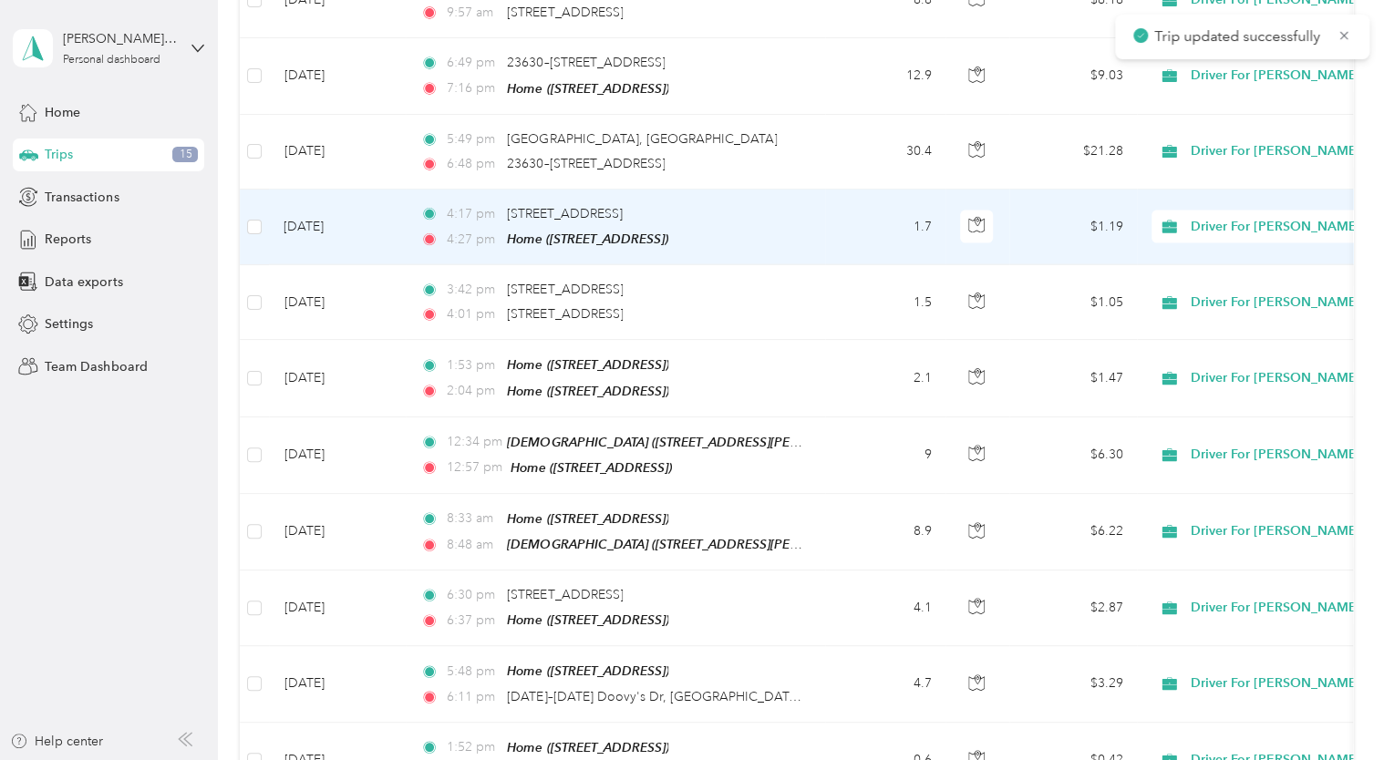
click at [334, 190] on td "[DATE]" at bounding box center [337, 228] width 137 height 76
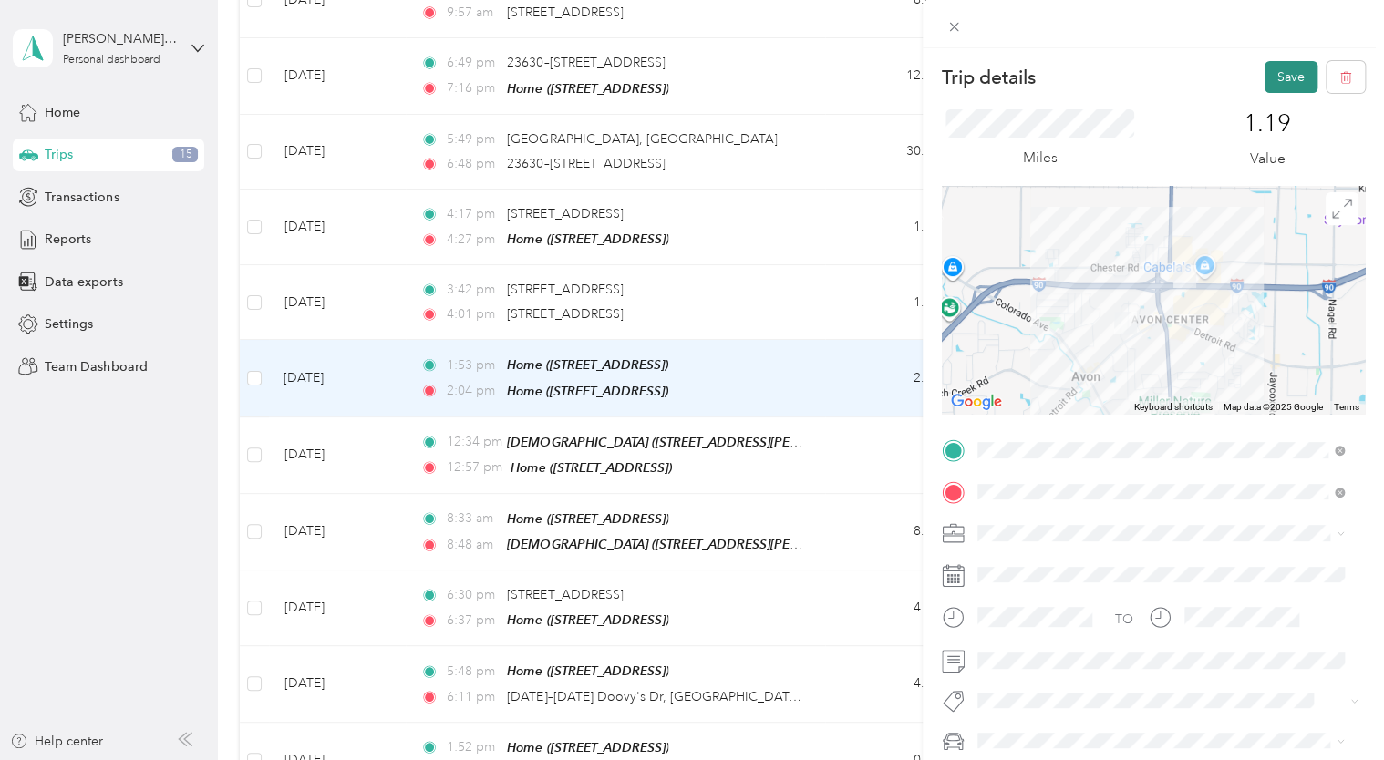
click at [1272, 66] on button "Save" at bounding box center [1290, 77] width 53 height 32
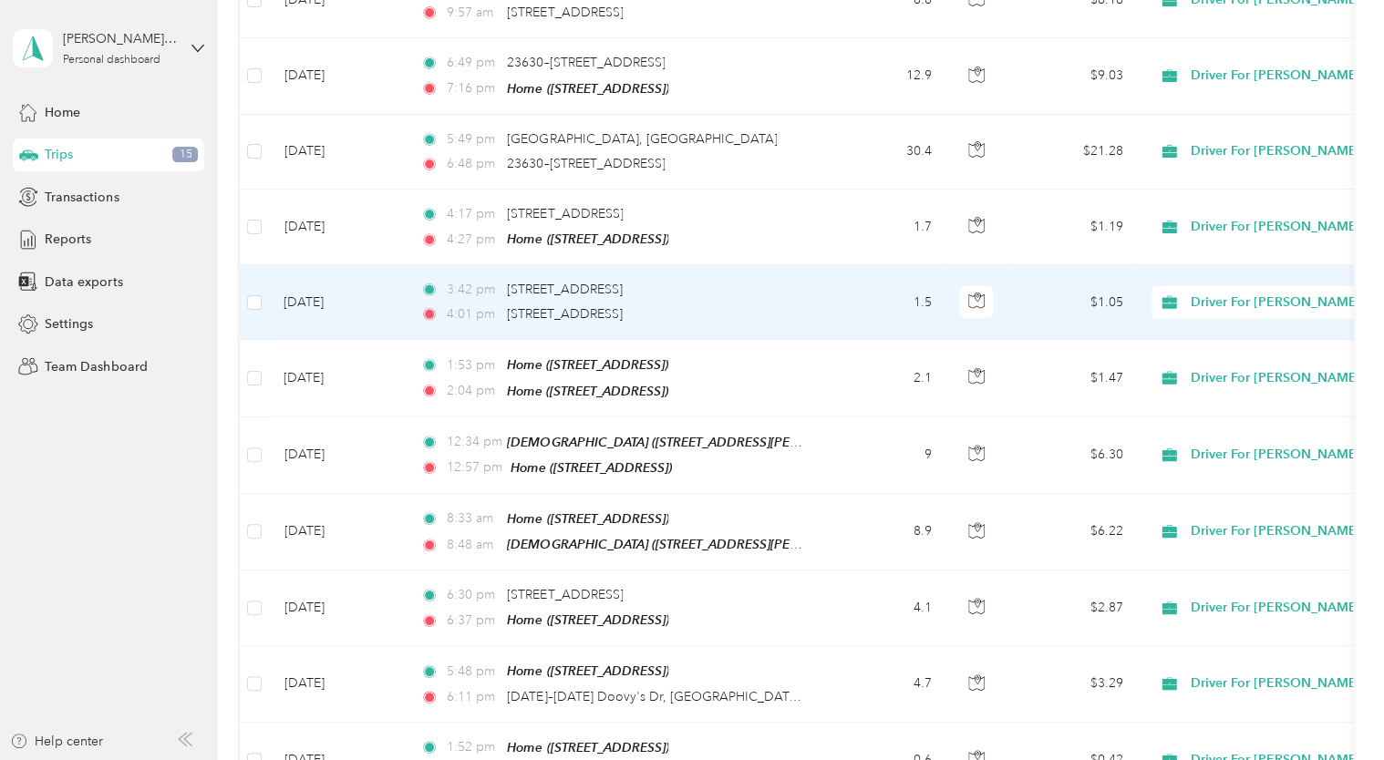
click at [315, 265] on td "[DATE]" at bounding box center [337, 302] width 137 height 75
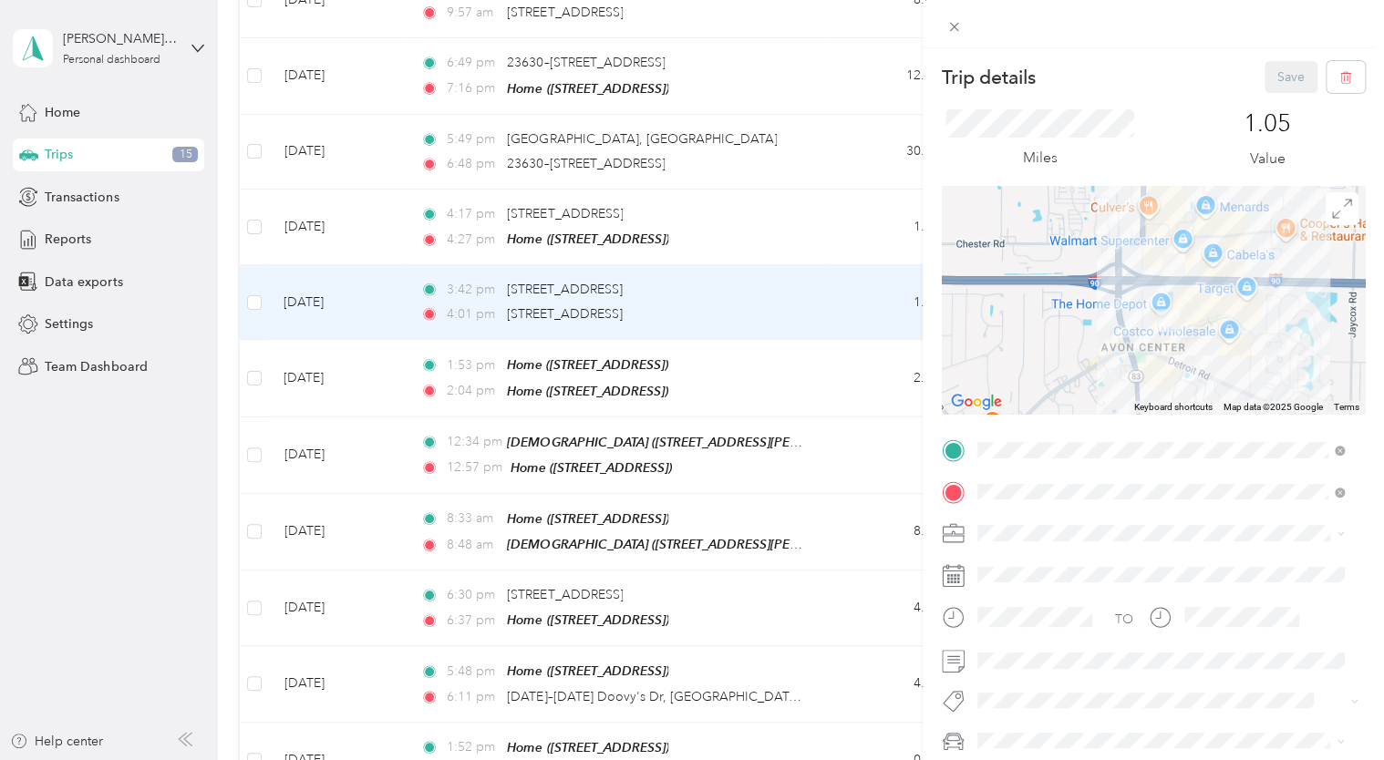
click at [332, 199] on div "Trip details Save This trip cannot be edited because it is either under review,…" at bounding box center [692, 380] width 1384 height 760
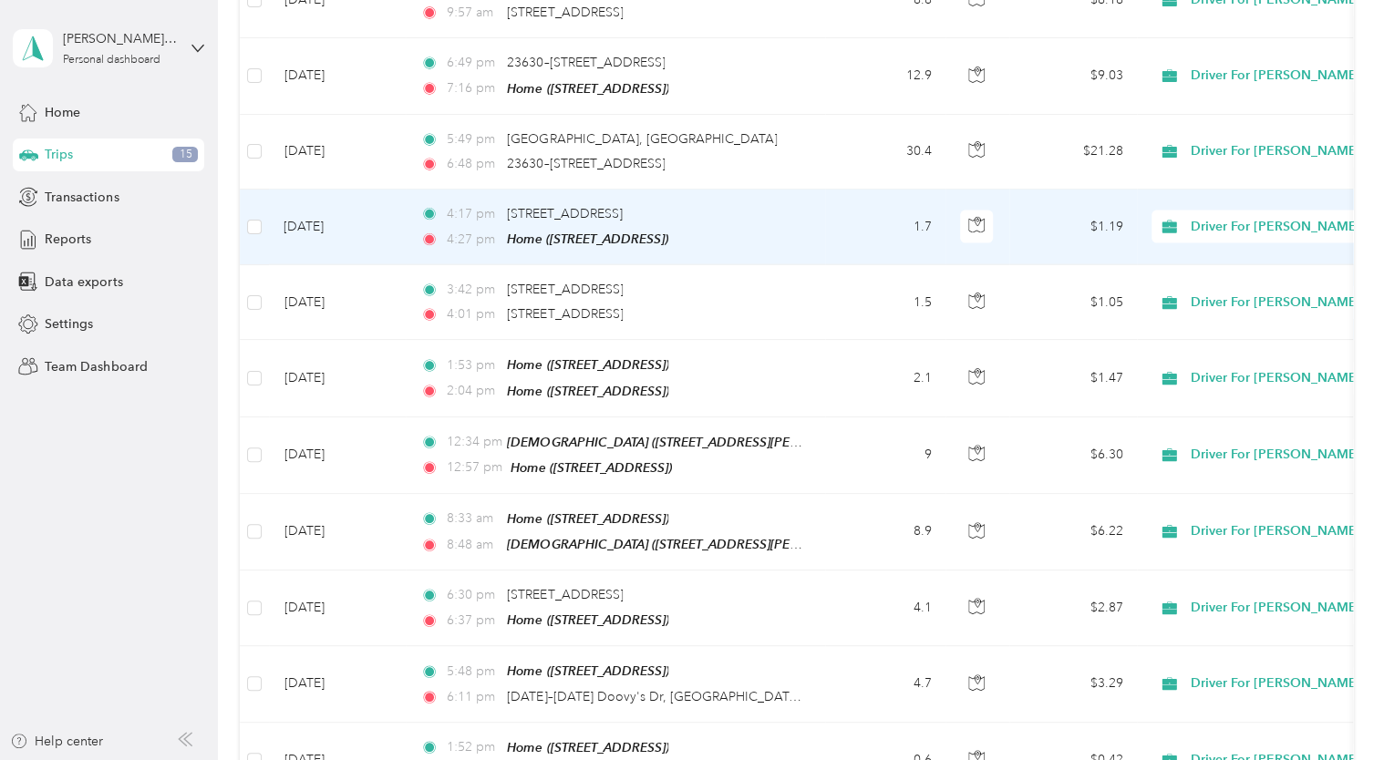
click at [331, 195] on td "[DATE]" at bounding box center [337, 228] width 137 height 76
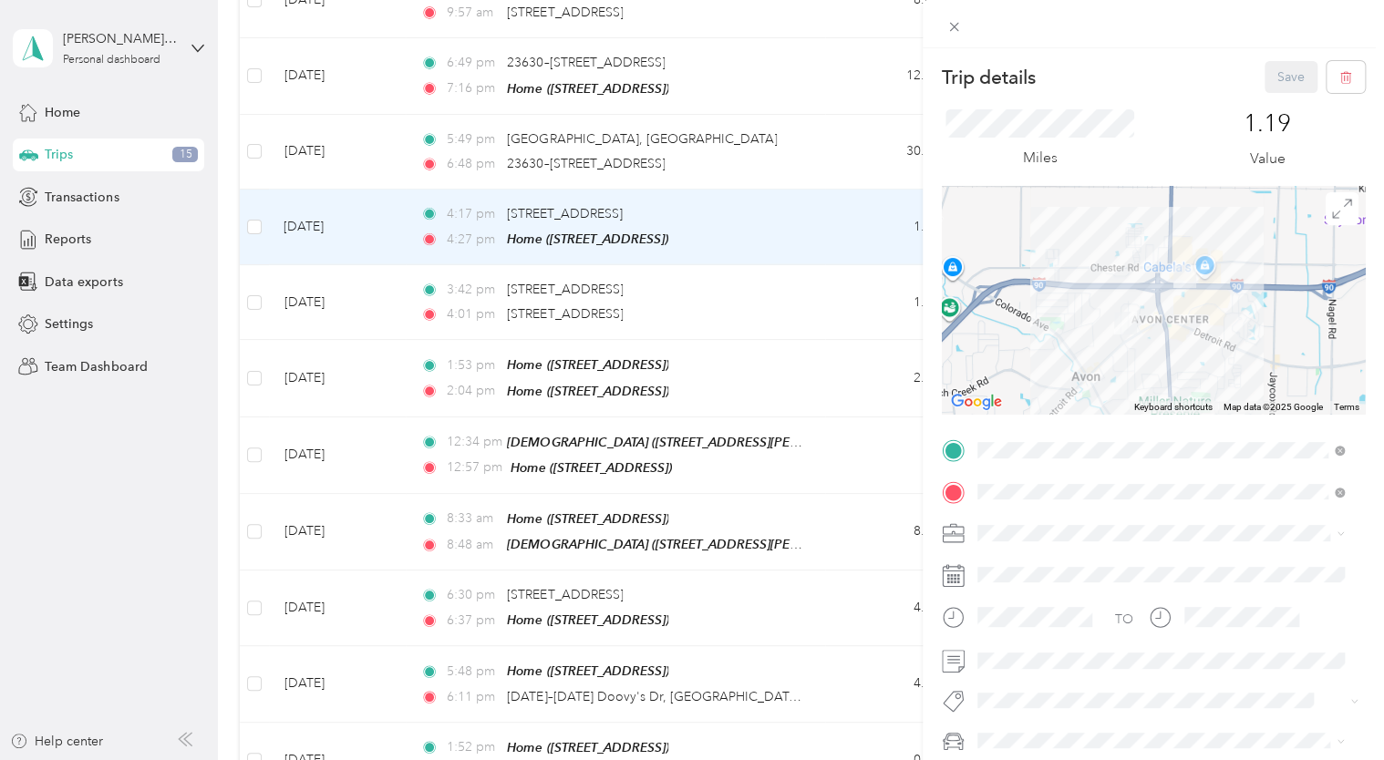
click at [322, 107] on div "Trip details Save This trip cannot be edited because it is either under review,…" at bounding box center [692, 380] width 1384 height 760
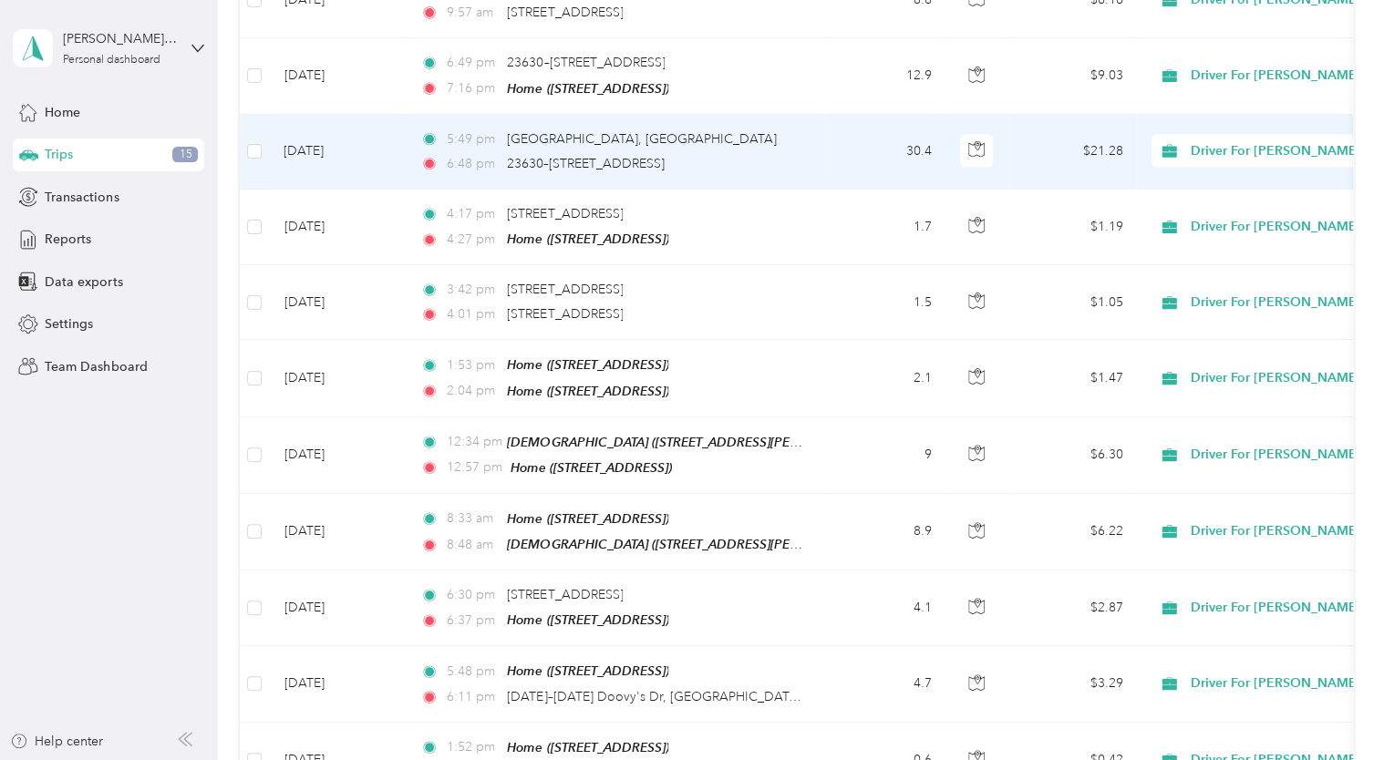
click at [323, 115] on td "[DATE]" at bounding box center [337, 152] width 137 height 75
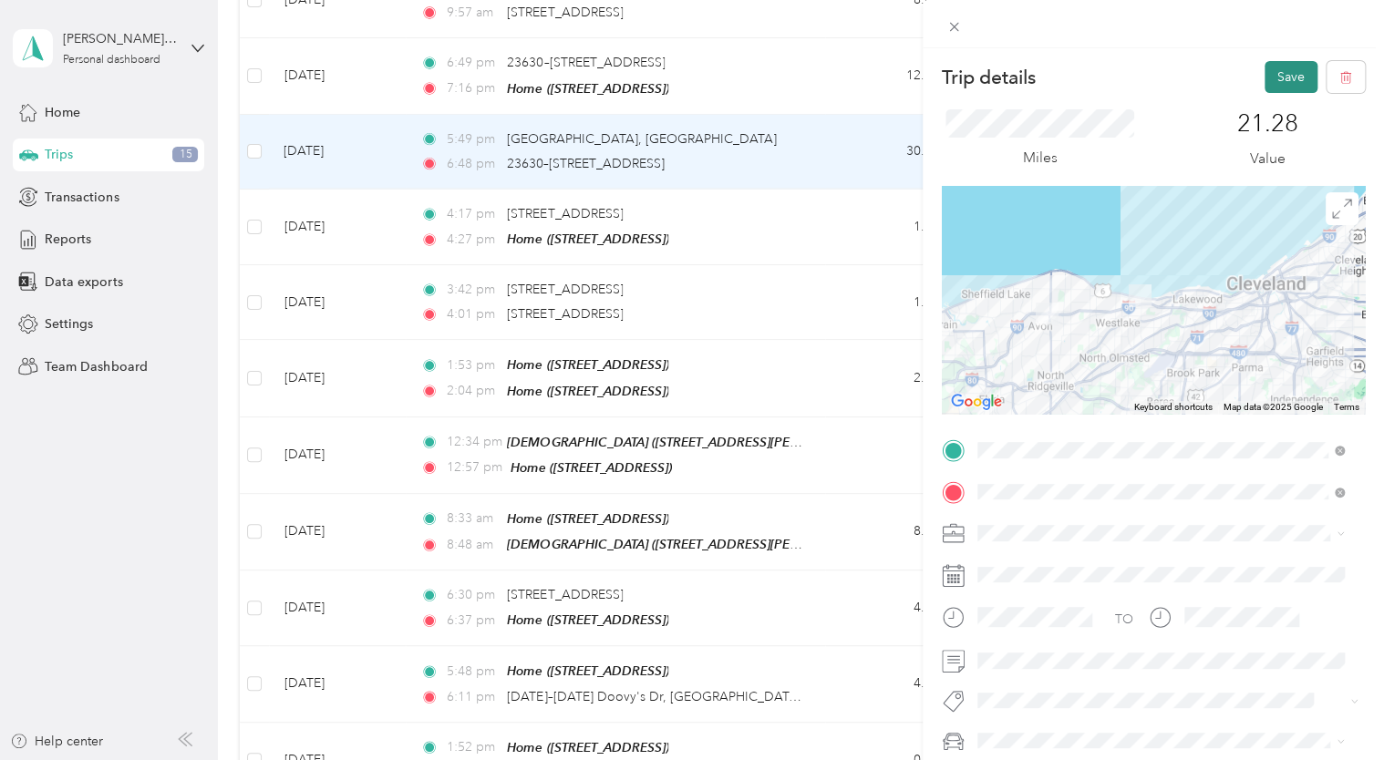
click at [1264, 75] on button "Save" at bounding box center [1290, 77] width 53 height 32
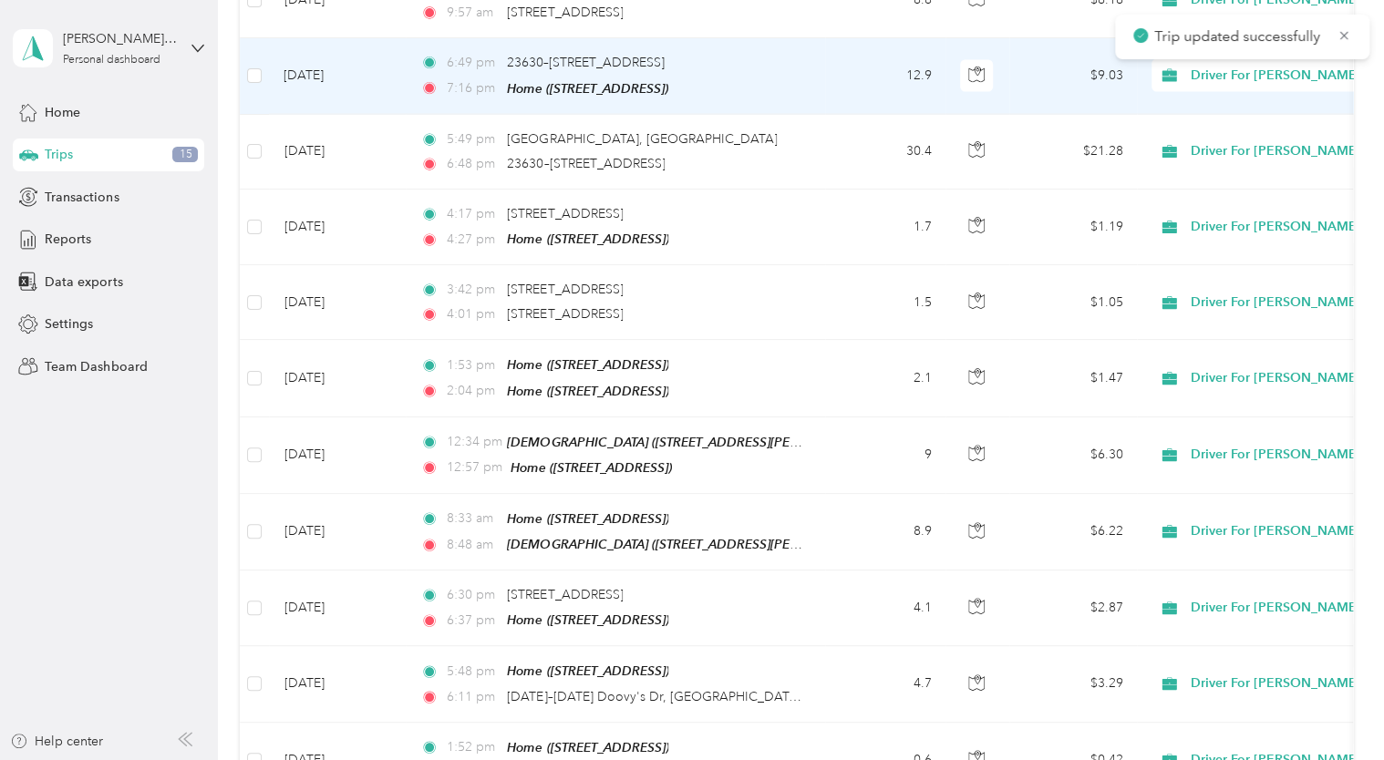
click at [321, 38] on td "[DATE]" at bounding box center [337, 76] width 137 height 76
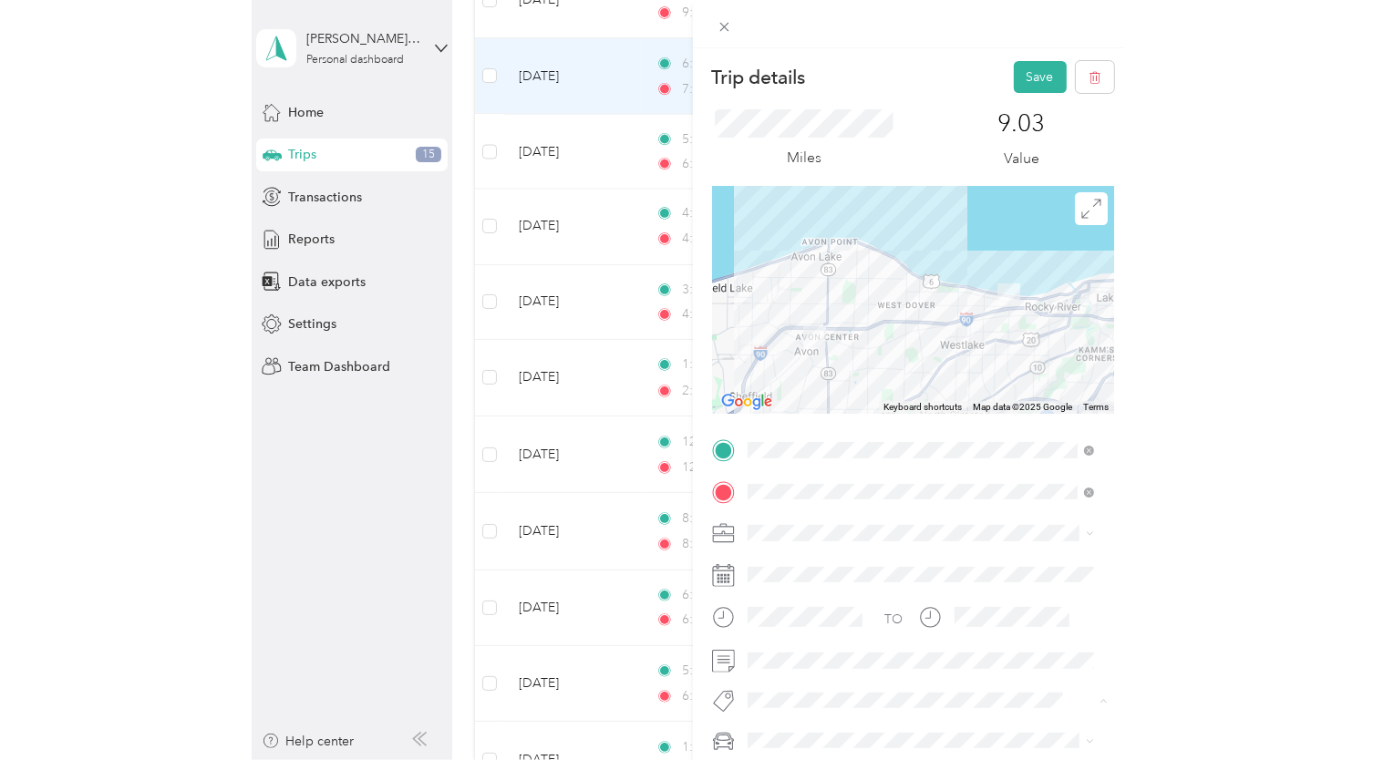
scroll to position [2171, 0]
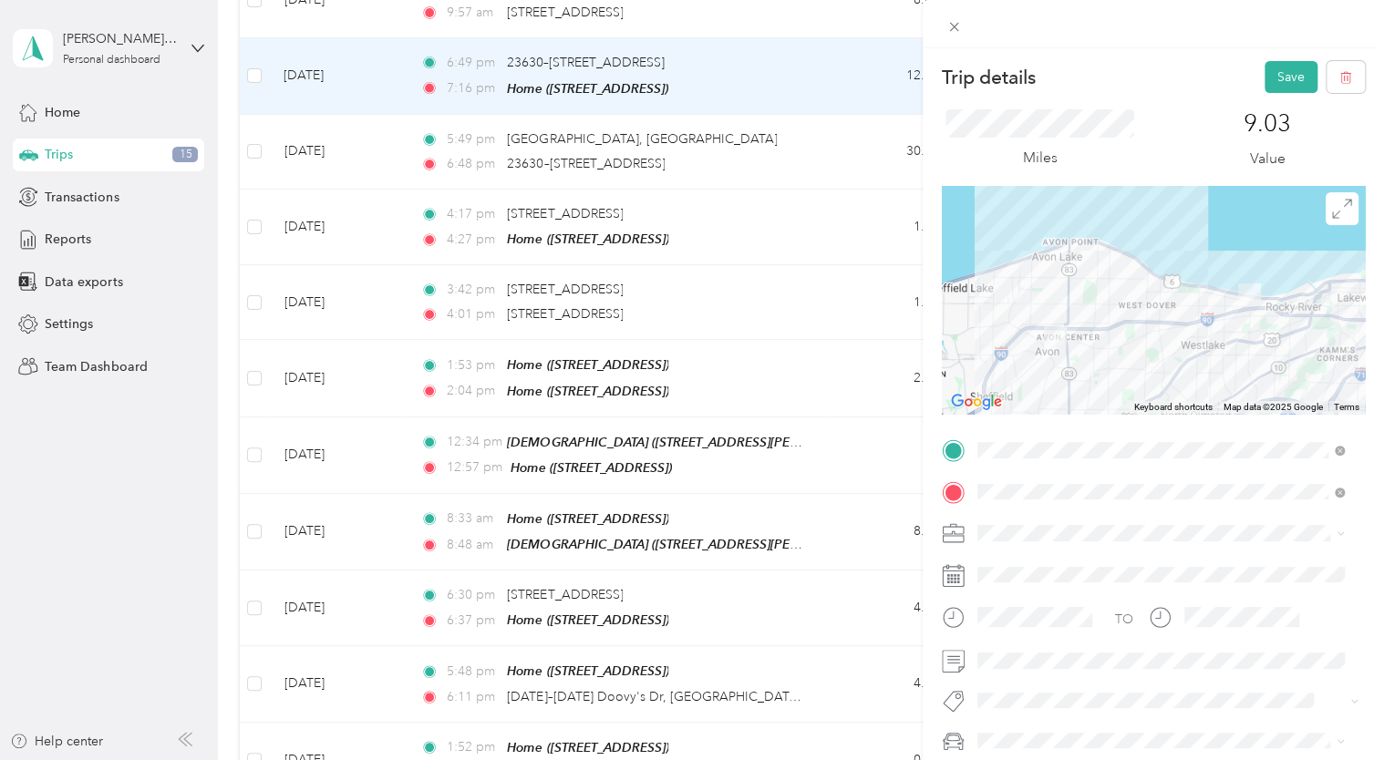
click at [807, 366] on div "Trip details Save This trip cannot be edited because it is either under review,…" at bounding box center [692, 380] width 1384 height 760
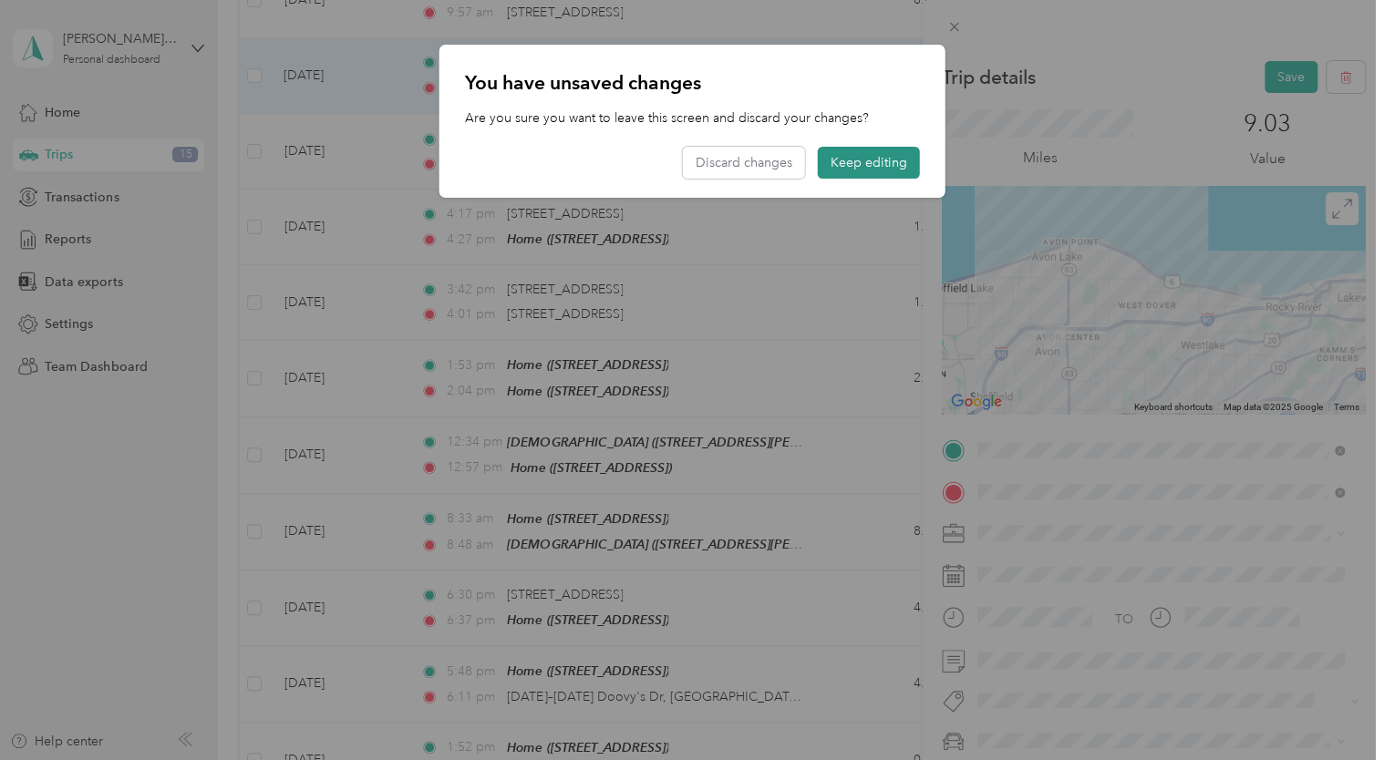
click at [850, 172] on button "Keep editing" at bounding box center [869, 163] width 102 height 32
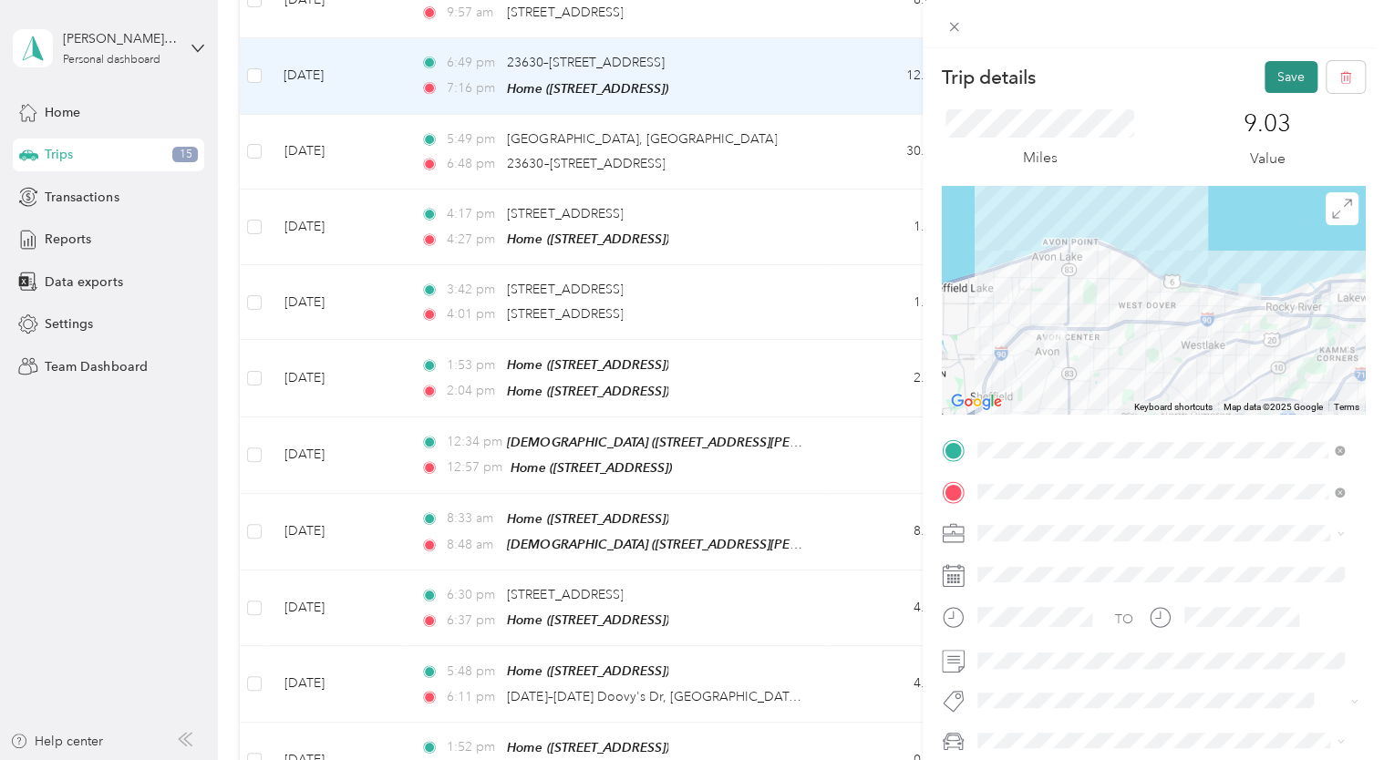
click at [1271, 76] on button "Save" at bounding box center [1290, 77] width 53 height 32
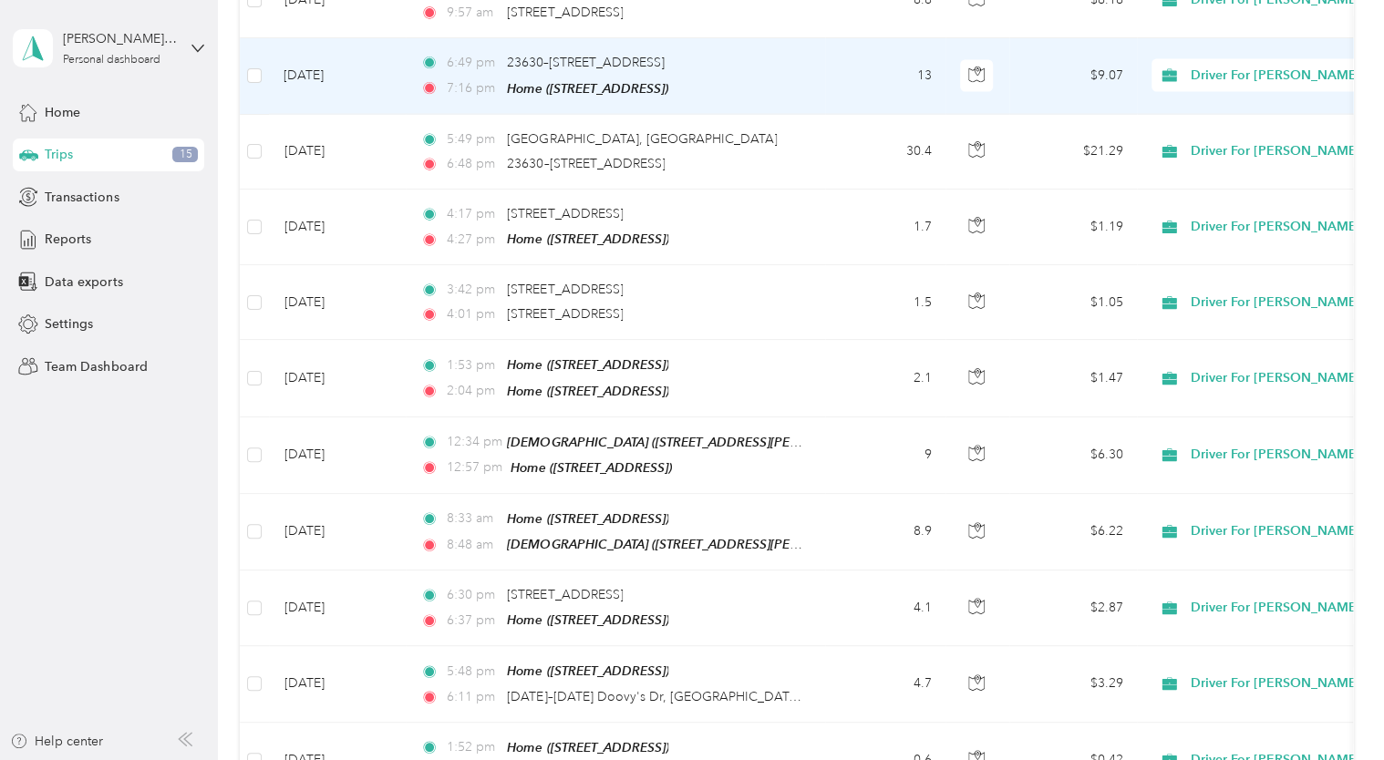
click at [340, 39] on td "[DATE]" at bounding box center [337, 76] width 137 height 76
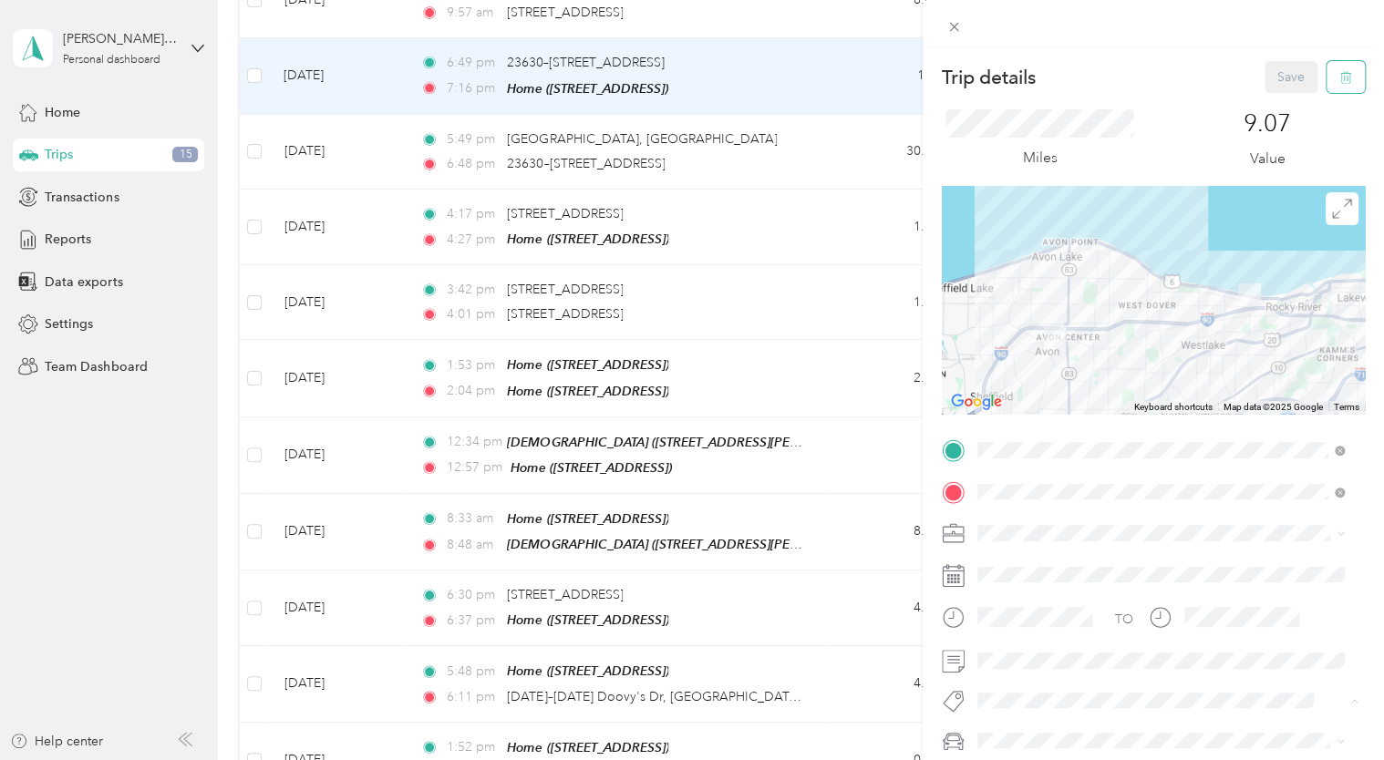
click at [1339, 82] on icon "button" at bounding box center [1345, 77] width 13 height 13
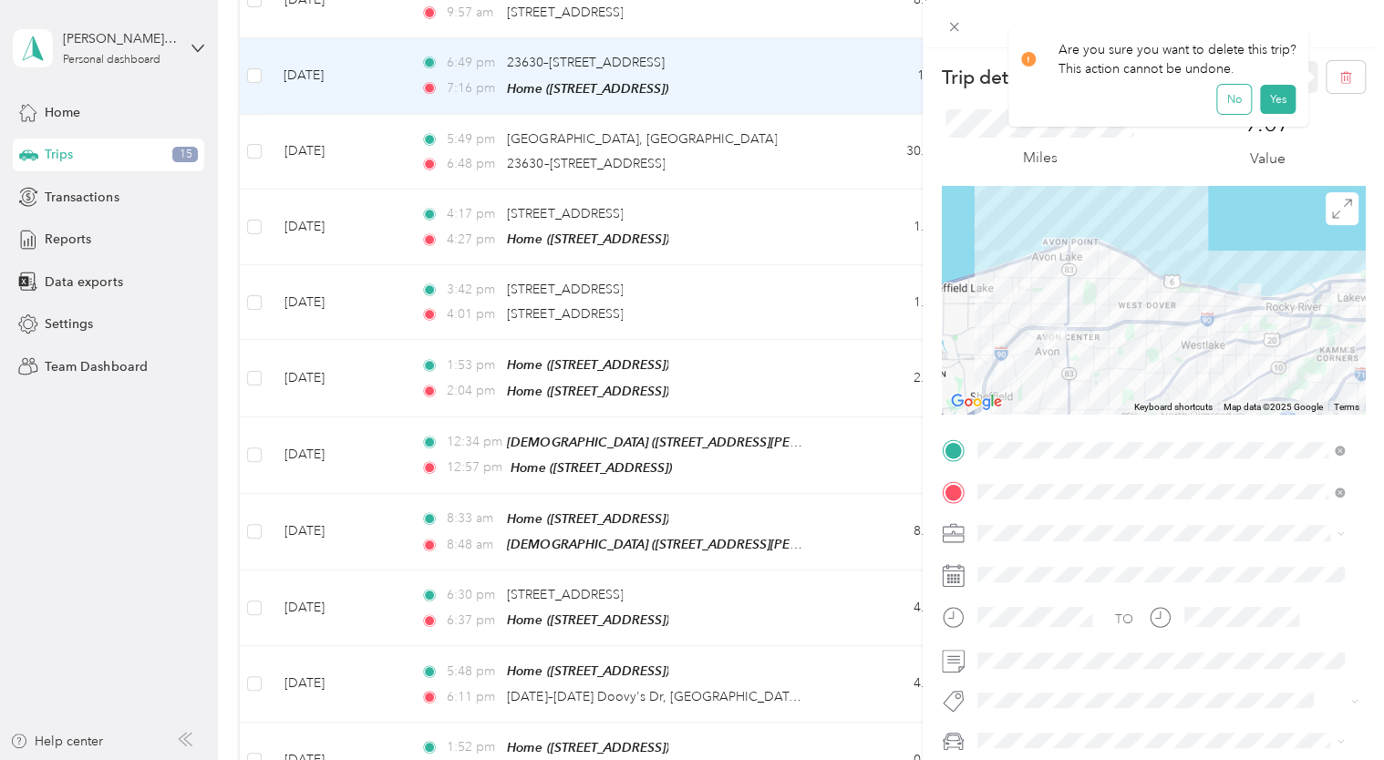
click at [1232, 105] on button "No" at bounding box center [1234, 99] width 34 height 29
click at [1271, 77] on div "Save" at bounding box center [1314, 77] width 101 height 32
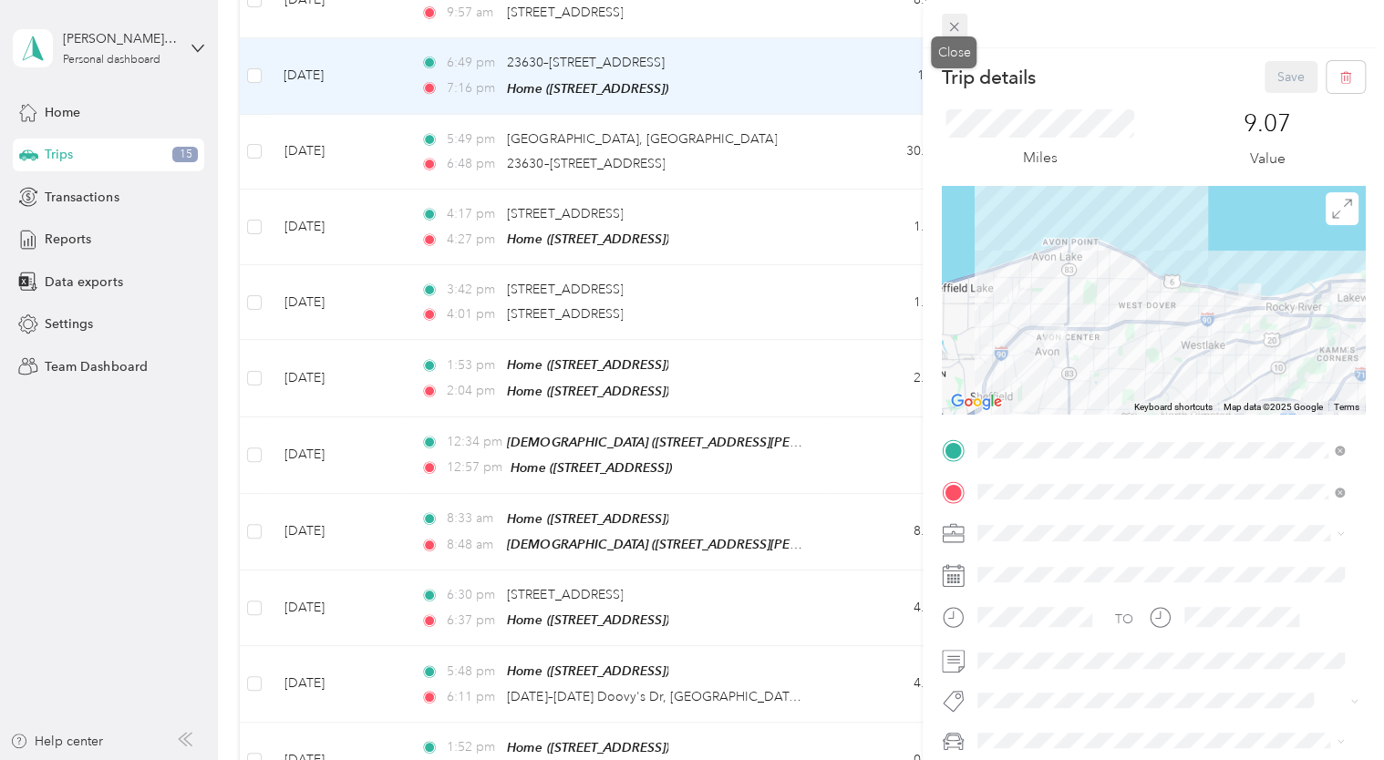
click at [946, 26] on icon at bounding box center [953, 26] width 15 height 15
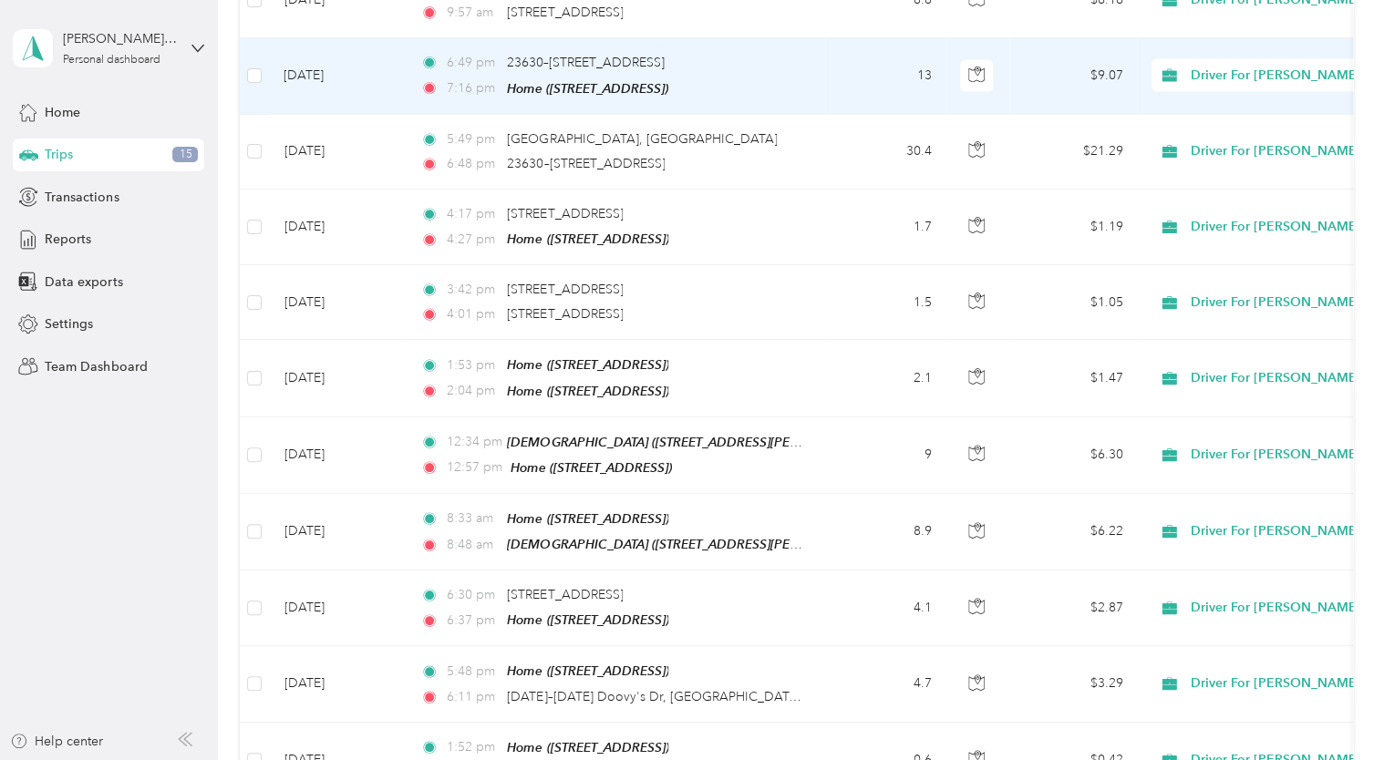
click at [337, 45] on td "[DATE]" at bounding box center [337, 76] width 137 height 76
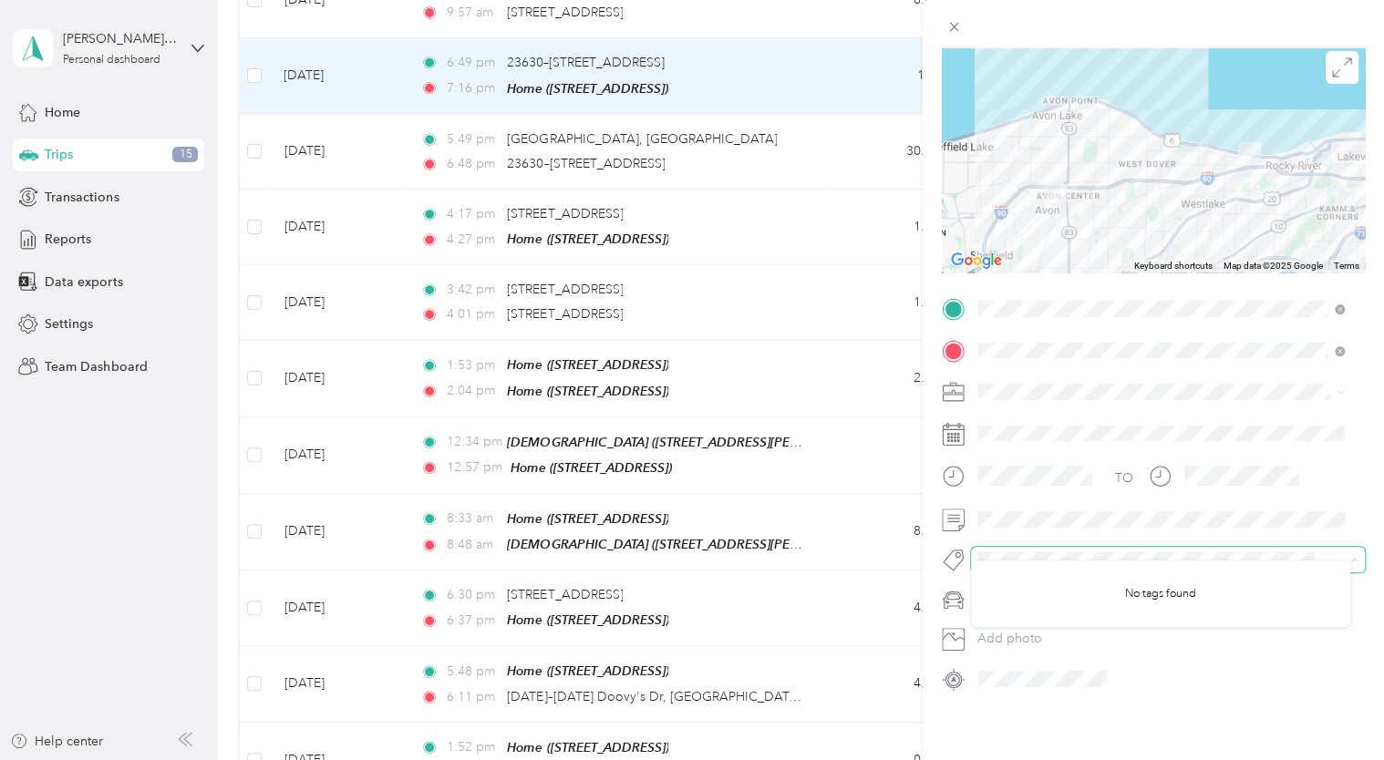
scroll to position [153, 0]
click at [1017, 703] on div "Trip details Save This trip cannot be edited because it is either under review,…" at bounding box center [1153, 428] width 461 height 760
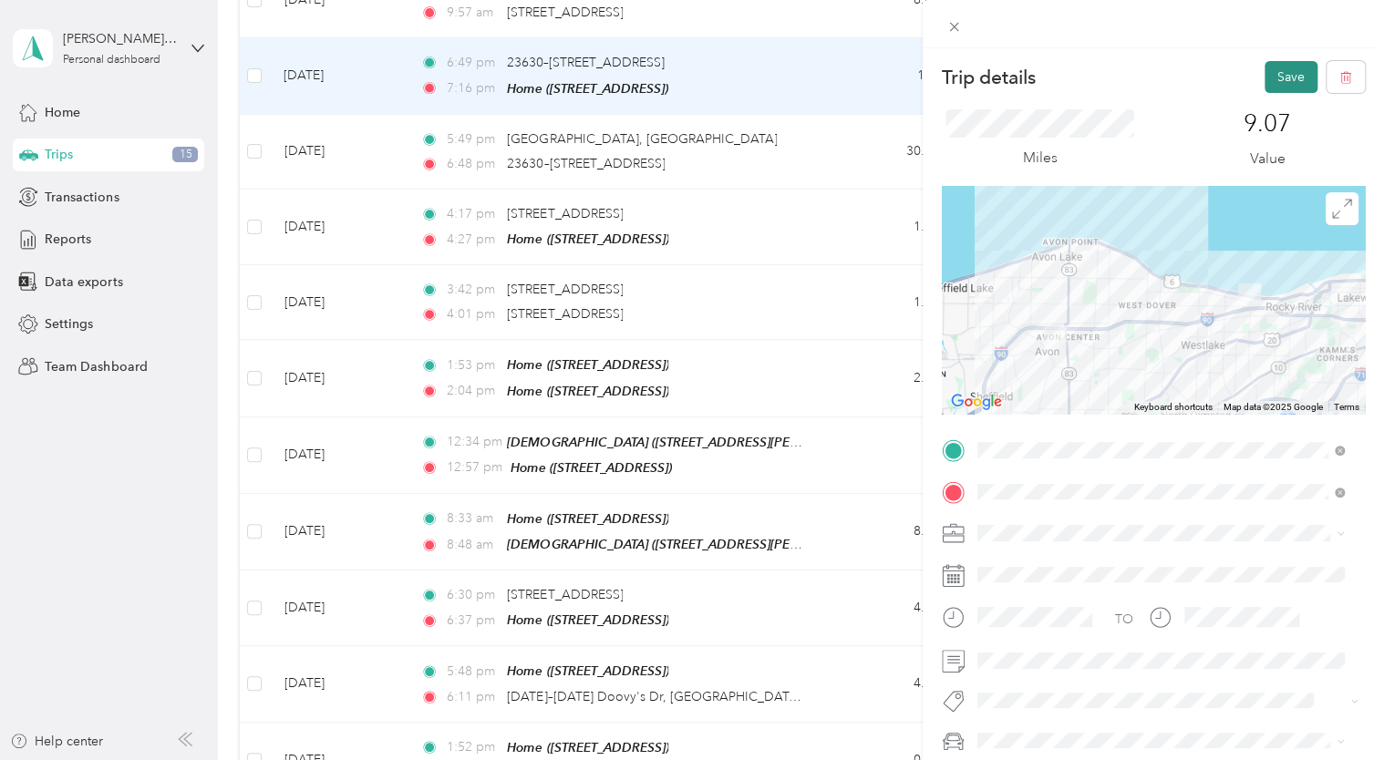
click at [1273, 82] on button "Save" at bounding box center [1290, 77] width 53 height 32
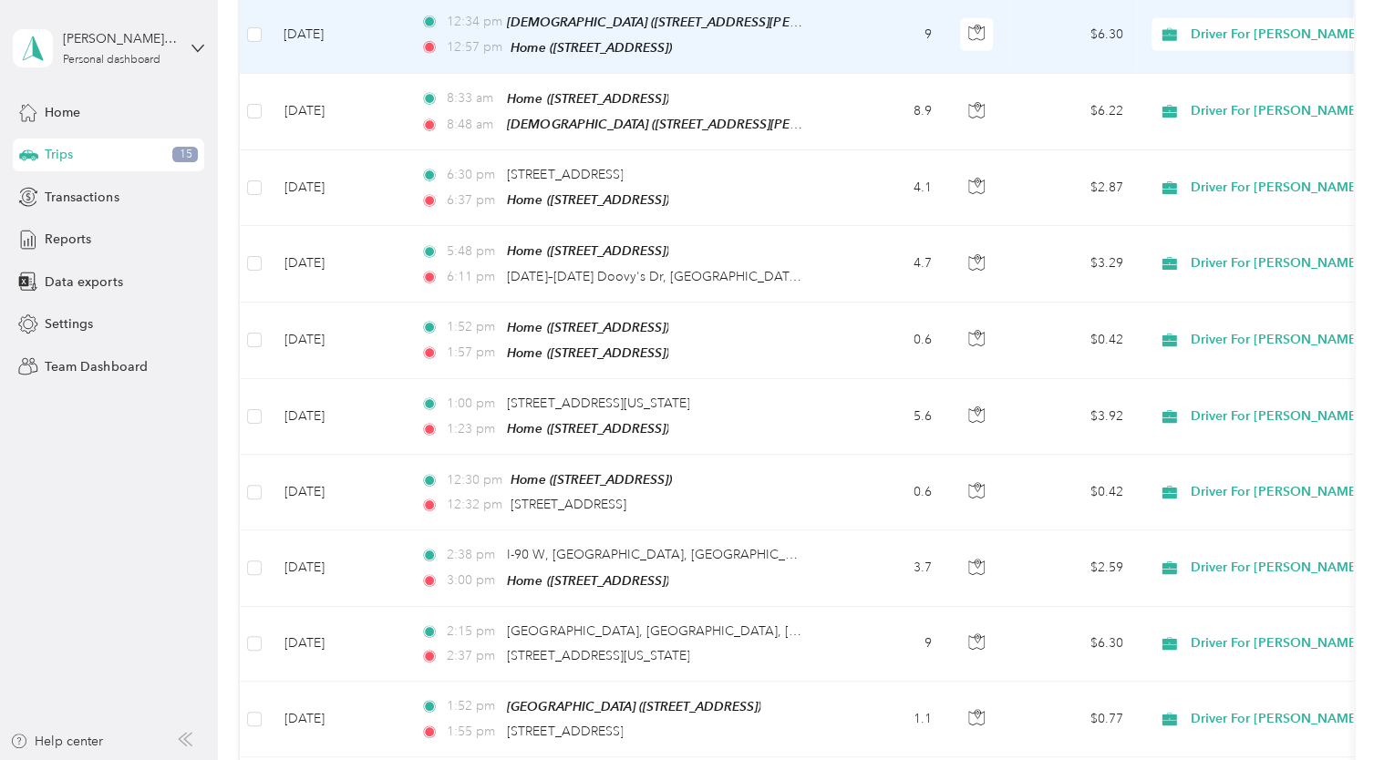
scroll to position [2593, 0]
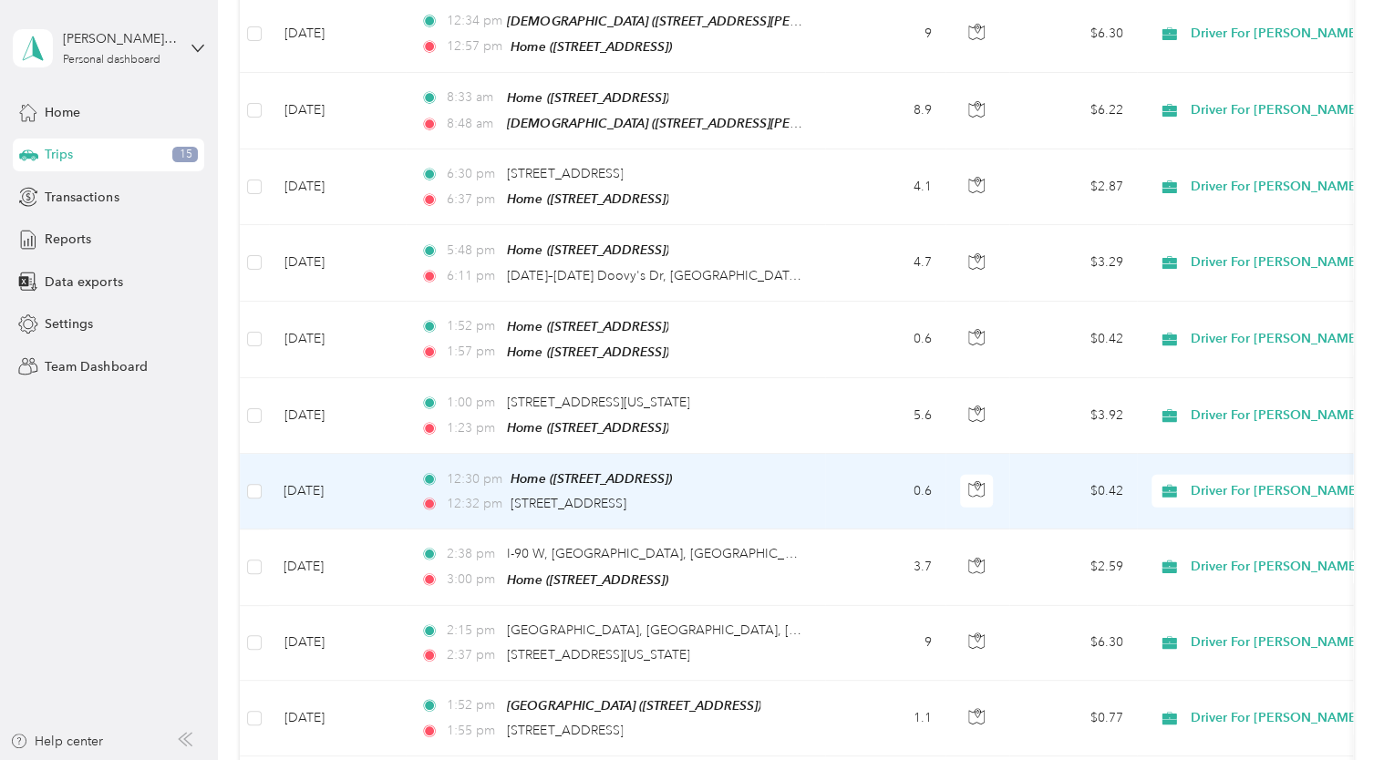
click at [334, 454] on td "[DATE]" at bounding box center [337, 492] width 137 height 76
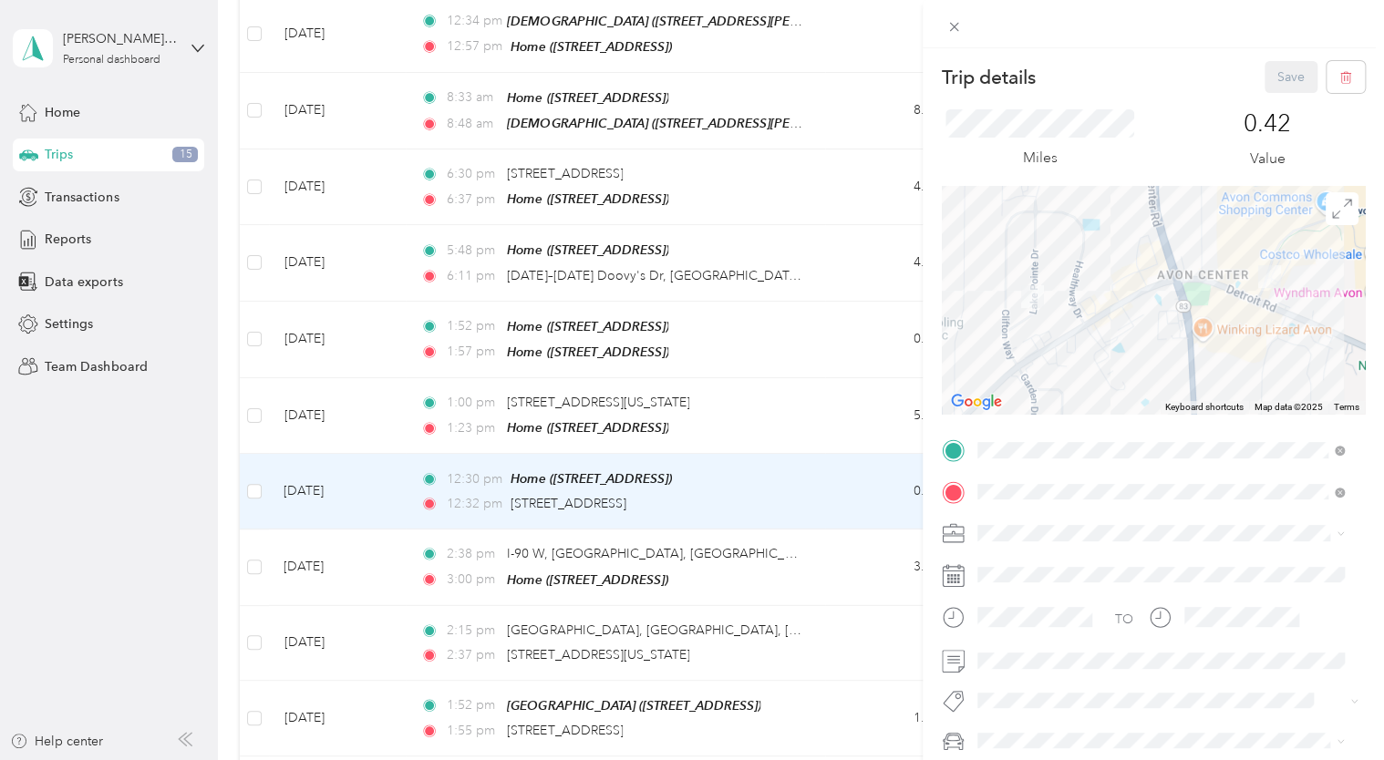
click at [326, 371] on div "Trip details Save This trip cannot be edited because it is either under review,…" at bounding box center [692, 380] width 1384 height 760
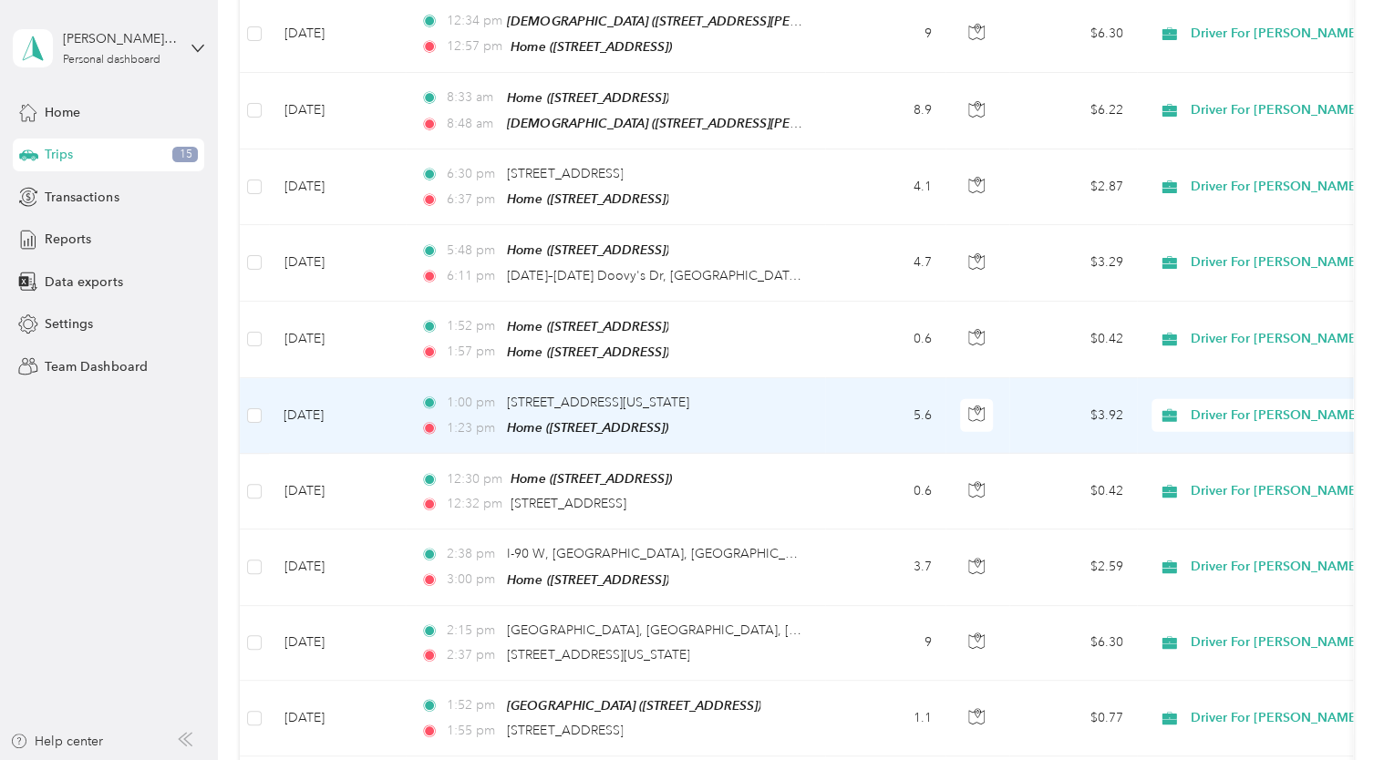
click at [326, 378] on td "[DATE]" at bounding box center [337, 416] width 137 height 76
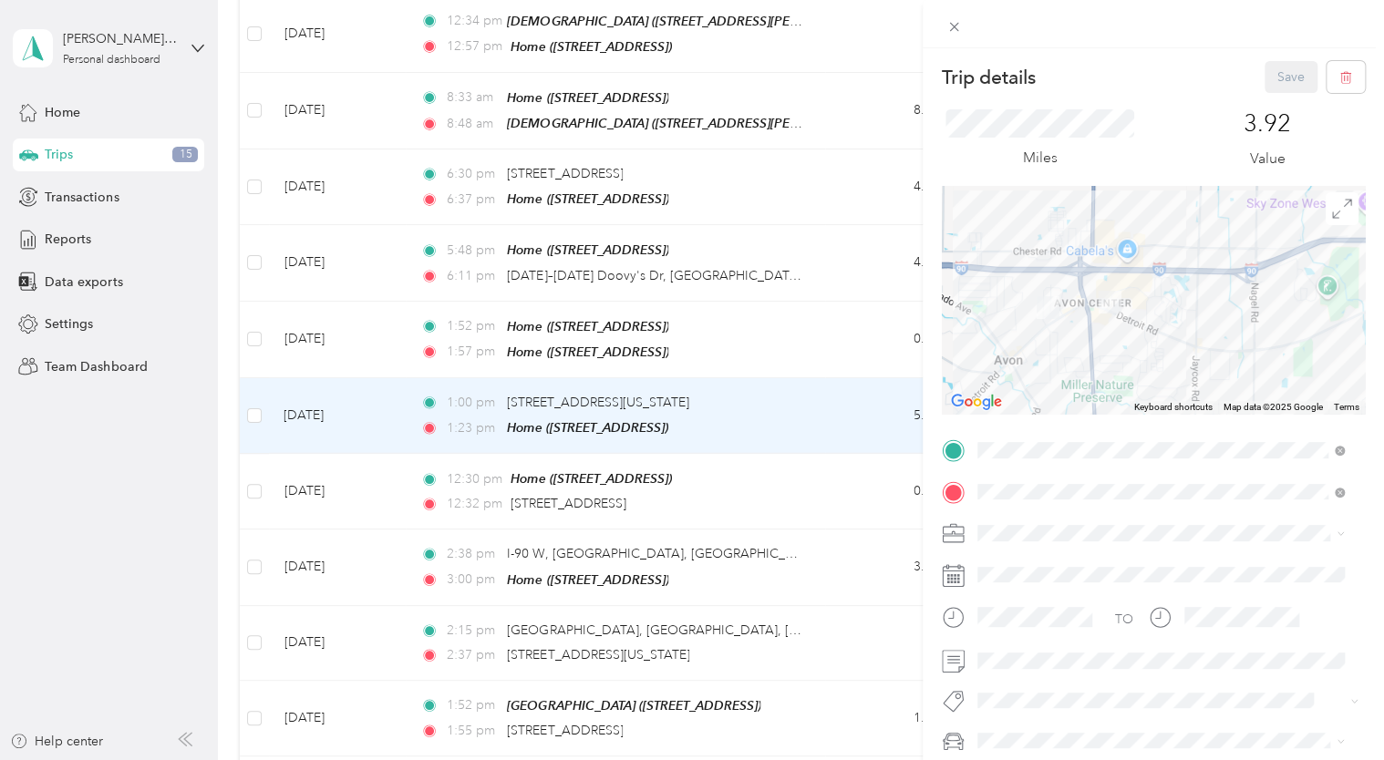
click at [330, 450] on div "Trip details Save This trip cannot be edited because it is either under review,…" at bounding box center [692, 380] width 1384 height 760
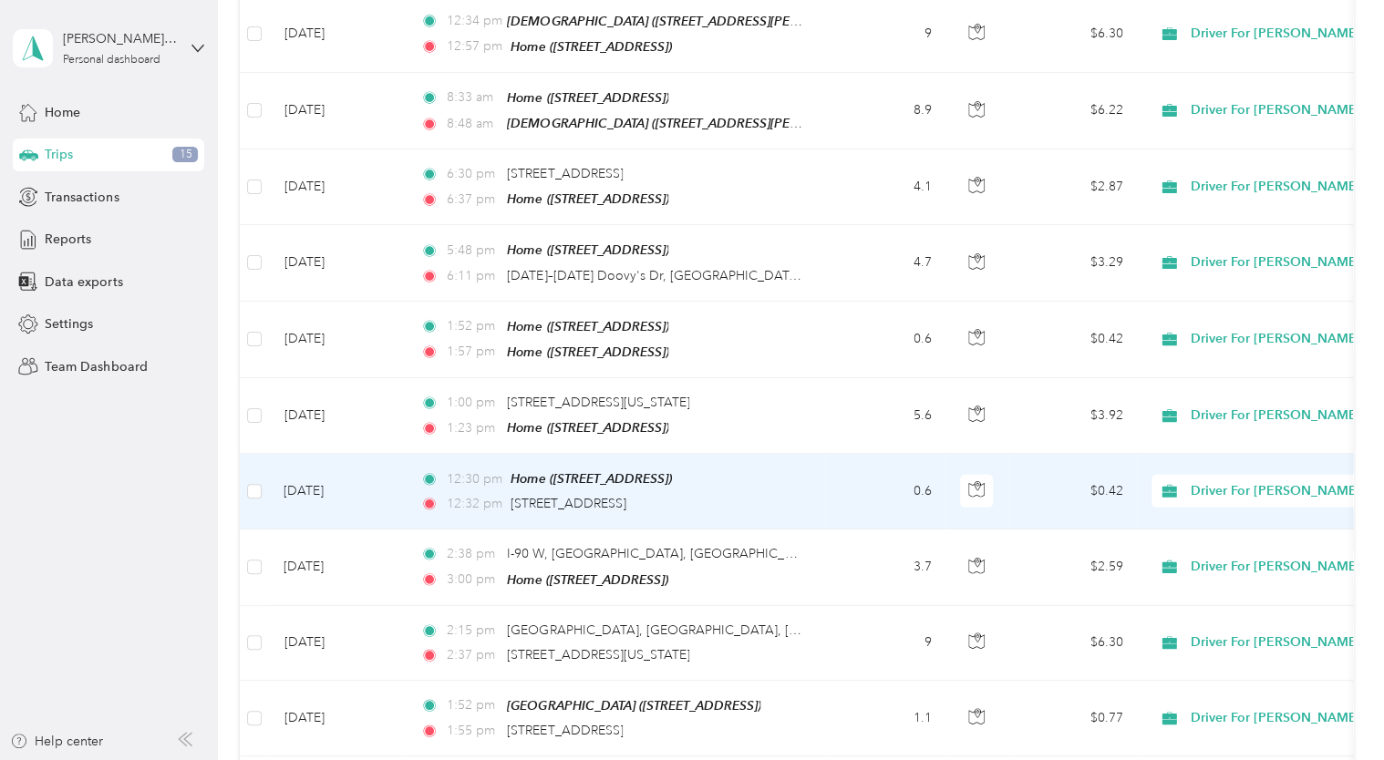
click at [332, 454] on td "[DATE]" at bounding box center [337, 492] width 137 height 76
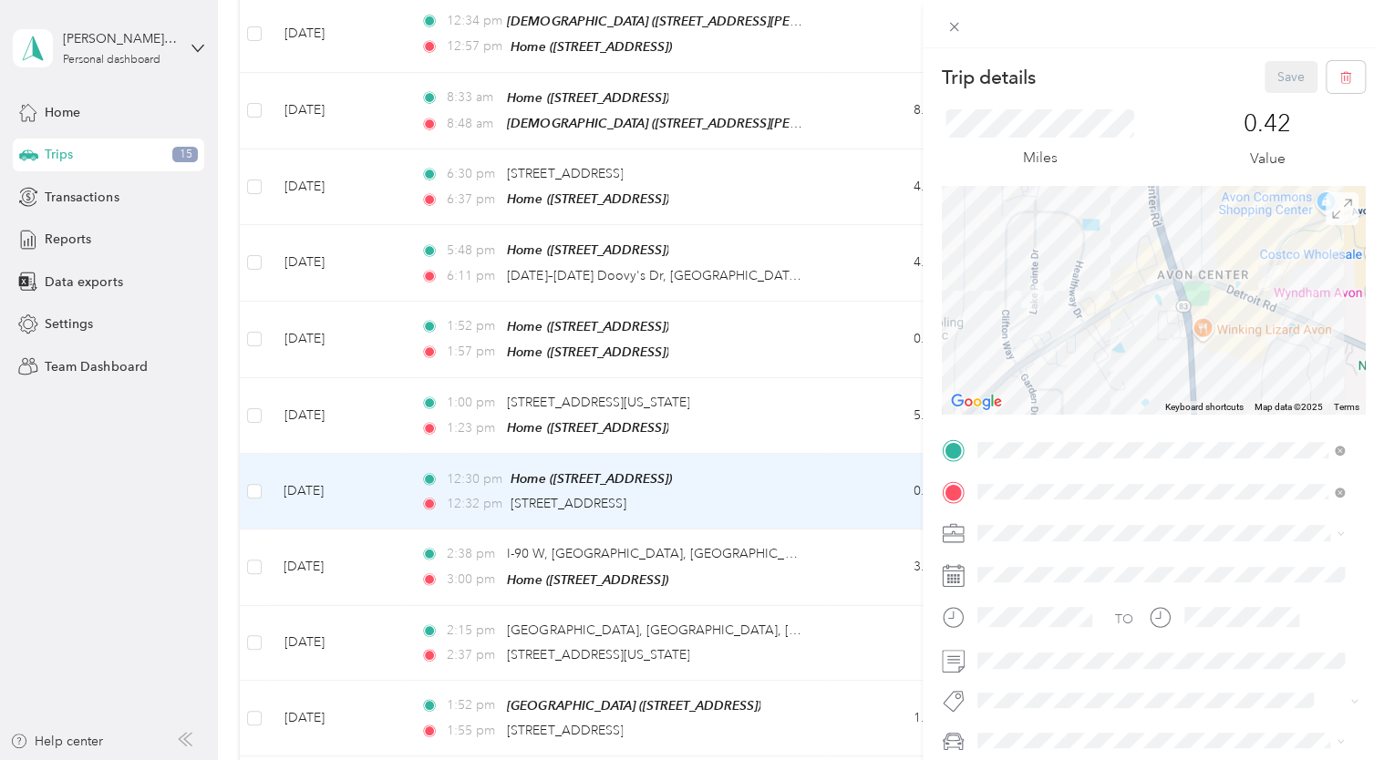
click at [1332, 209] on icon at bounding box center [1342, 209] width 20 height 20
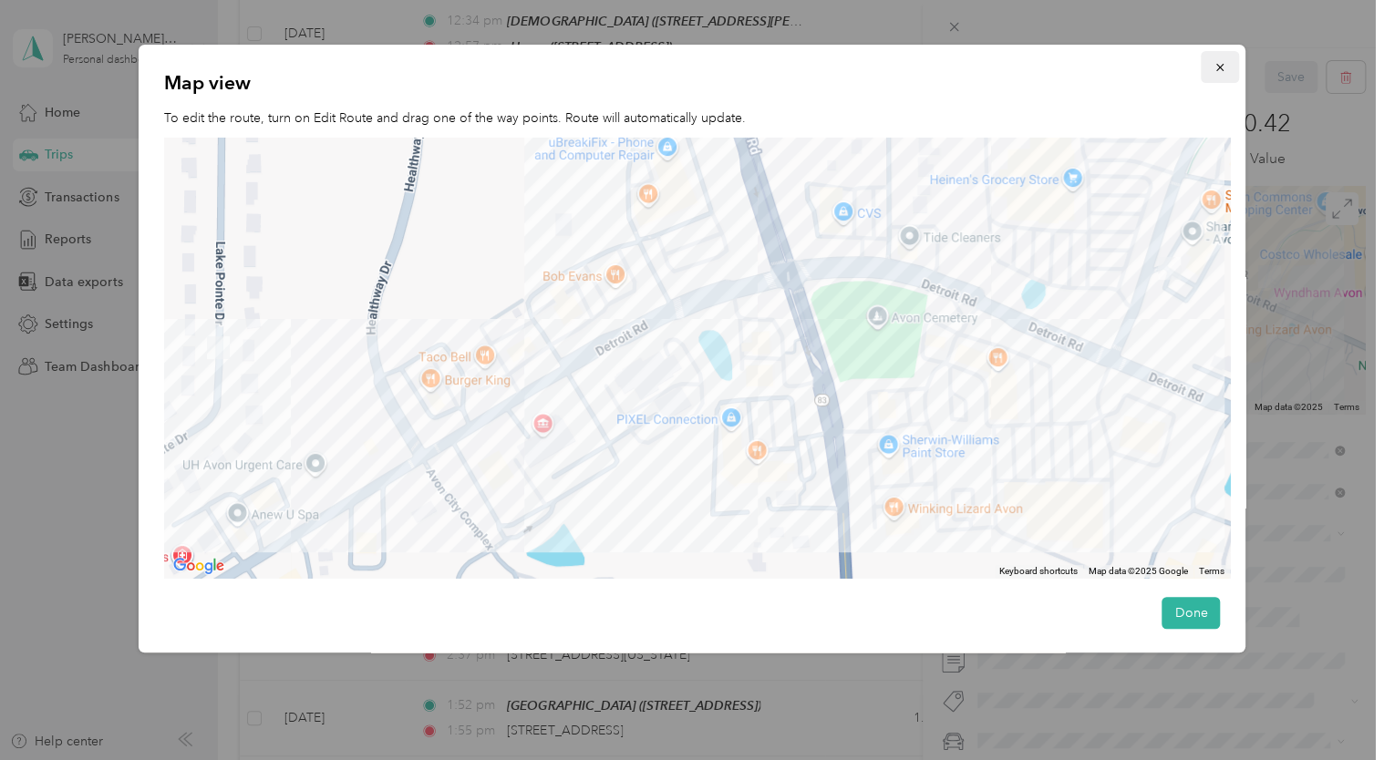
click at [1213, 67] on icon "button" at bounding box center [1219, 67] width 13 height 13
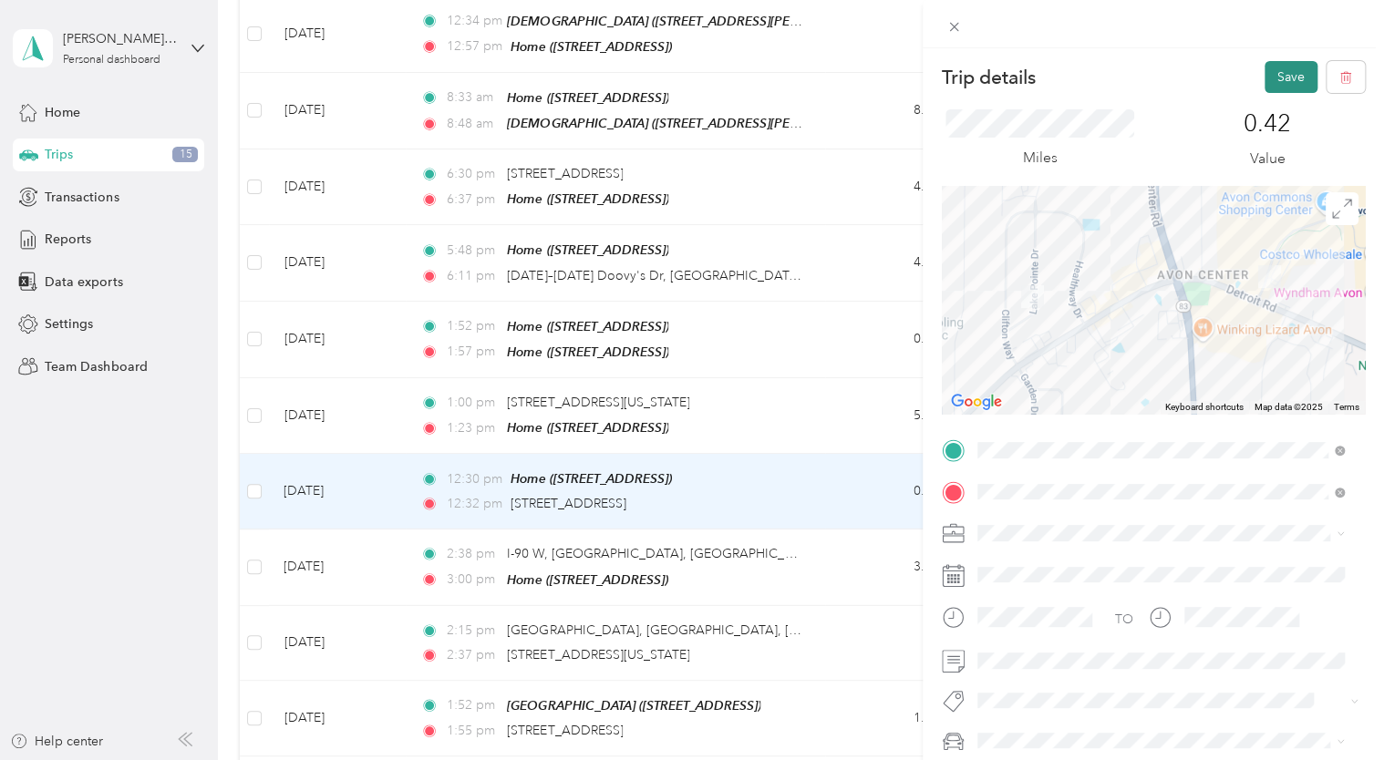
click at [1287, 71] on button "Save" at bounding box center [1290, 77] width 53 height 32
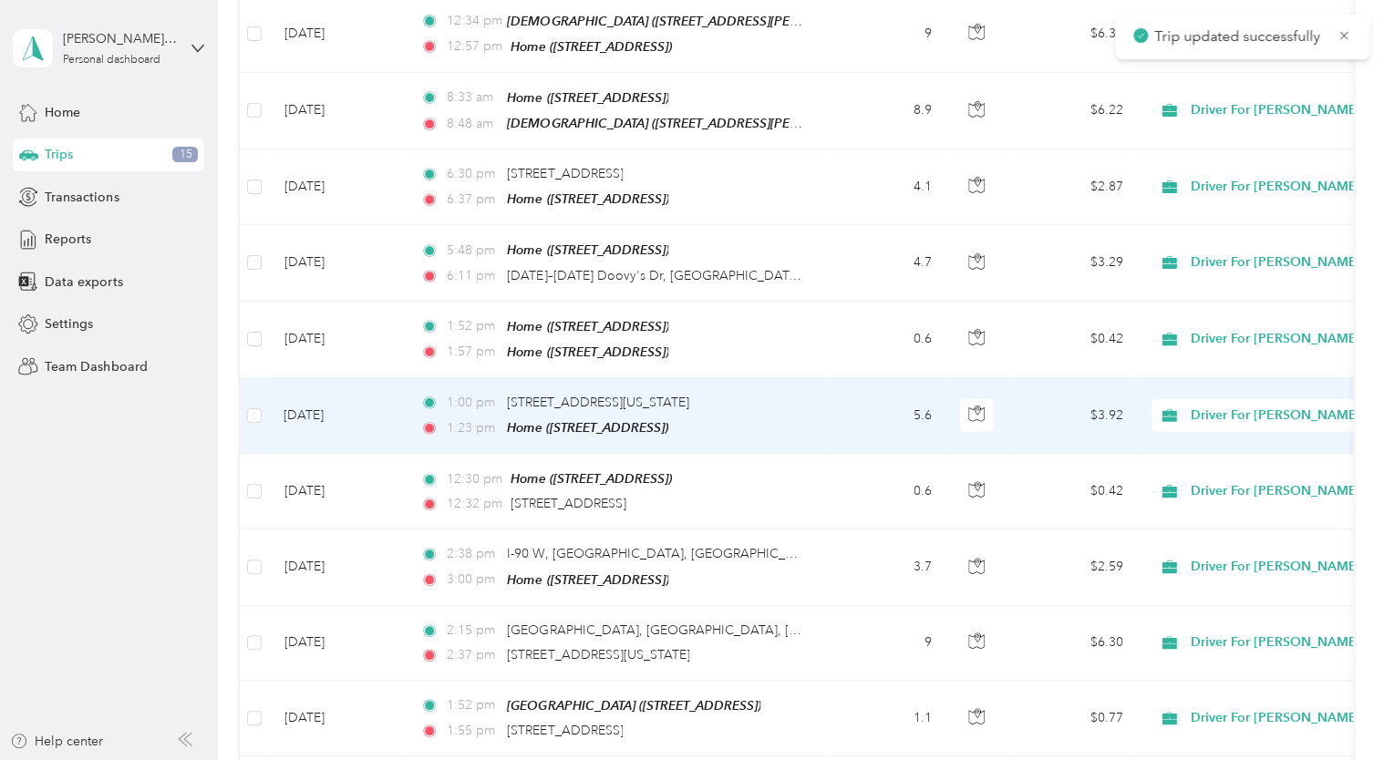
click at [321, 378] on td "[DATE]" at bounding box center [337, 416] width 137 height 76
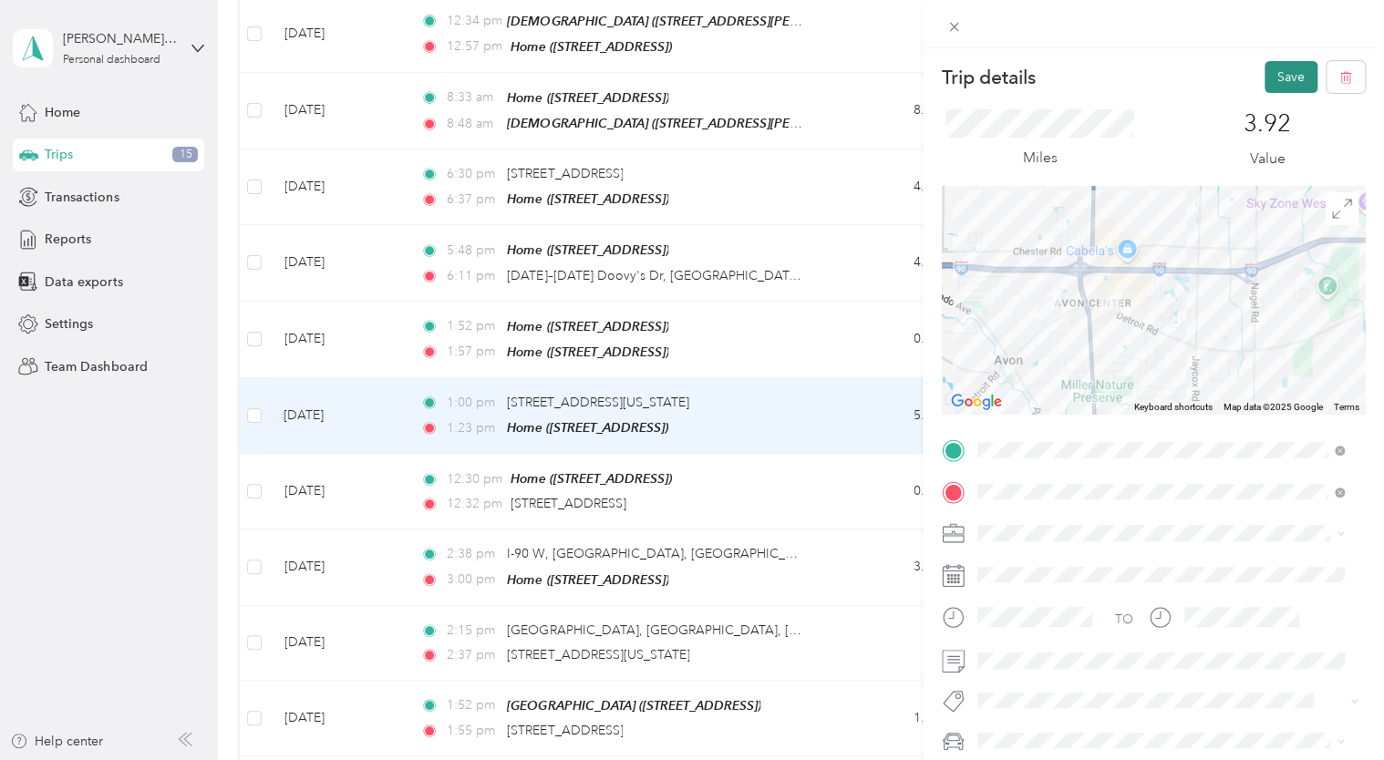
click at [1271, 70] on button "Save" at bounding box center [1290, 77] width 53 height 32
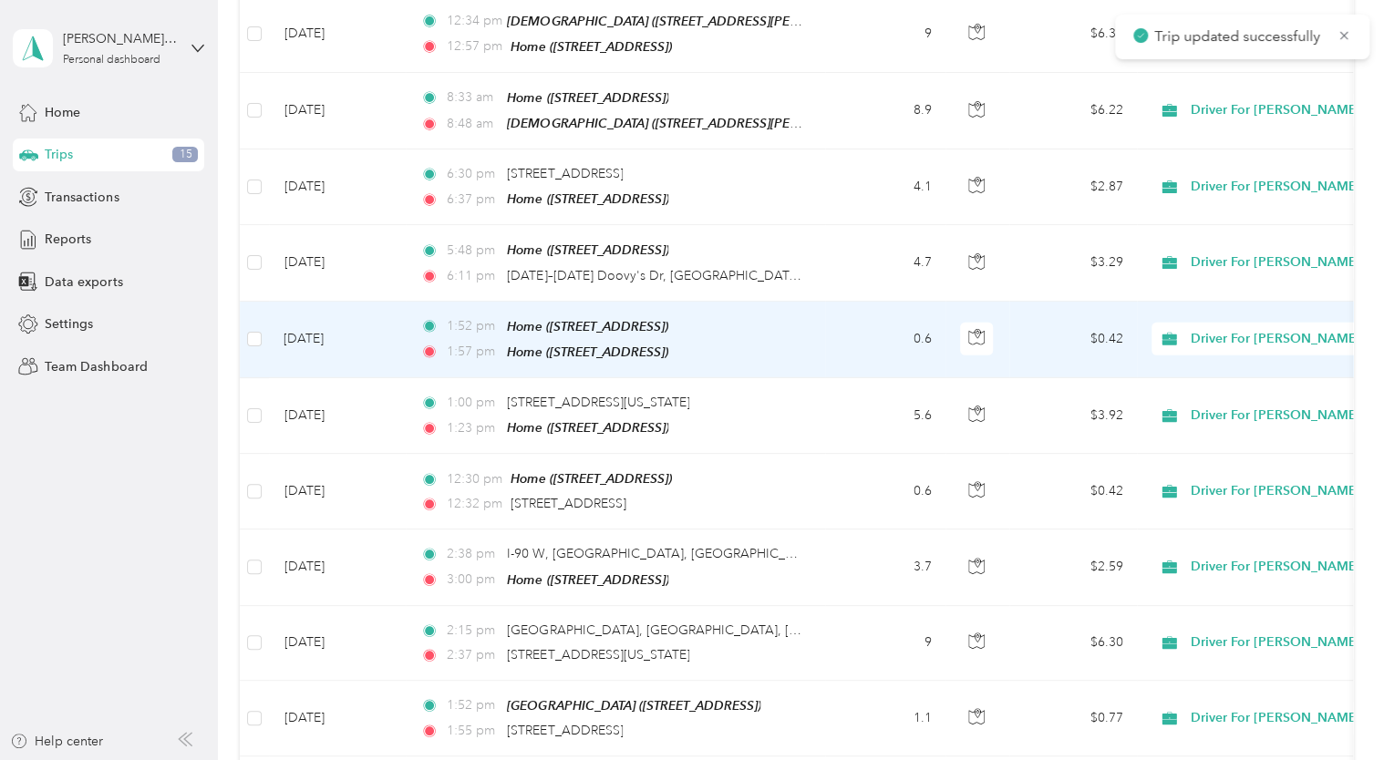
click at [313, 302] on td "[DATE]" at bounding box center [337, 340] width 137 height 77
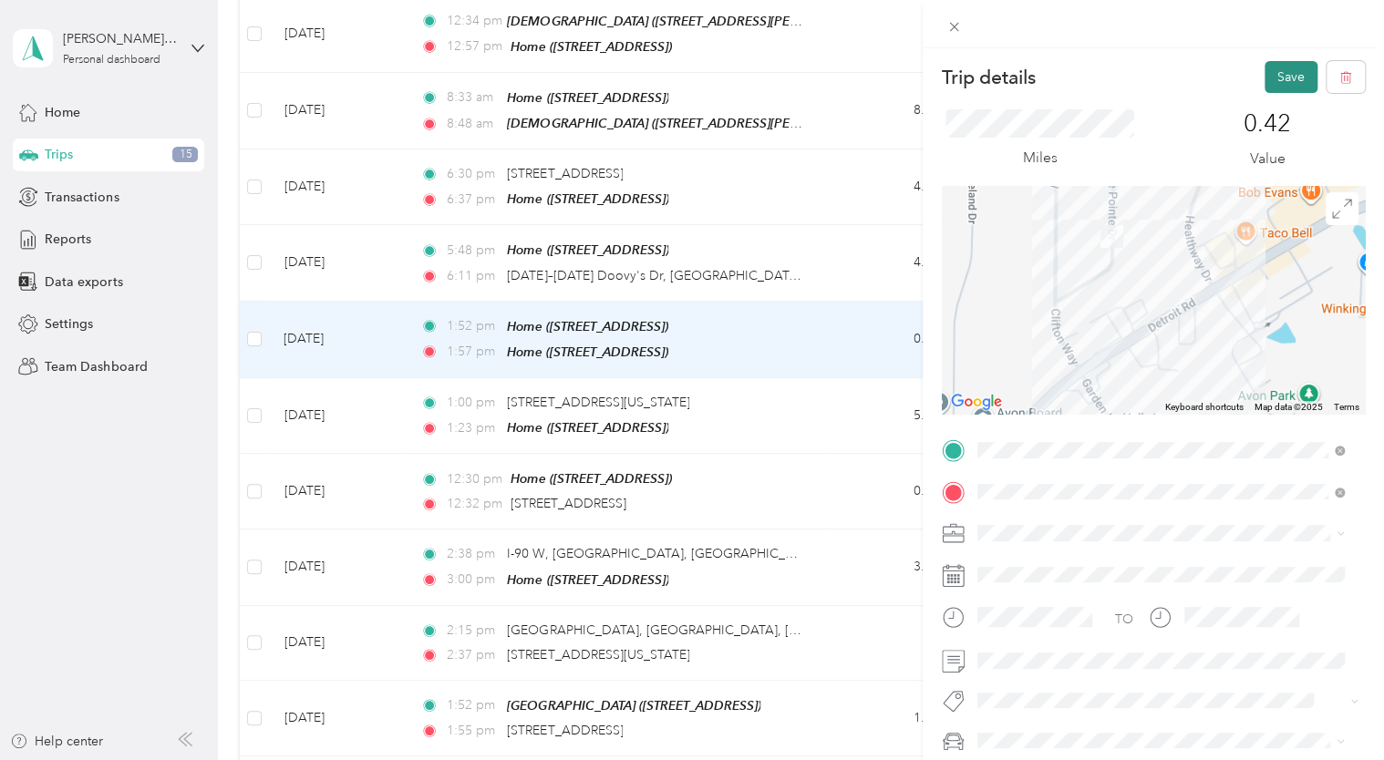
click at [1264, 77] on button "Save" at bounding box center [1290, 77] width 53 height 32
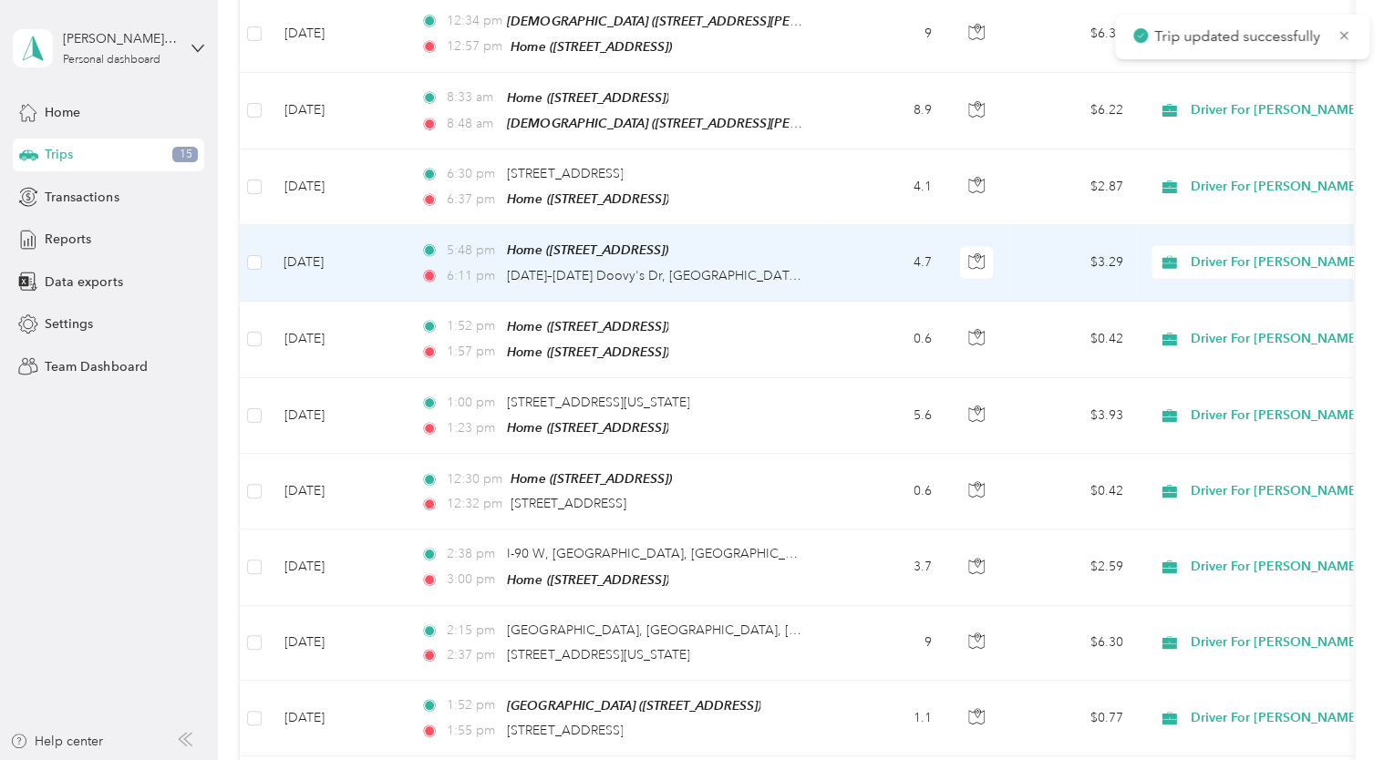
click at [311, 225] on td "[DATE]" at bounding box center [337, 263] width 137 height 76
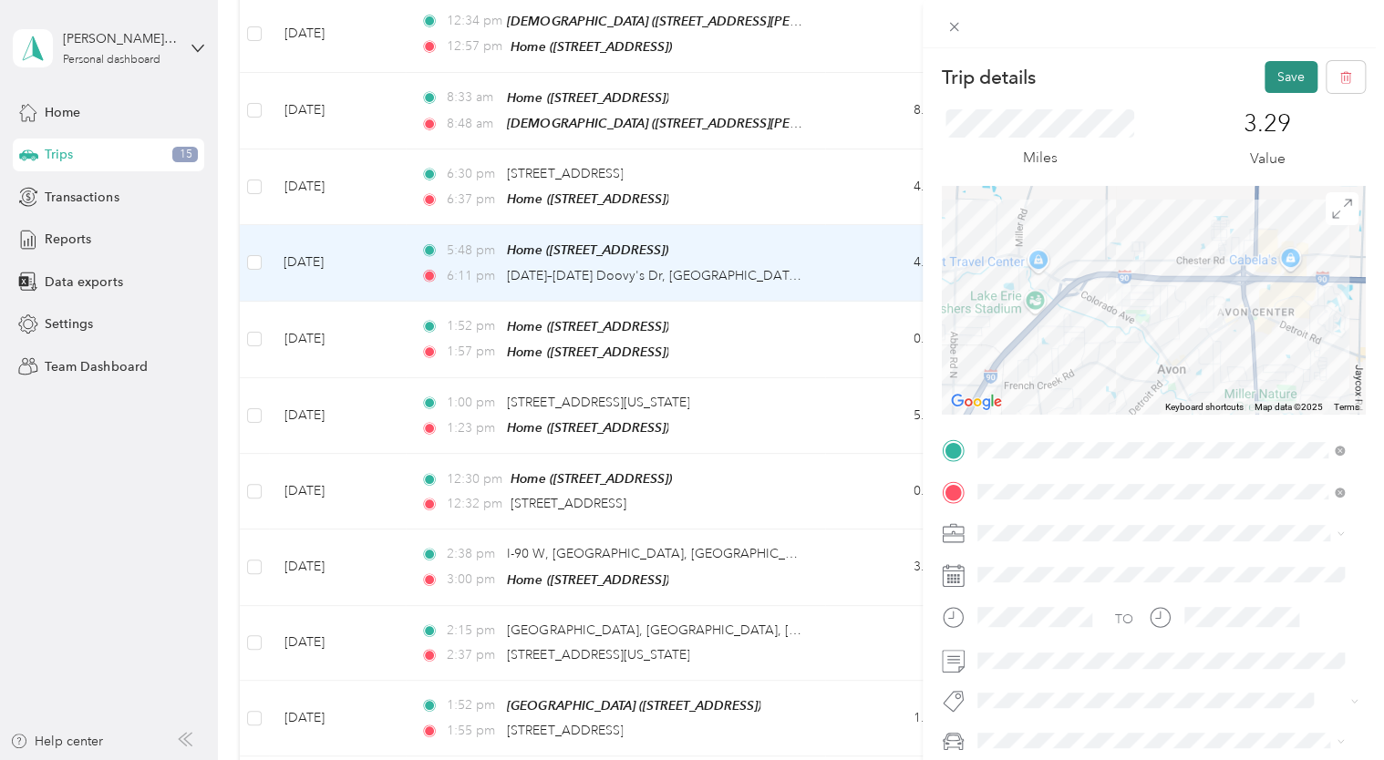
click at [1276, 72] on button "Save" at bounding box center [1290, 77] width 53 height 32
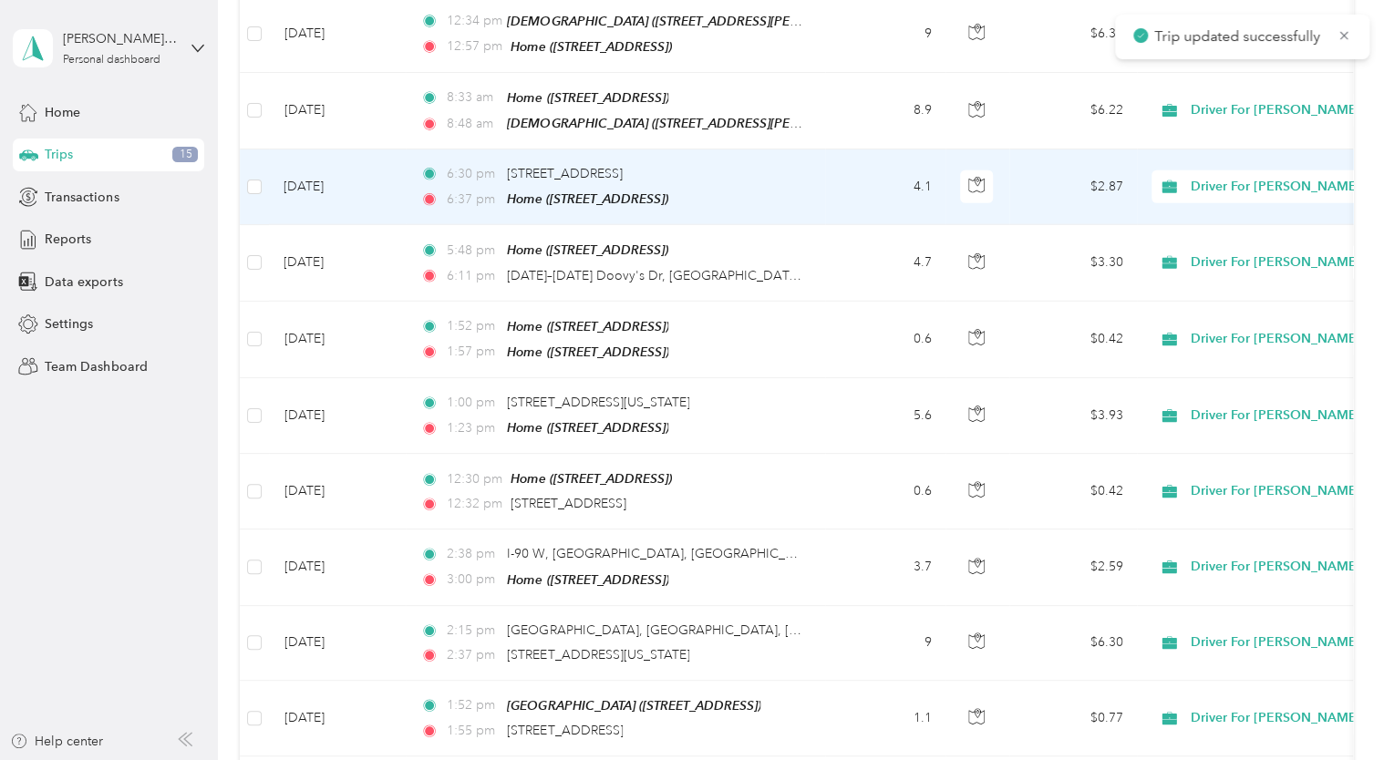
click at [314, 149] on td "[DATE]" at bounding box center [337, 187] width 137 height 76
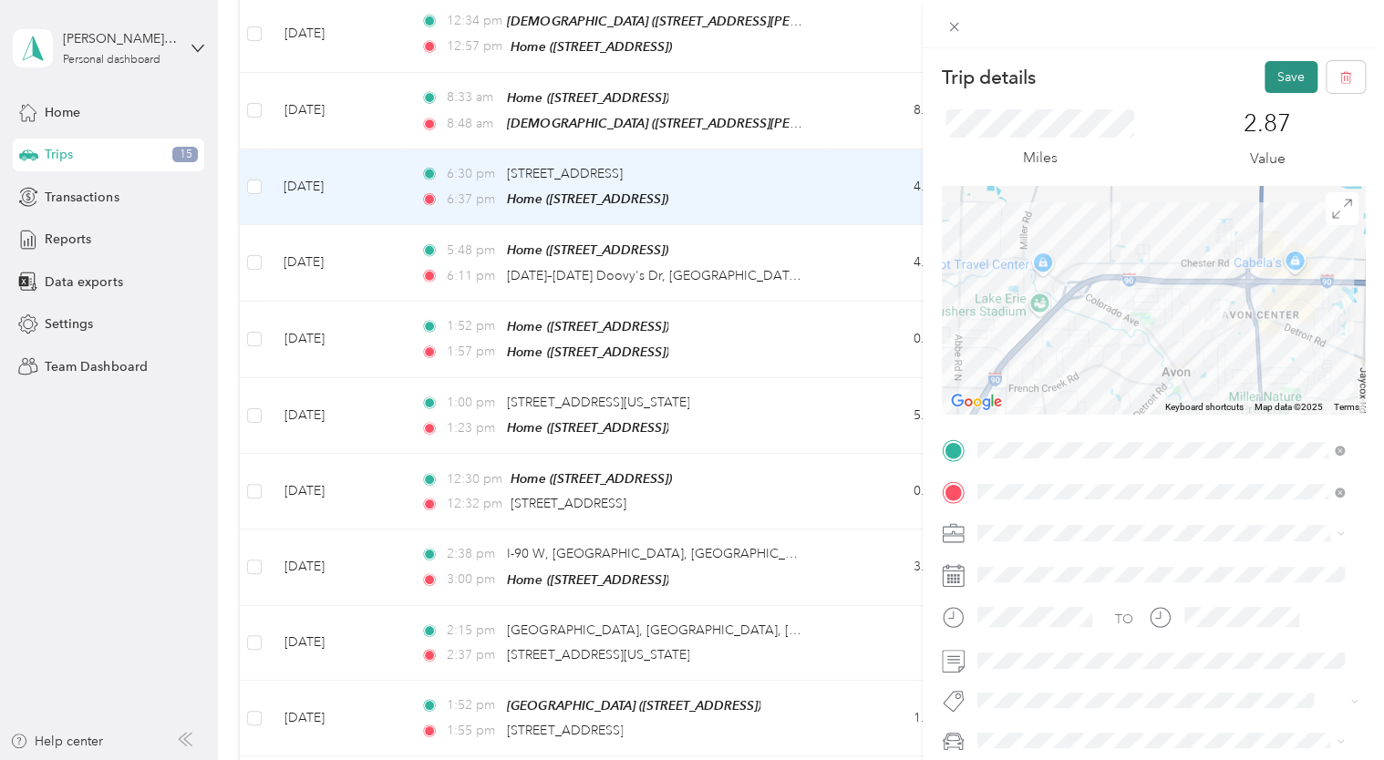
click at [1274, 81] on button "Save" at bounding box center [1290, 77] width 53 height 32
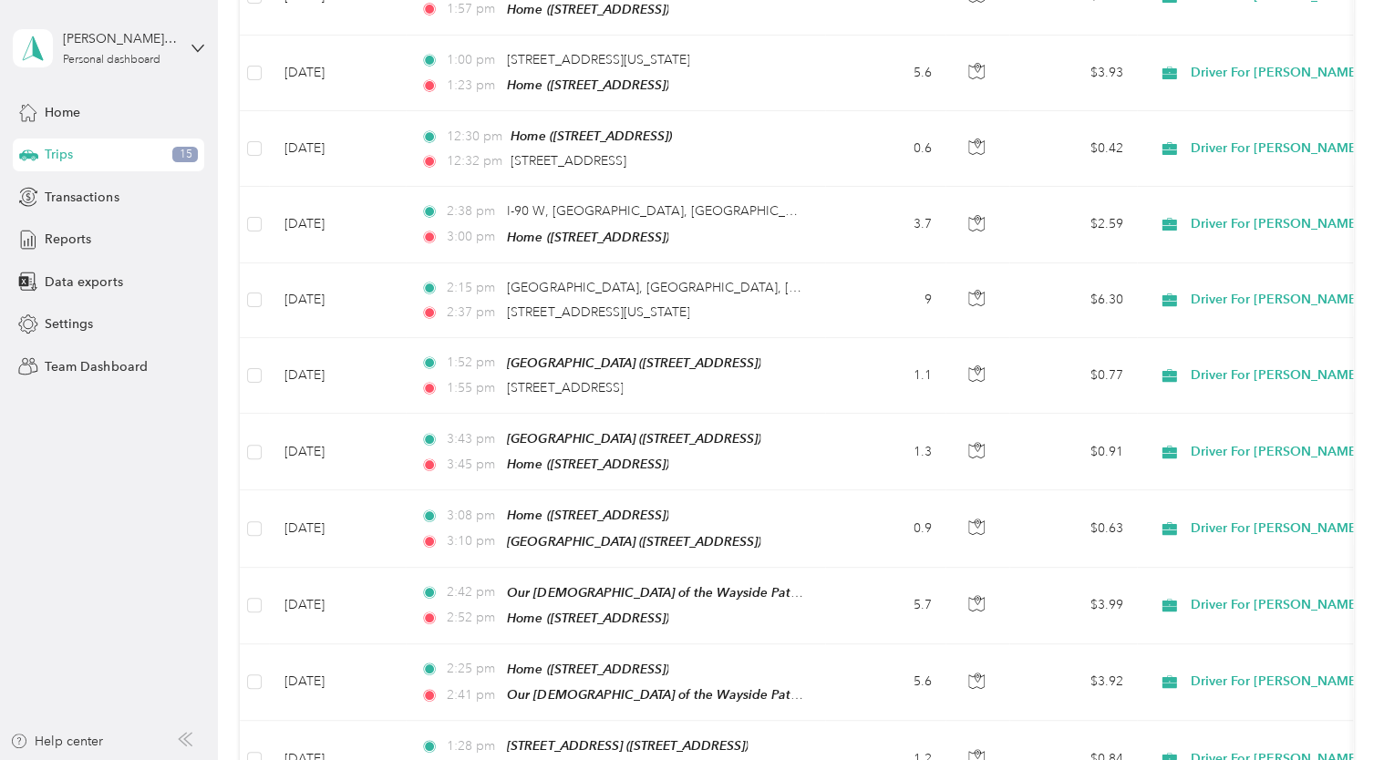
scroll to position [2941, 0]
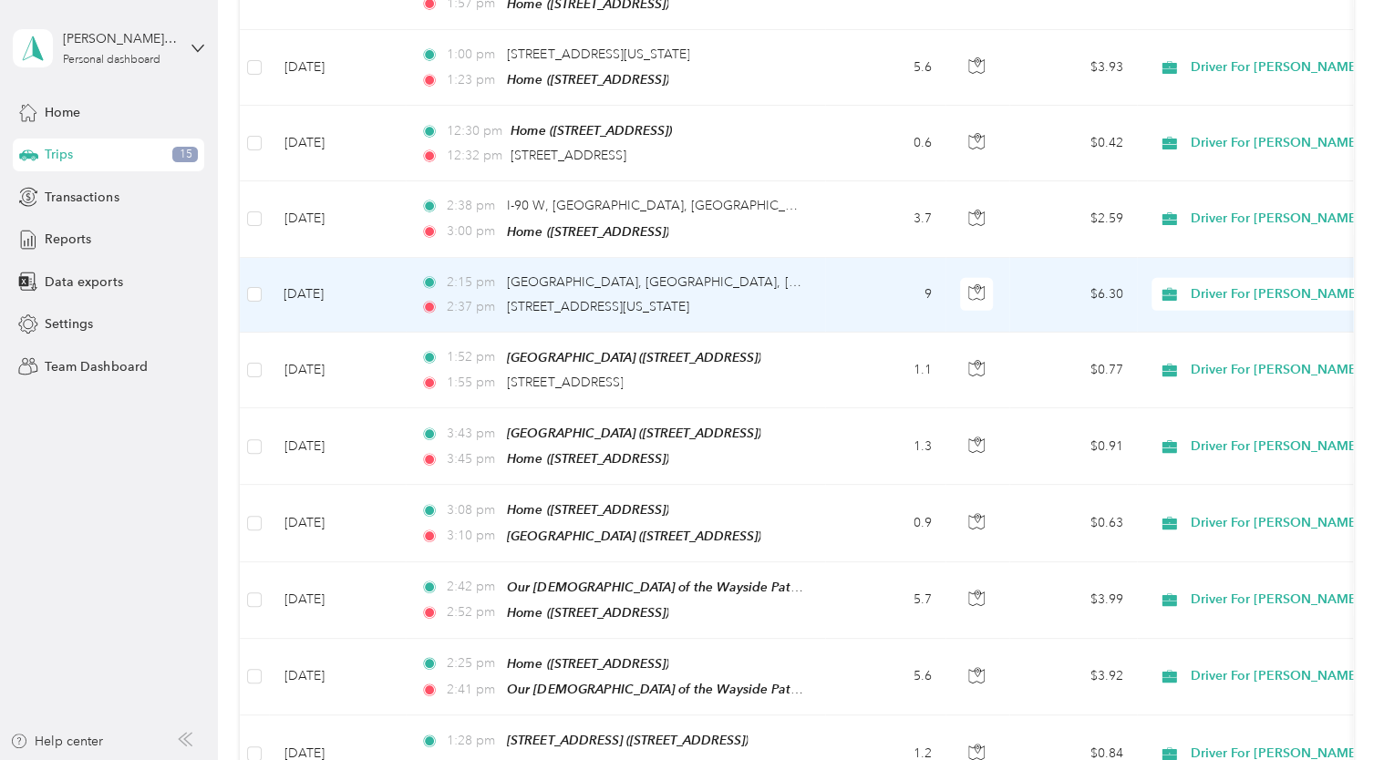
click at [343, 258] on td "[DATE]" at bounding box center [337, 295] width 137 height 75
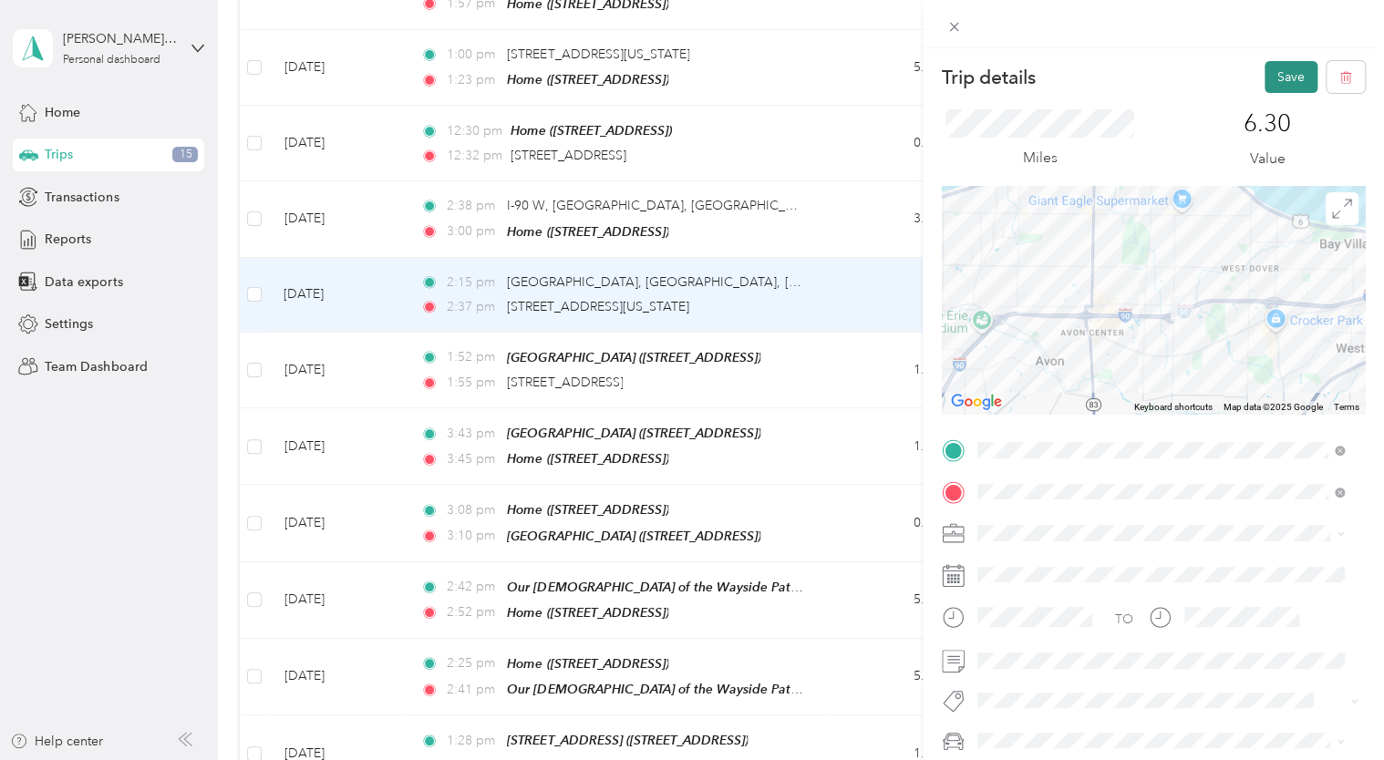
click at [1274, 78] on button "Save" at bounding box center [1290, 77] width 53 height 32
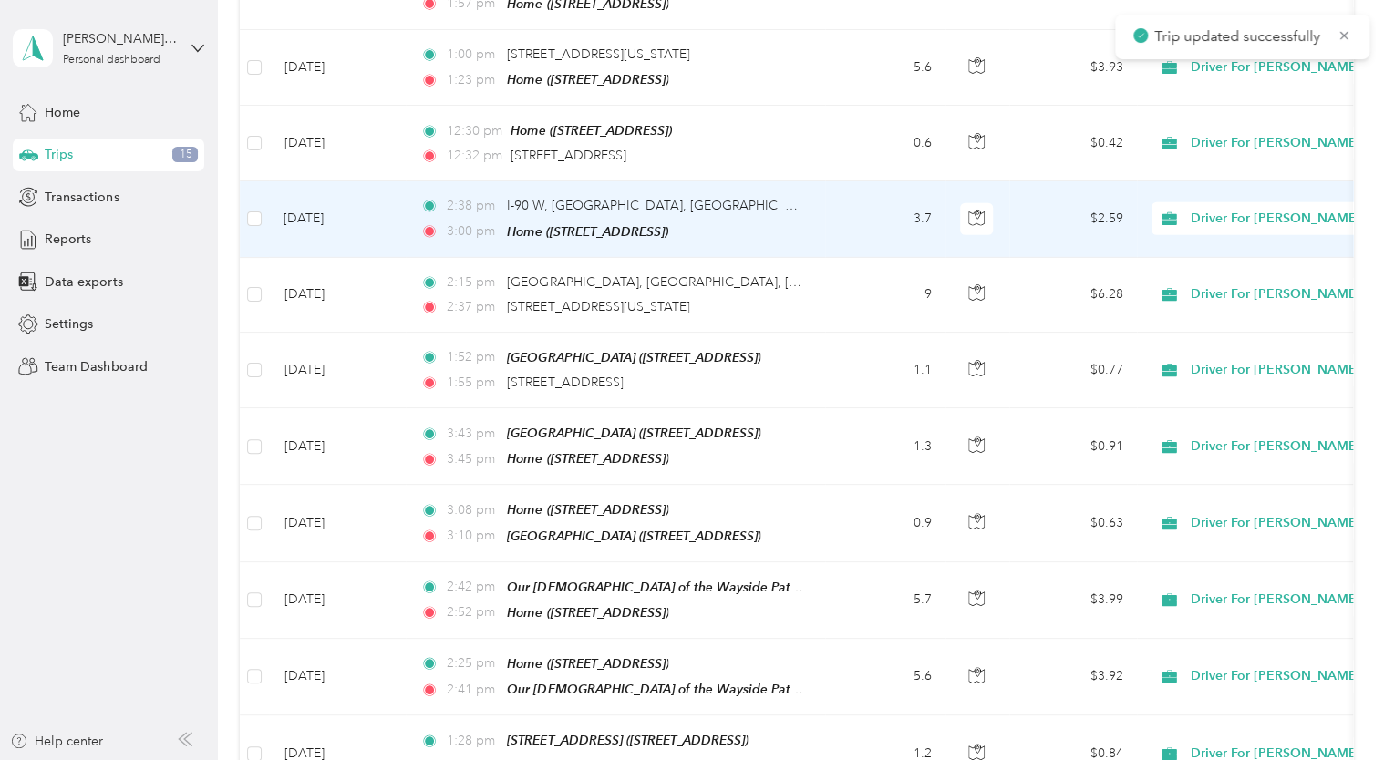
click at [315, 181] on td "[DATE]" at bounding box center [337, 219] width 137 height 76
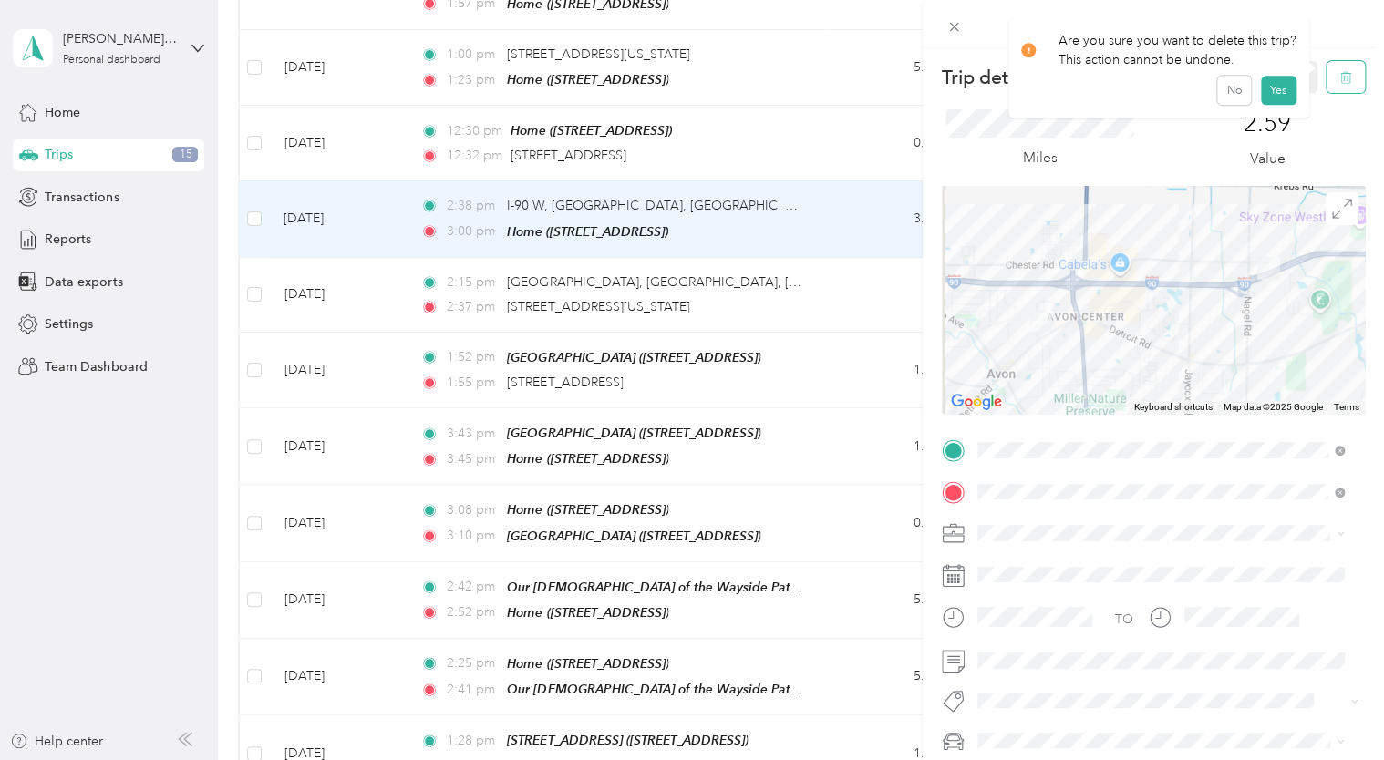
click at [1340, 81] on icon "button" at bounding box center [1345, 78] width 11 height 12
click at [1276, 97] on button "Yes" at bounding box center [1278, 99] width 36 height 29
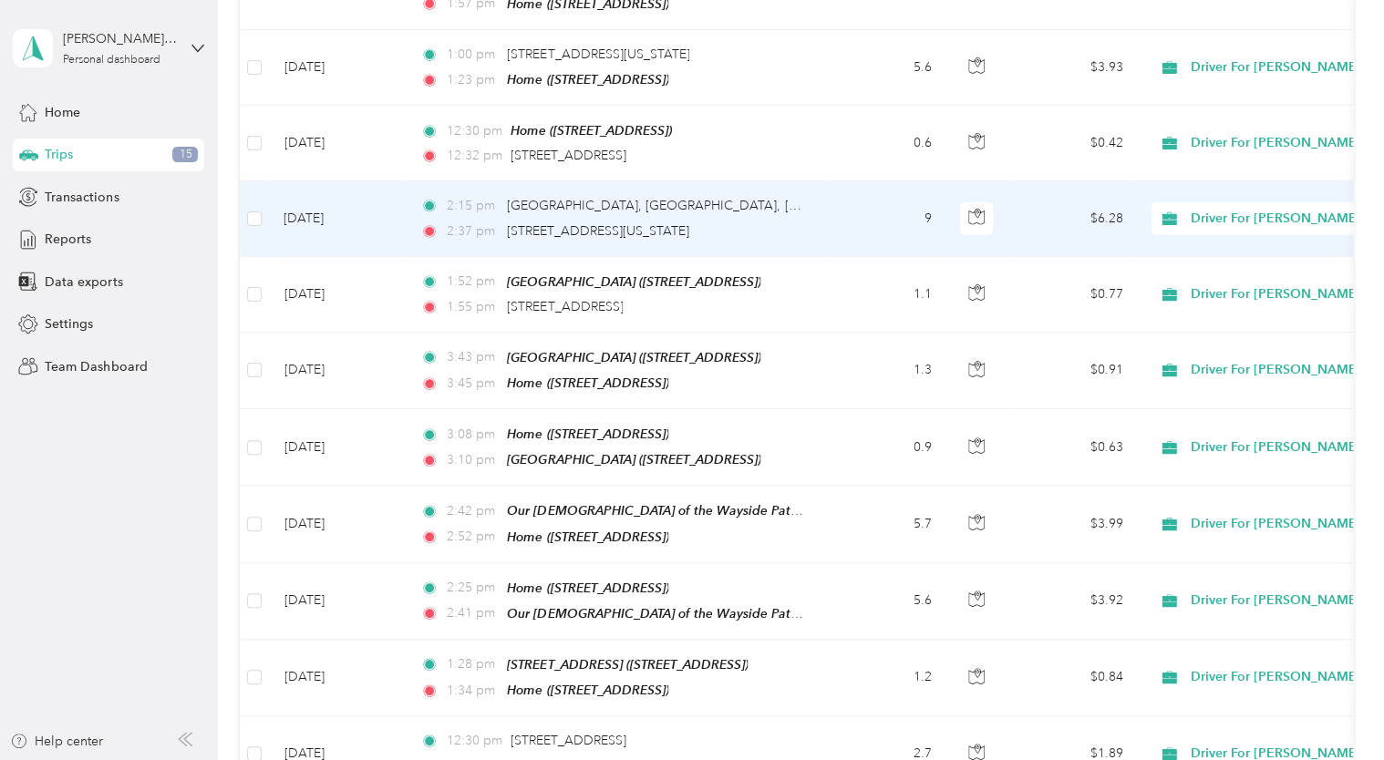
click at [324, 181] on td "[DATE]" at bounding box center [337, 218] width 137 height 75
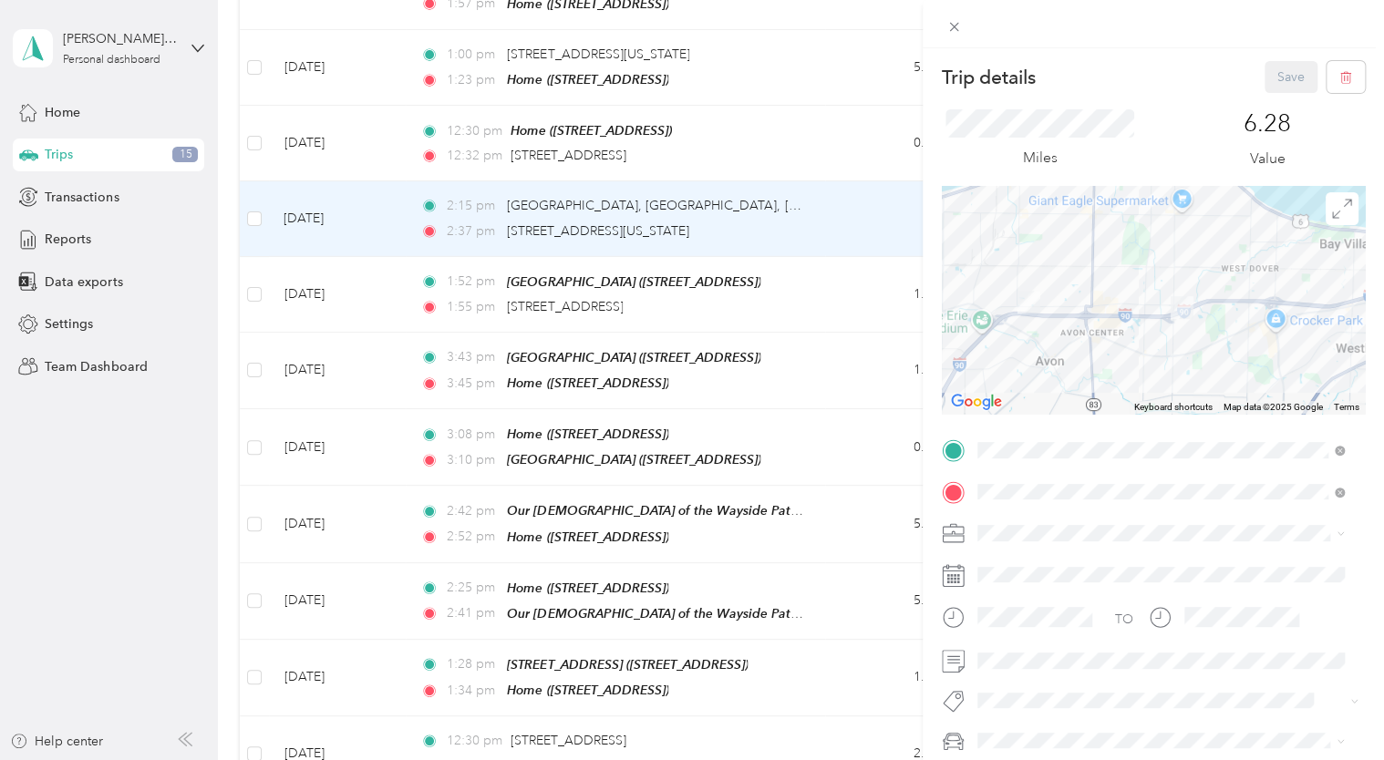
click at [314, 246] on div "Trip details Save This trip cannot be edited because it is either under review,…" at bounding box center [692, 380] width 1384 height 760
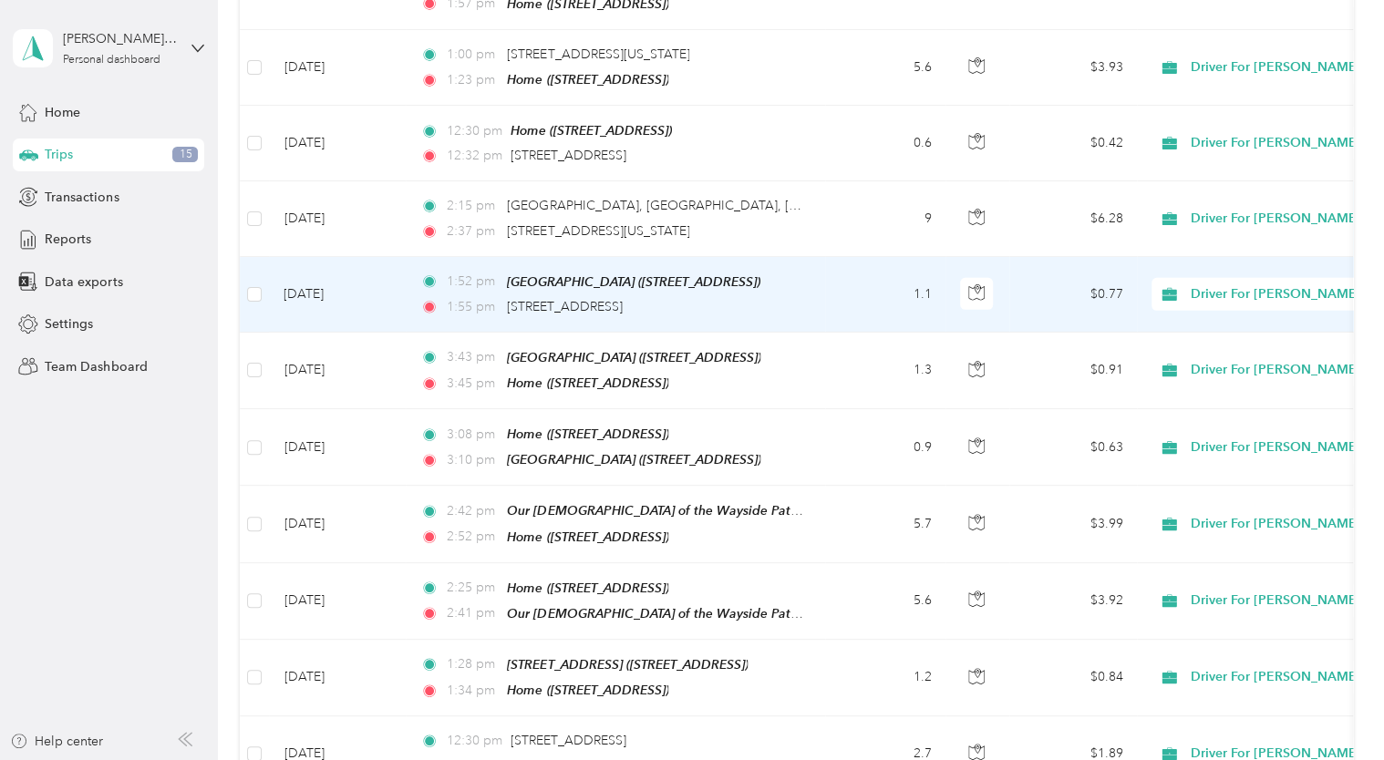
click at [314, 257] on td "[DATE]" at bounding box center [337, 295] width 137 height 76
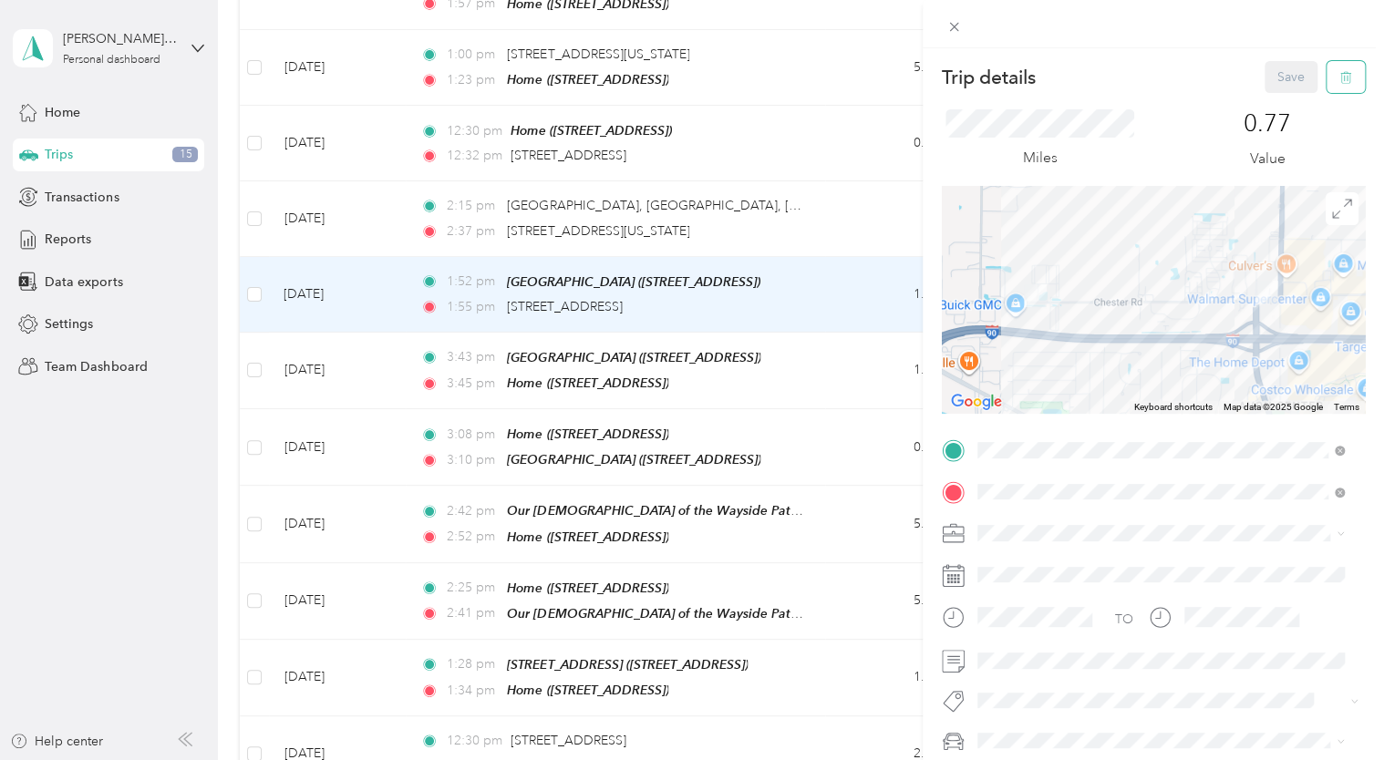
click at [1339, 73] on icon "button" at bounding box center [1345, 77] width 13 height 13
click at [1275, 92] on button "Yes" at bounding box center [1278, 99] width 36 height 29
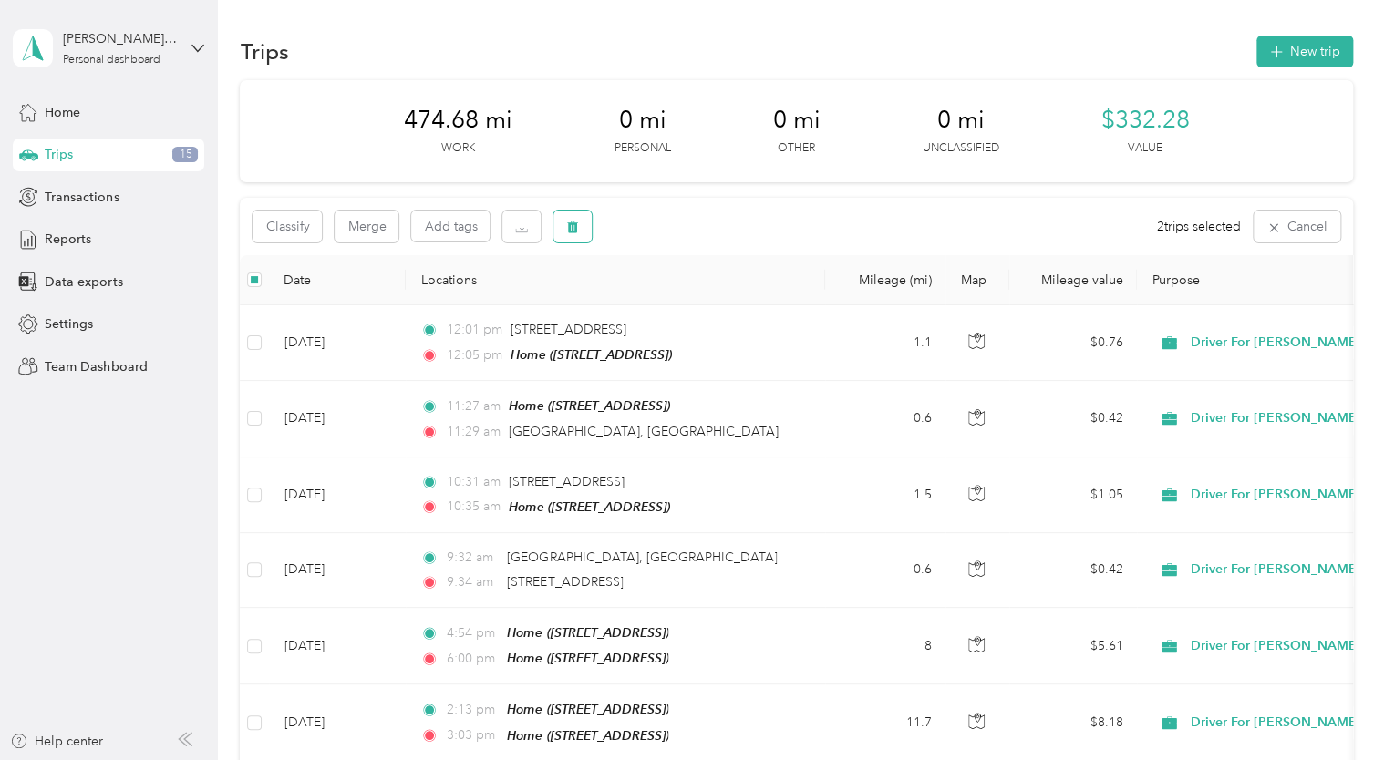
click at [569, 226] on icon "button" at bounding box center [573, 228] width 11 height 12
click at [706, 303] on button "Yes" at bounding box center [709, 302] width 36 height 29
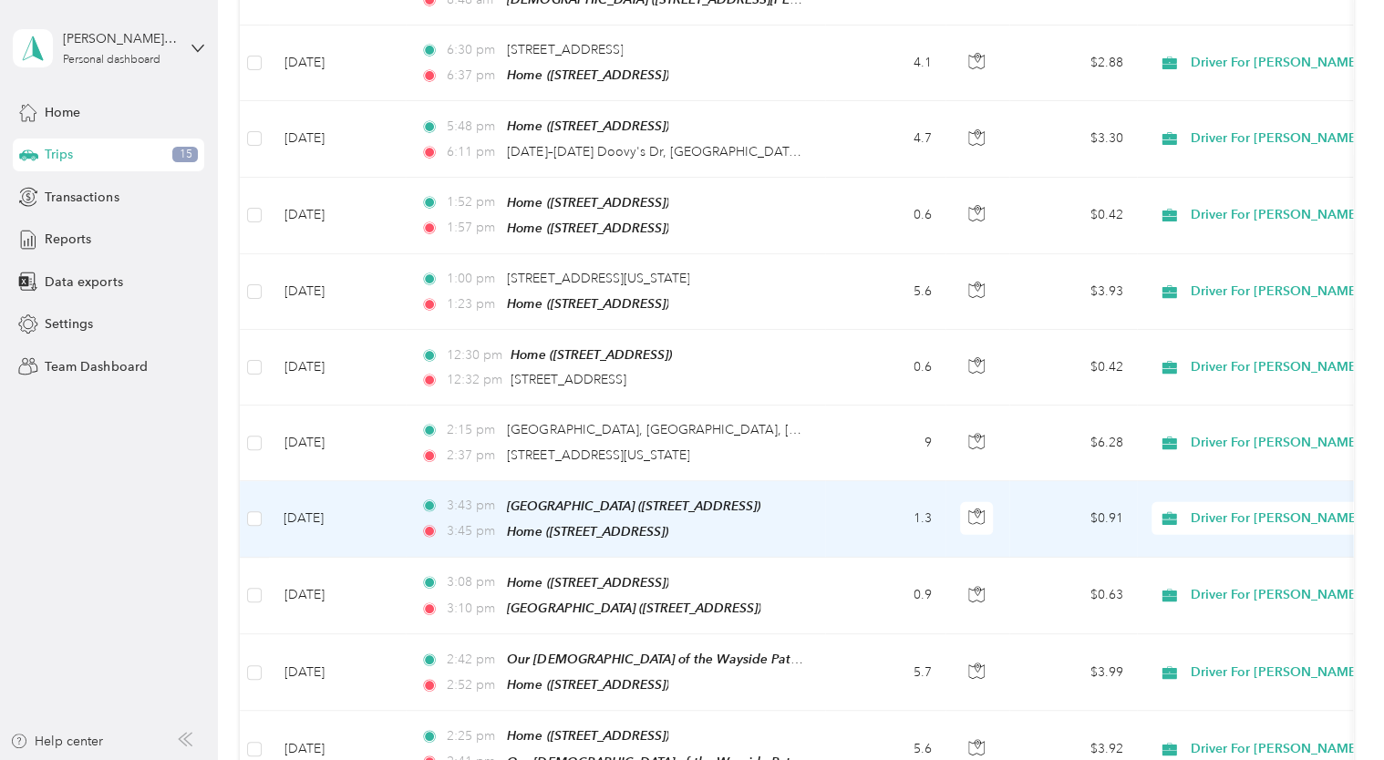
scroll to position [2716, 0]
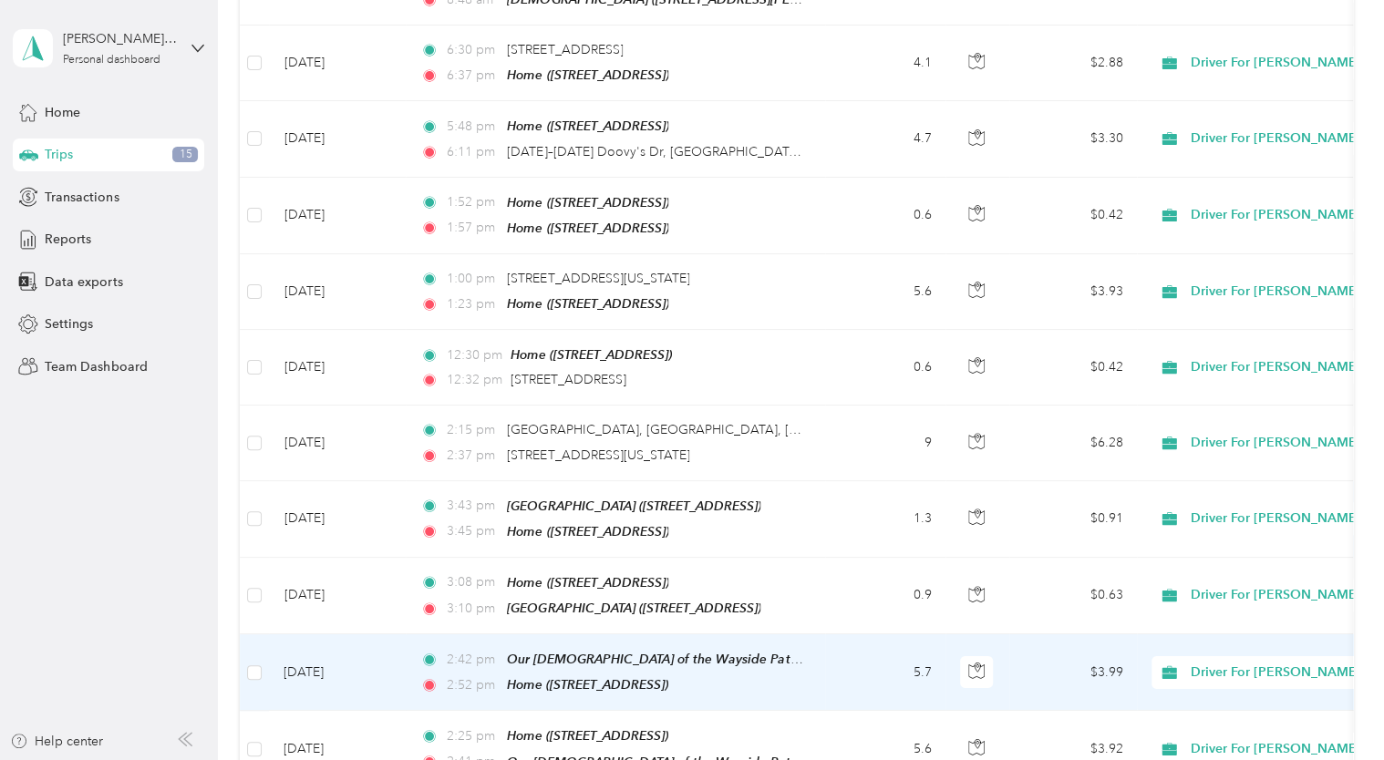
click at [299, 634] on td "[DATE]" at bounding box center [337, 672] width 137 height 77
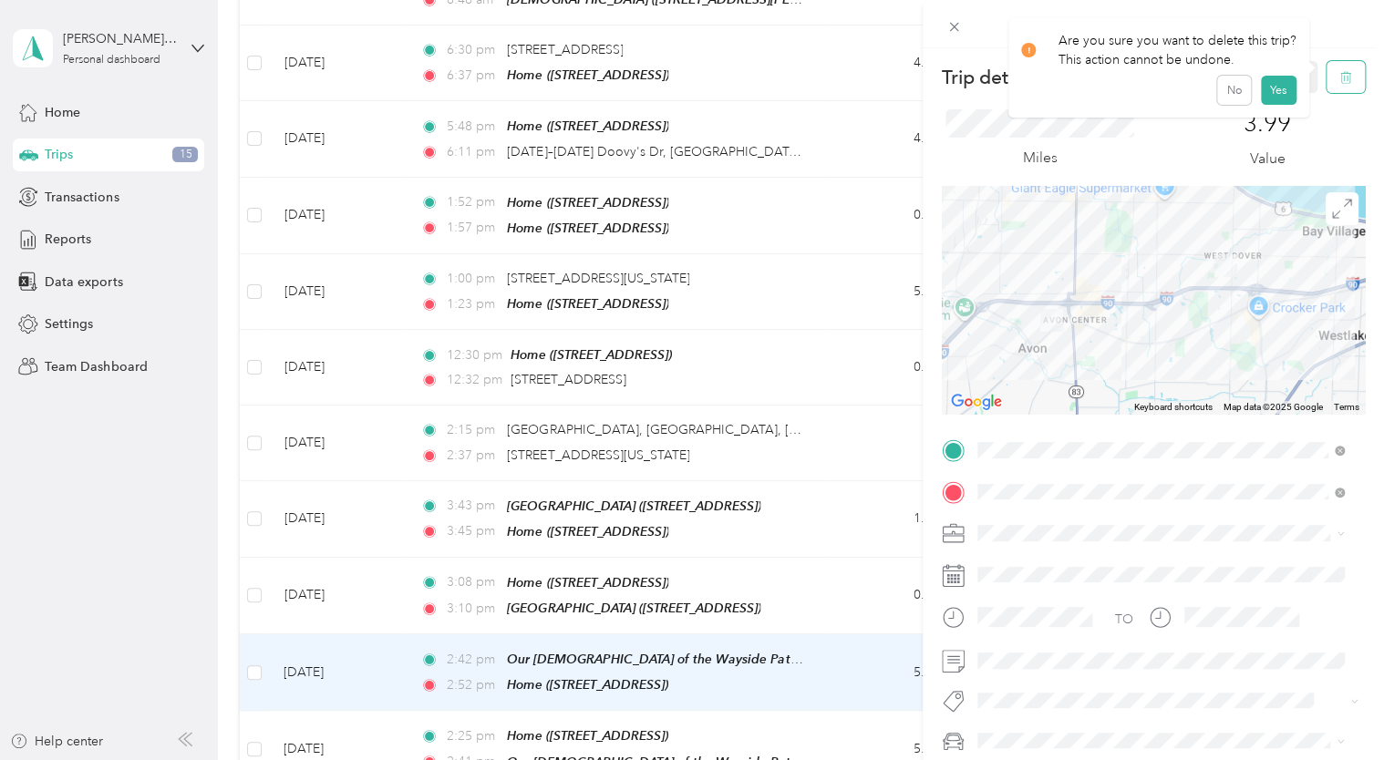
click at [1339, 75] on icon "button" at bounding box center [1345, 77] width 13 height 13
click at [1281, 93] on button "Yes" at bounding box center [1278, 99] width 36 height 29
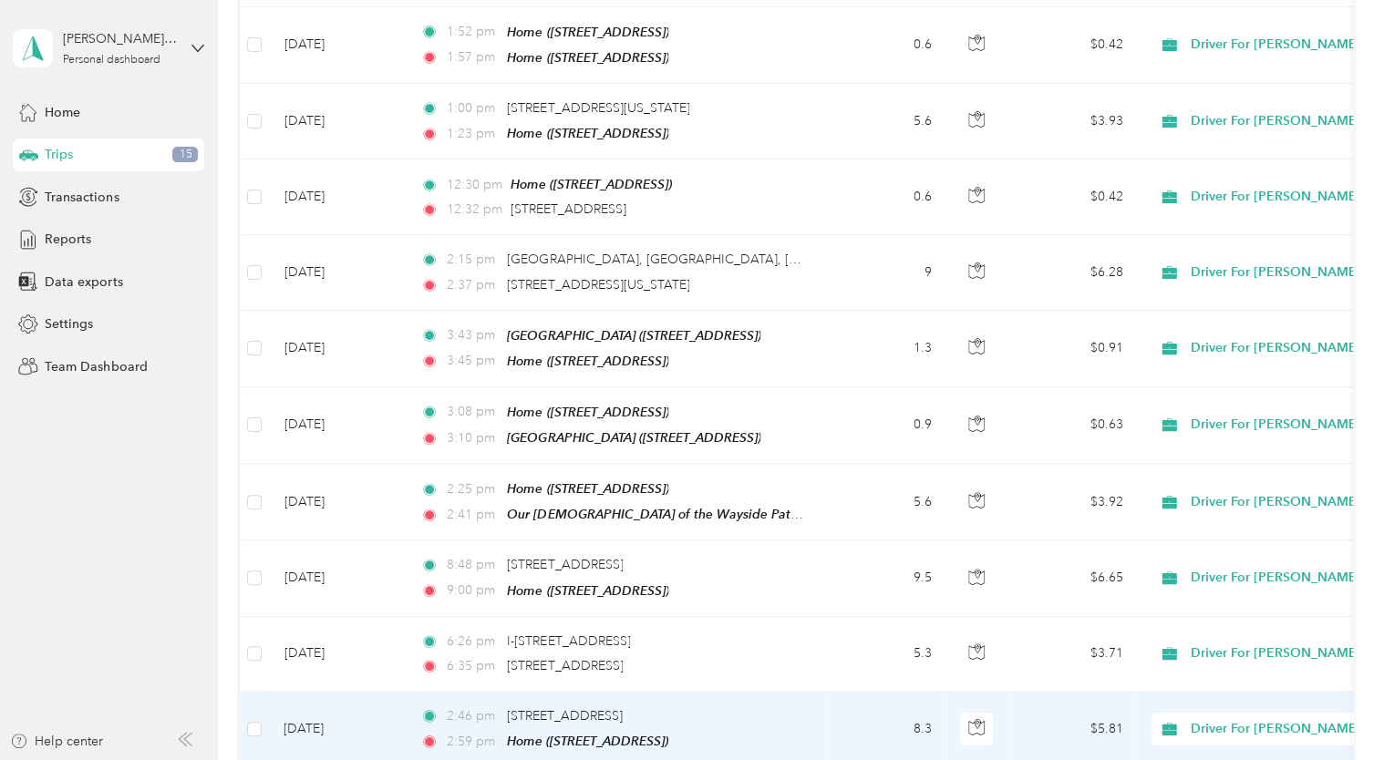
scroll to position [2888, 0]
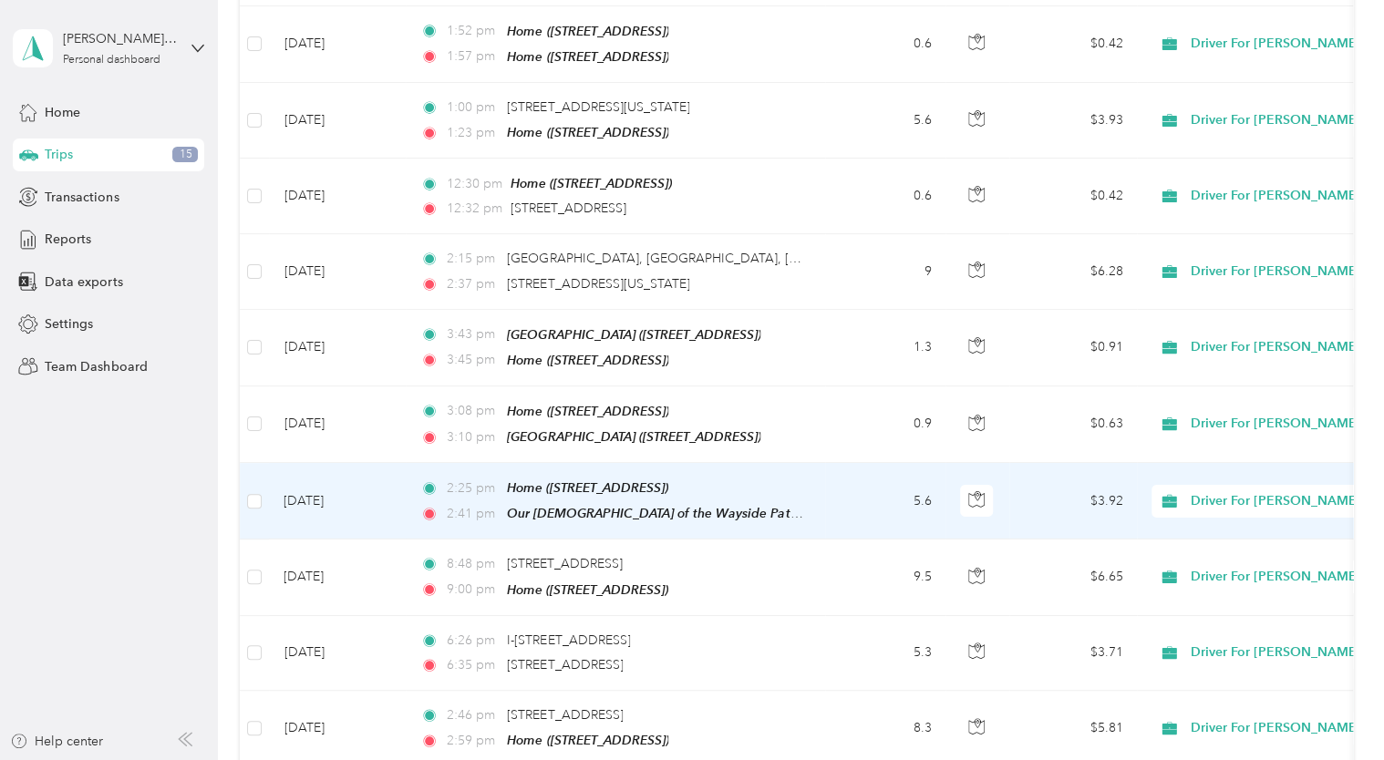
click at [335, 463] on td "[DATE]" at bounding box center [337, 501] width 137 height 77
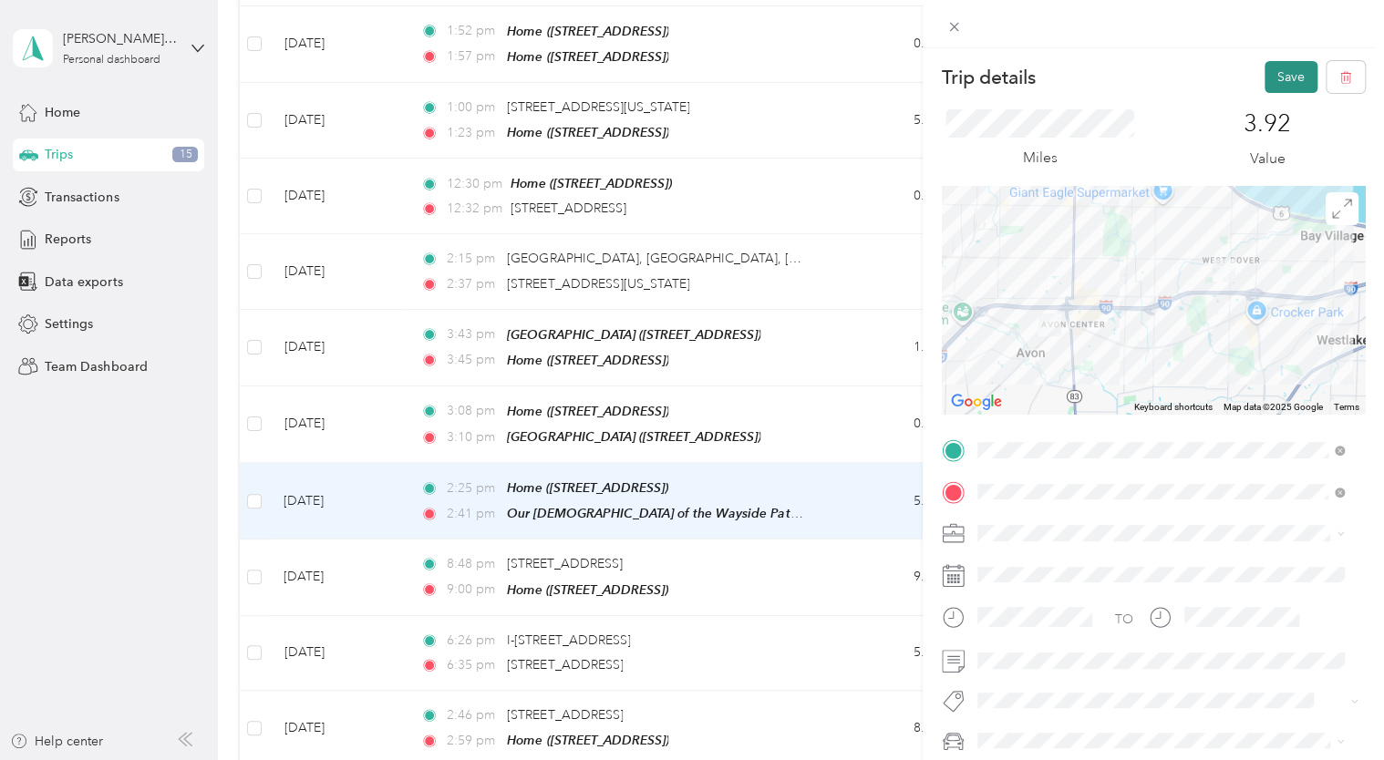
click at [1272, 67] on button "Save" at bounding box center [1290, 77] width 53 height 32
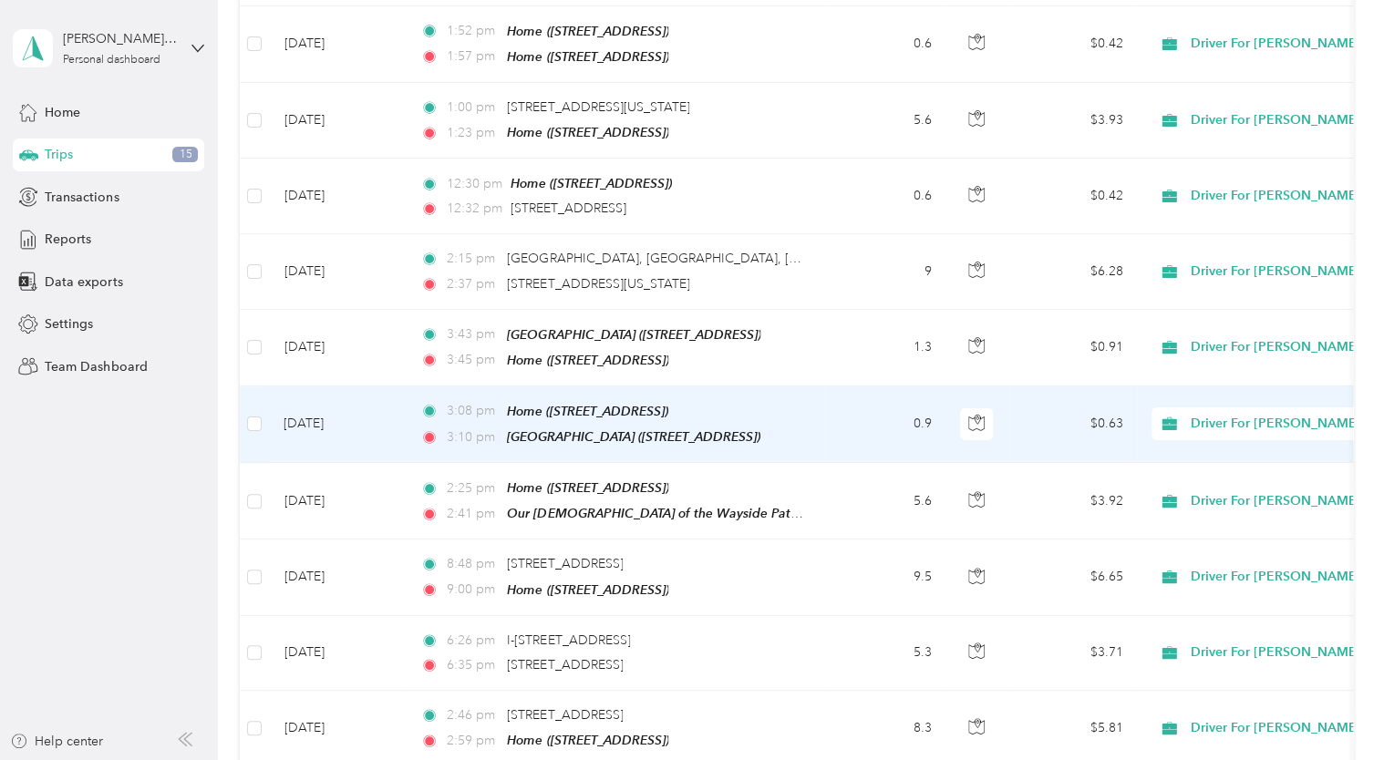
click at [309, 387] on td "[DATE]" at bounding box center [337, 425] width 137 height 77
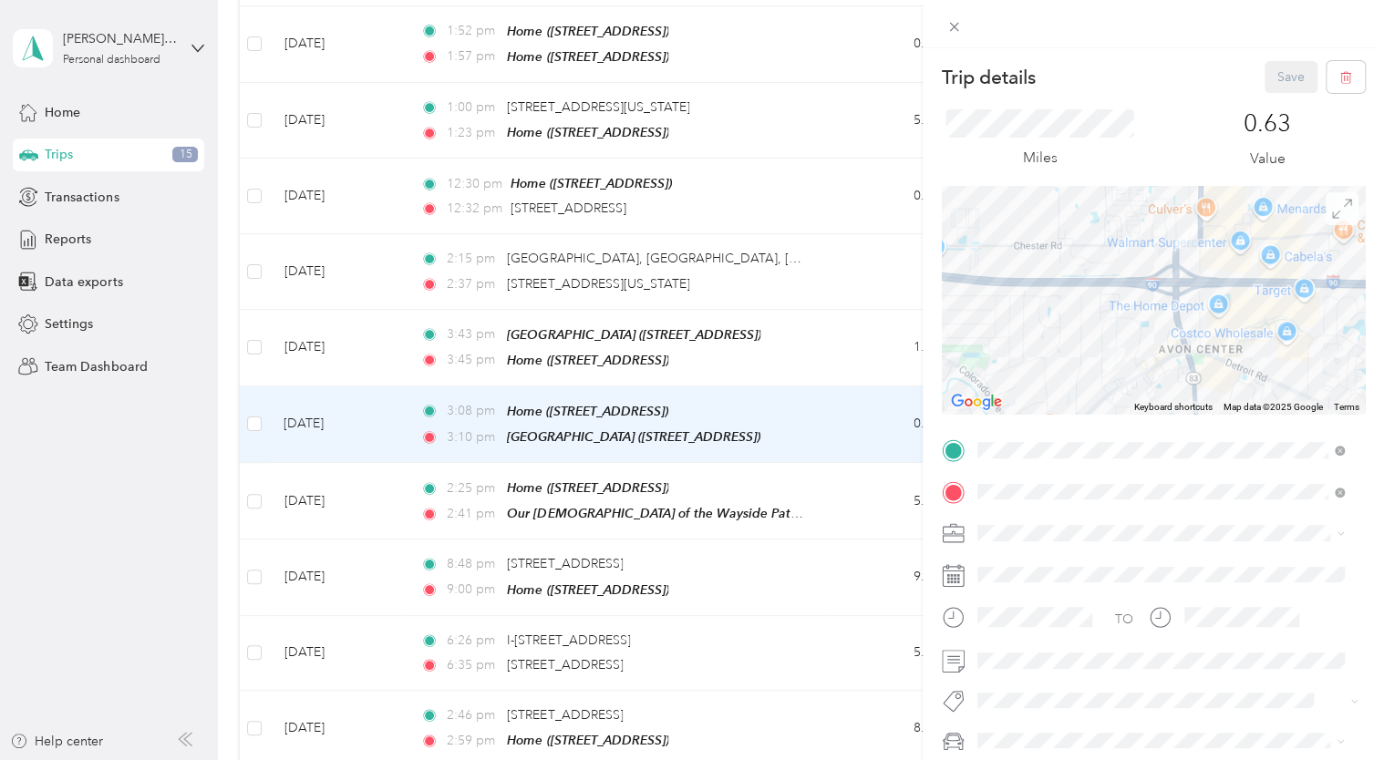
click at [1332, 205] on icon at bounding box center [1342, 209] width 20 height 20
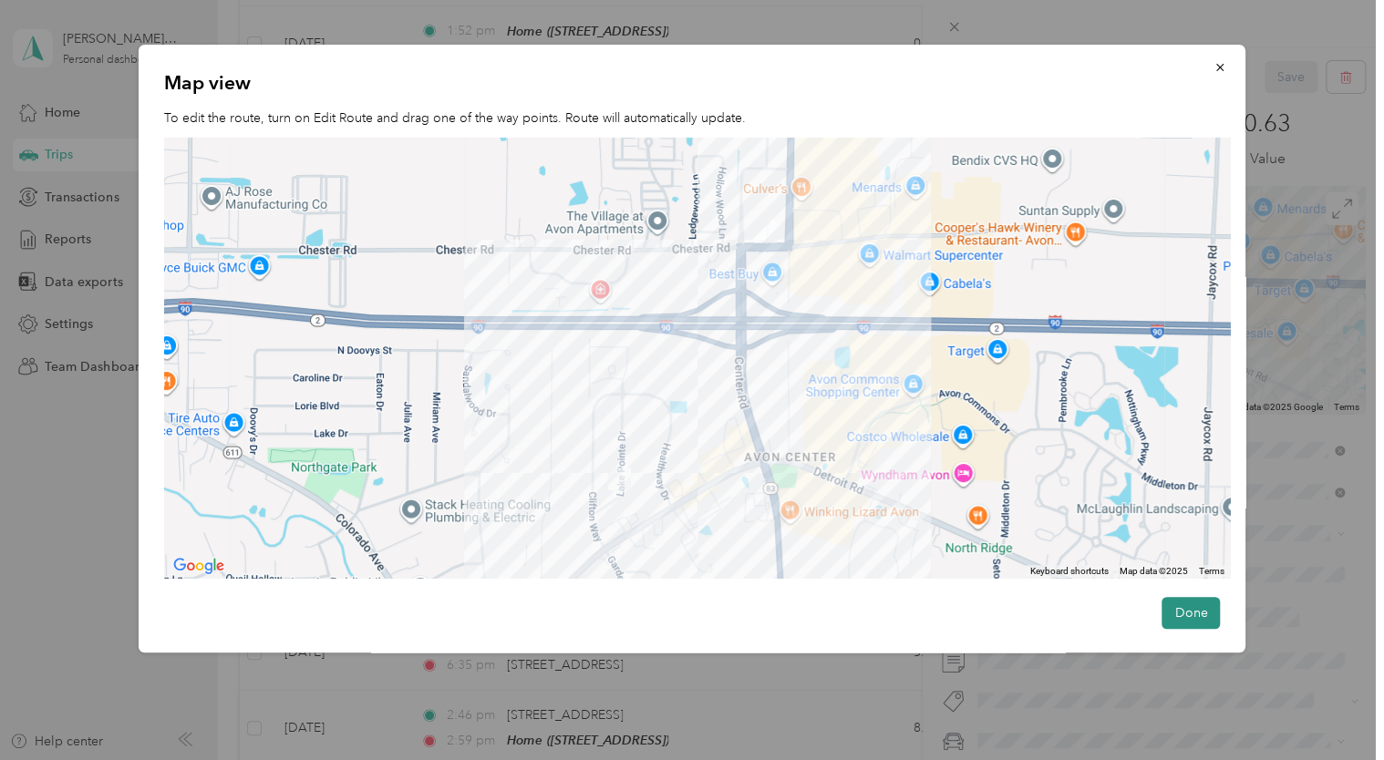
click at [1176, 608] on button "Done" at bounding box center [1190, 613] width 58 height 32
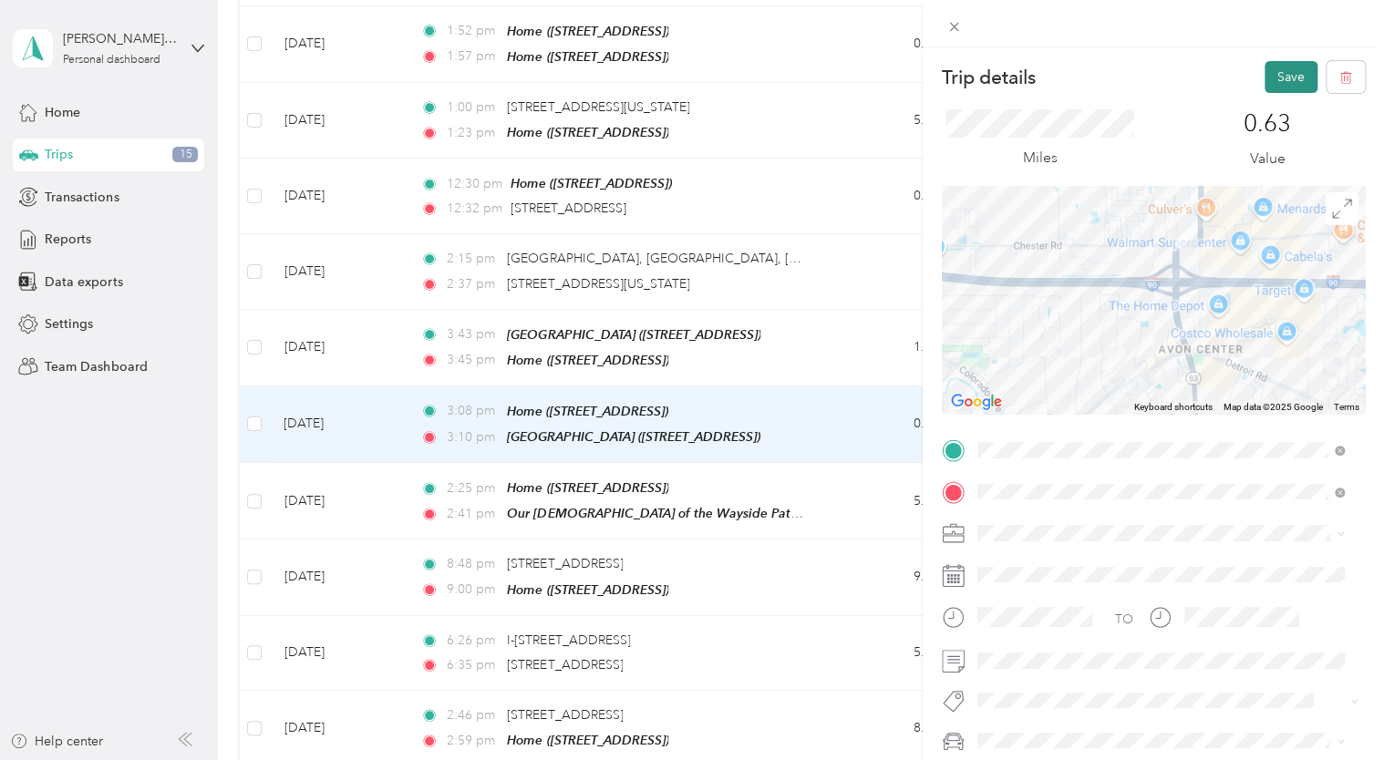
click at [1274, 74] on button "Save" at bounding box center [1290, 77] width 53 height 32
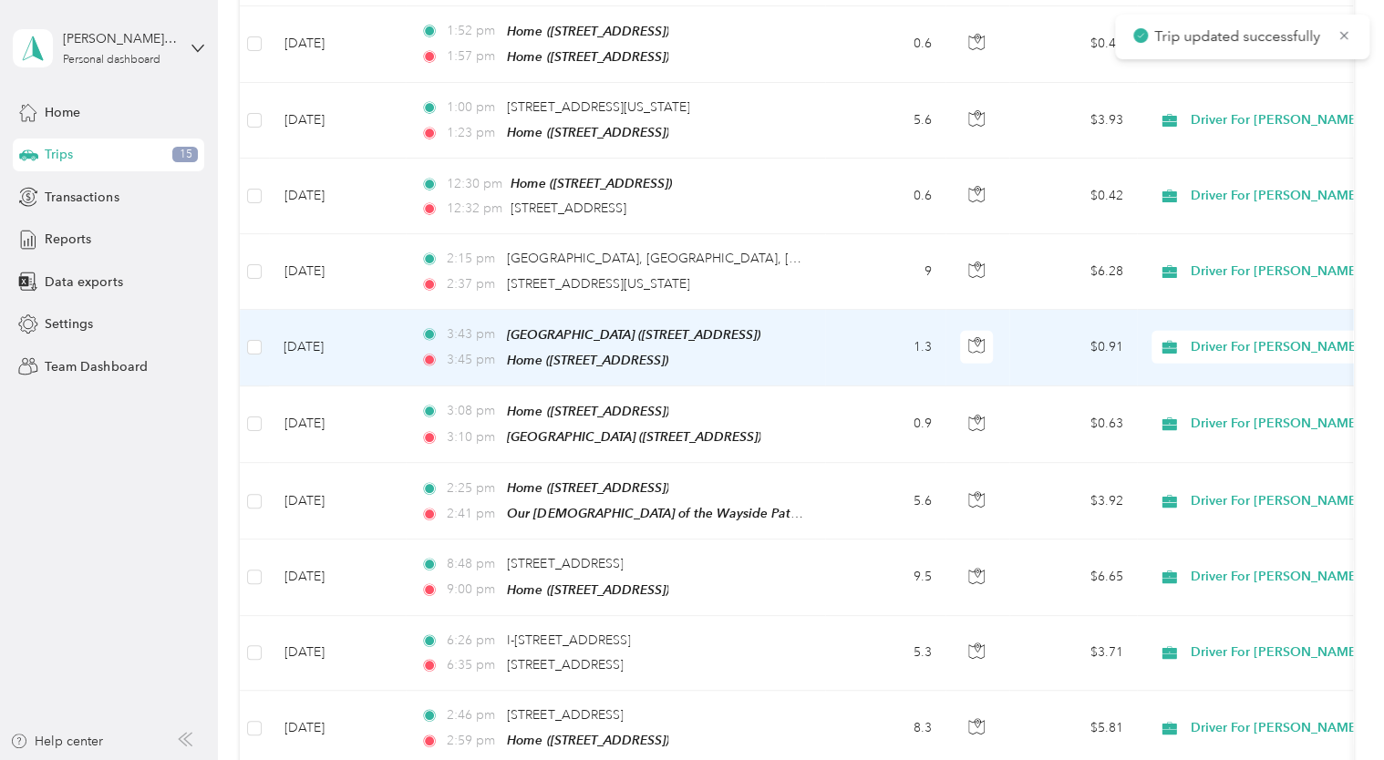
click at [298, 310] on td "[DATE]" at bounding box center [337, 348] width 137 height 77
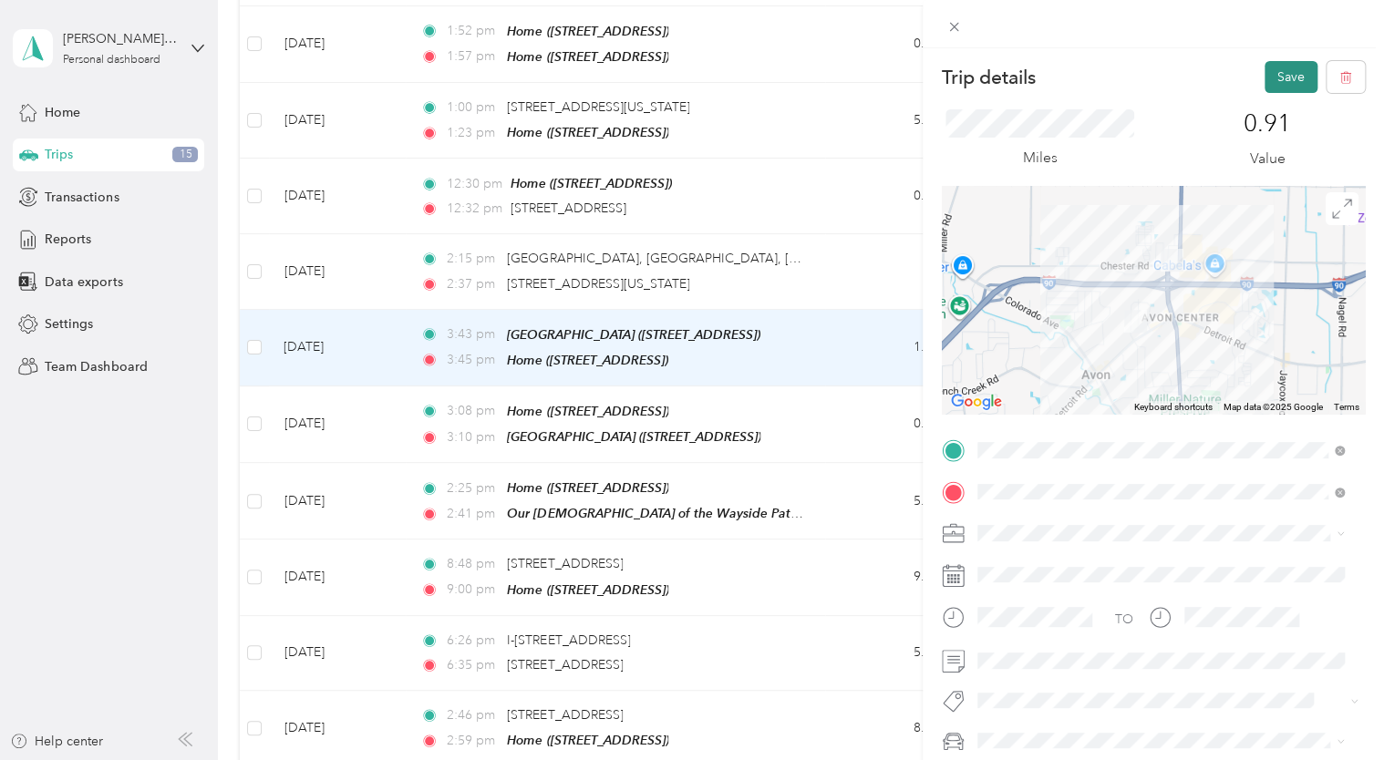
click at [1264, 77] on button "Save" at bounding box center [1290, 77] width 53 height 32
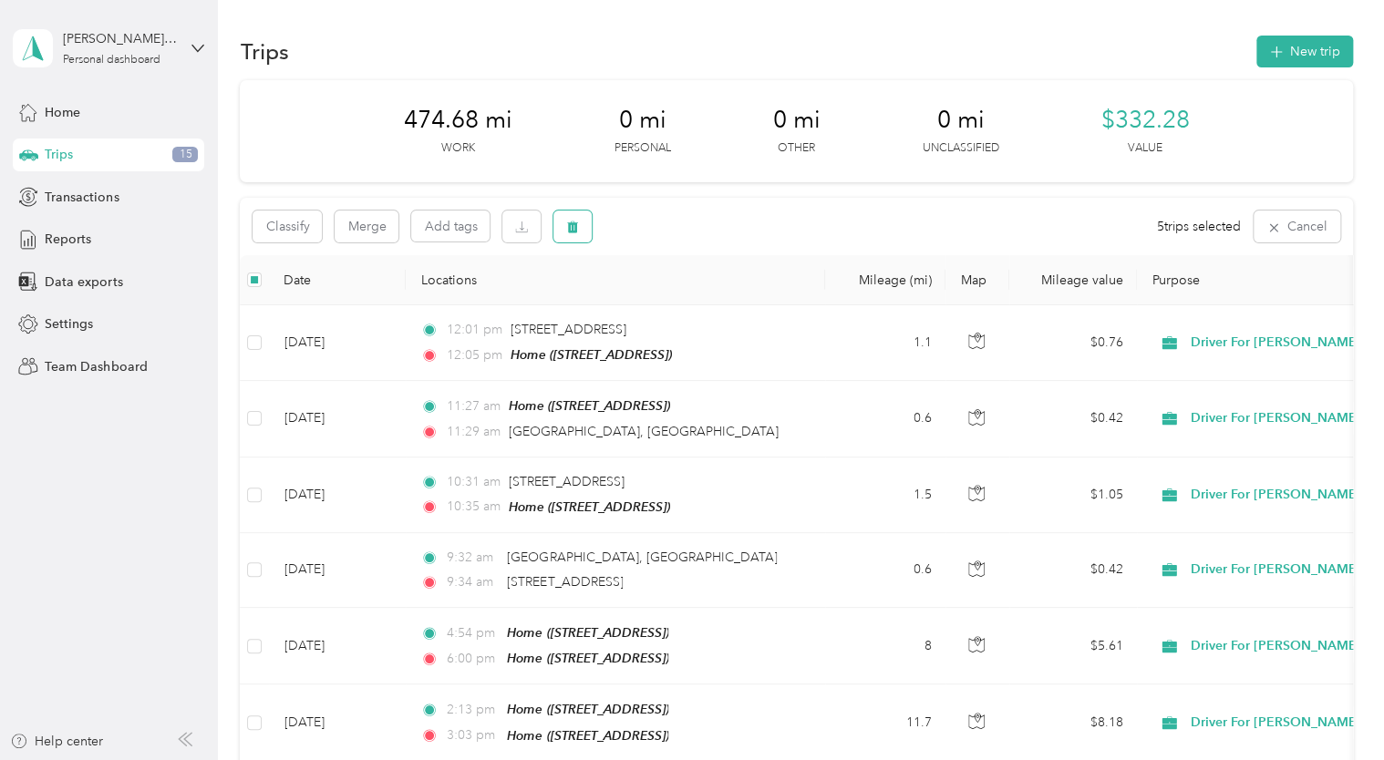
click at [575, 223] on icon "button" at bounding box center [573, 228] width 11 height 12
click at [704, 297] on button "Yes" at bounding box center [709, 302] width 36 height 29
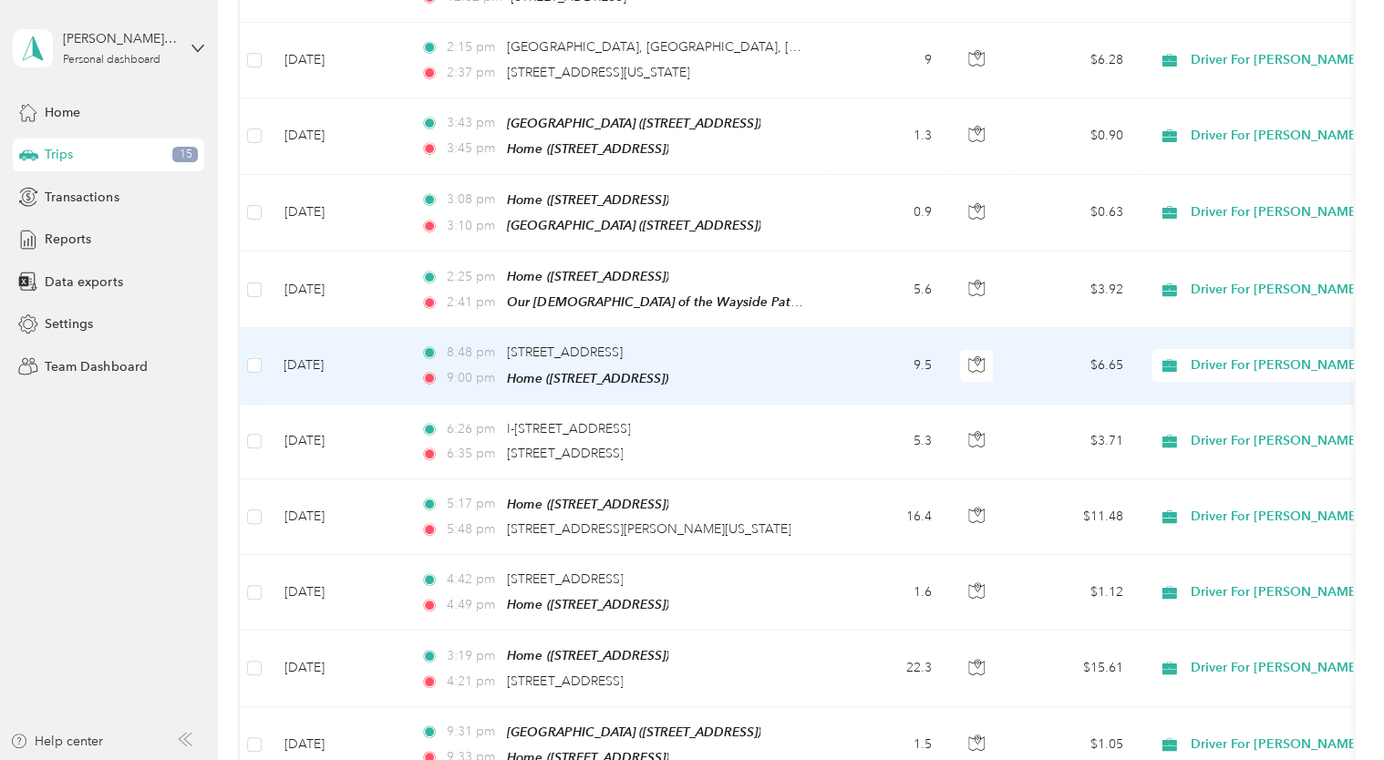
scroll to position [3101, 0]
click at [324, 326] on td "[DATE]" at bounding box center [337, 364] width 137 height 76
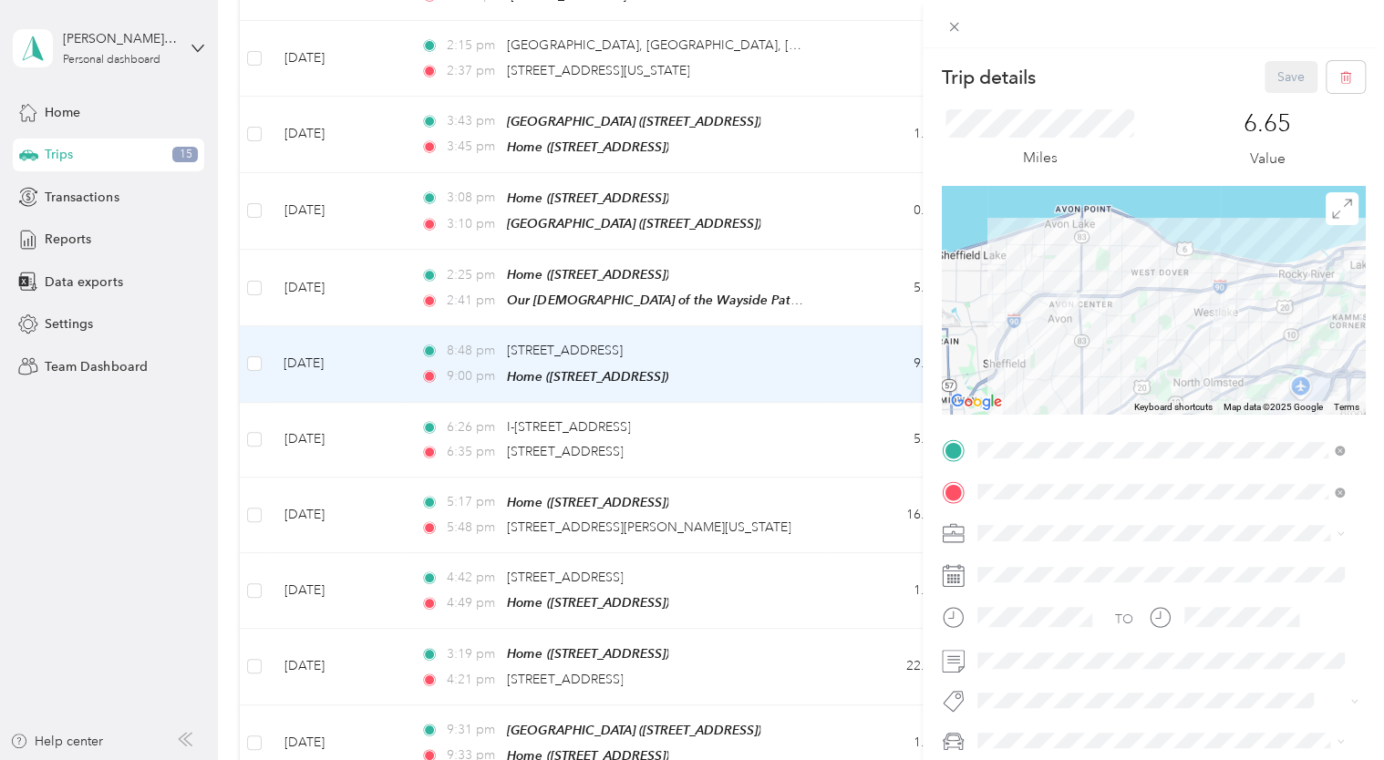
click at [331, 383] on div "Trip details Save This trip cannot be edited because it is either under review,…" at bounding box center [692, 380] width 1384 height 760
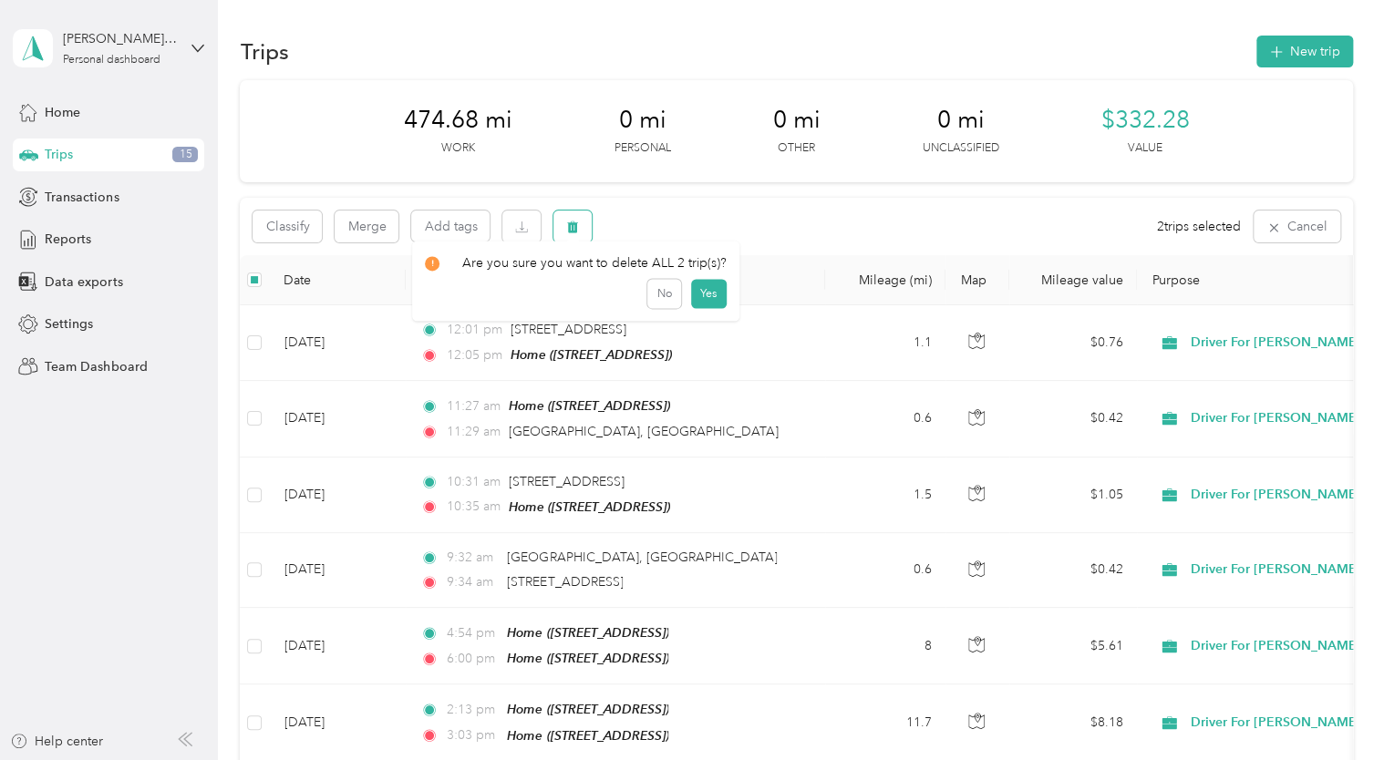
click at [576, 221] on icon "button" at bounding box center [572, 227] width 13 height 13
click at [700, 297] on button "Yes" at bounding box center [709, 302] width 36 height 29
click at [568, 223] on icon "button" at bounding box center [573, 228] width 11 height 12
click at [703, 301] on button "Yes" at bounding box center [709, 302] width 36 height 29
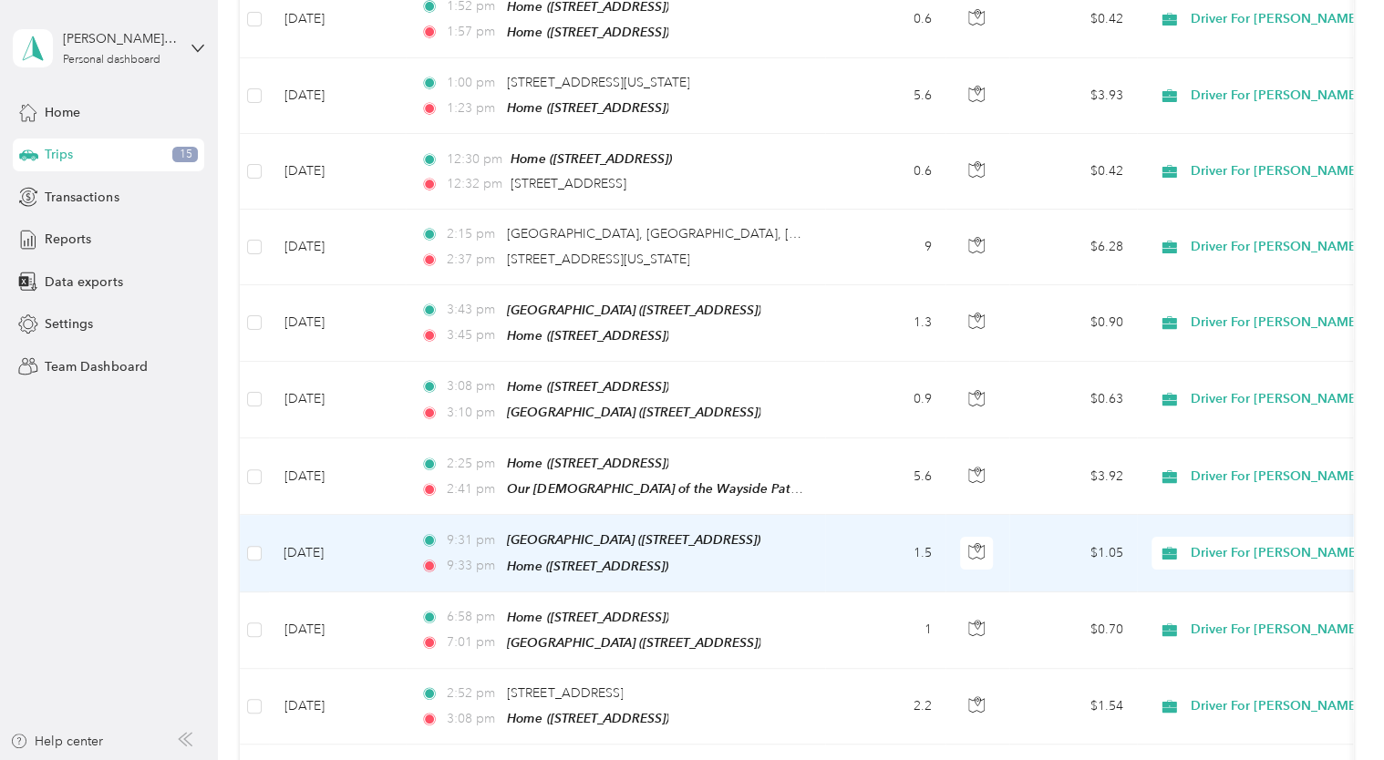
scroll to position [2908, 0]
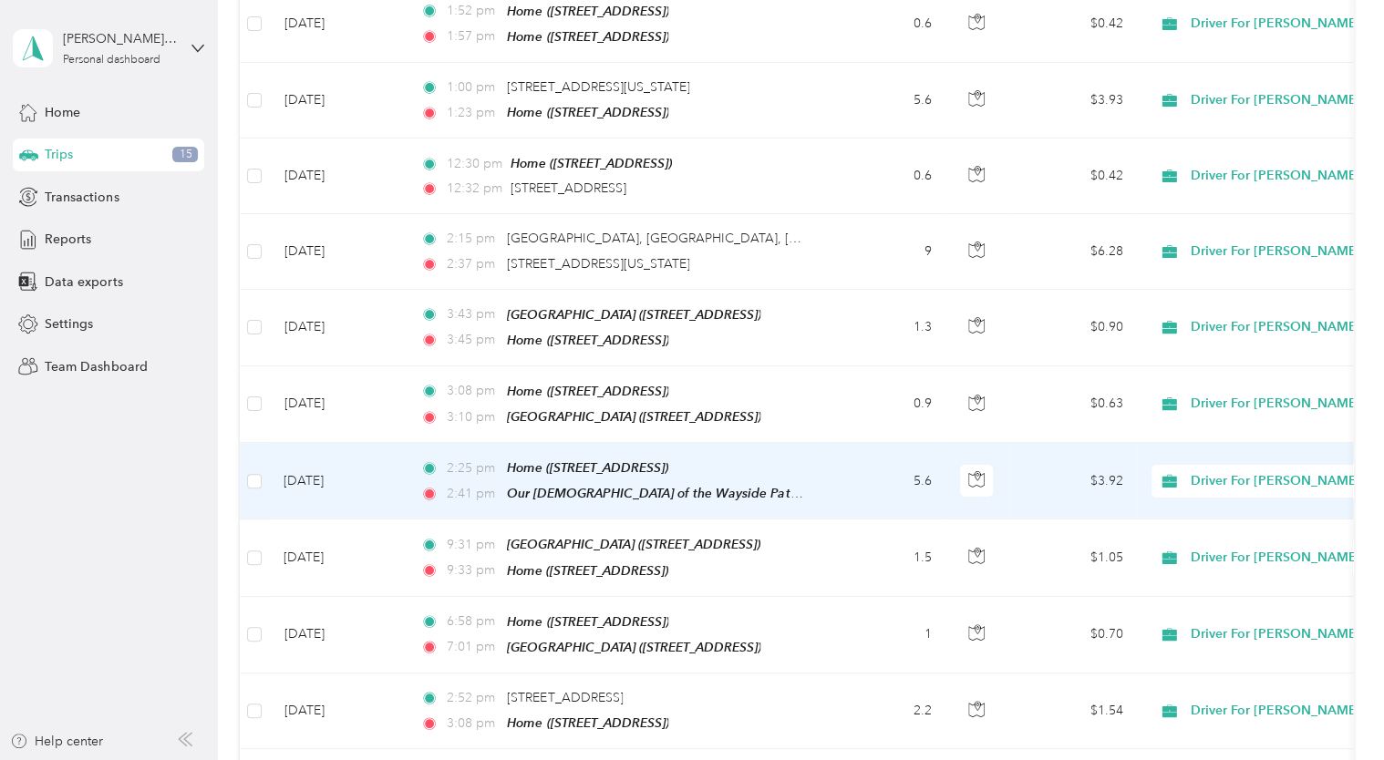
click at [330, 443] on td "[DATE]" at bounding box center [337, 481] width 137 height 77
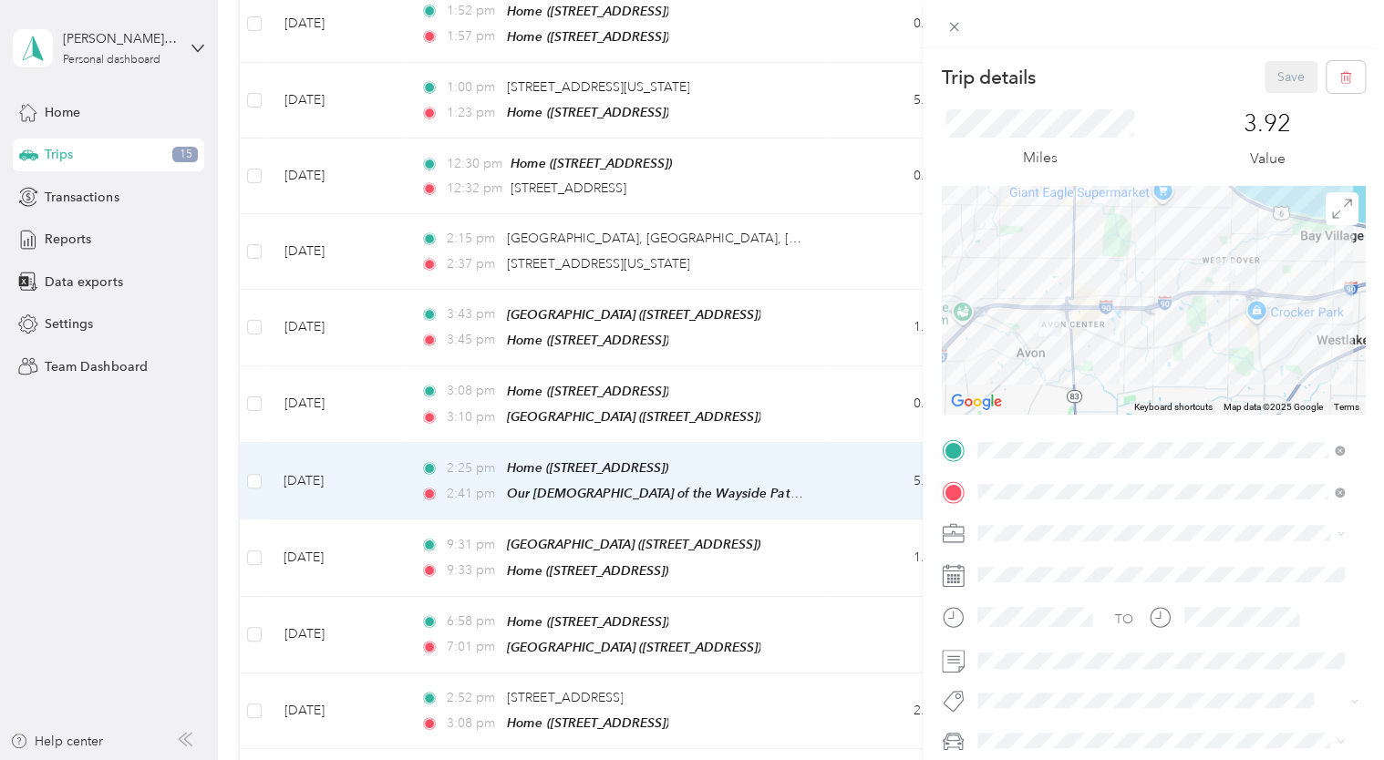
click at [319, 500] on div "Trip details Save This trip cannot be edited because it is either under review,…" at bounding box center [692, 380] width 1384 height 760
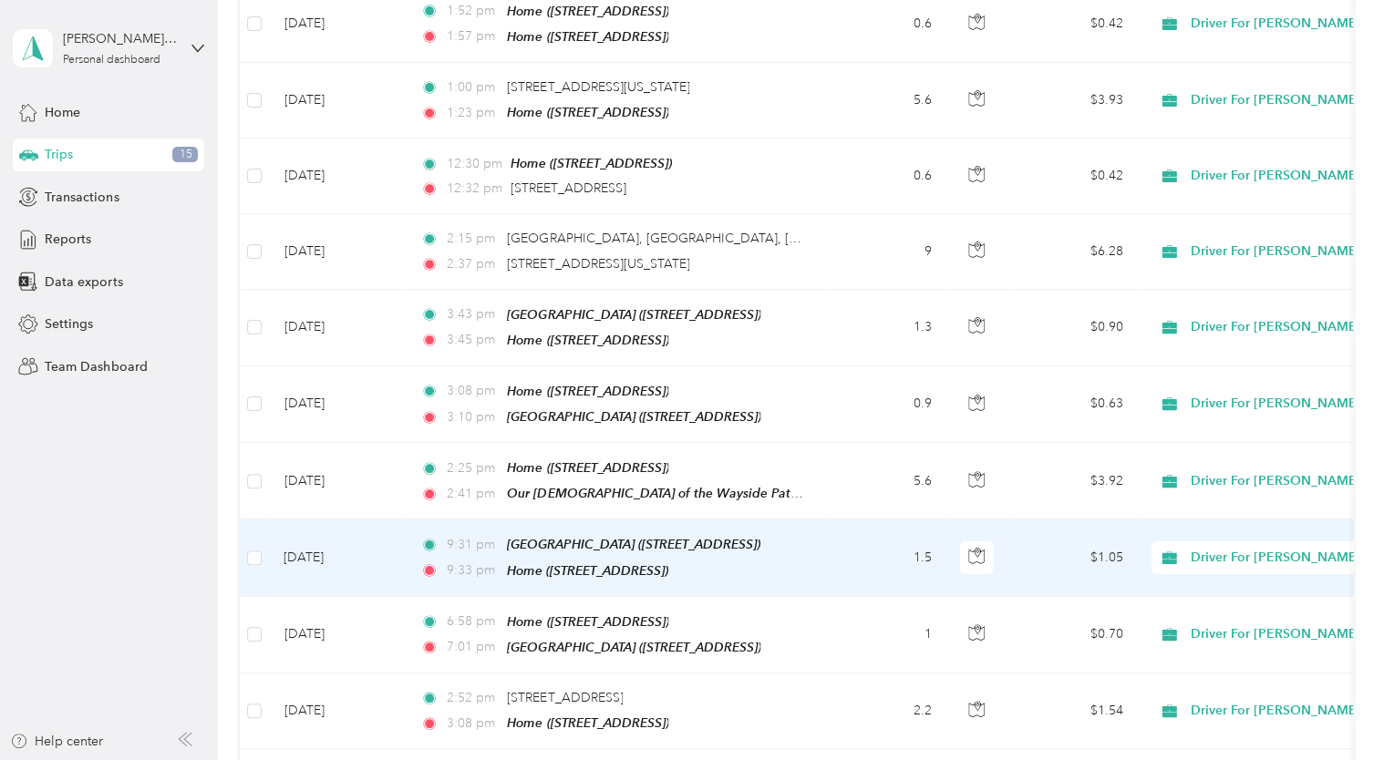
click at [322, 520] on td "[DATE]" at bounding box center [337, 558] width 137 height 77
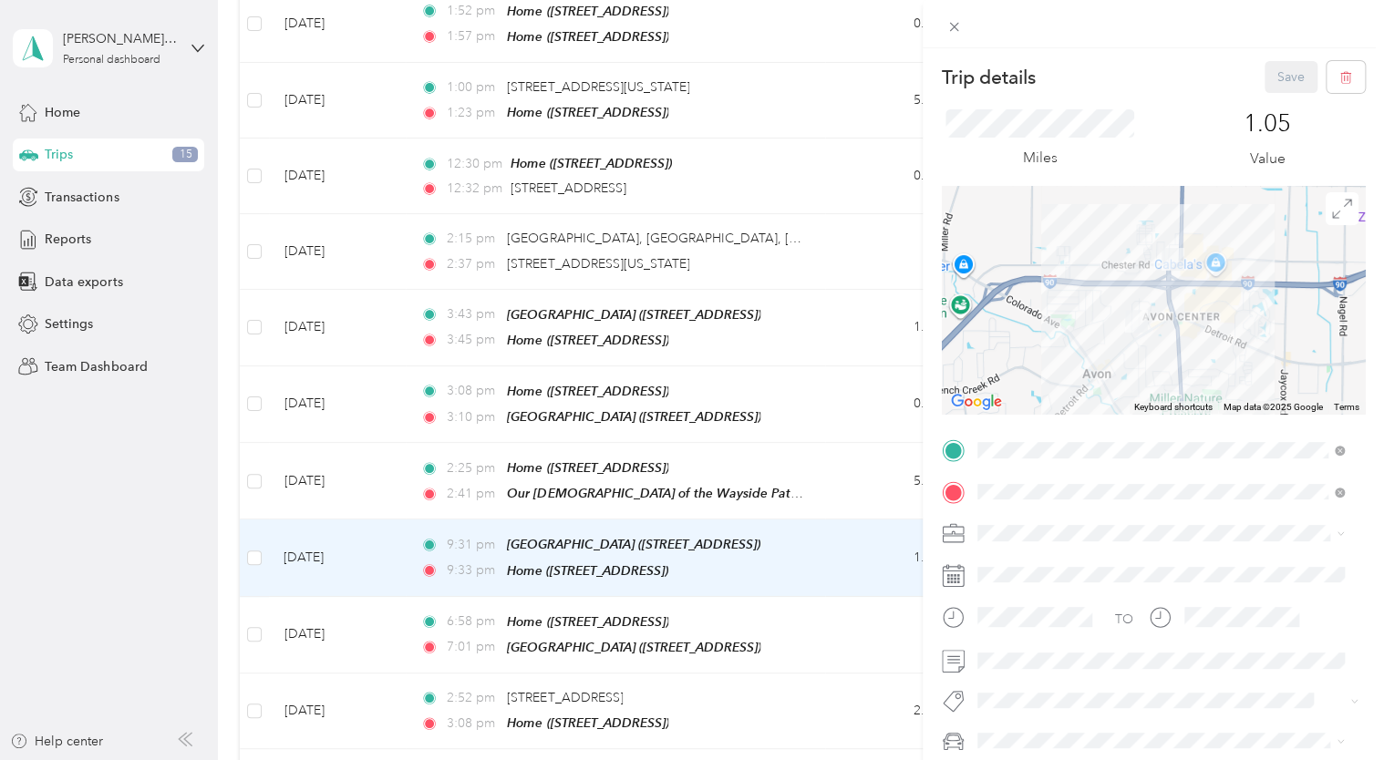
click at [258, 500] on div "Trip details Save This trip cannot be edited because it is either under review,…" at bounding box center [692, 380] width 1384 height 760
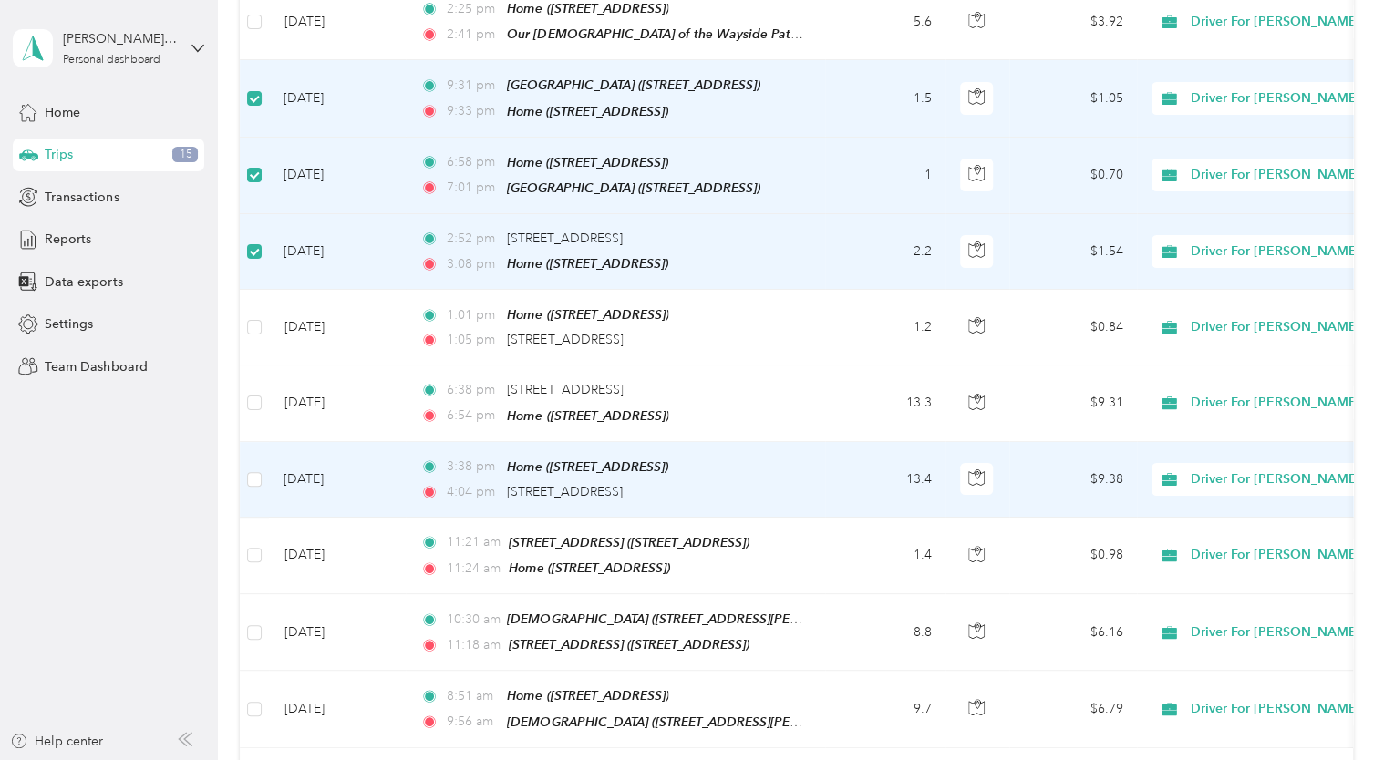
scroll to position [3366, 0]
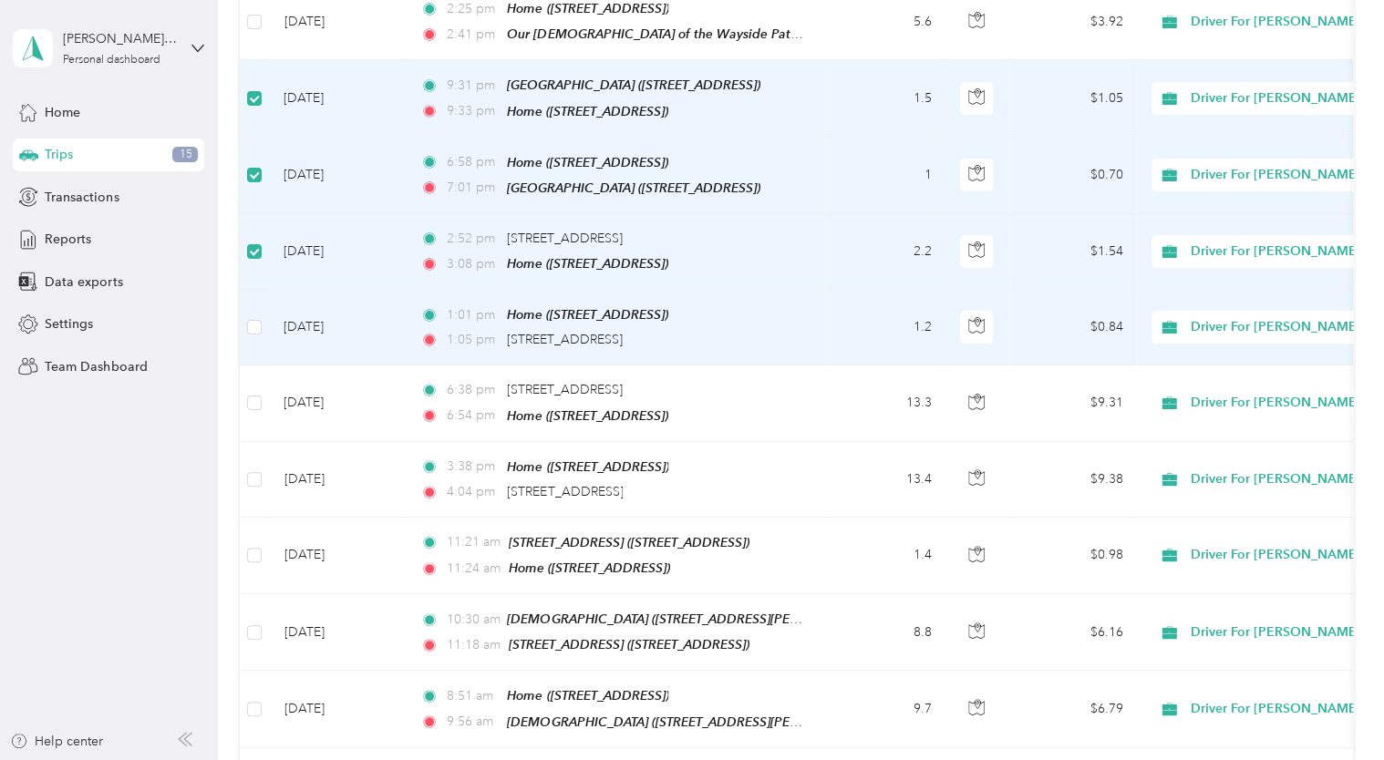
click at [264, 290] on td at bounding box center [254, 328] width 29 height 76
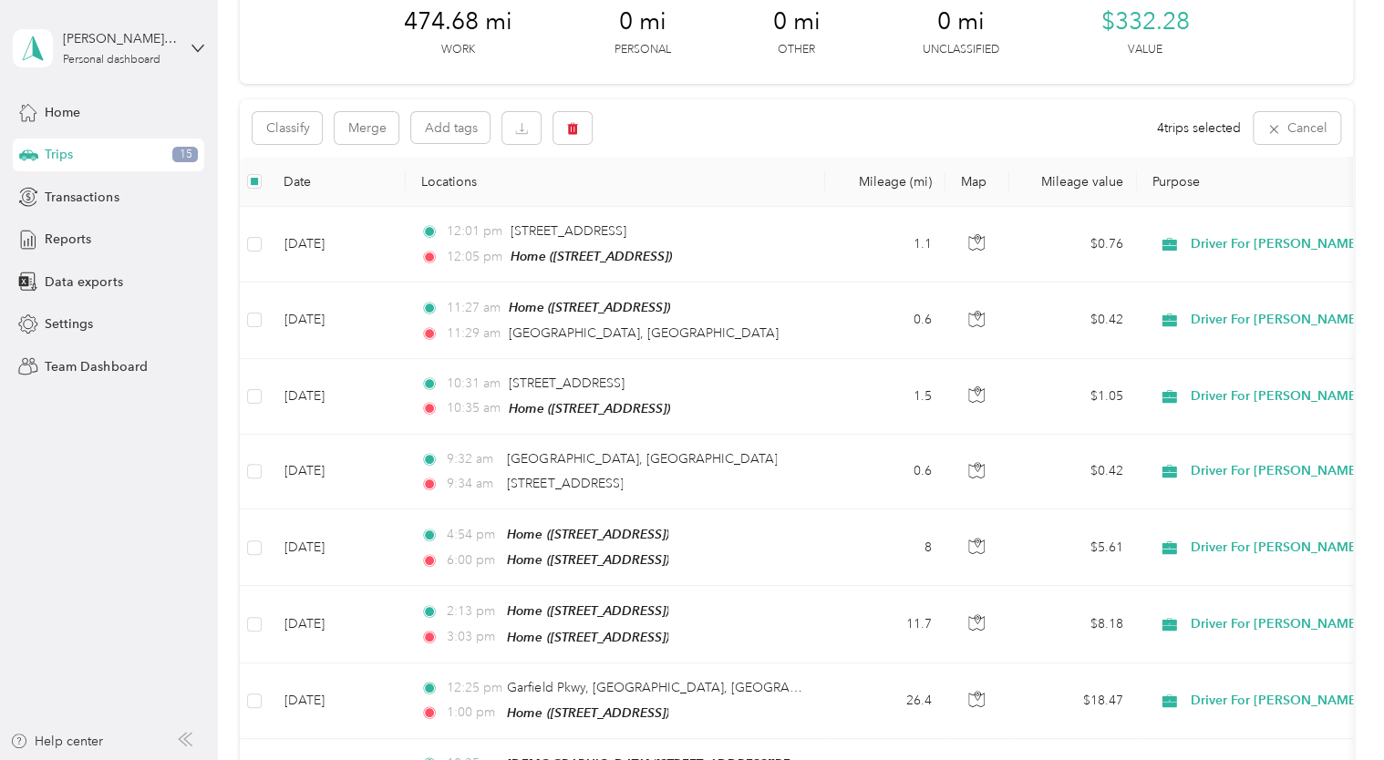
scroll to position [0, 0]
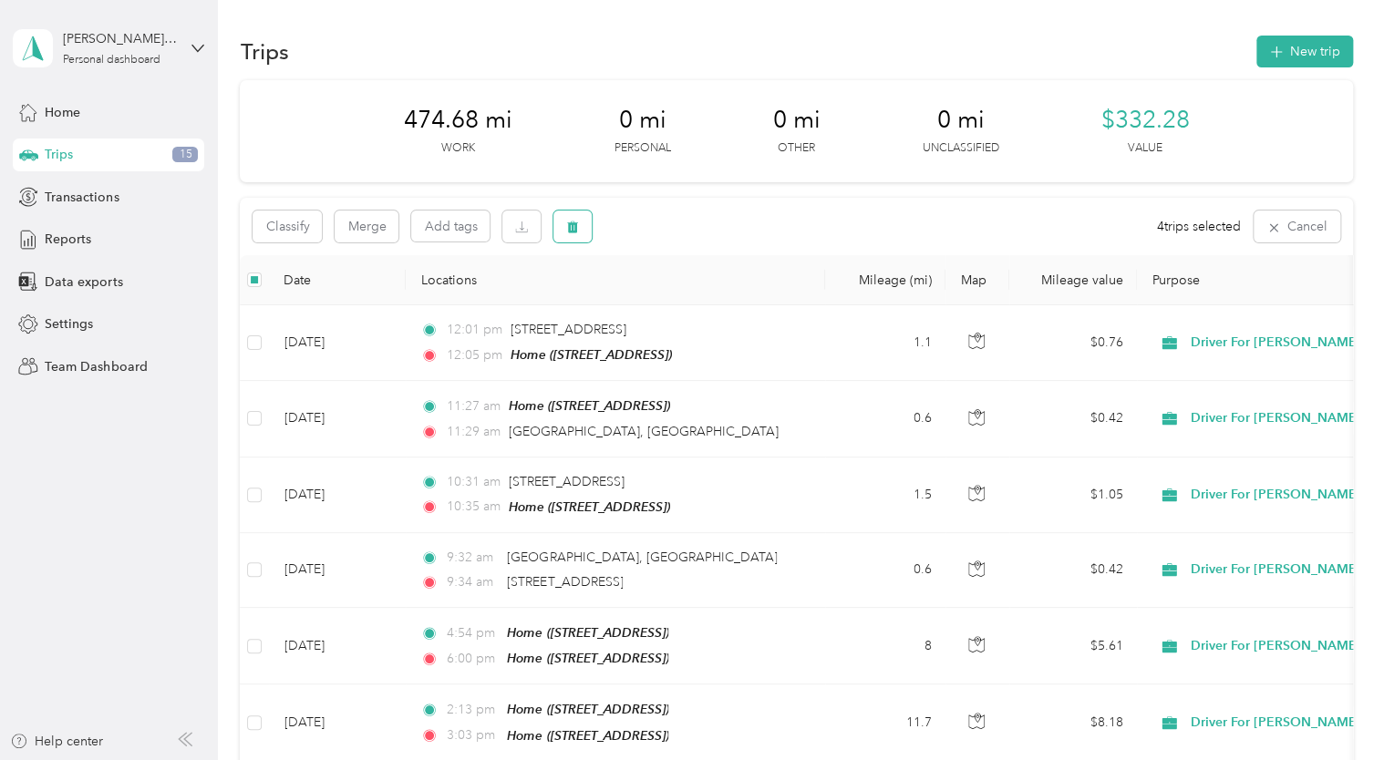
click at [572, 224] on icon "button" at bounding box center [573, 228] width 11 height 12
click at [704, 301] on button "Yes" at bounding box center [709, 302] width 36 height 29
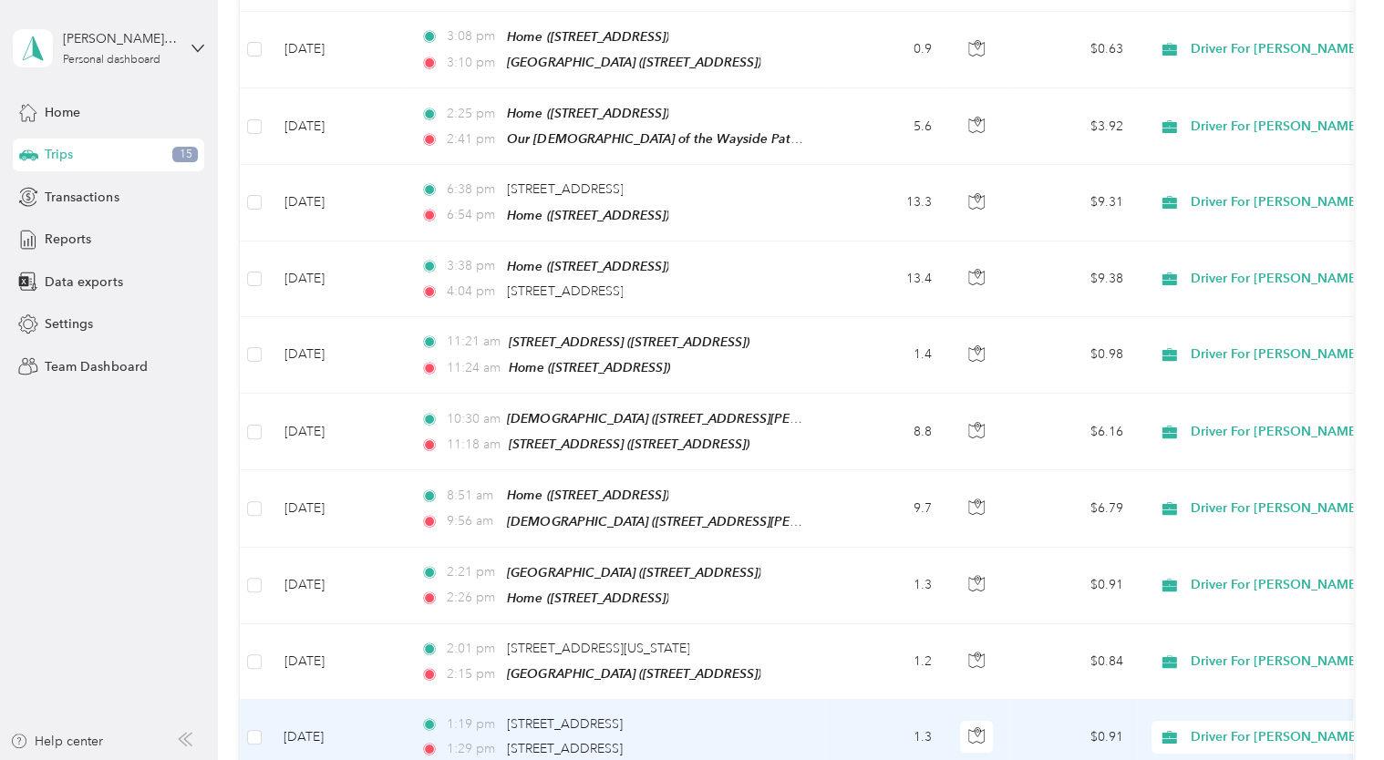
scroll to position [3255, 0]
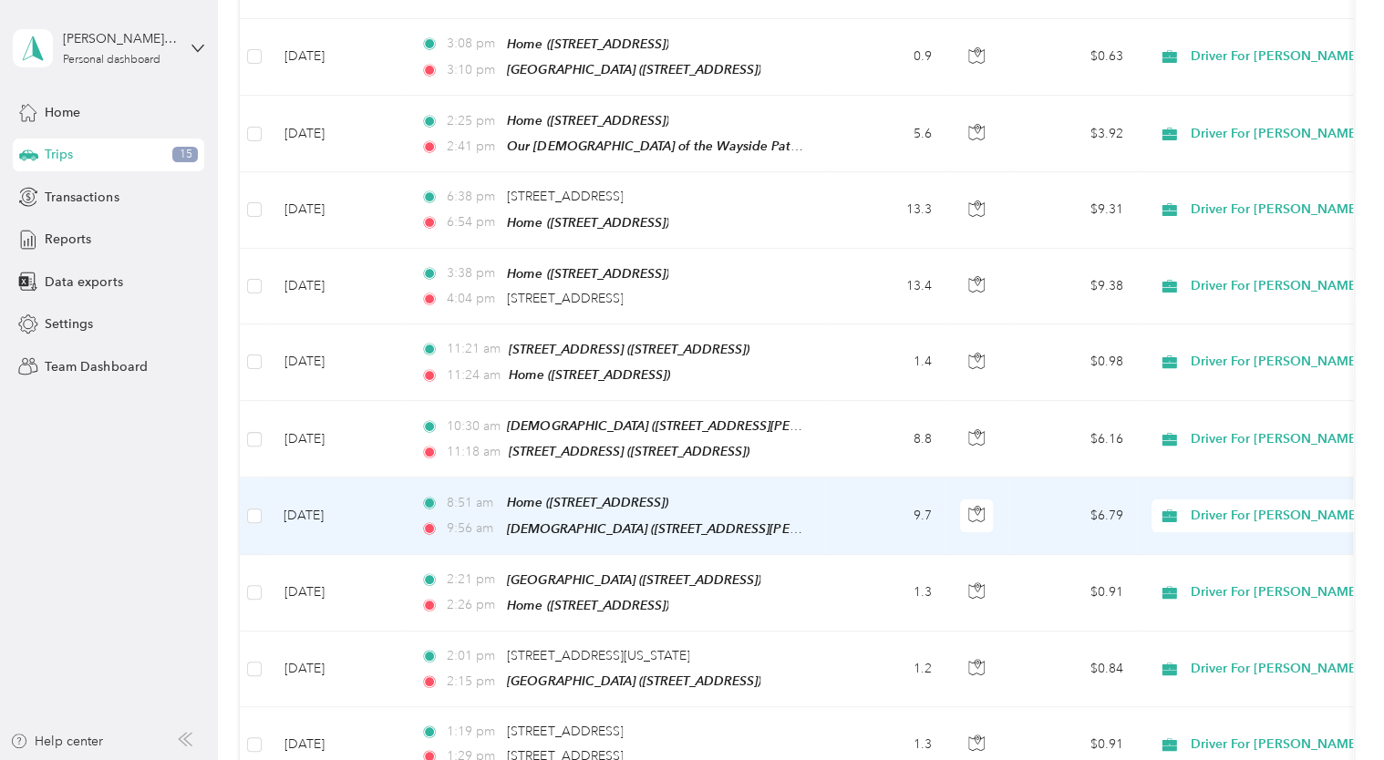
click at [306, 478] on td "[DATE]" at bounding box center [337, 516] width 137 height 77
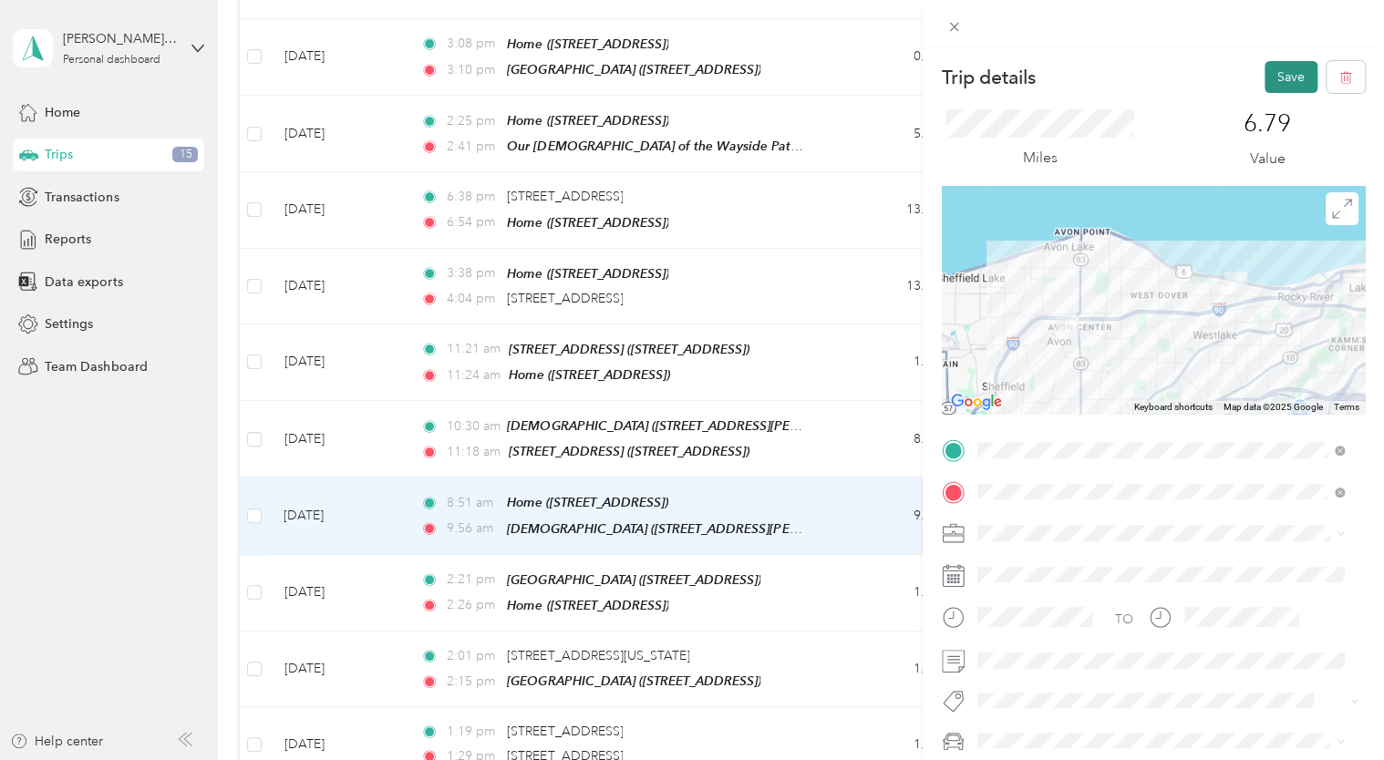
click at [1271, 69] on button "Save" at bounding box center [1290, 77] width 53 height 32
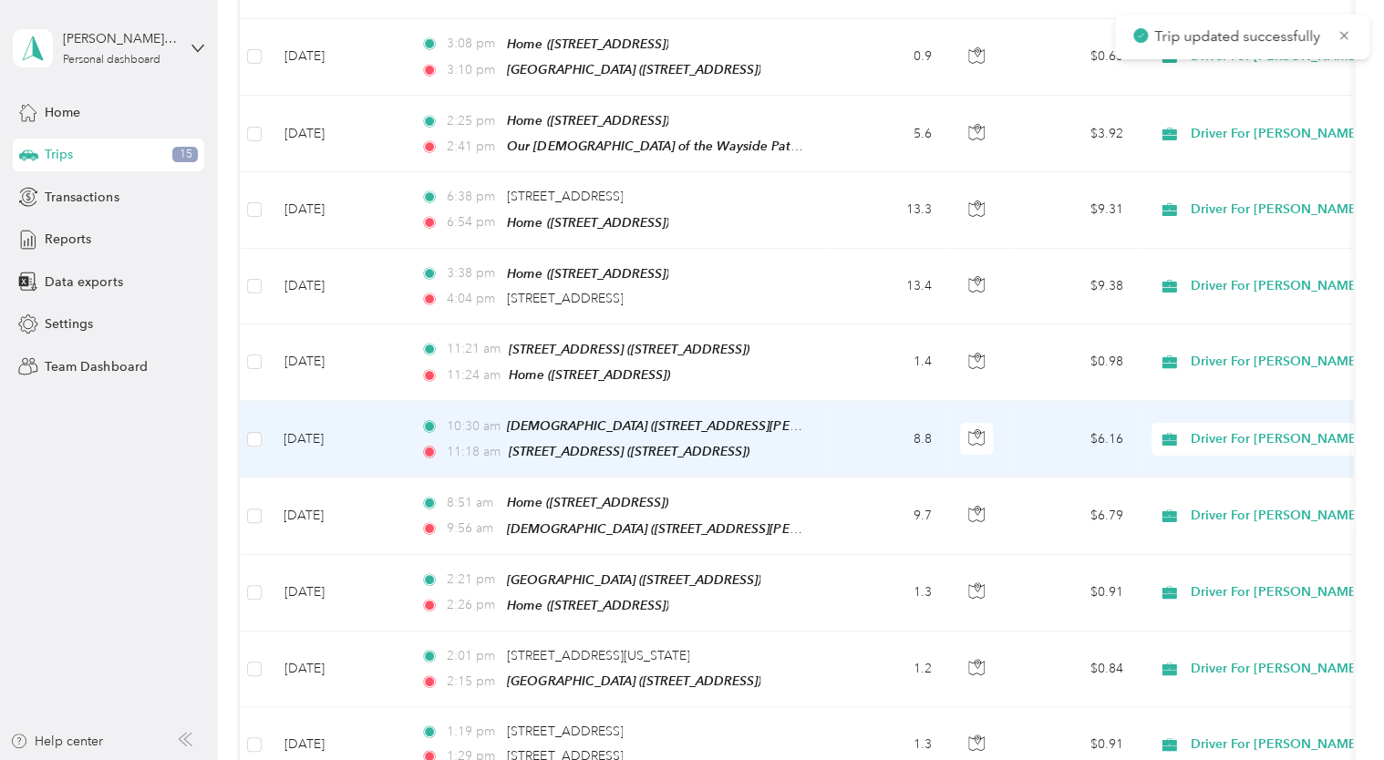
click at [316, 401] on td "[DATE]" at bounding box center [337, 439] width 137 height 77
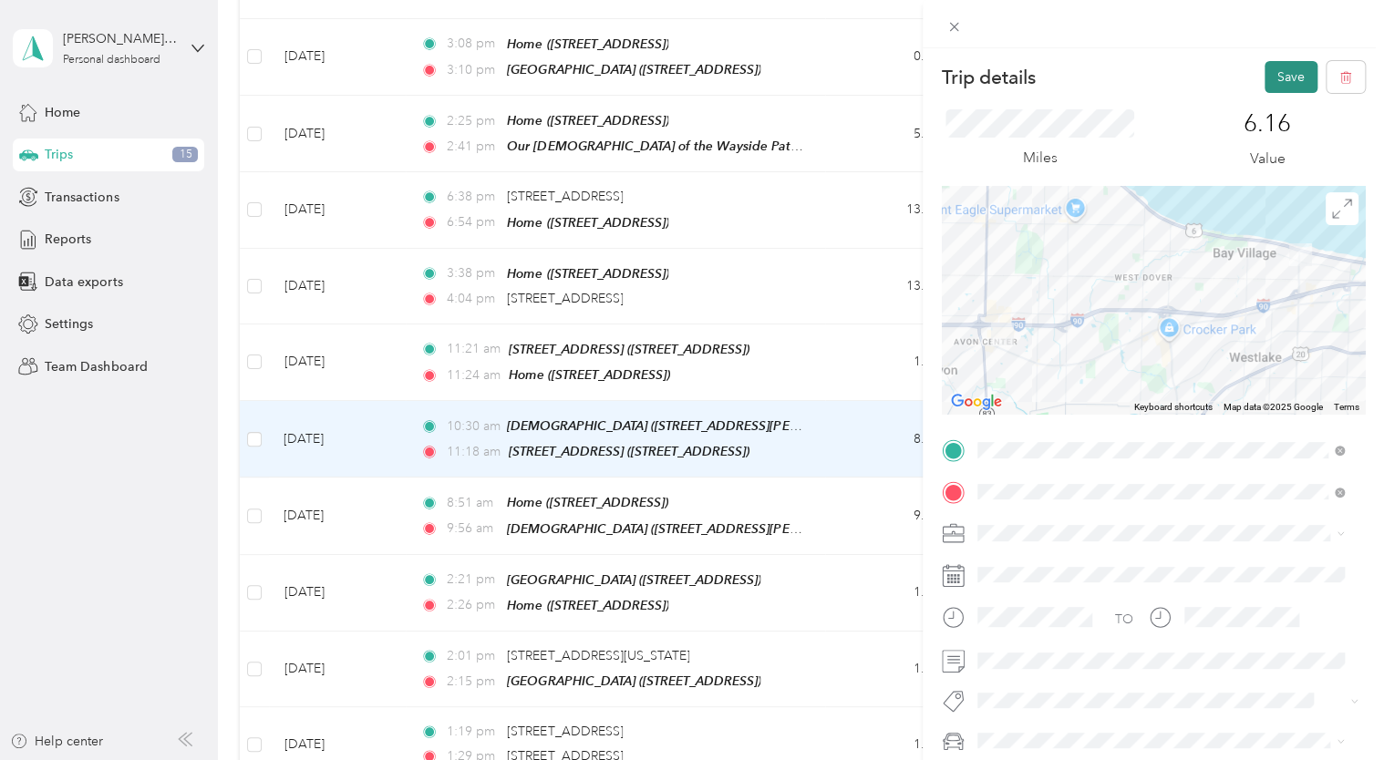
click at [1280, 73] on button "Save" at bounding box center [1290, 77] width 53 height 32
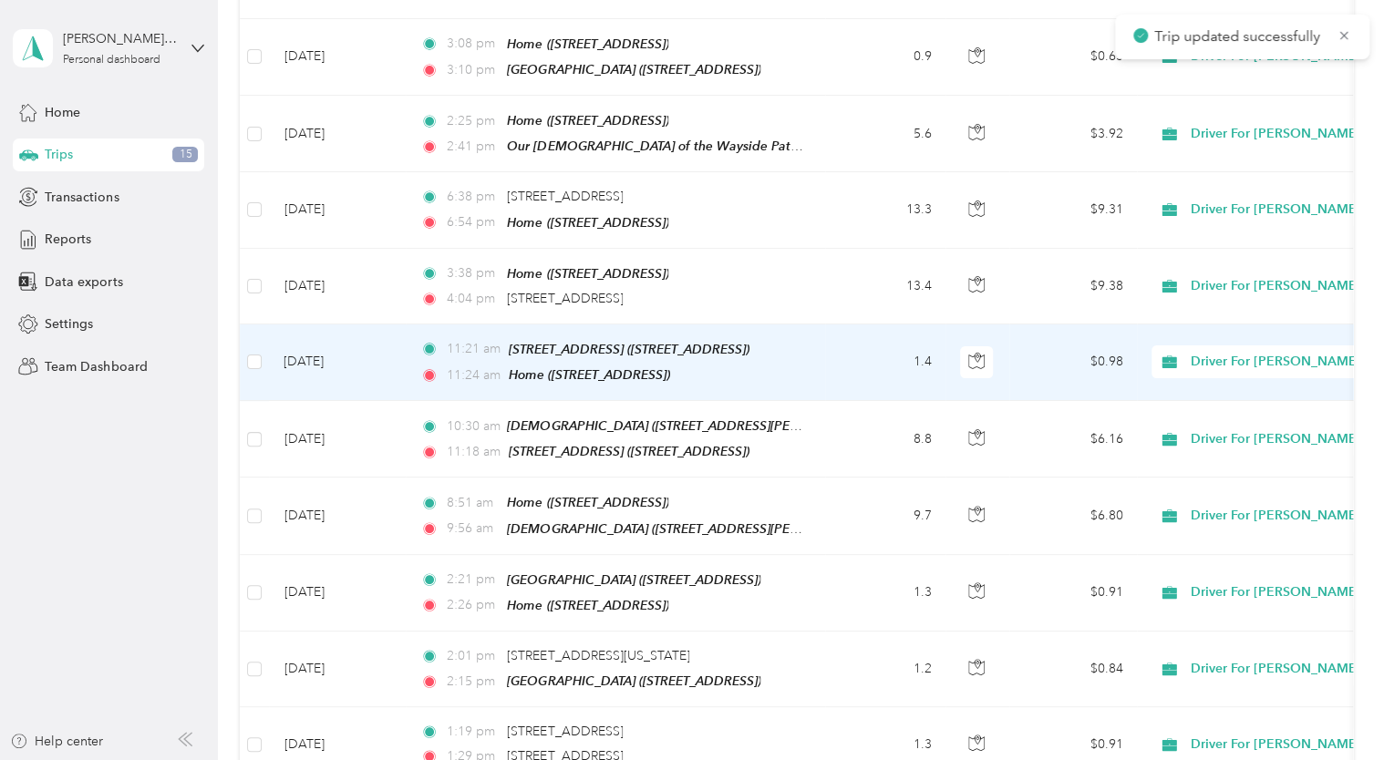
click at [332, 325] on td "[DATE]" at bounding box center [337, 363] width 137 height 77
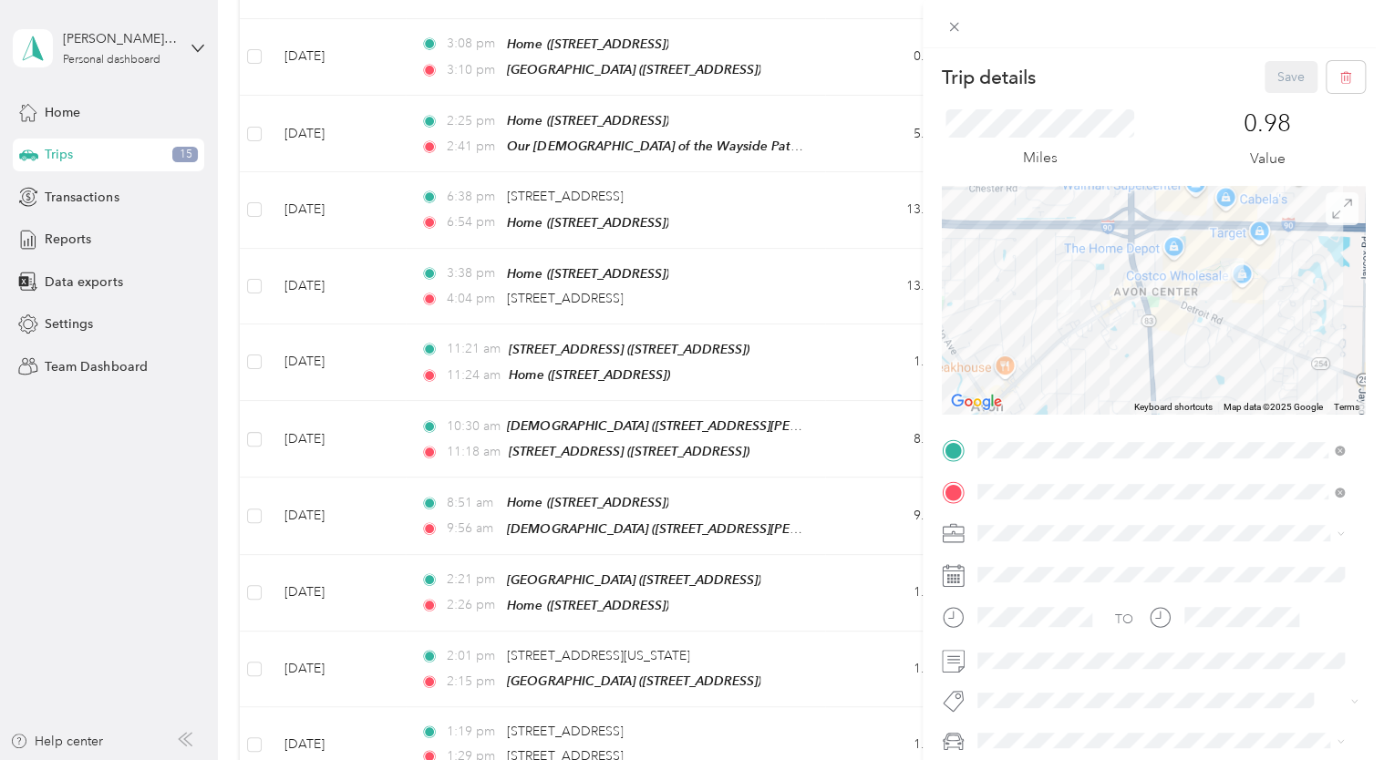
click at [1333, 214] on icon at bounding box center [1342, 208] width 18 height 18
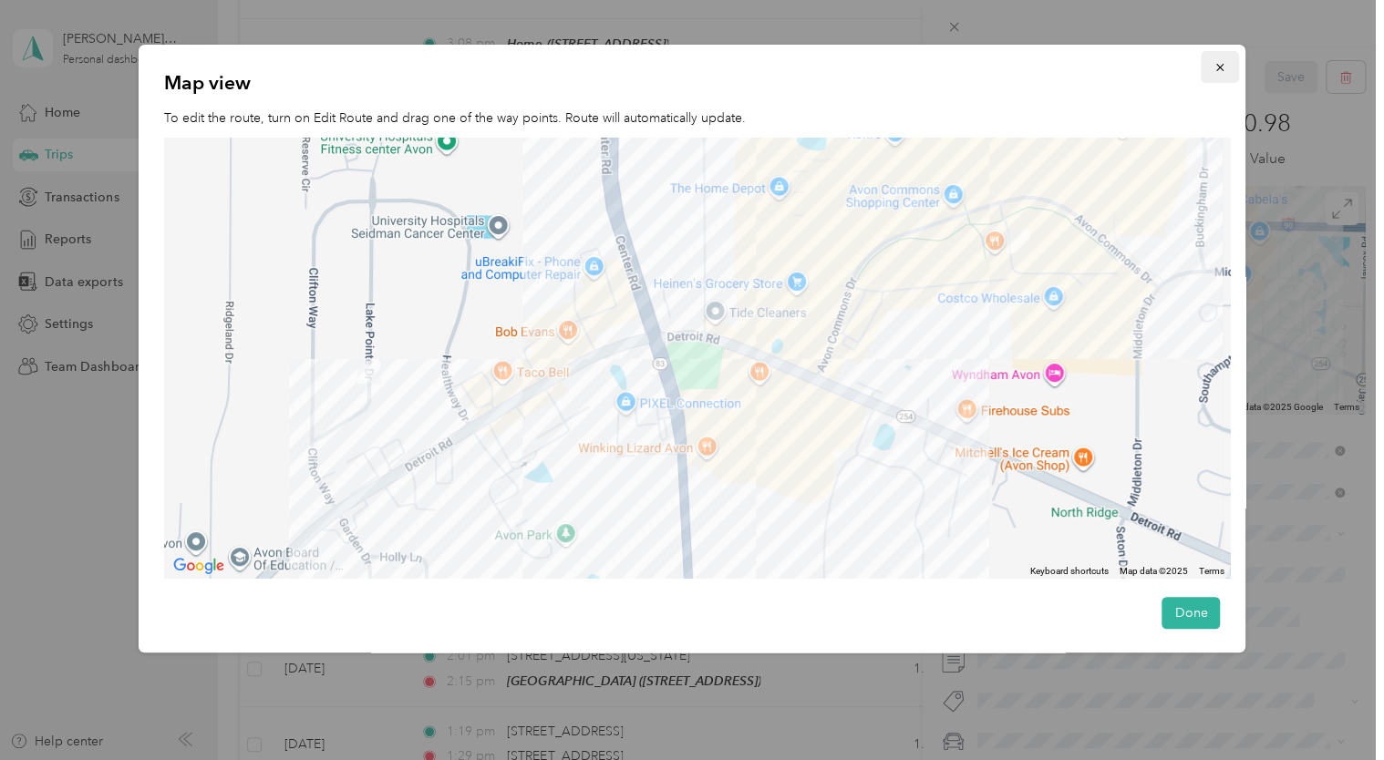
click at [1213, 70] on icon "button" at bounding box center [1219, 67] width 13 height 13
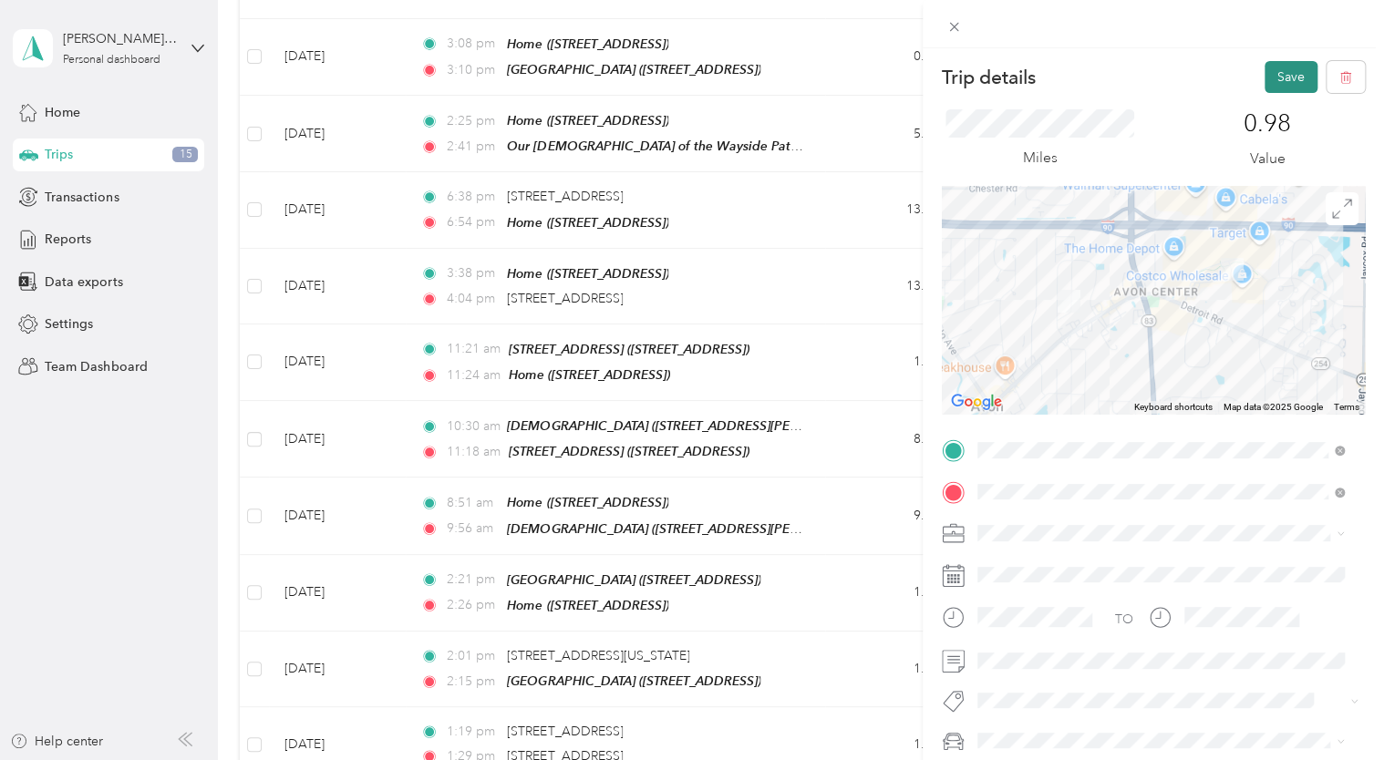
click at [1273, 75] on button "Save" at bounding box center [1290, 77] width 53 height 32
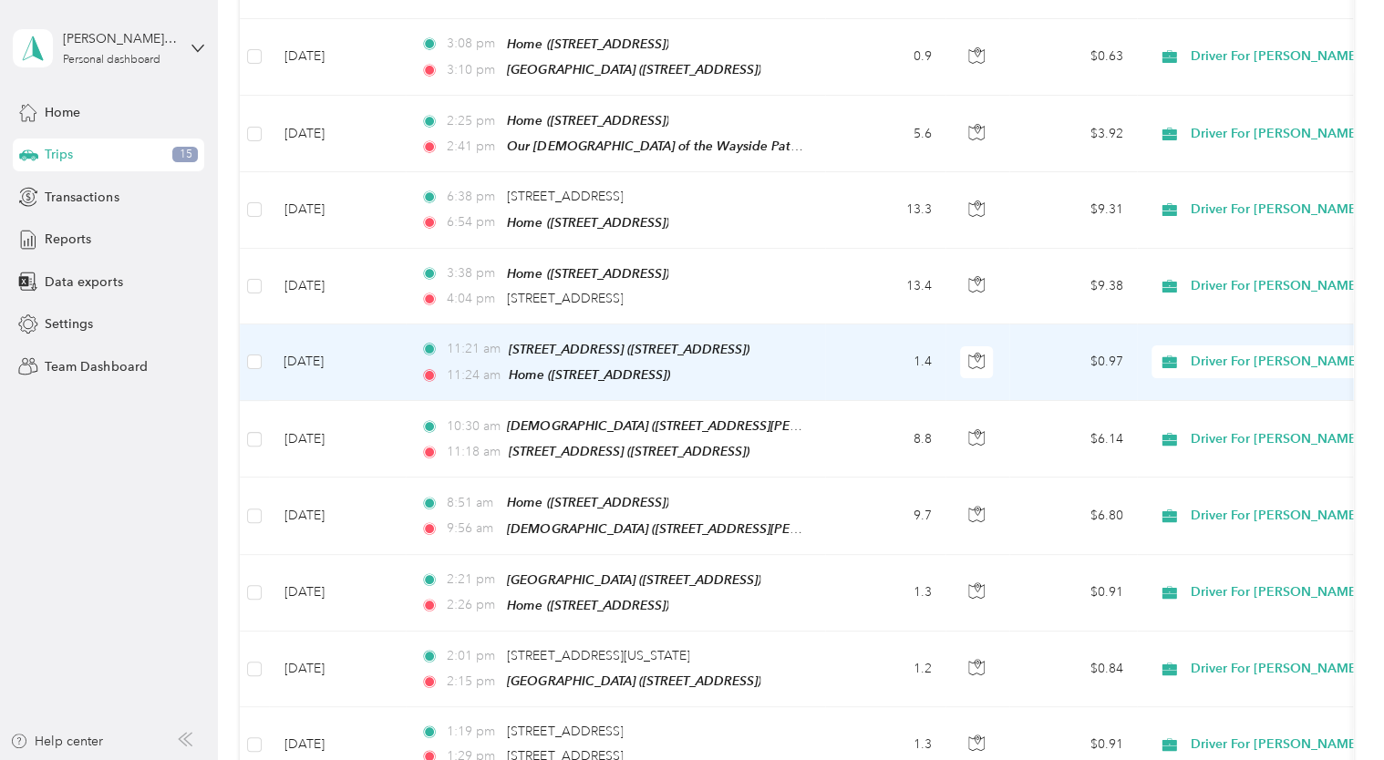
click at [325, 325] on td "[DATE]" at bounding box center [337, 363] width 137 height 77
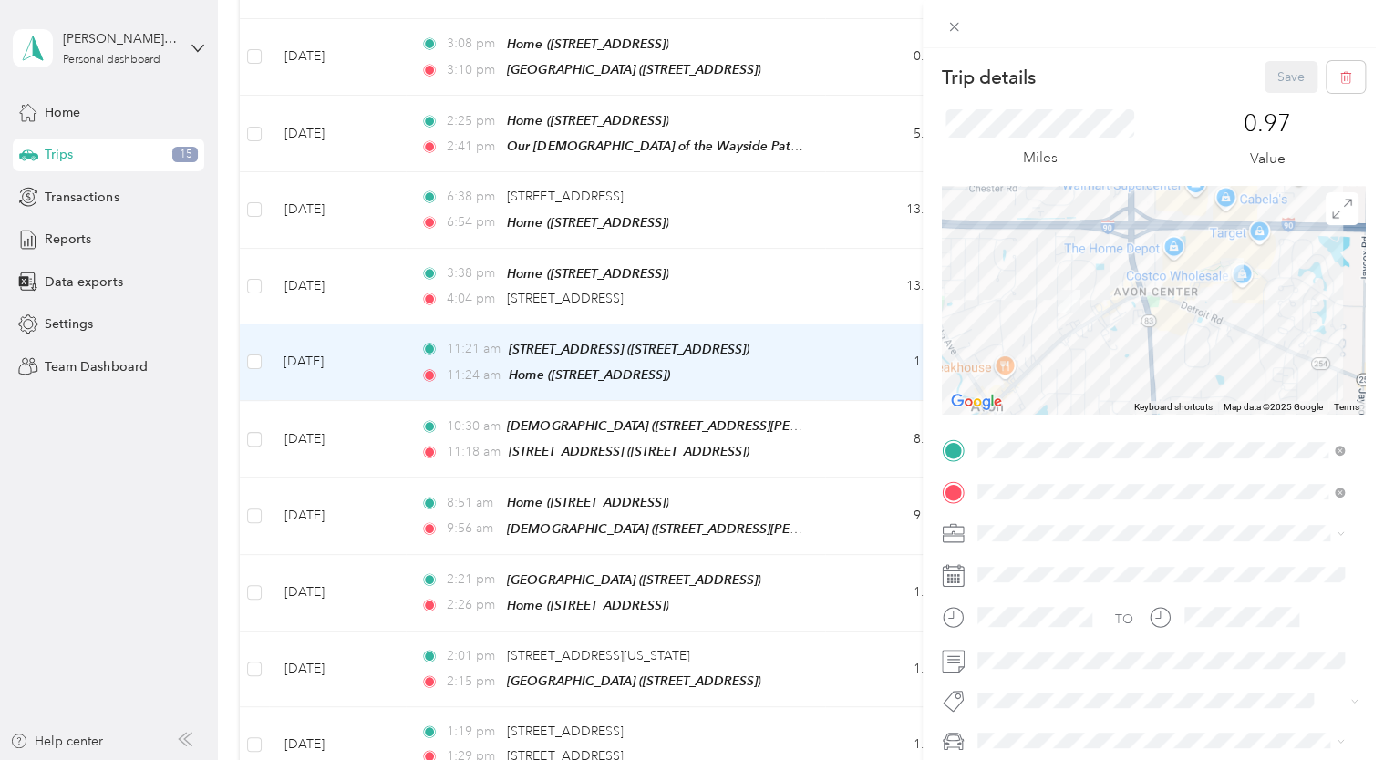
click at [329, 381] on div "Trip details Save This trip cannot be edited because it is either under review,…" at bounding box center [692, 380] width 1384 height 760
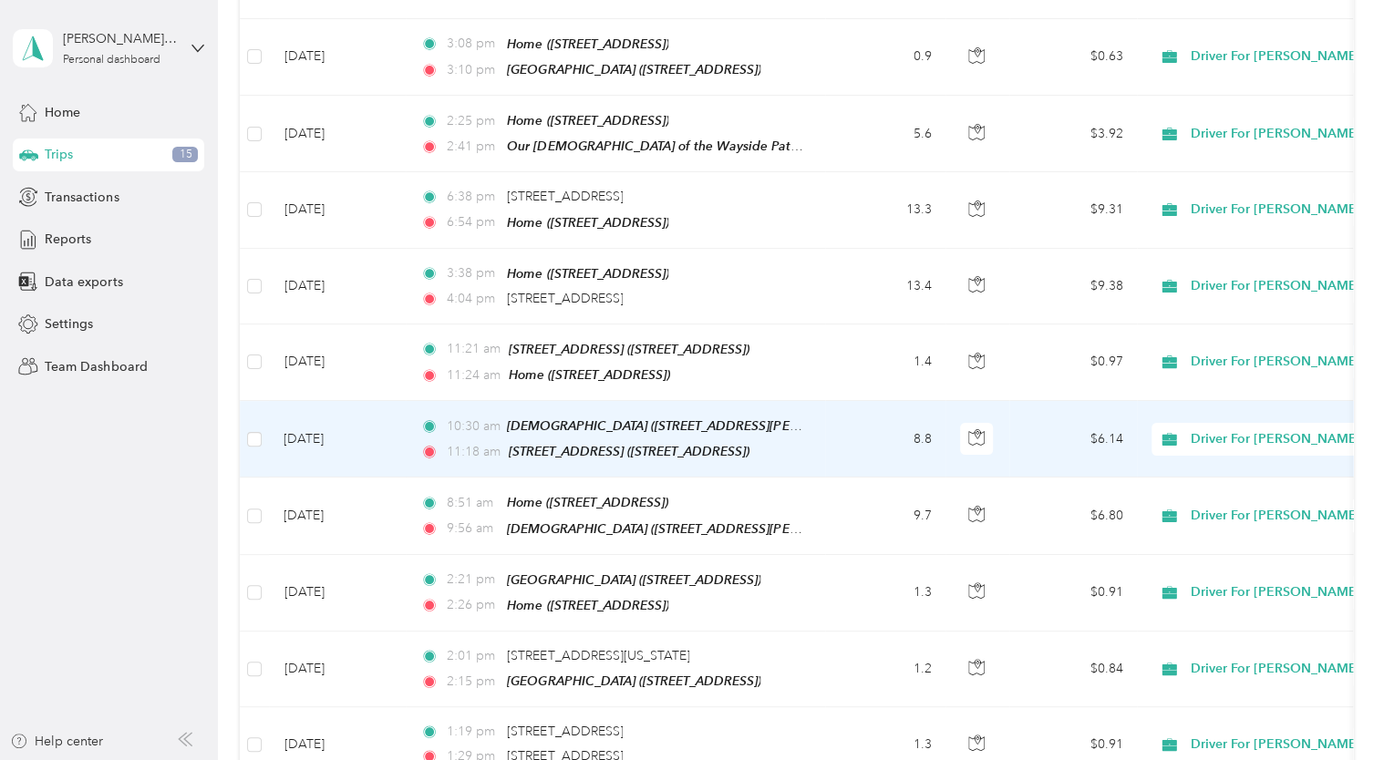
click at [329, 401] on td "[DATE]" at bounding box center [337, 439] width 137 height 77
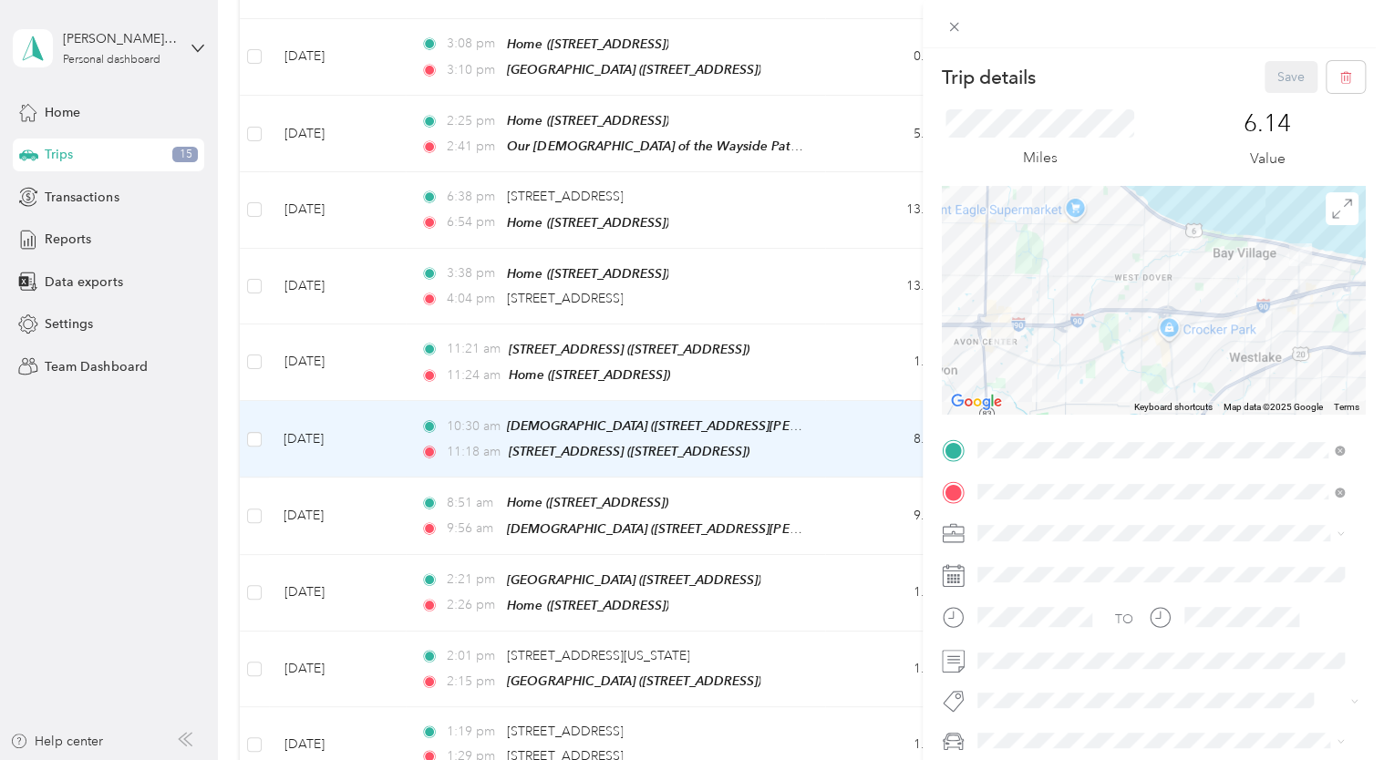
click at [329, 304] on div "Trip details Save This trip cannot be edited because it is either under review,…" at bounding box center [692, 380] width 1384 height 760
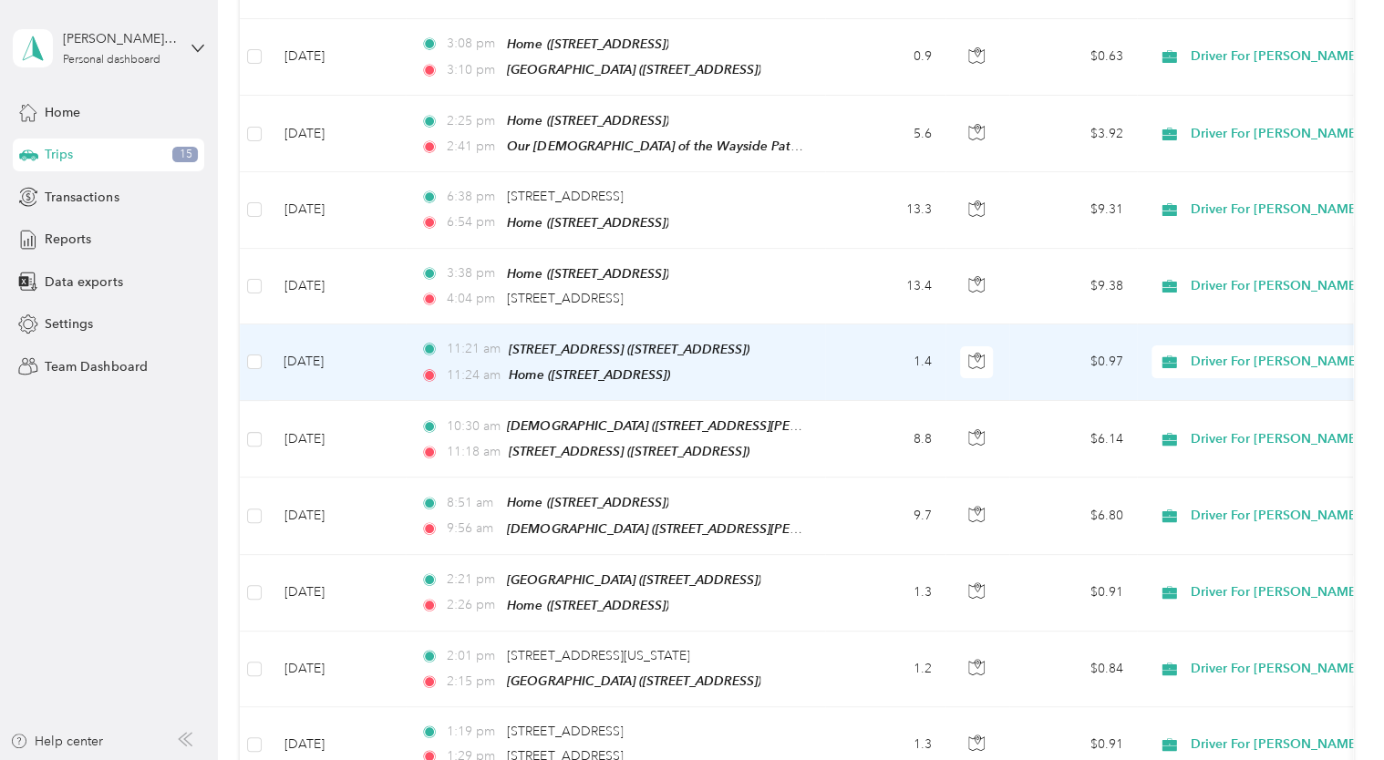
click at [329, 325] on td "[DATE]" at bounding box center [337, 363] width 137 height 77
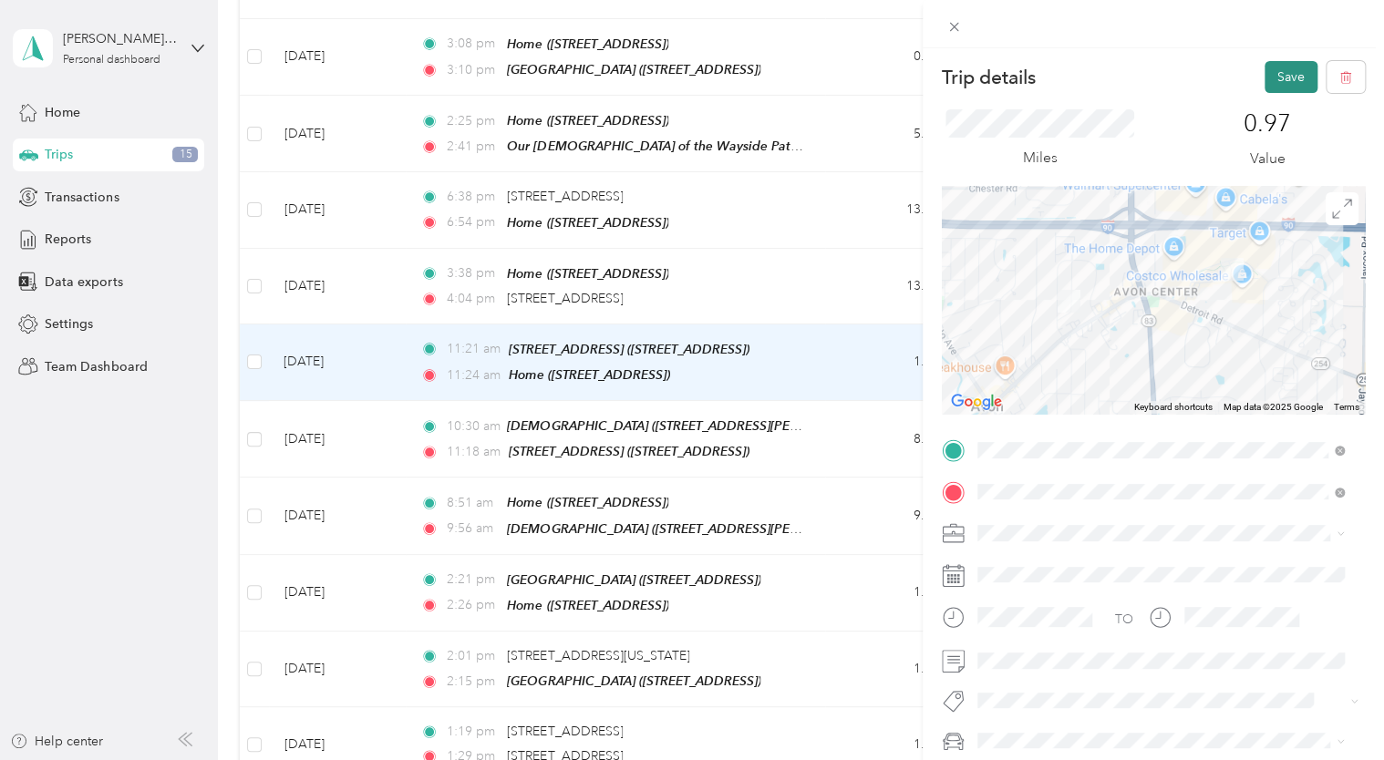
click at [1269, 67] on button "Save" at bounding box center [1290, 77] width 53 height 32
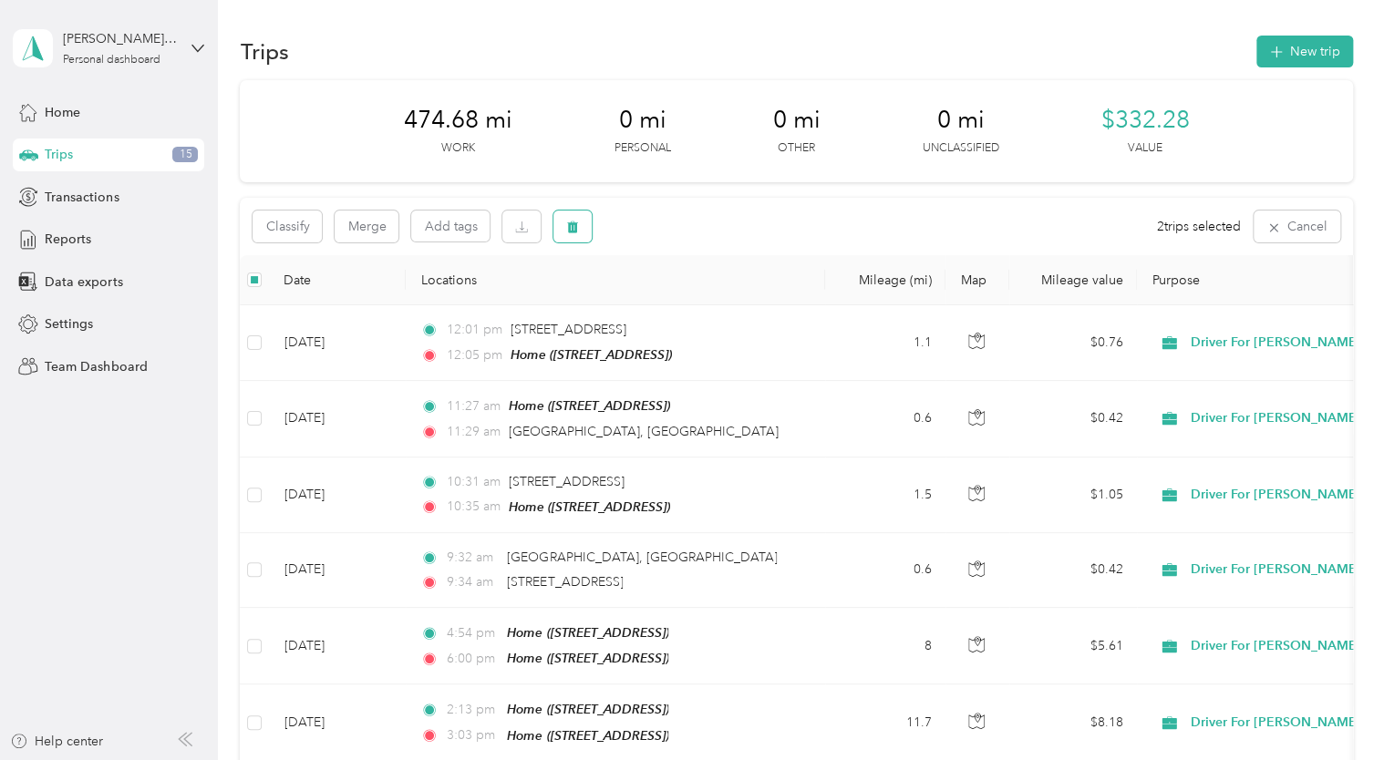
click at [578, 219] on span "button" at bounding box center [572, 226] width 13 height 15
click at [707, 305] on button "Yes" at bounding box center [709, 302] width 36 height 29
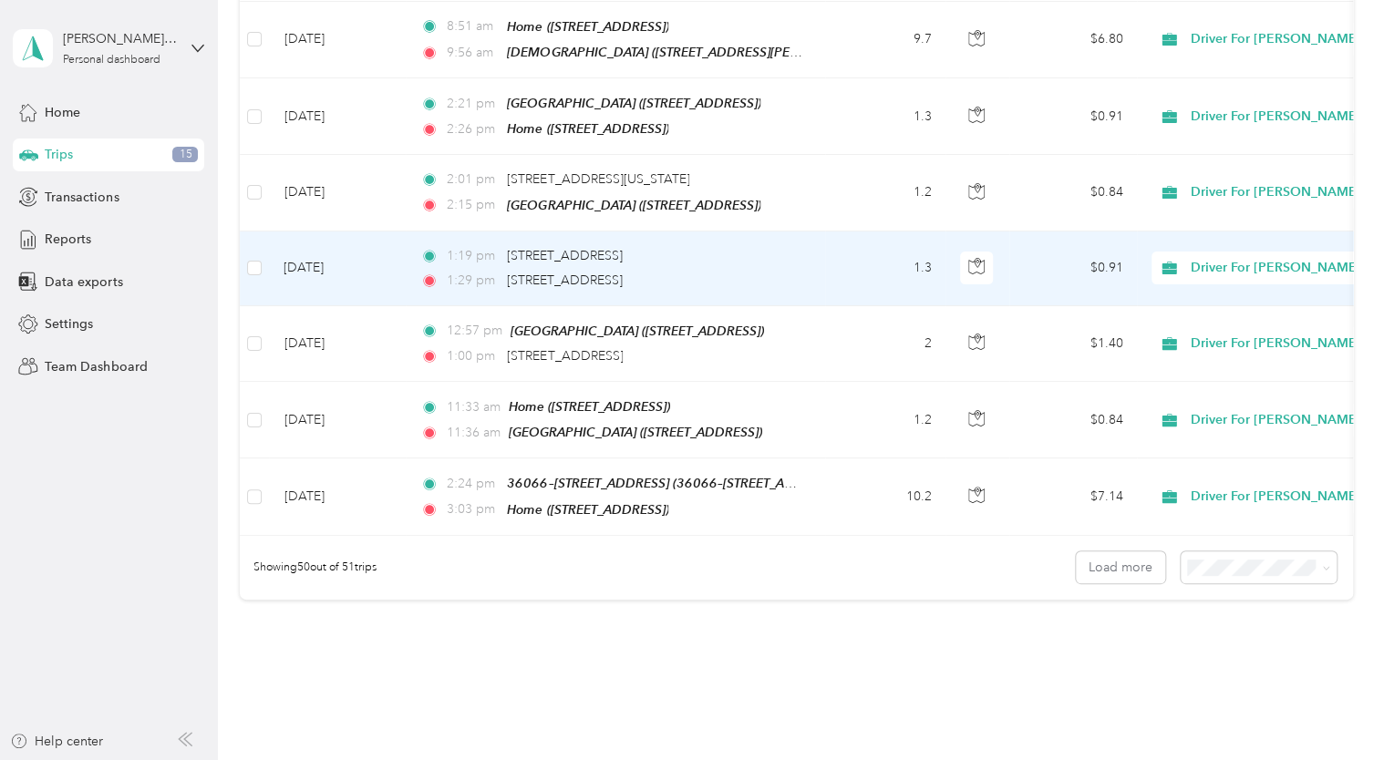
scroll to position [3581, 0]
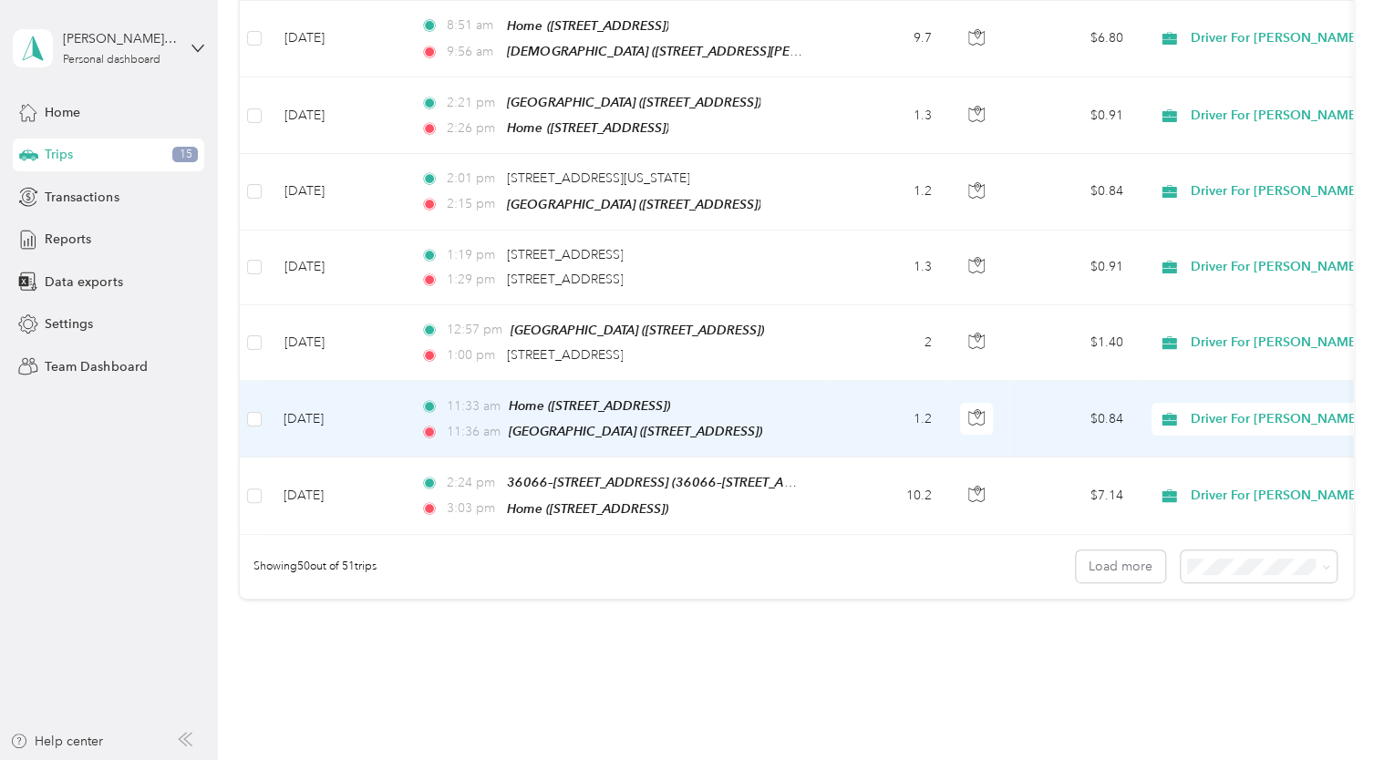
click at [323, 381] on td "[DATE]" at bounding box center [337, 419] width 137 height 77
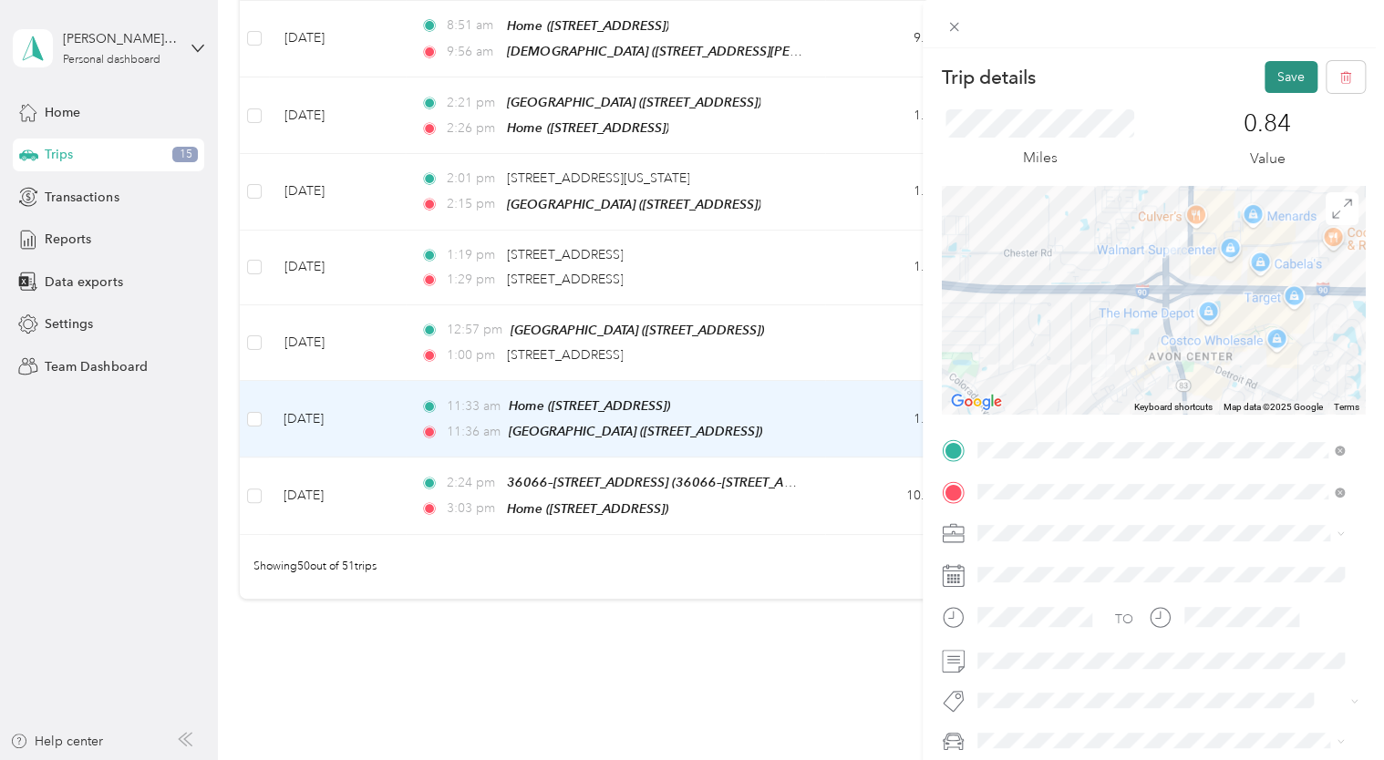
click at [1281, 76] on button "Save" at bounding box center [1290, 77] width 53 height 32
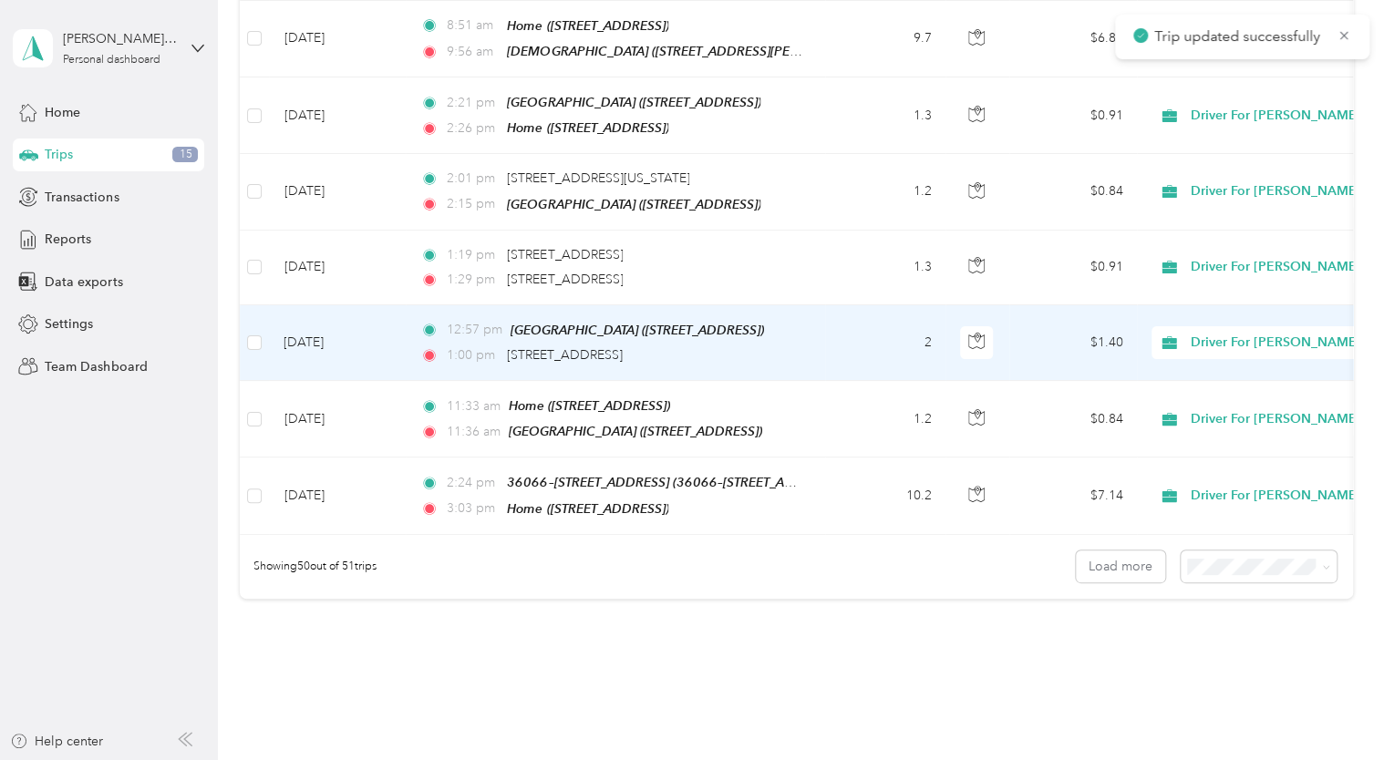
click at [331, 305] on td "[DATE]" at bounding box center [337, 343] width 137 height 76
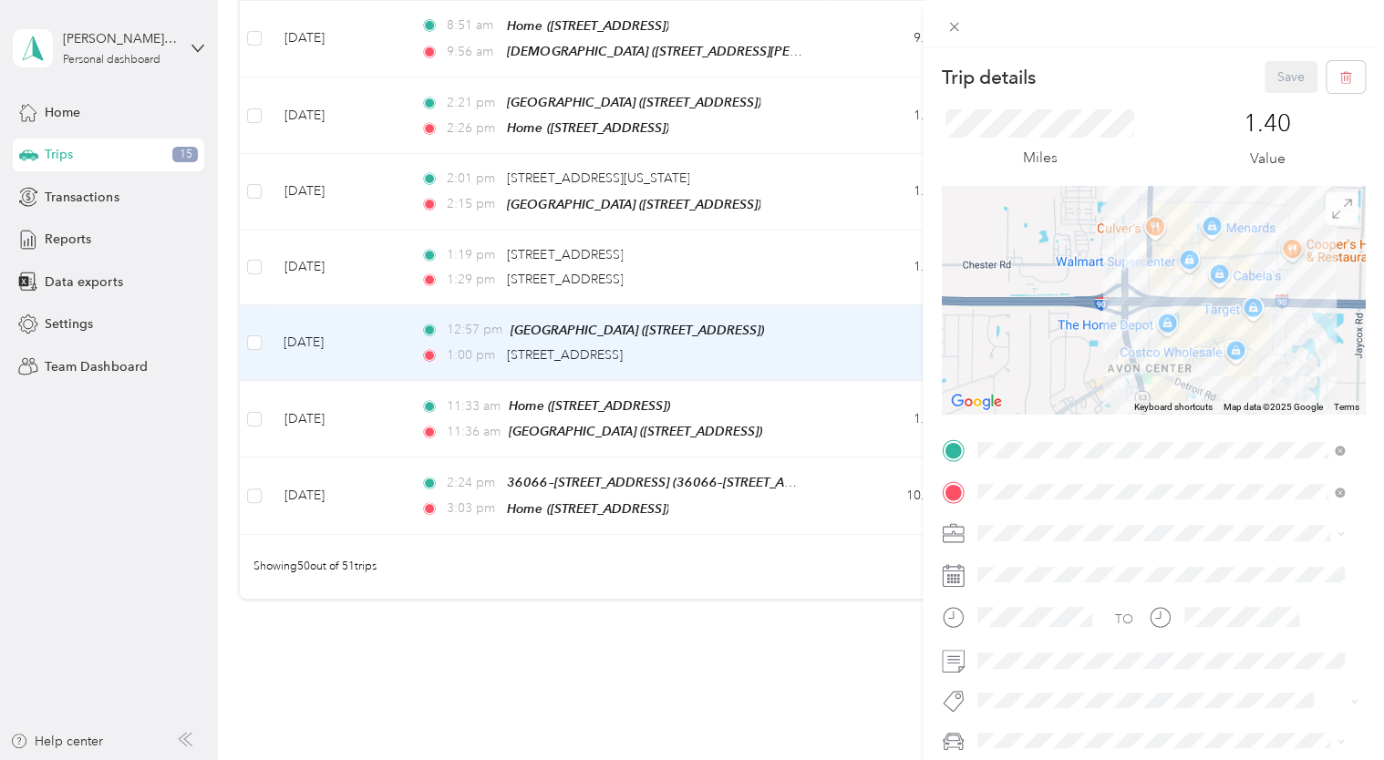
click at [1332, 206] on icon at bounding box center [1342, 209] width 20 height 20
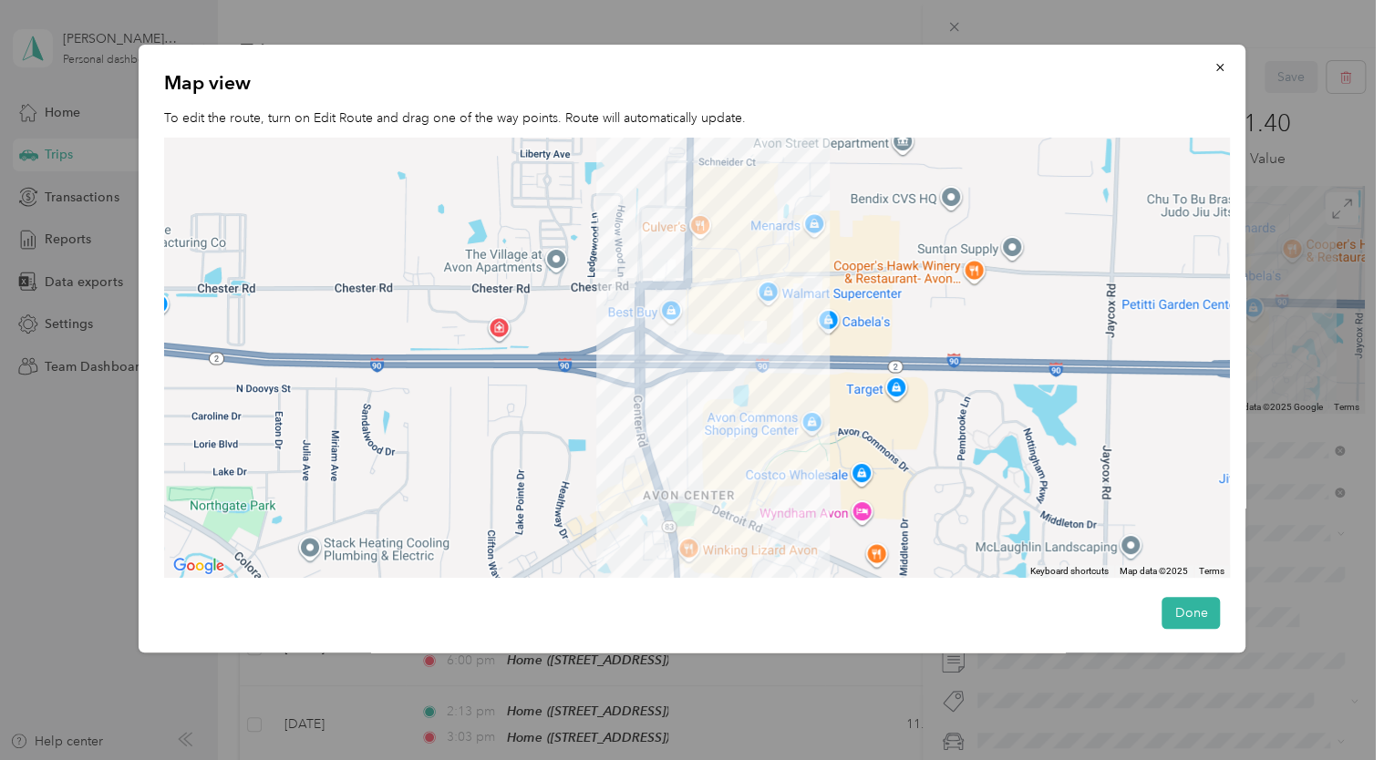
scroll to position [3581, 0]
click at [1216, 69] on icon "button" at bounding box center [1219, 67] width 7 height 7
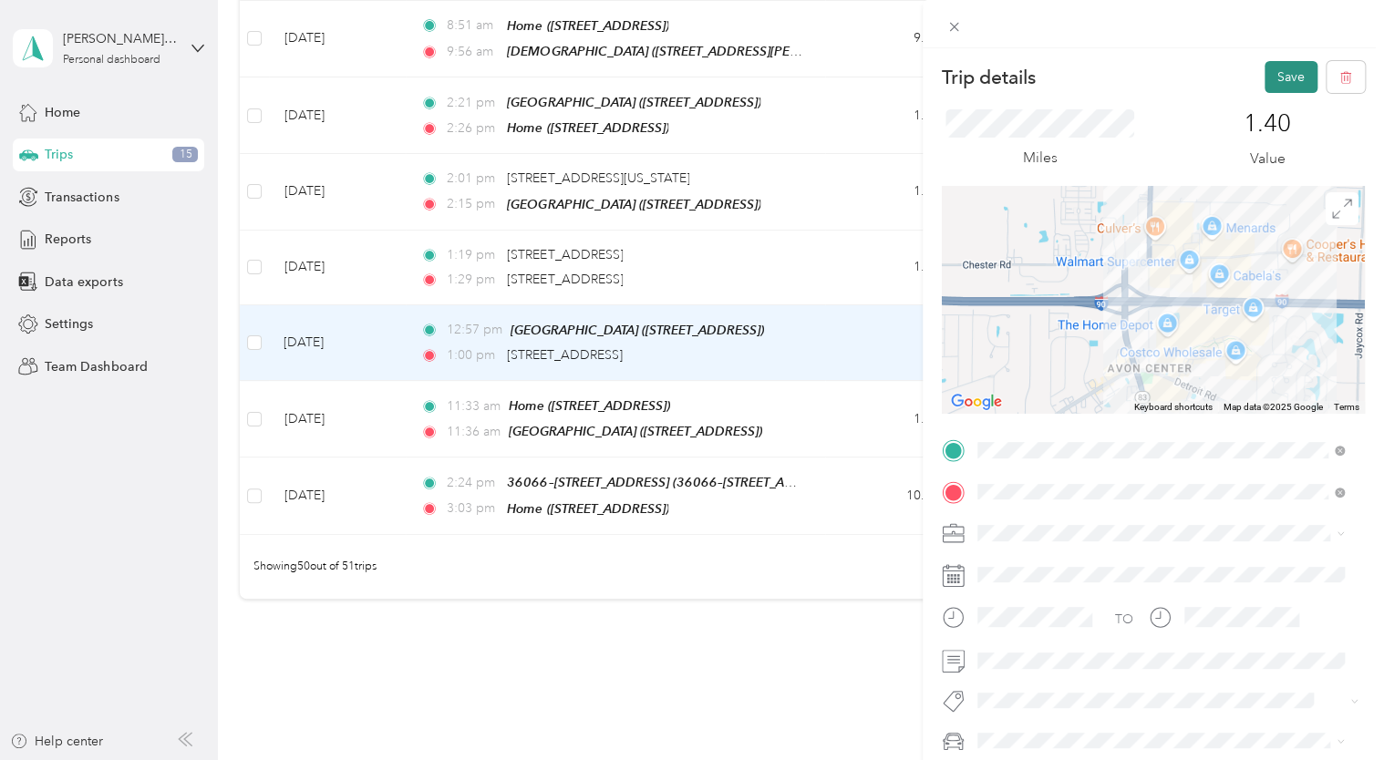
click at [1264, 82] on button "Save" at bounding box center [1290, 77] width 53 height 32
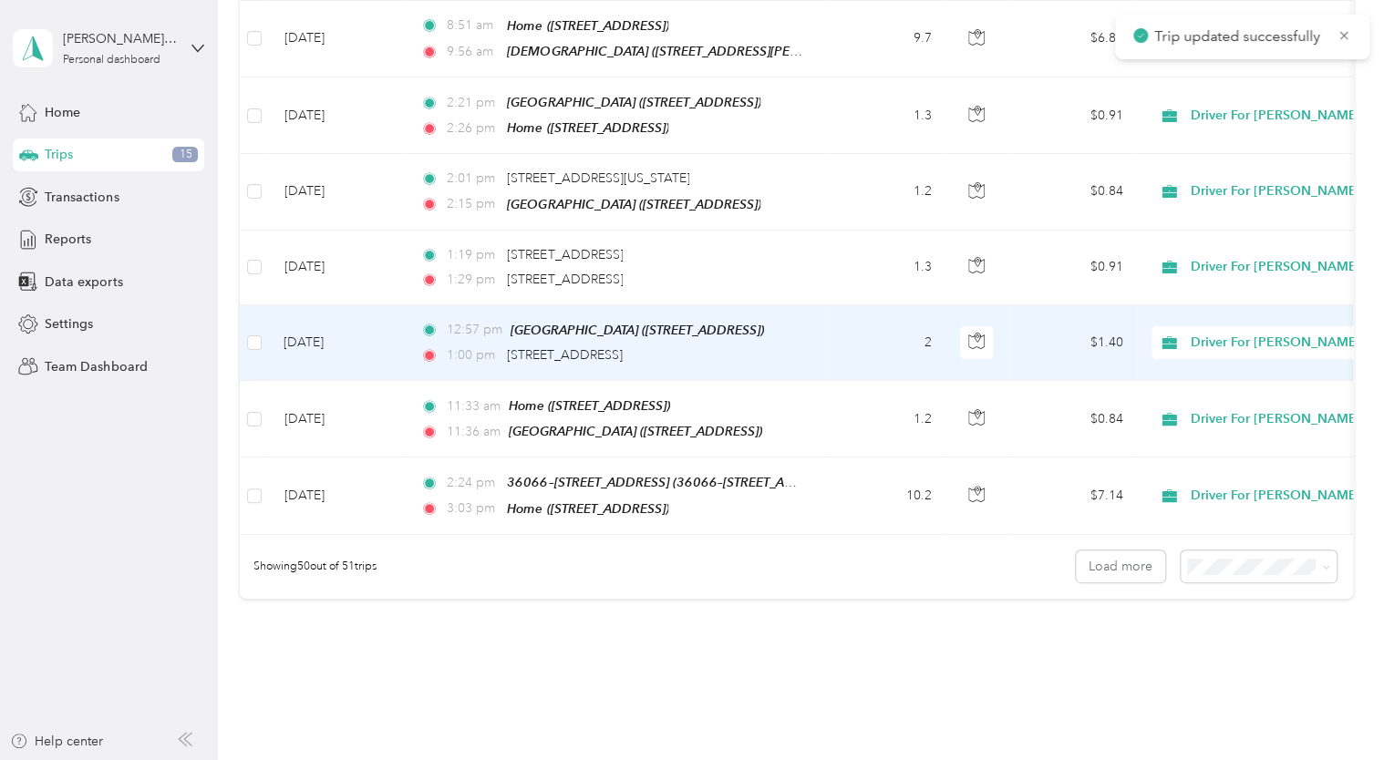
click at [331, 305] on td "[DATE]" at bounding box center [337, 343] width 137 height 76
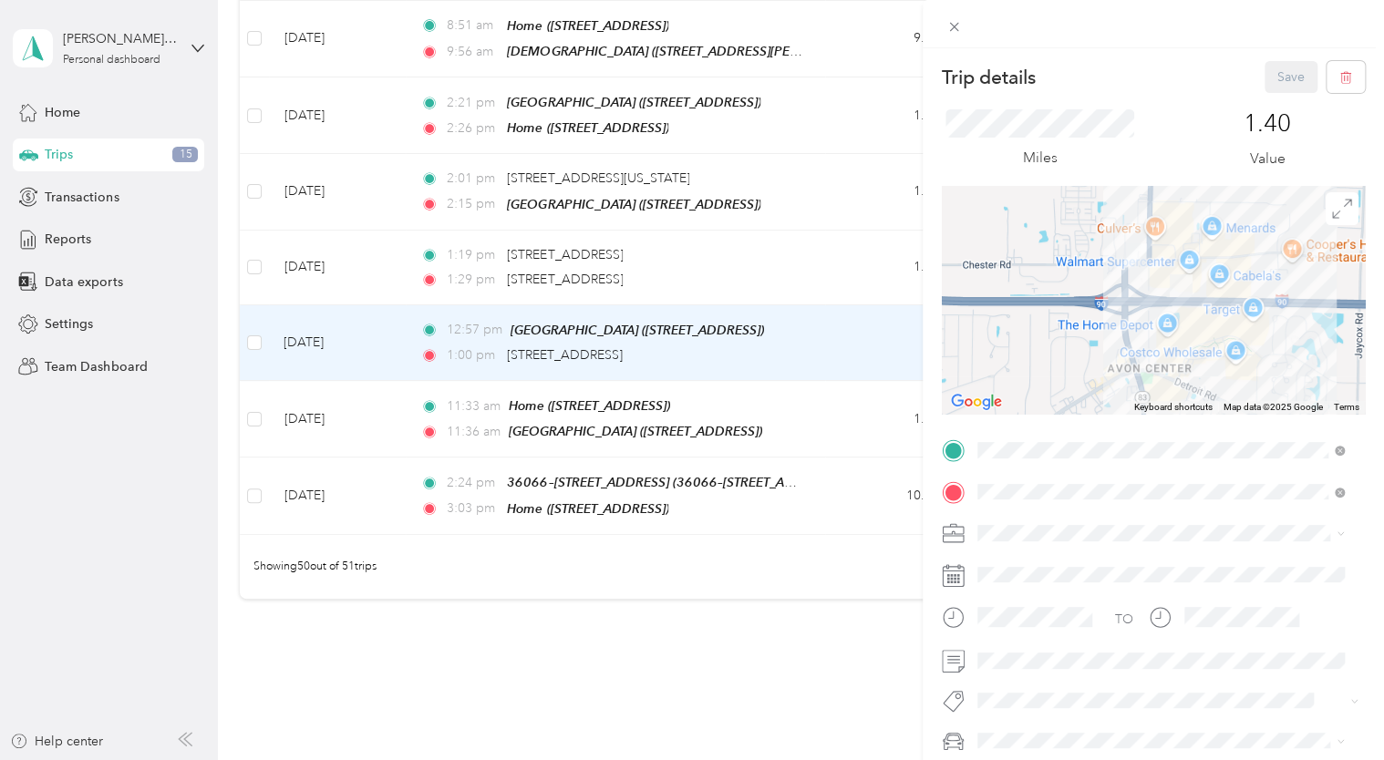
click at [331, 201] on div "Trip details Save This trip cannot be edited because it is either under review,…" at bounding box center [692, 380] width 1384 height 760
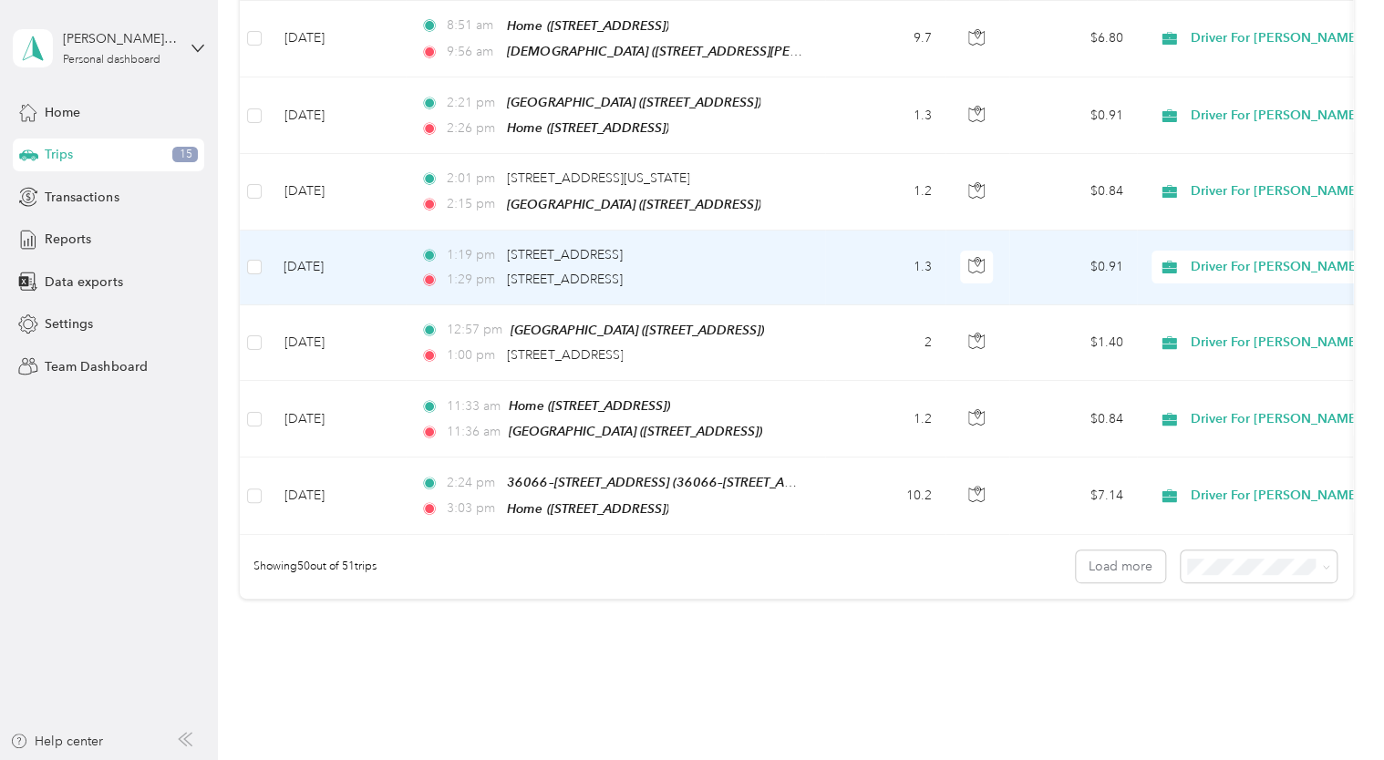
click at [331, 231] on td "[DATE]" at bounding box center [337, 268] width 137 height 75
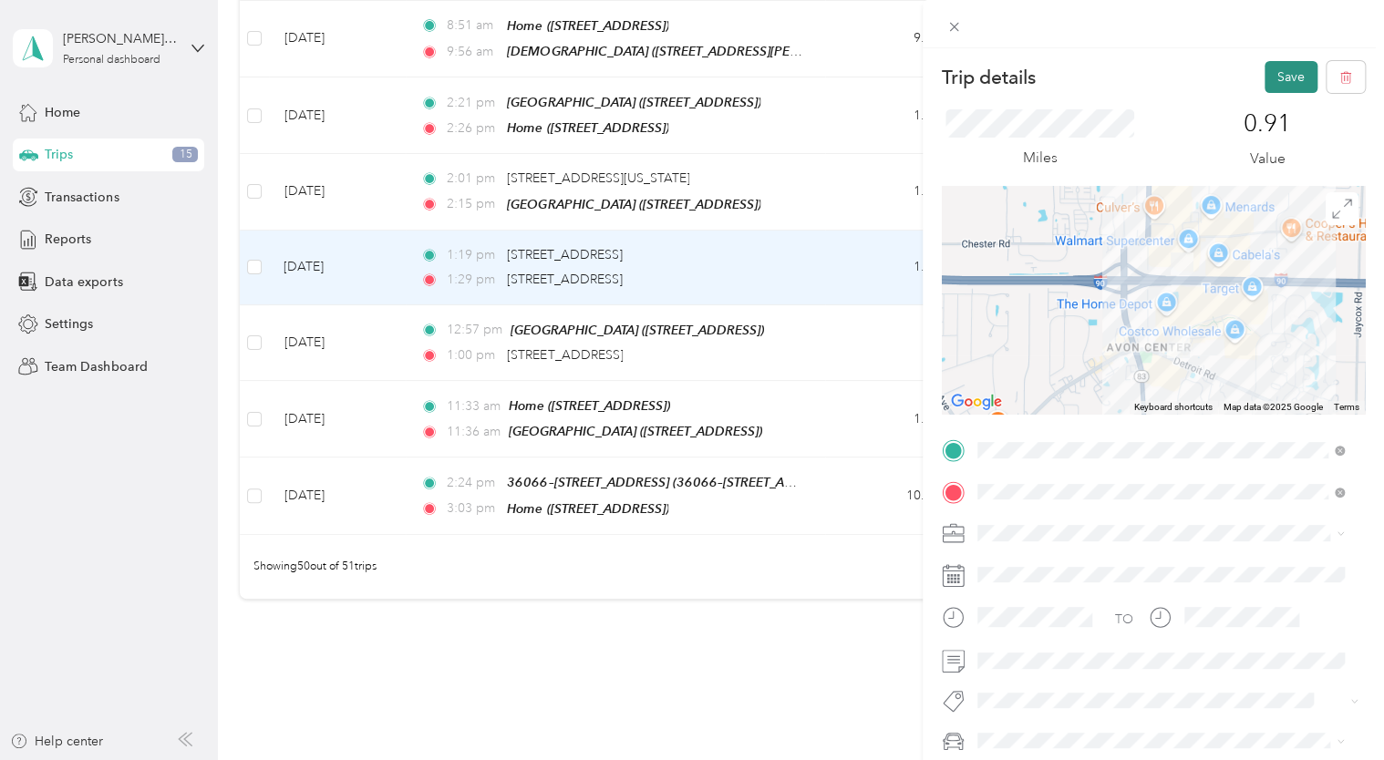
click at [1272, 71] on button "Save" at bounding box center [1290, 77] width 53 height 32
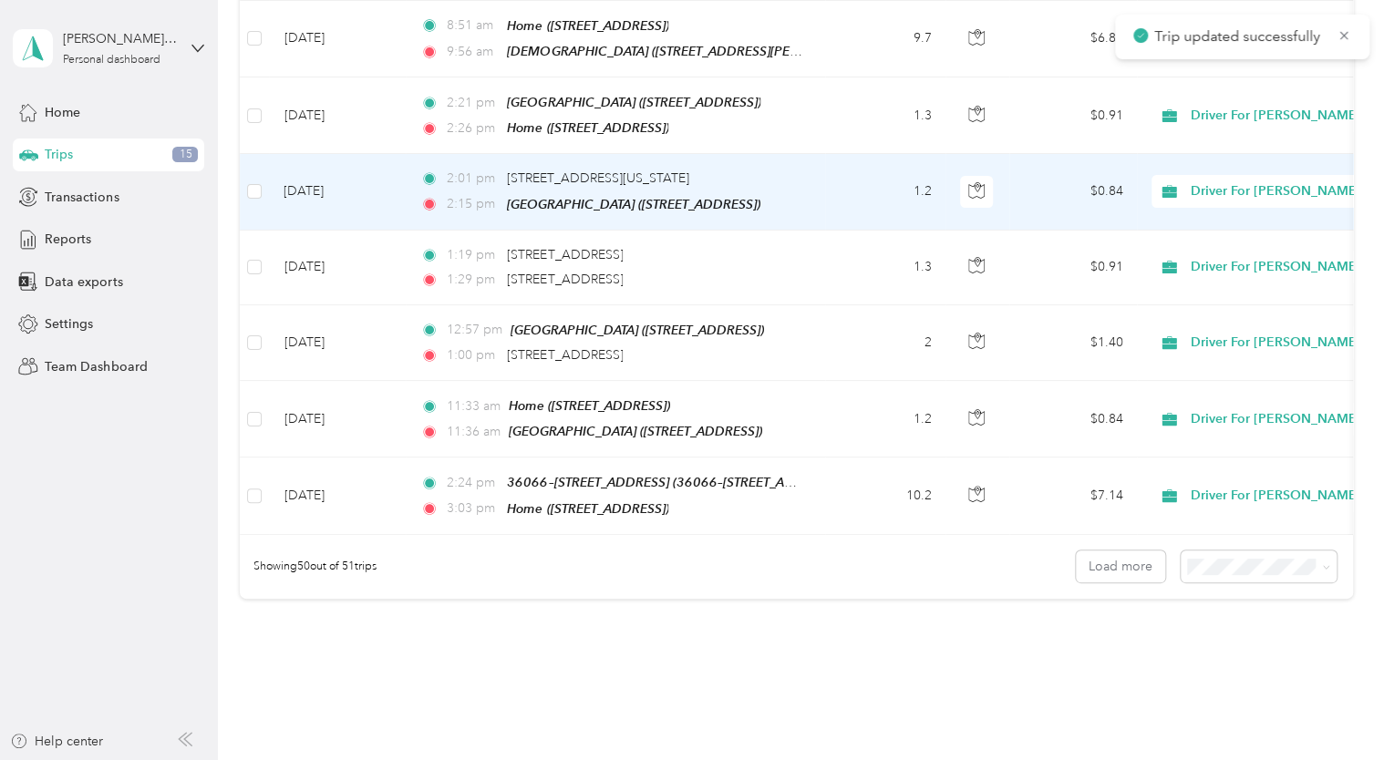
click at [331, 154] on td "[DATE]" at bounding box center [337, 192] width 137 height 76
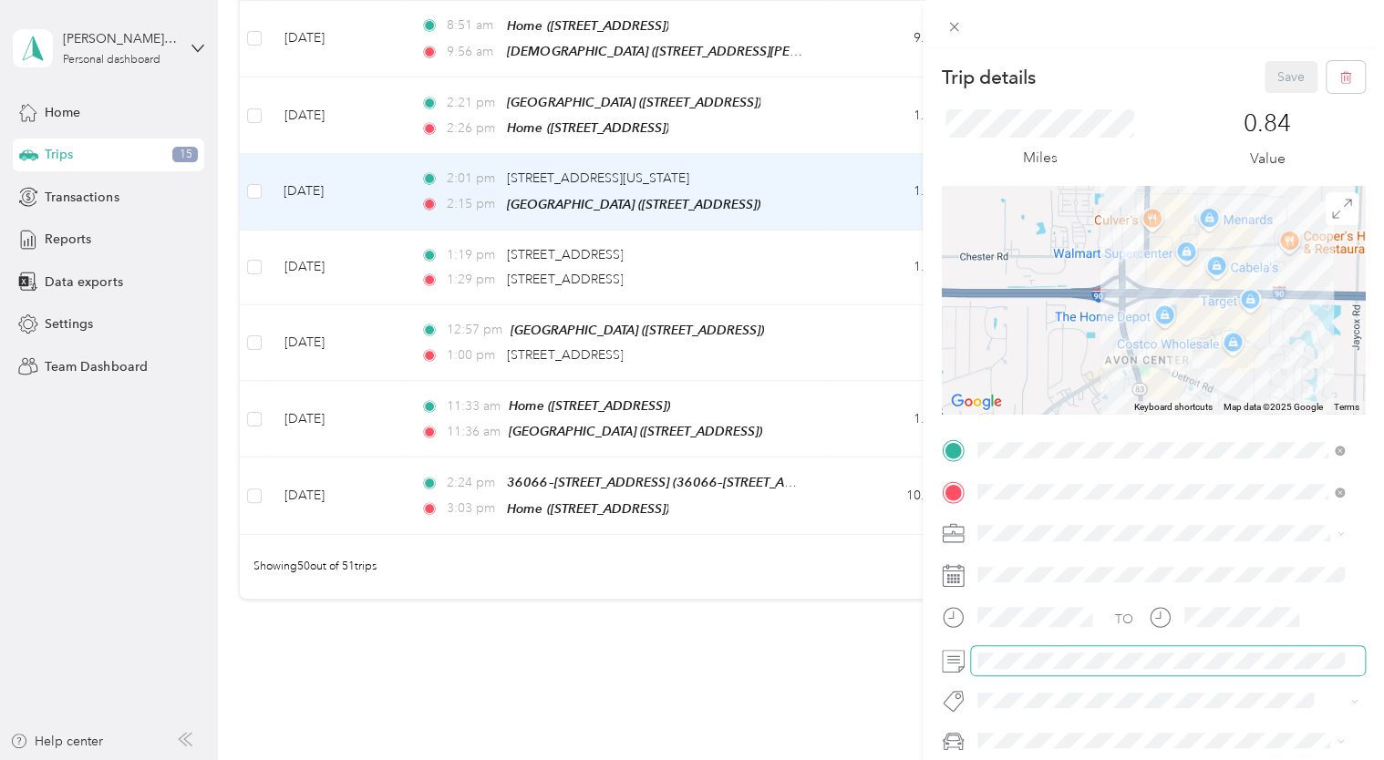
click at [997, 669] on span at bounding box center [1168, 660] width 394 height 29
click at [1273, 77] on button "Save" at bounding box center [1290, 77] width 53 height 32
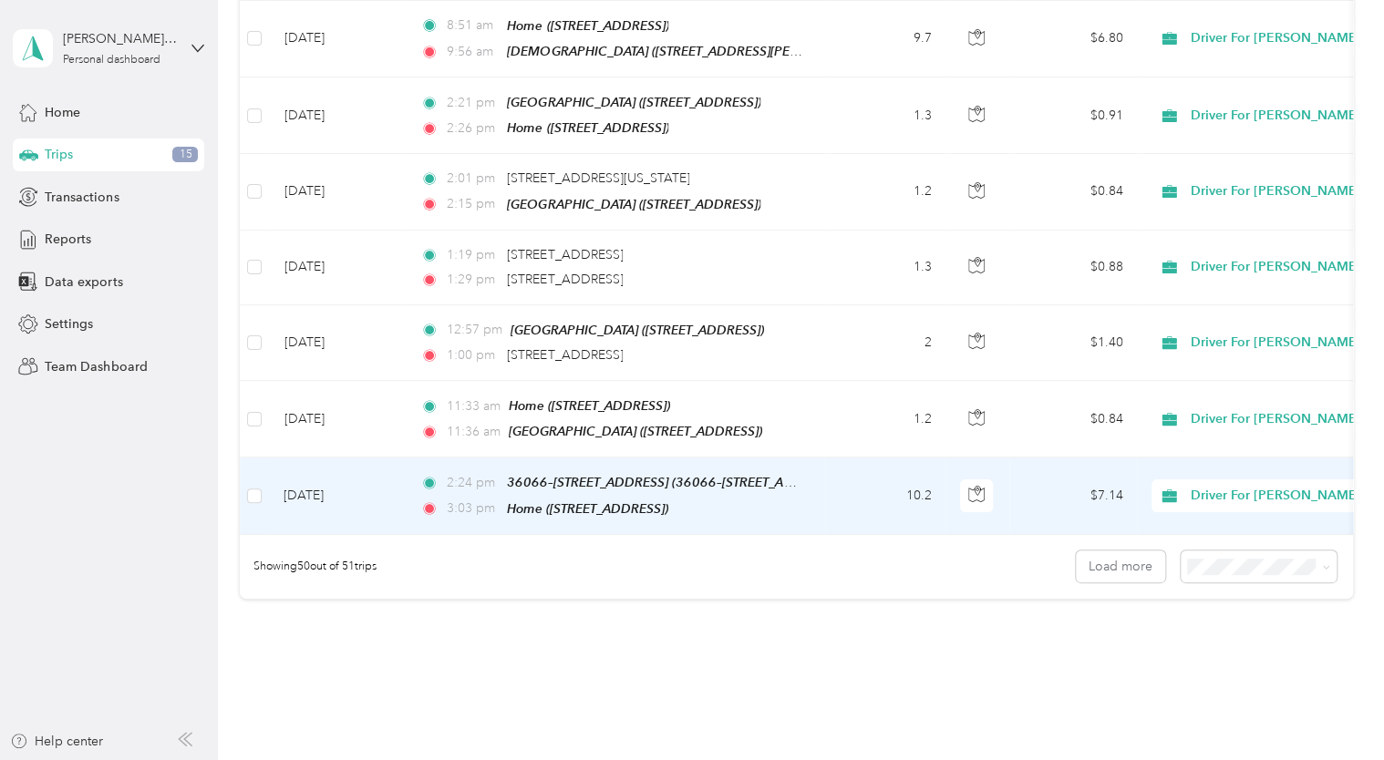
click at [318, 458] on td "[DATE]" at bounding box center [337, 496] width 137 height 77
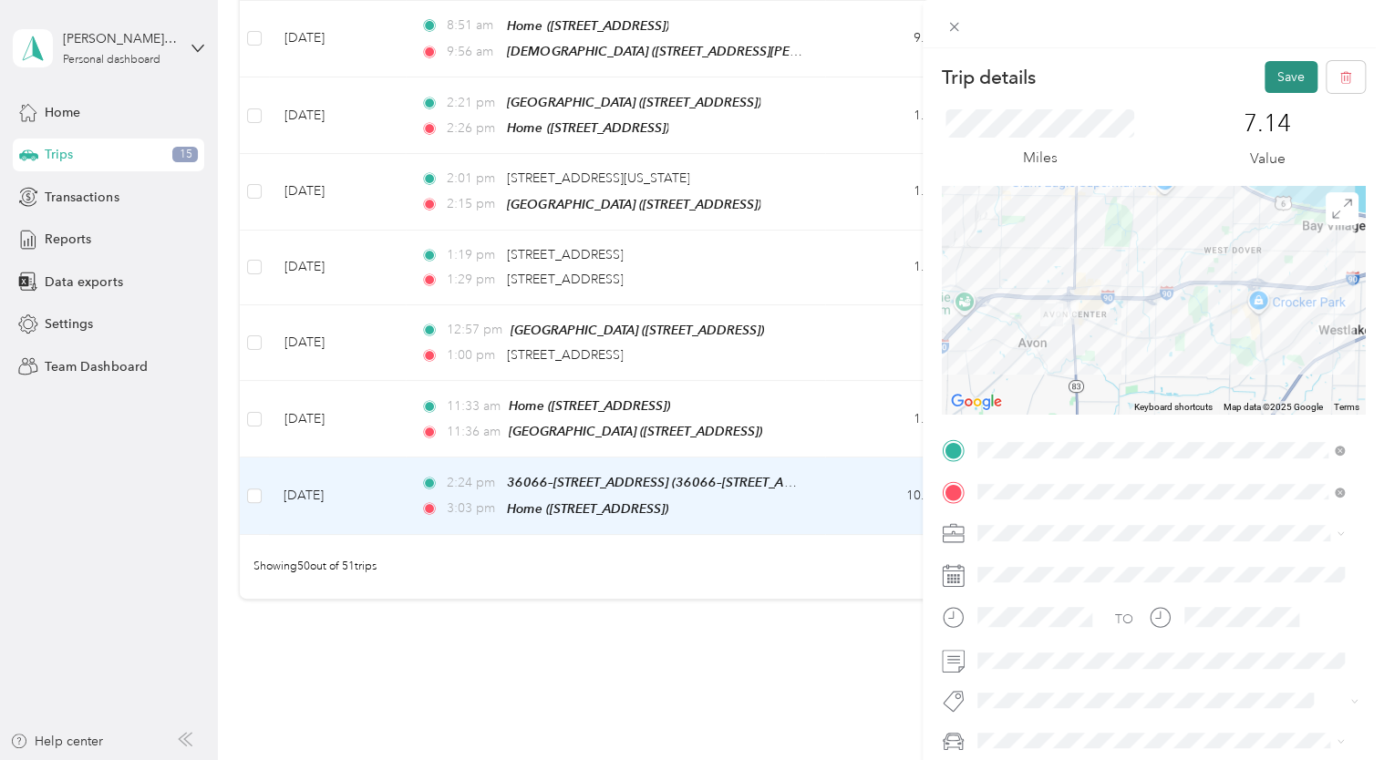
click at [1277, 77] on button "Save" at bounding box center [1290, 77] width 53 height 32
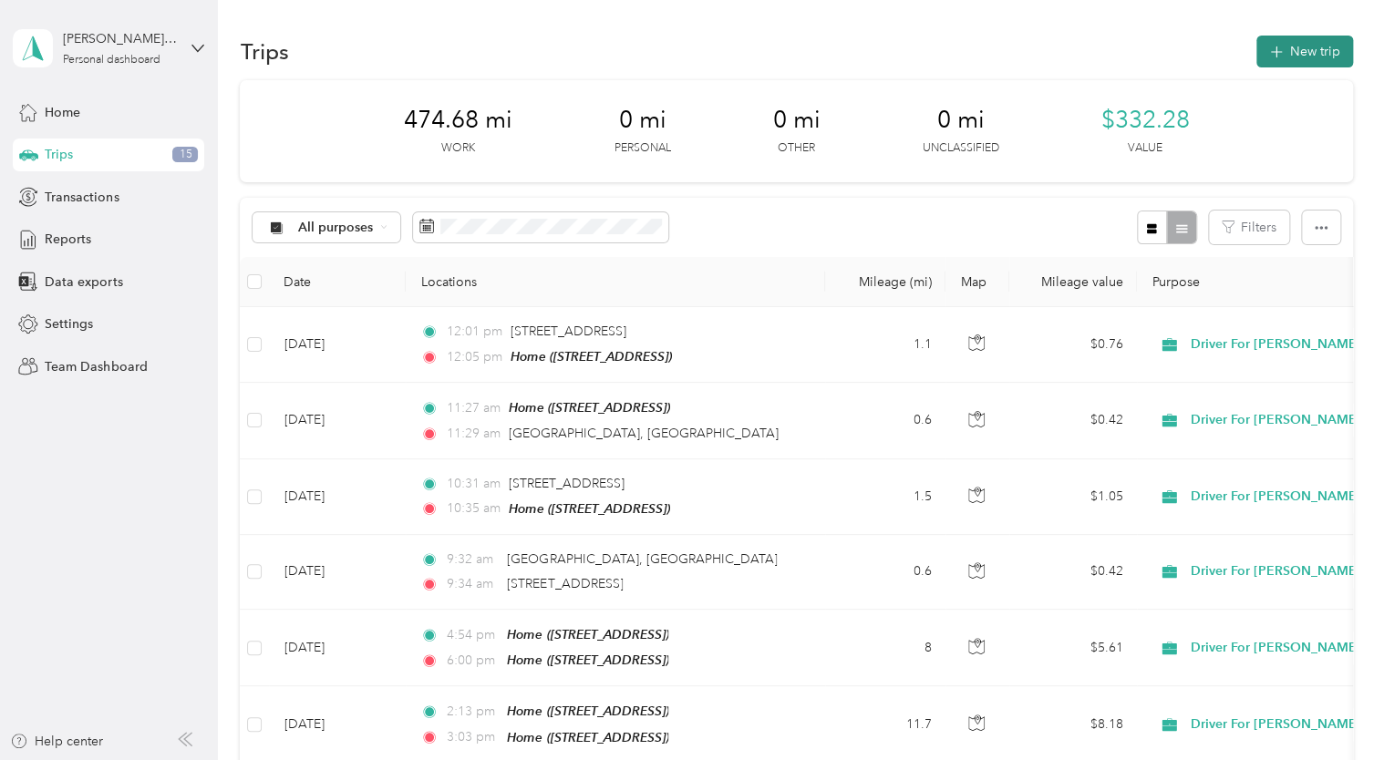
click at [1292, 51] on button "New trip" at bounding box center [1304, 52] width 97 height 32
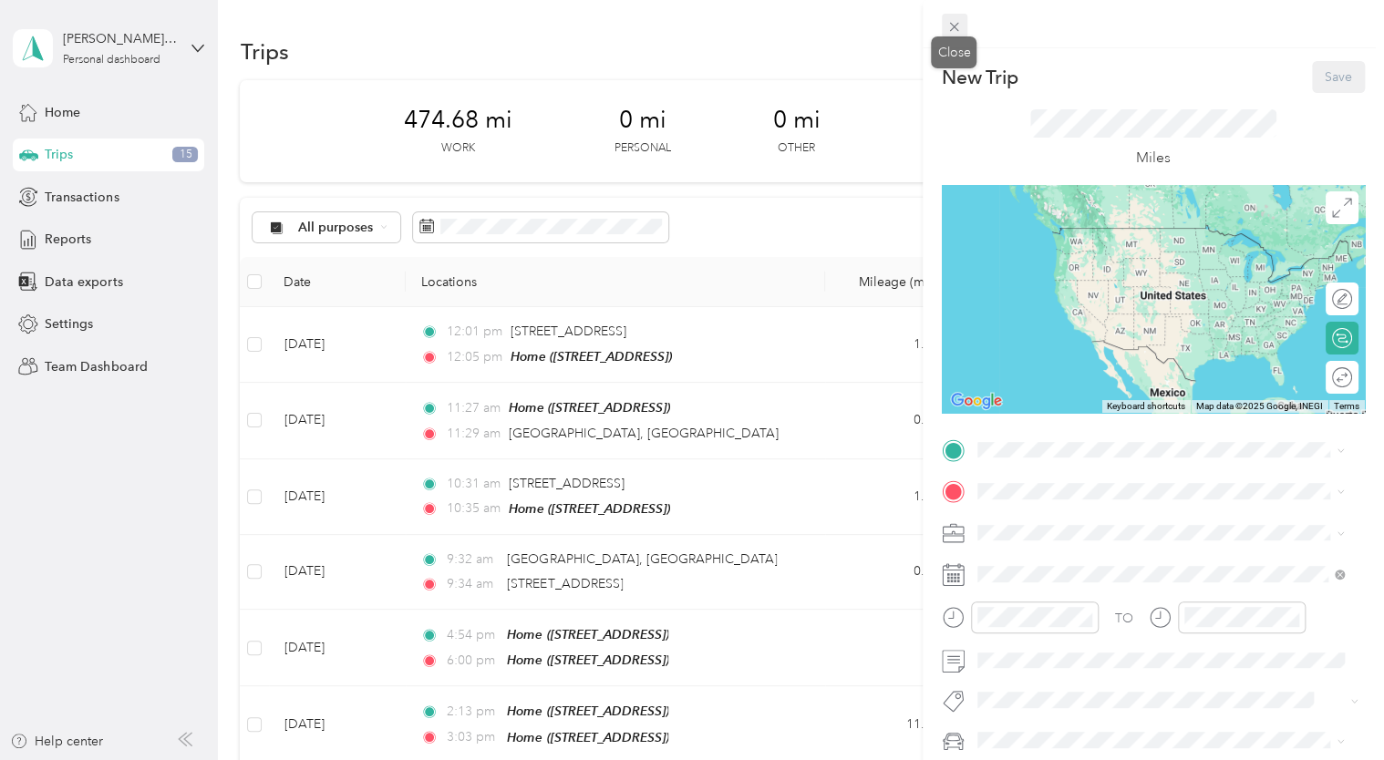
click at [956, 28] on icon at bounding box center [953, 26] width 15 height 15
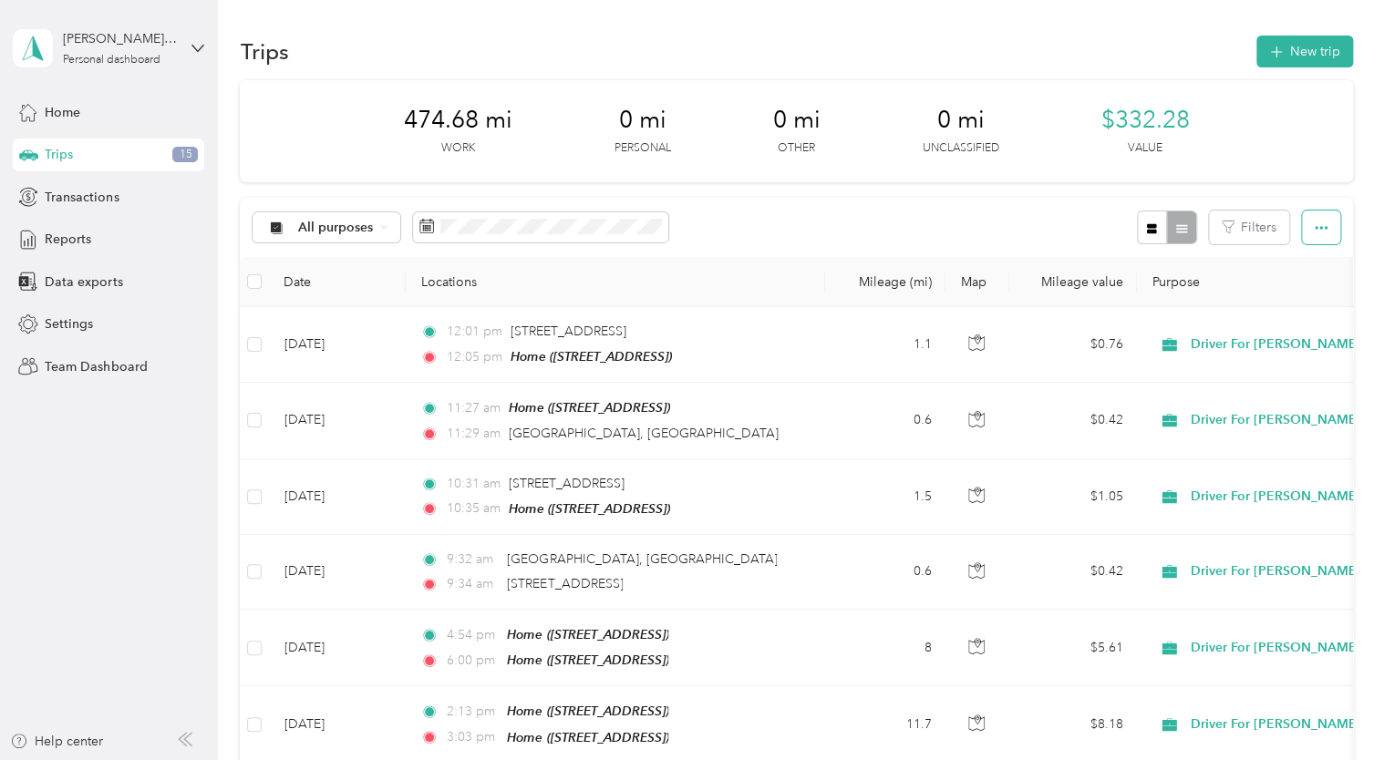
click at [1314, 228] on icon "button" at bounding box center [1320, 228] width 13 height 4
click at [1286, 294] on span "Export" at bounding box center [1290, 293] width 38 height 15
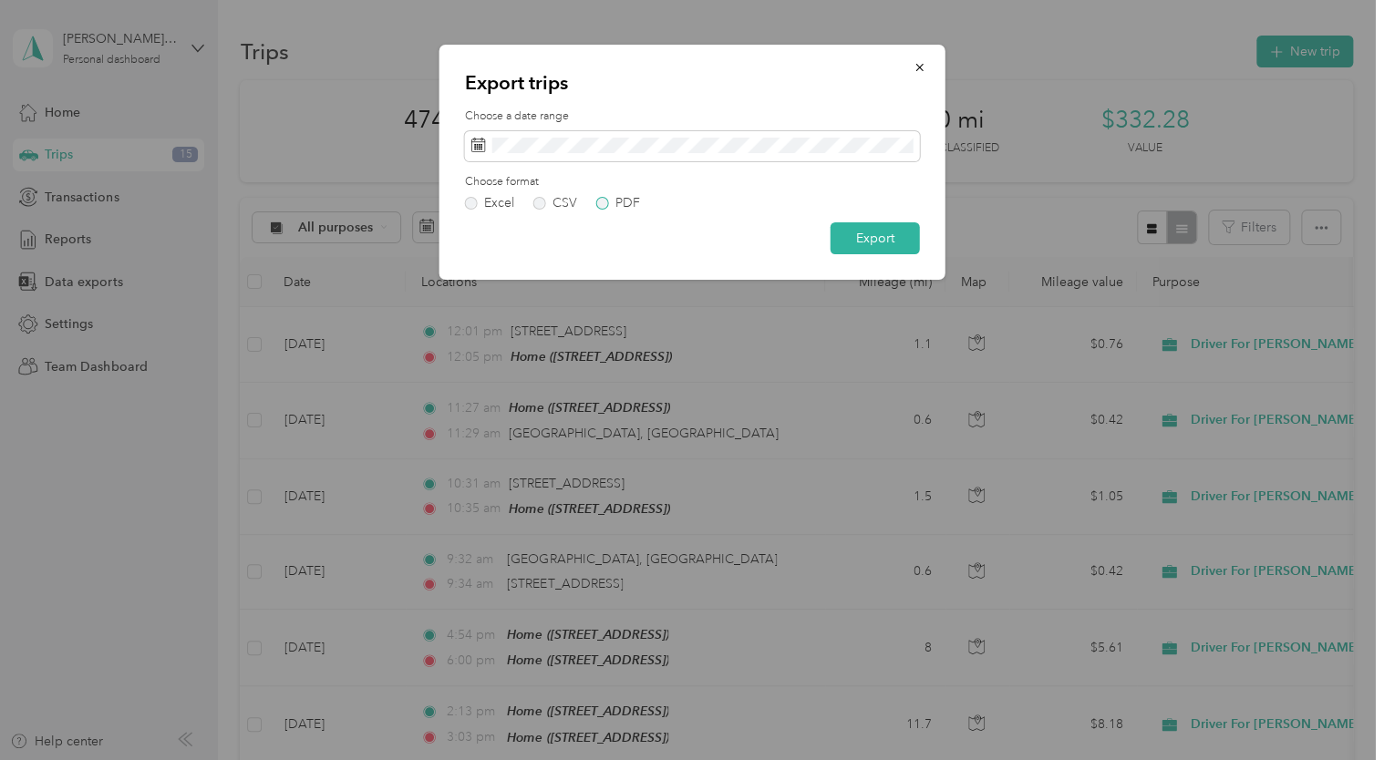
click at [604, 203] on label "PDF" at bounding box center [618, 203] width 44 height 13
click at [877, 229] on button "Export" at bounding box center [874, 238] width 89 height 32
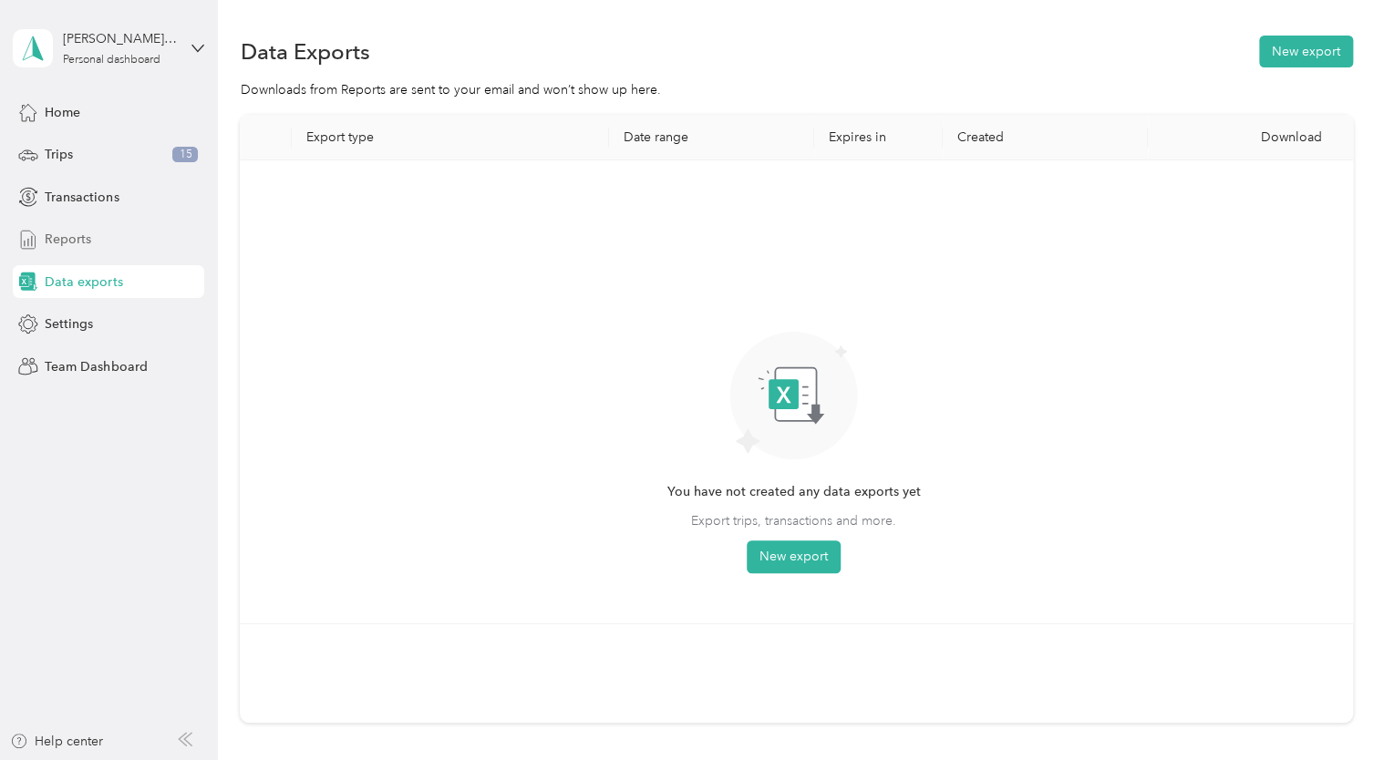
click at [59, 242] on span "Reports" at bounding box center [68, 239] width 46 height 19
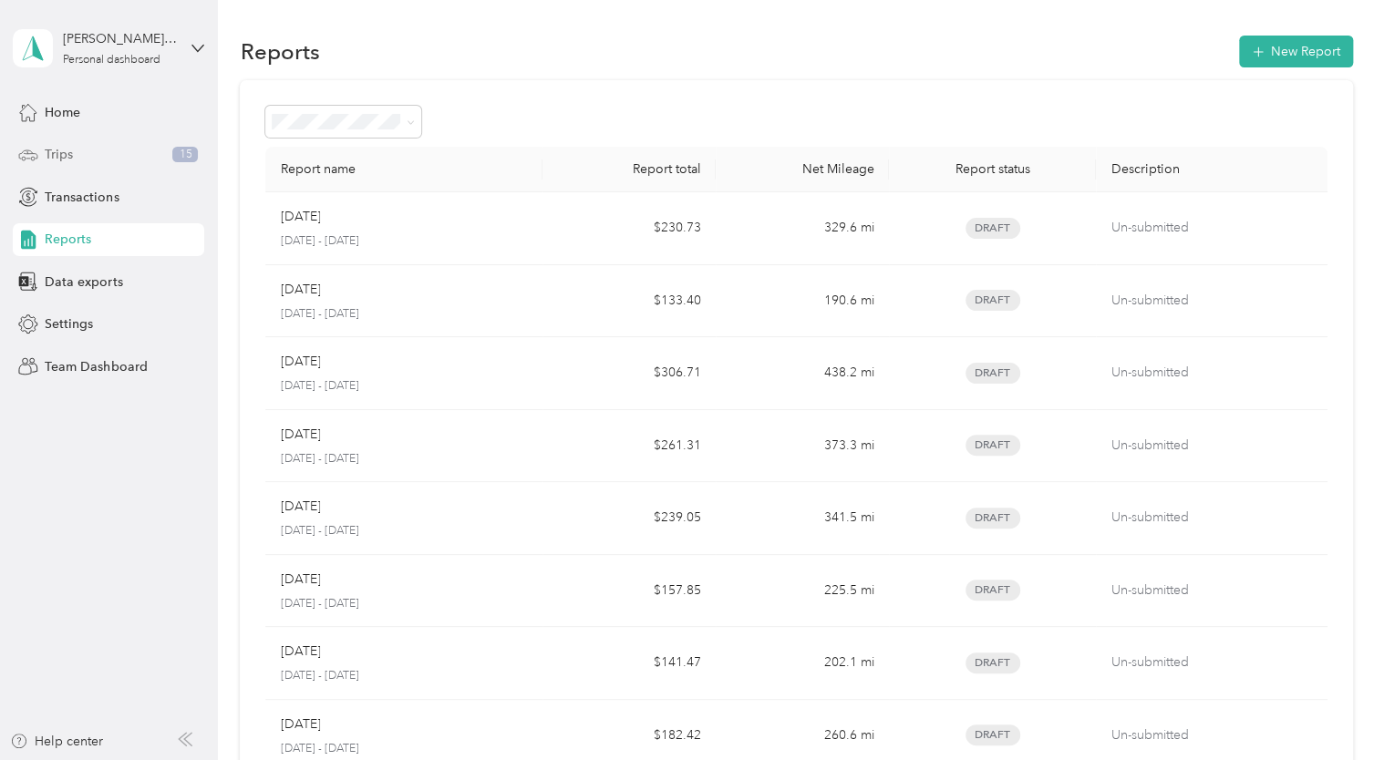
click at [57, 155] on span "Trips" at bounding box center [59, 154] width 28 height 19
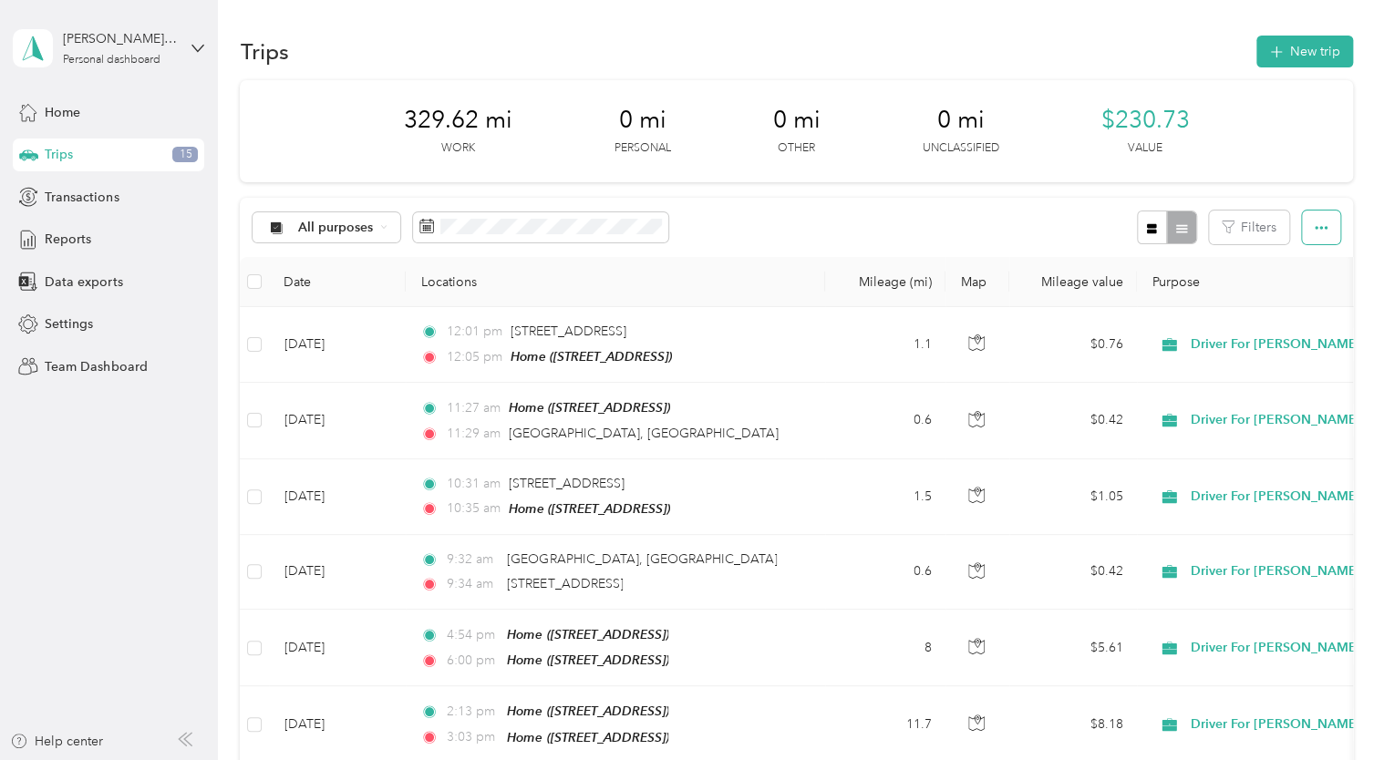
click at [1316, 231] on icon "button" at bounding box center [1320, 228] width 13 height 13
click at [1293, 262] on span "Select all" at bounding box center [1296, 261] width 50 height 15
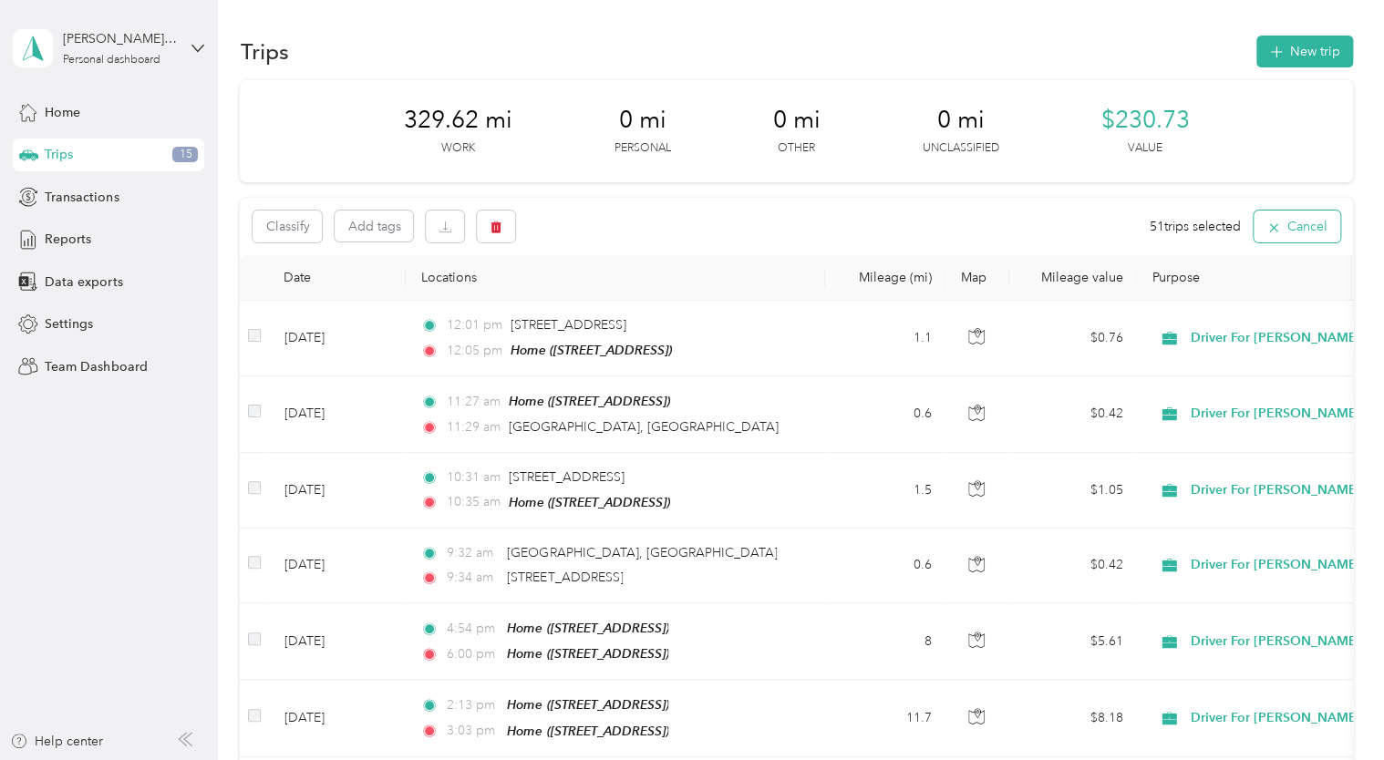
click at [1299, 225] on button "Cancel" at bounding box center [1296, 227] width 87 height 32
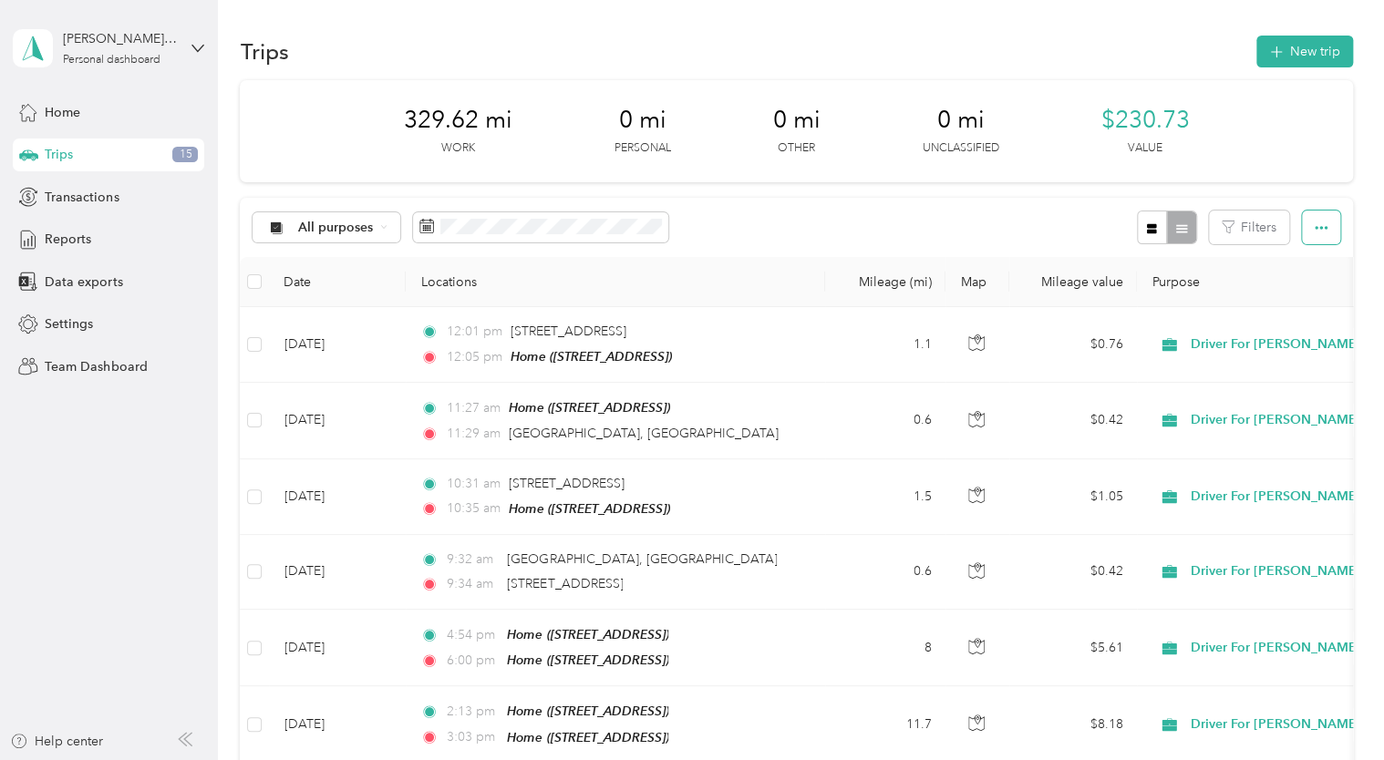
click at [1305, 227] on button "button" at bounding box center [1321, 228] width 38 height 34
click at [1294, 257] on span "Select all" at bounding box center [1296, 261] width 50 height 15
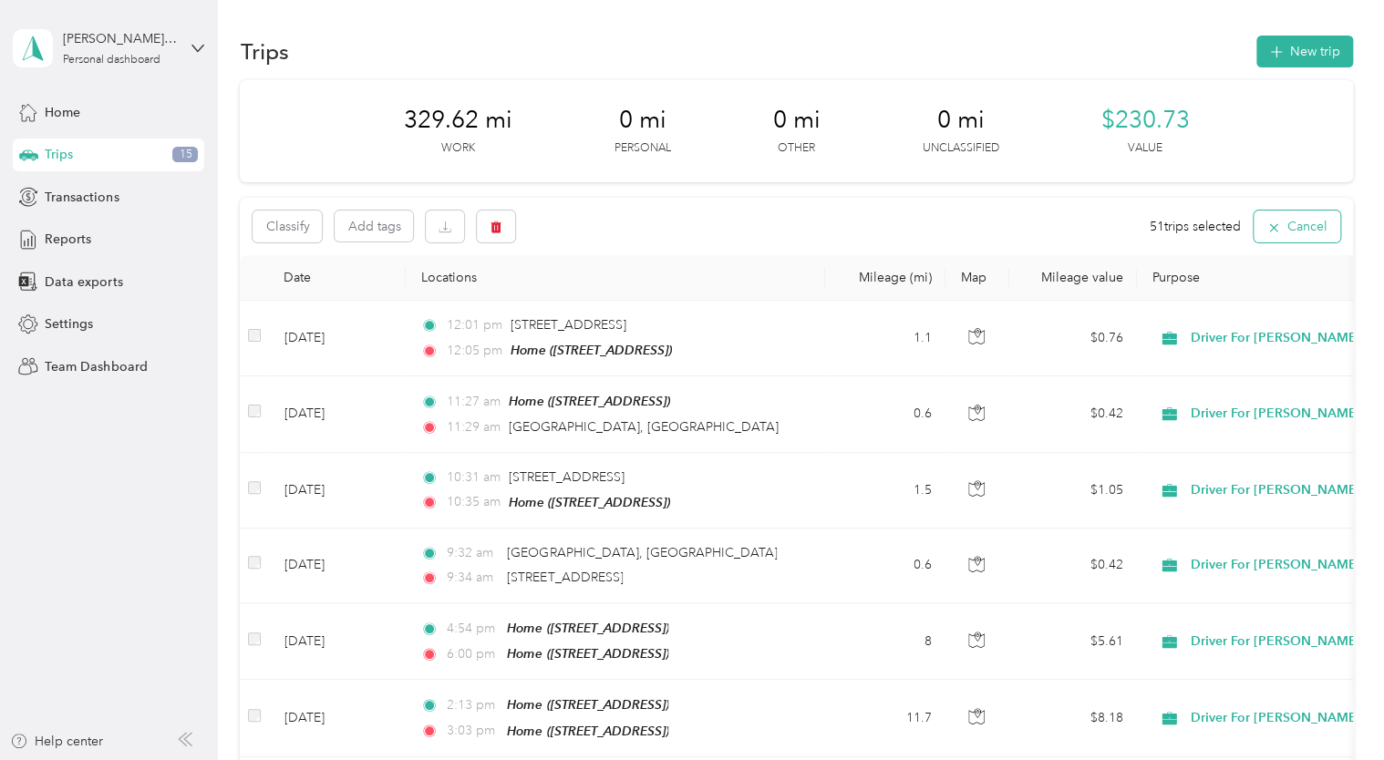
click at [1266, 230] on icon "button" at bounding box center [1273, 228] width 15 height 15
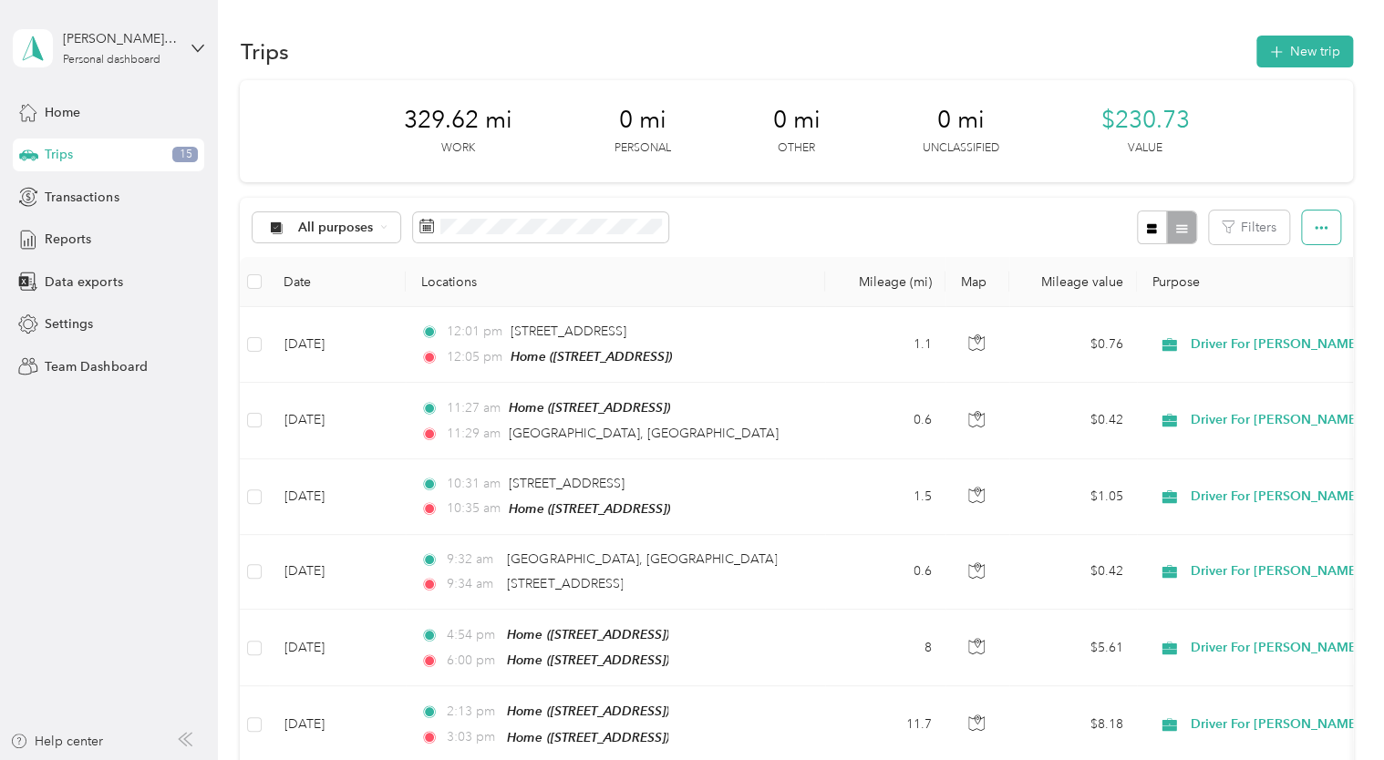
click at [1316, 233] on icon "button" at bounding box center [1320, 228] width 13 height 13
click at [1294, 294] on span "Export" at bounding box center [1290, 293] width 38 height 15
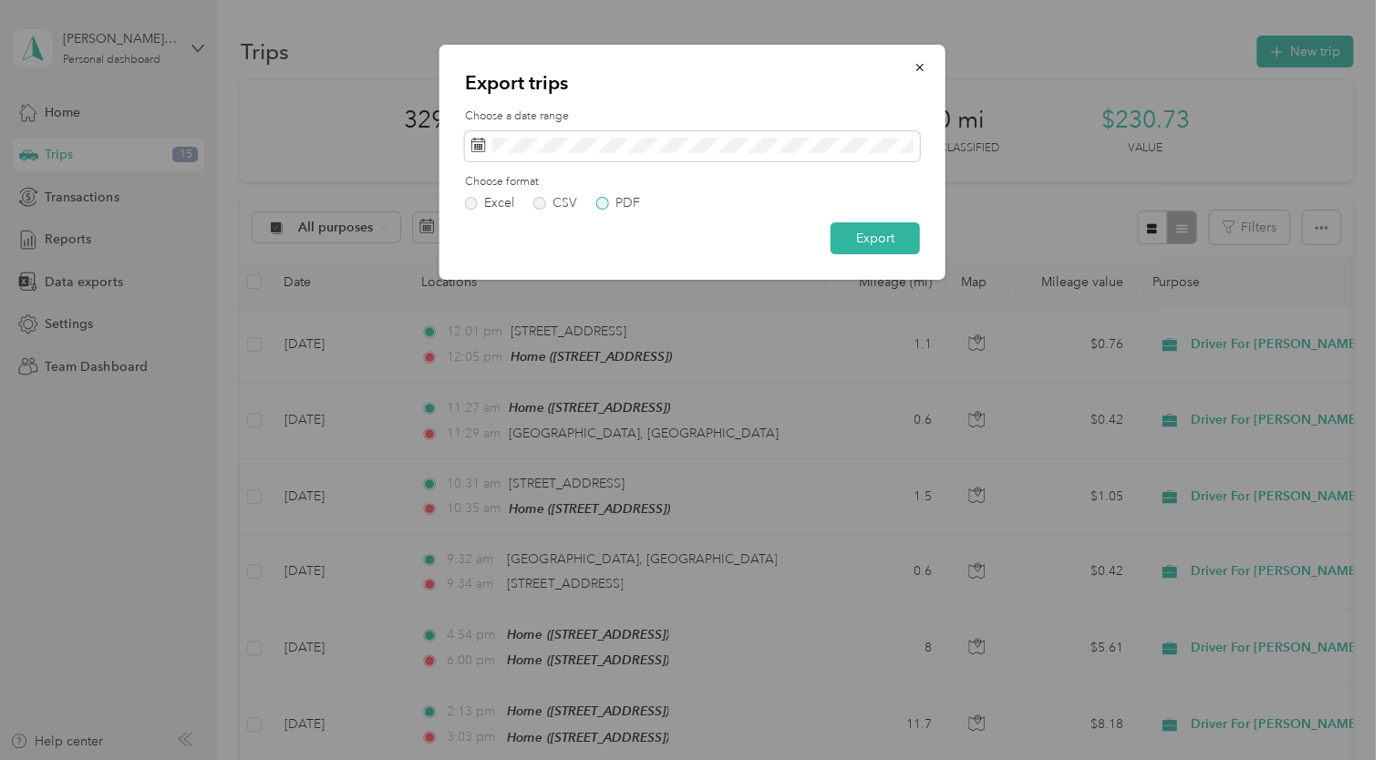
click at [603, 202] on label "PDF" at bounding box center [618, 203] width 44 height 13
click at [865, 242] on button "Export" at bounding box center [874, 238] width 89 height 32
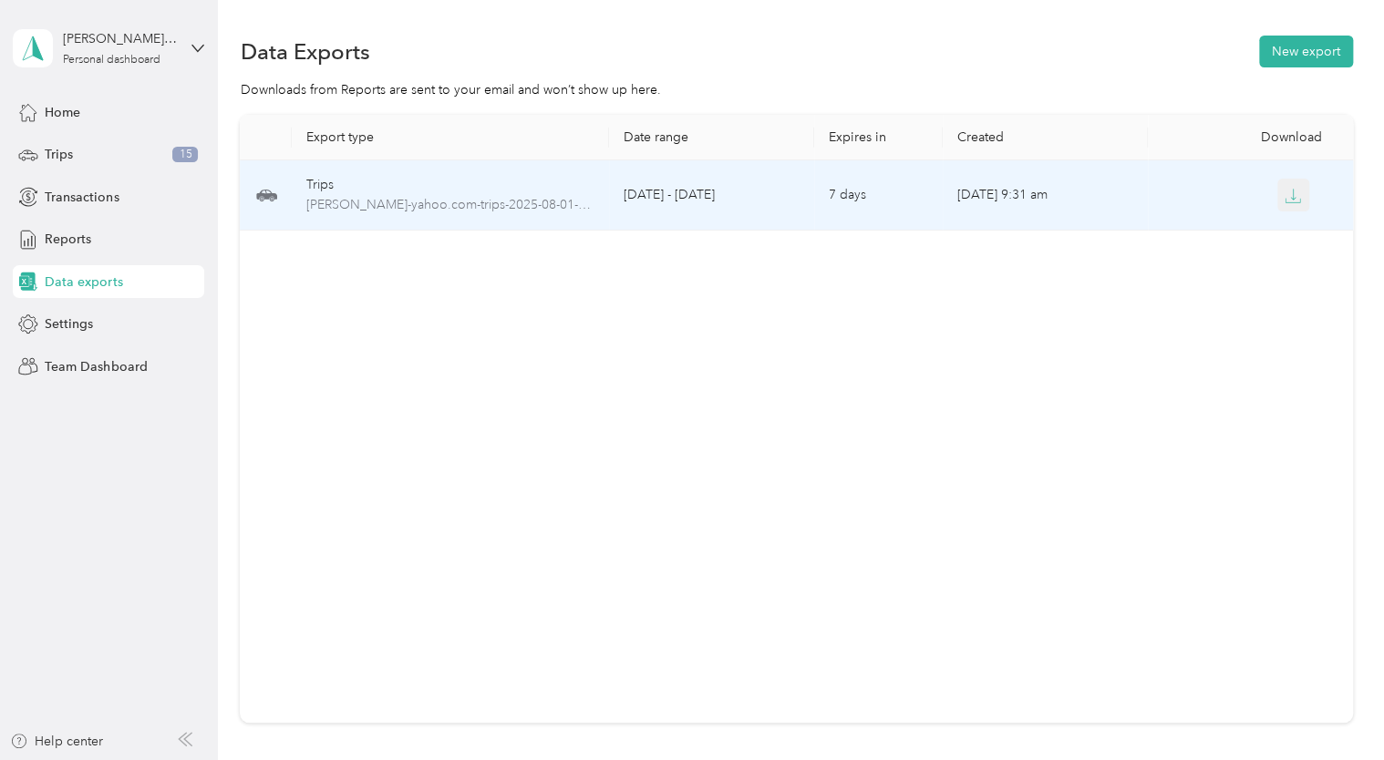
click at [1292, 194] on icon "button" at bounding box center [1292, 196] width 16 height 16
